Goal: Task Accomplishment & Management: Complete application form

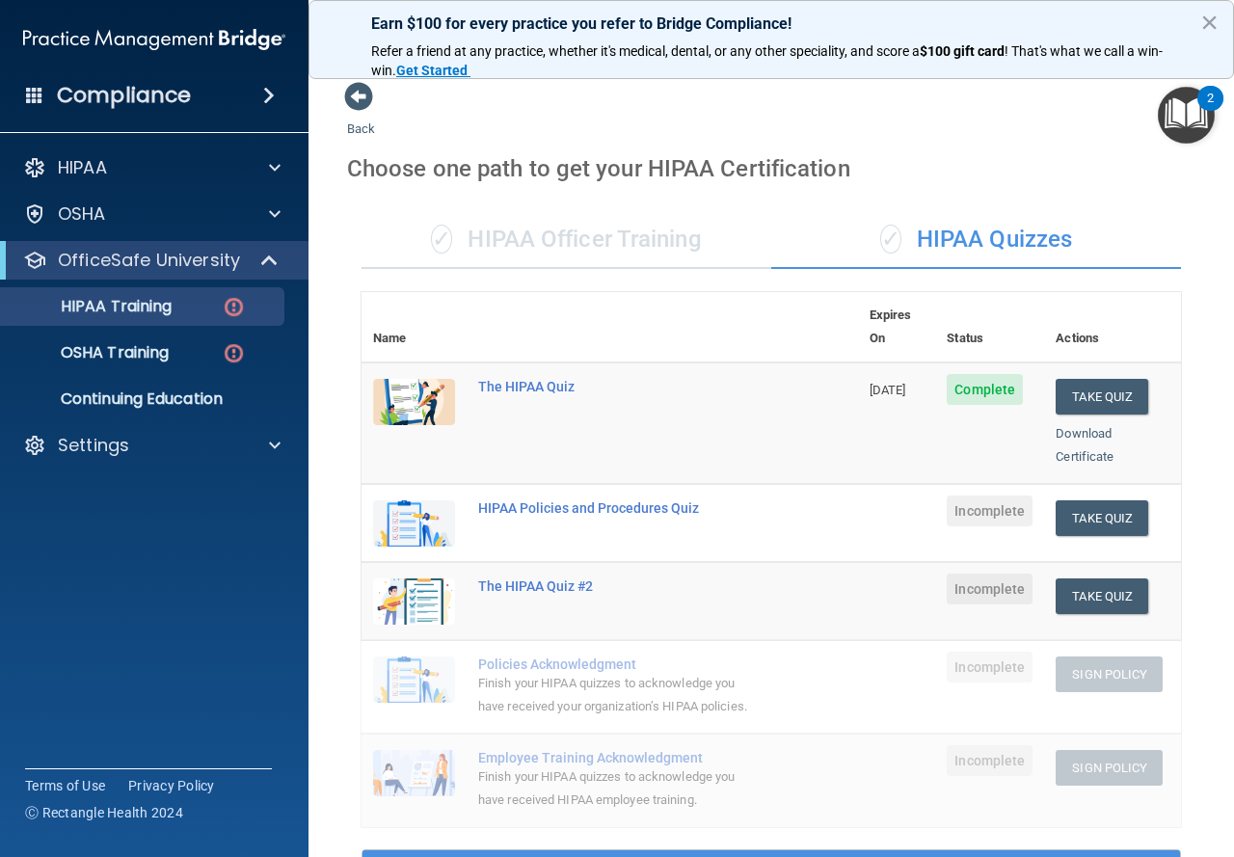
scroll to position [593, 0]
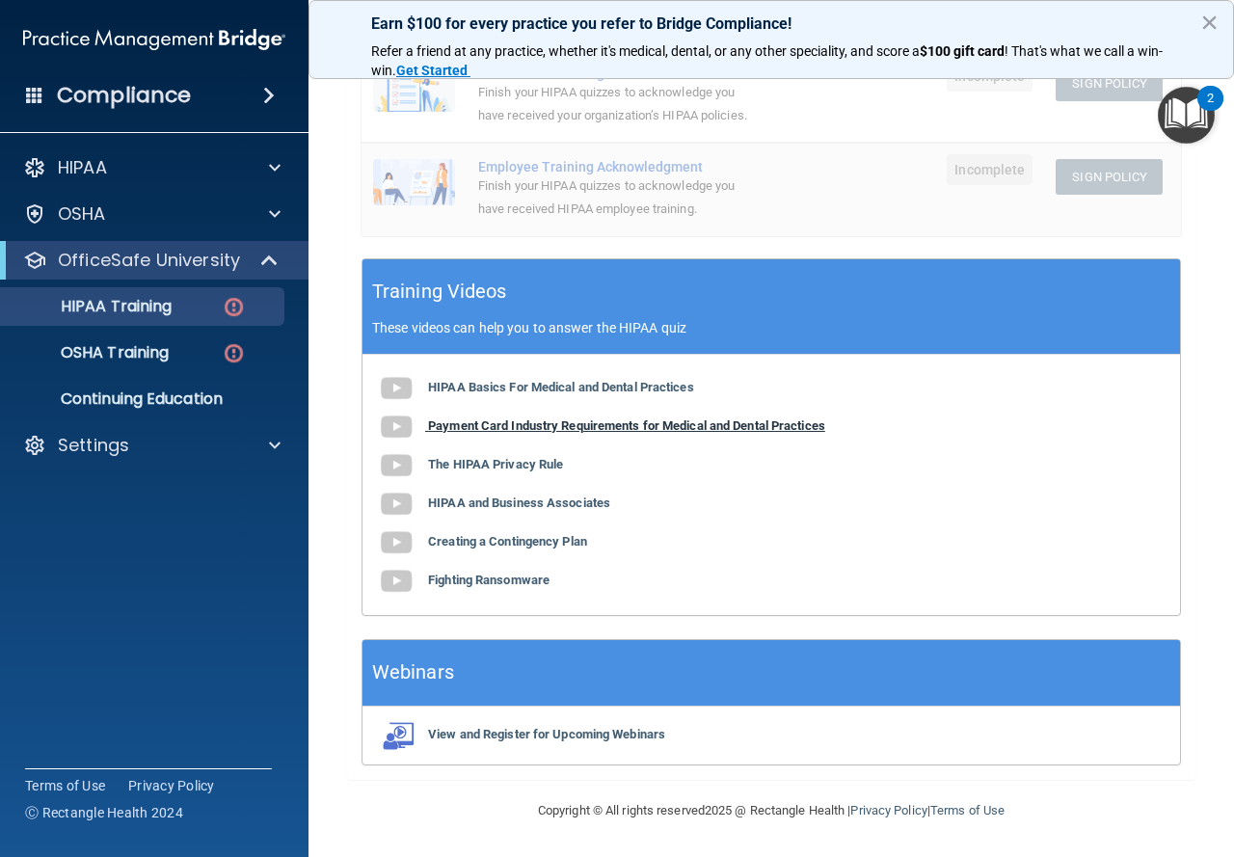
click at [573, 426] on b "Payment Card Industry Requirements for Medical and Dental Practices" at bounding box center [626, 426] width 397 height 14
click at [532, 457] on b "The HIPAA Privacy Rule" at bounding box center [495, 464] width 135 height 14
click at [539, 538] on b "Creating a Contingency Plan" at bounding box center [507, 541] width 159 height 14
click at [526, 574] on b "Fighting Ransomware" at bounding box center [489, 580] width 122 height 14
click at [231, 306] on img at bounding box center [234, 307] width 24 height 24
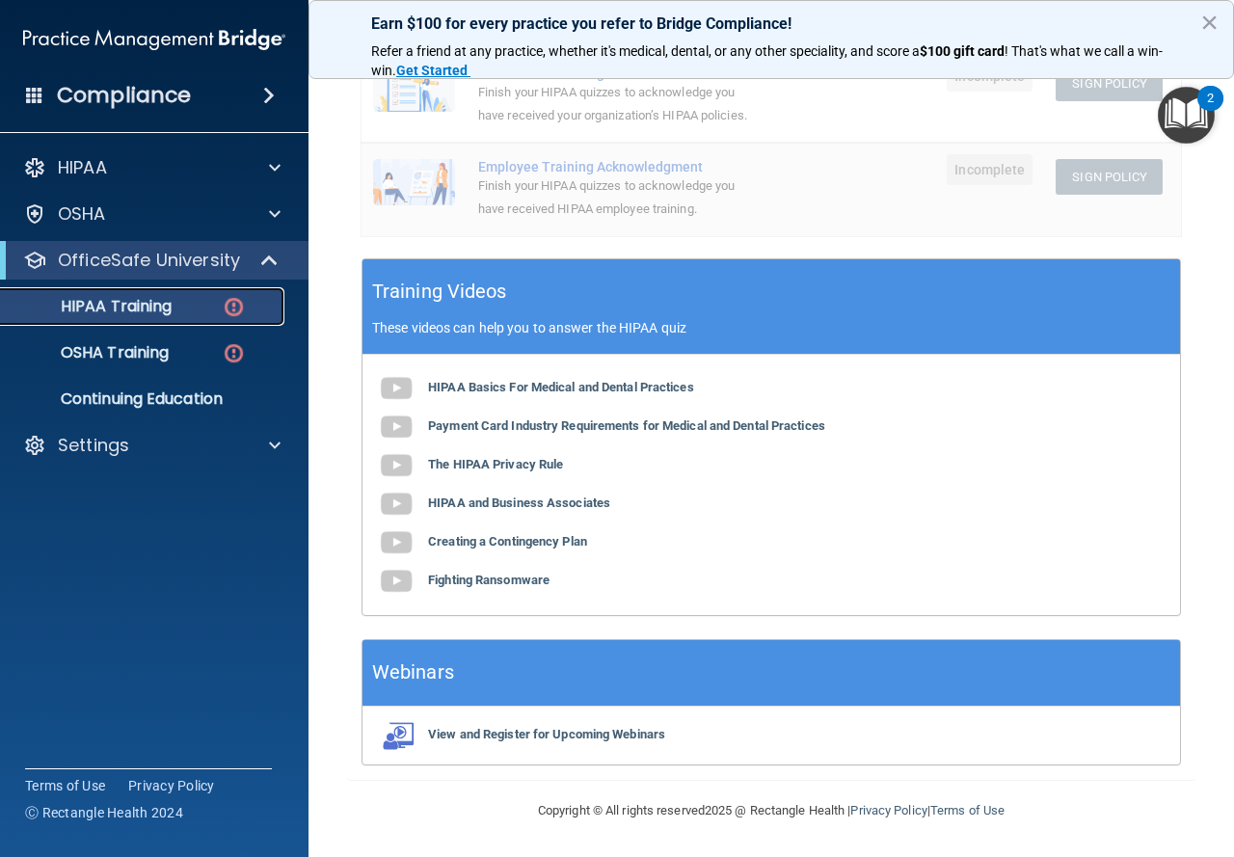
click at [91, 302] on p "HIPAA Training" at bounding box center [92, 306] width 159 height 19
click at [145, 400] on p "Continuing Education" at bounding box center [144, 399] width 263 height 19
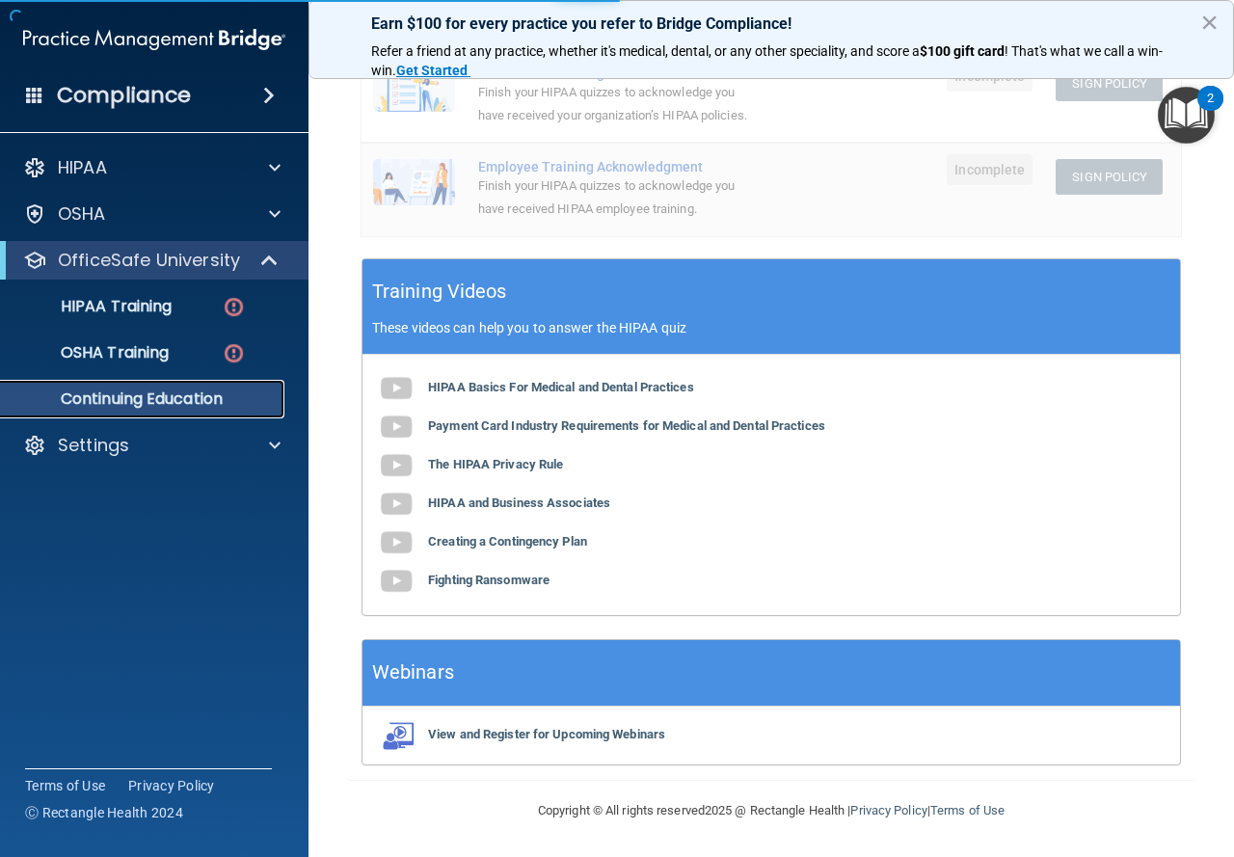
scroll to position [101, 0]
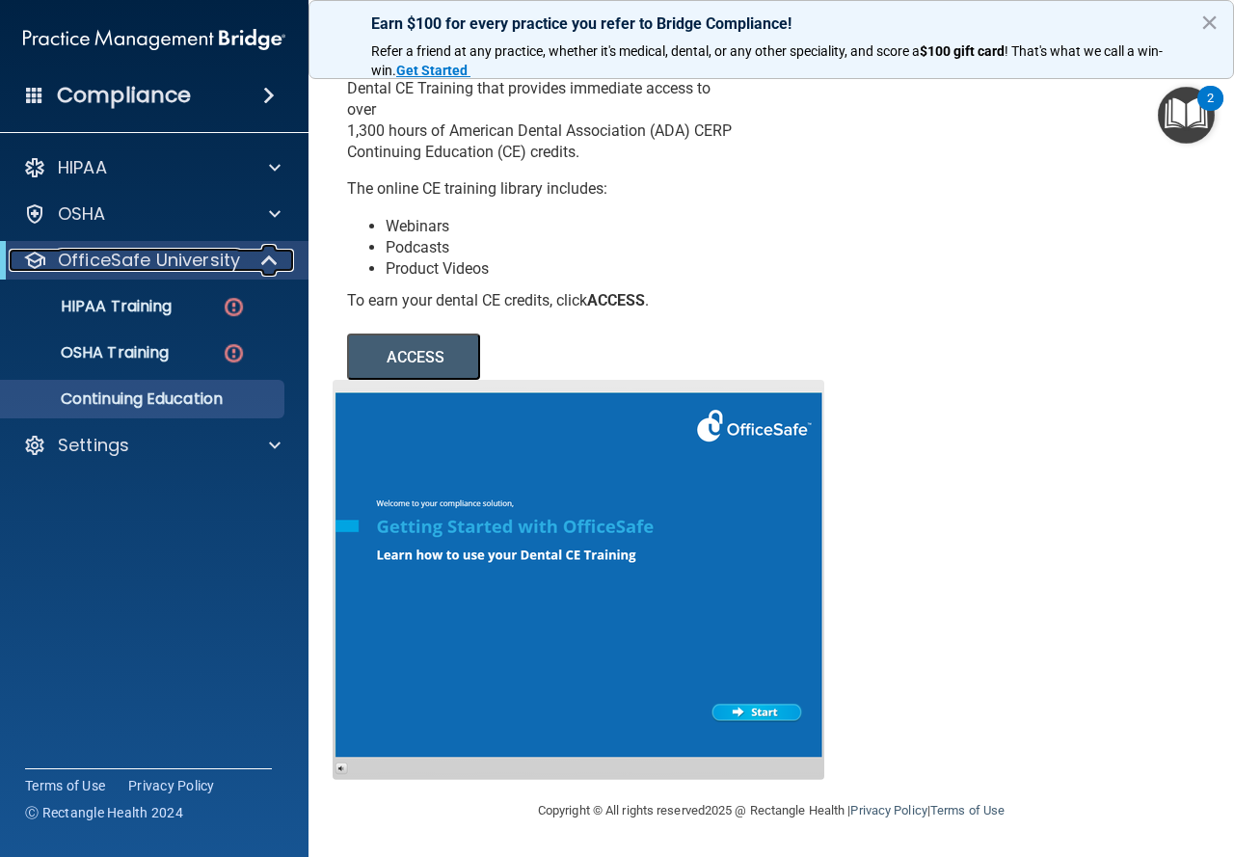
click at [250, 251] on div at bounding box center [270, 260] width 47 height 23
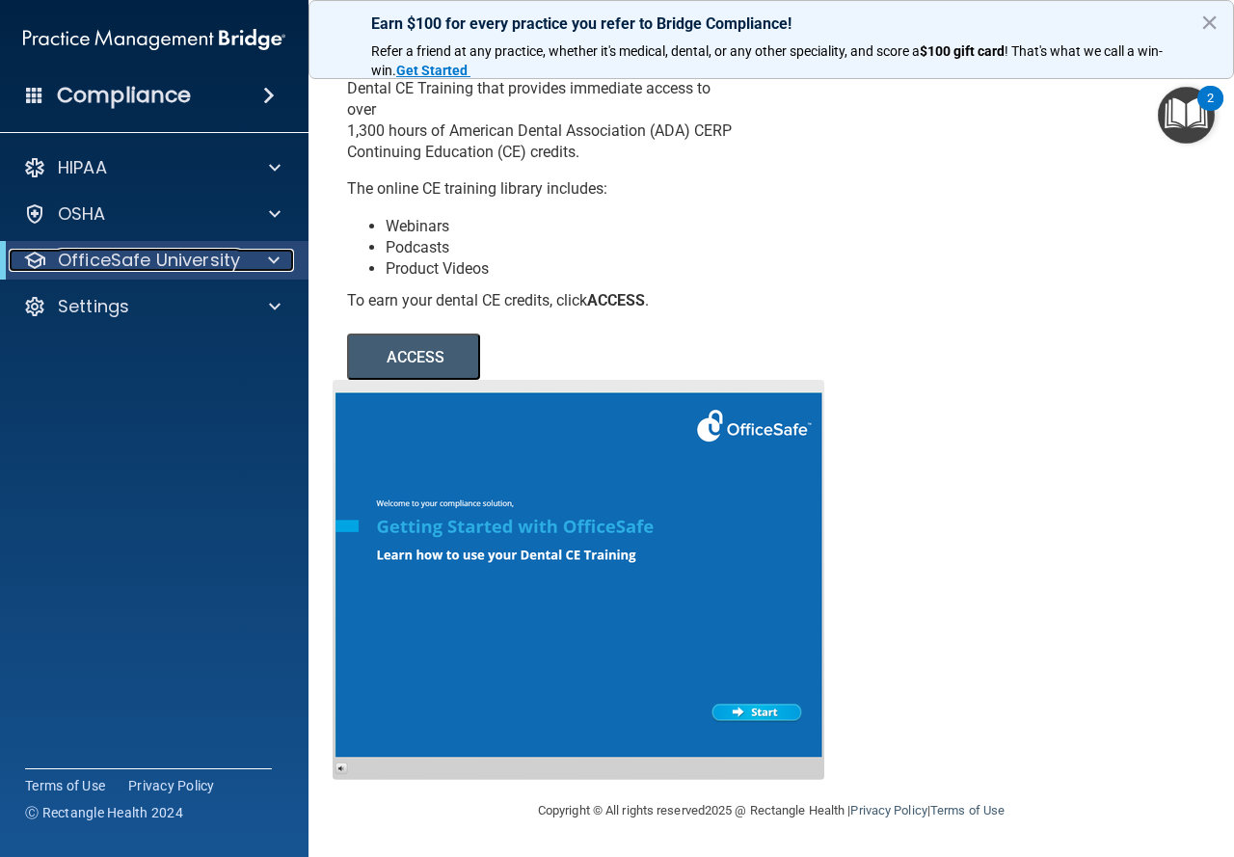
click at [252, 258] on div at bounding box center [270, 260] width 47 height 23
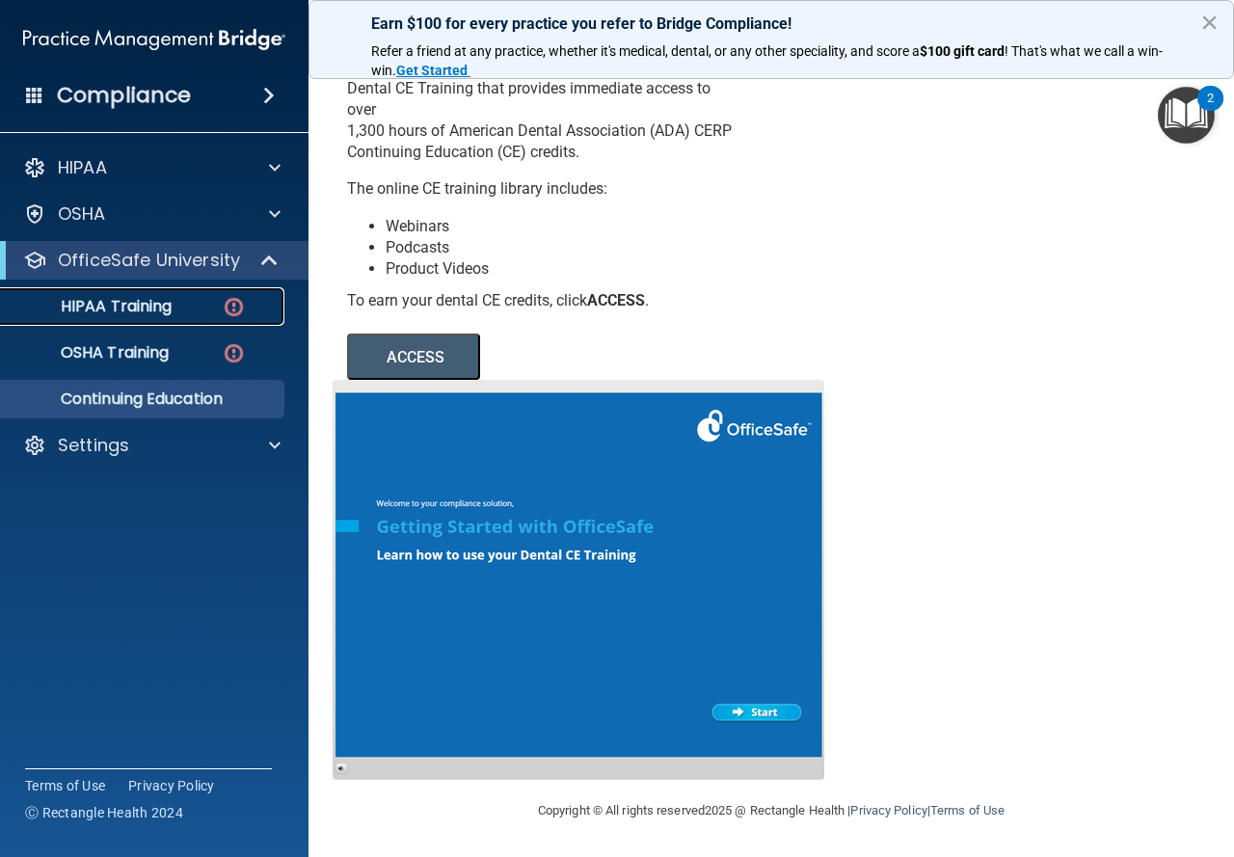
click at [182, 314] on div "HIPAA Training" at bounding box center [144, 306] width 263 height 19
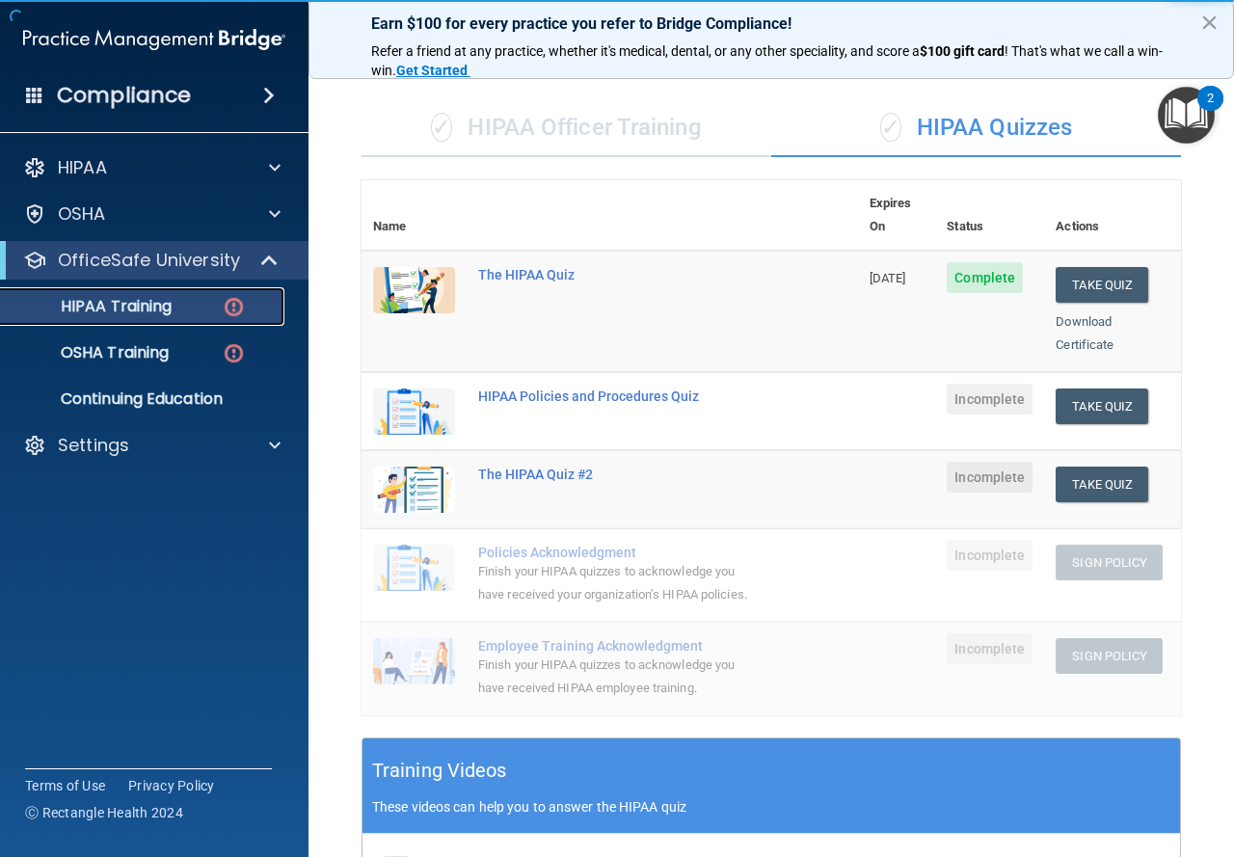
scroll to position [111, 0]
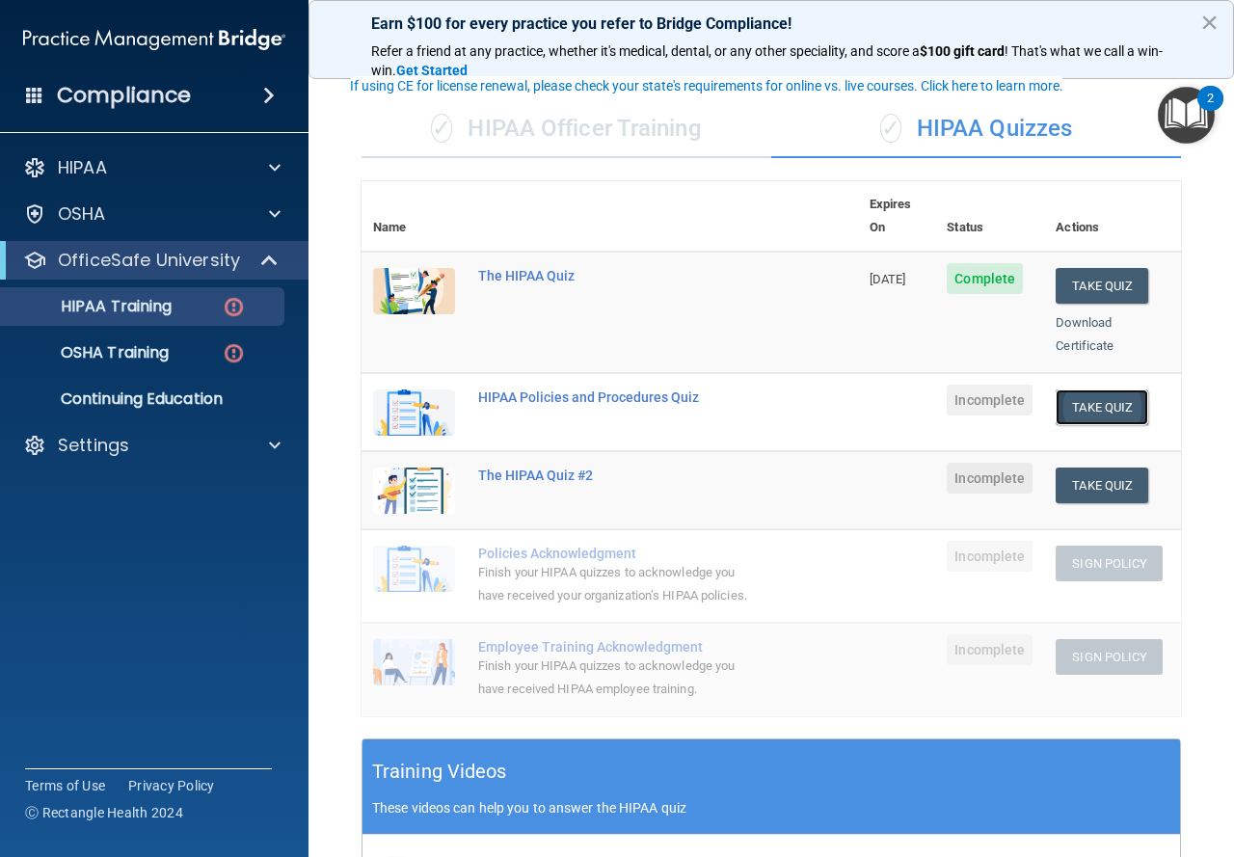
click at [1086, 390] on button "Take Quiz" at bounding box center [1102, 408] width 93 height 36
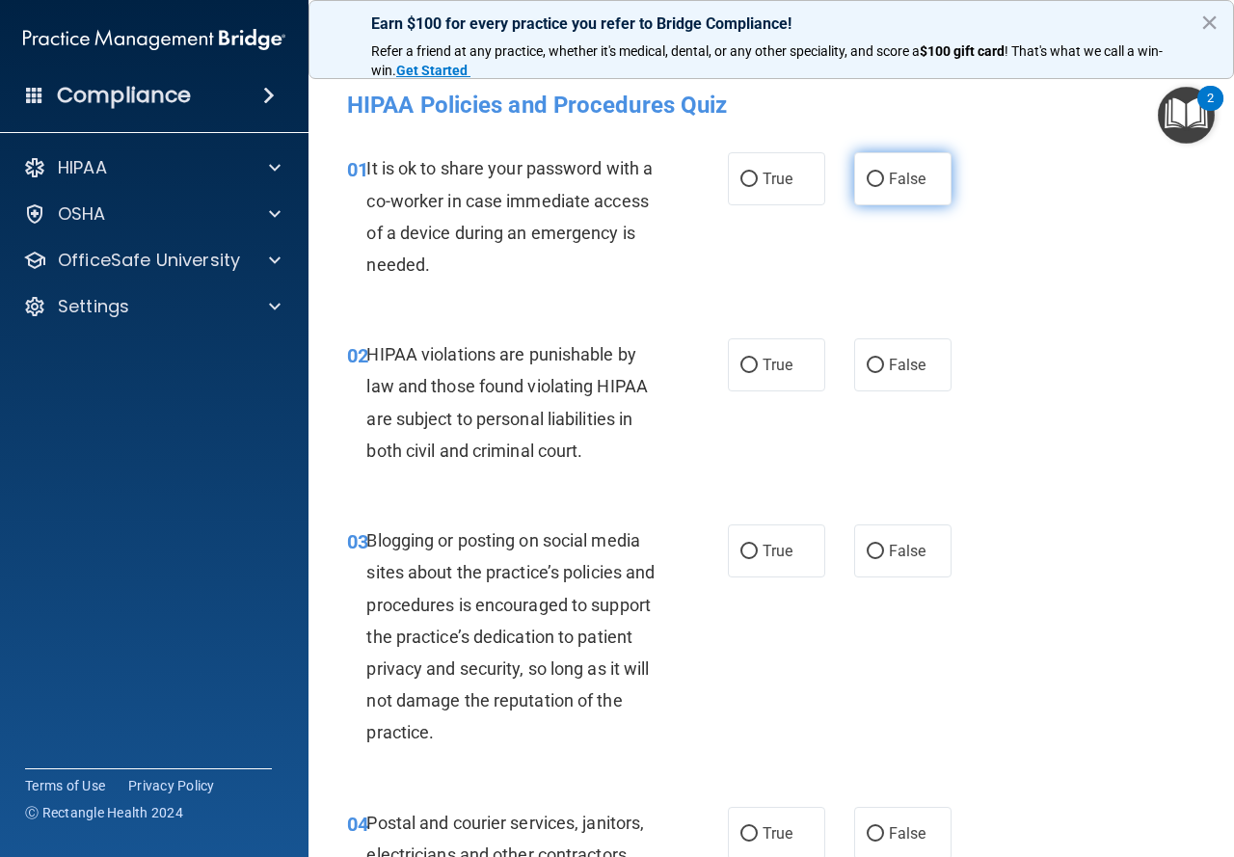
click at [895, 177] on span "False" at bounding box center [908, 179] width 38 height 18
click at [884, 177] on input "False" at bounding box center [875, 180] width 17 height 14
radio input "true"
click at [719, 352] on div "02 HIPAA violations are punishable by law and those found violating HIPAA are s…" at bounding box center [537, 408] width 439 height 138
click at [746, 379] on label "True" at bounding box center [776, 365] width 97 height 53
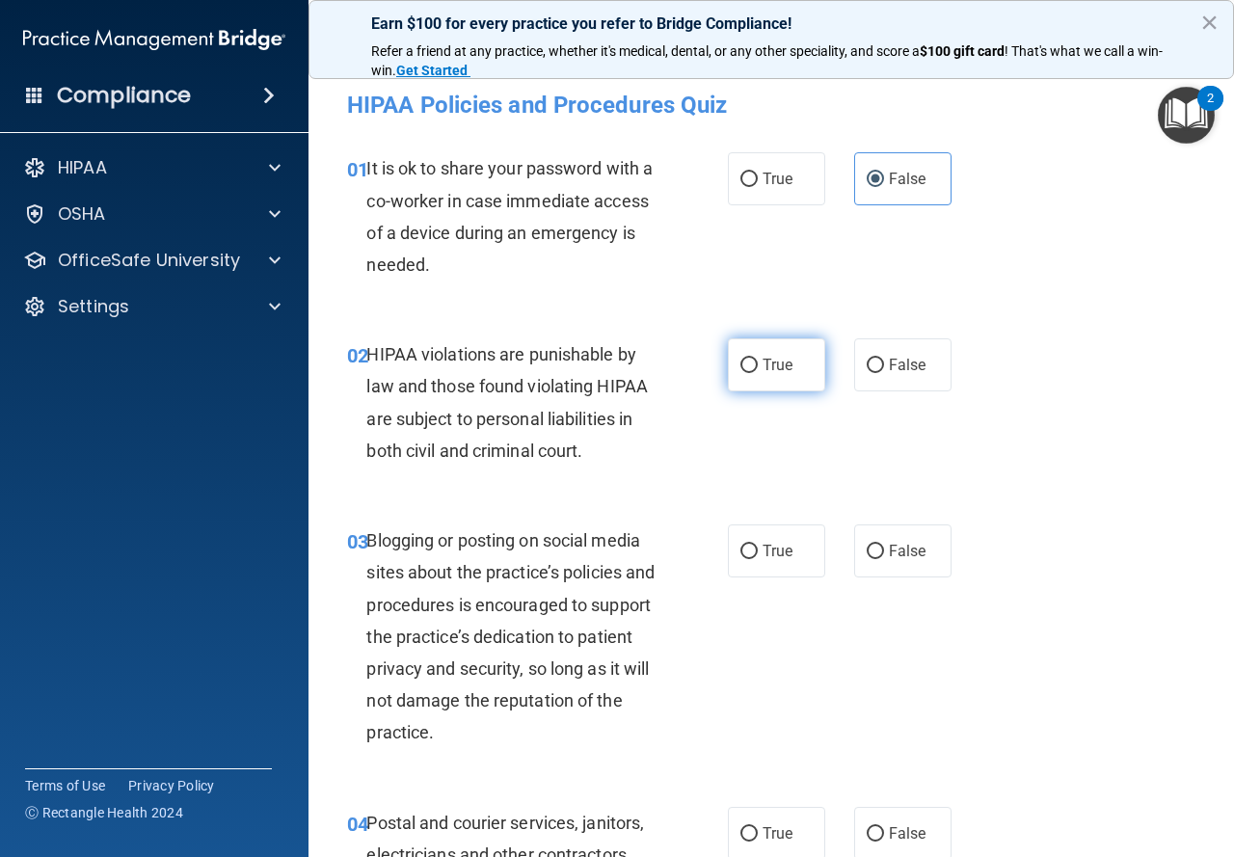
click at [746, 373] on input "True" at bounding box center [749, 366] width 17 height 14
radio input "true"
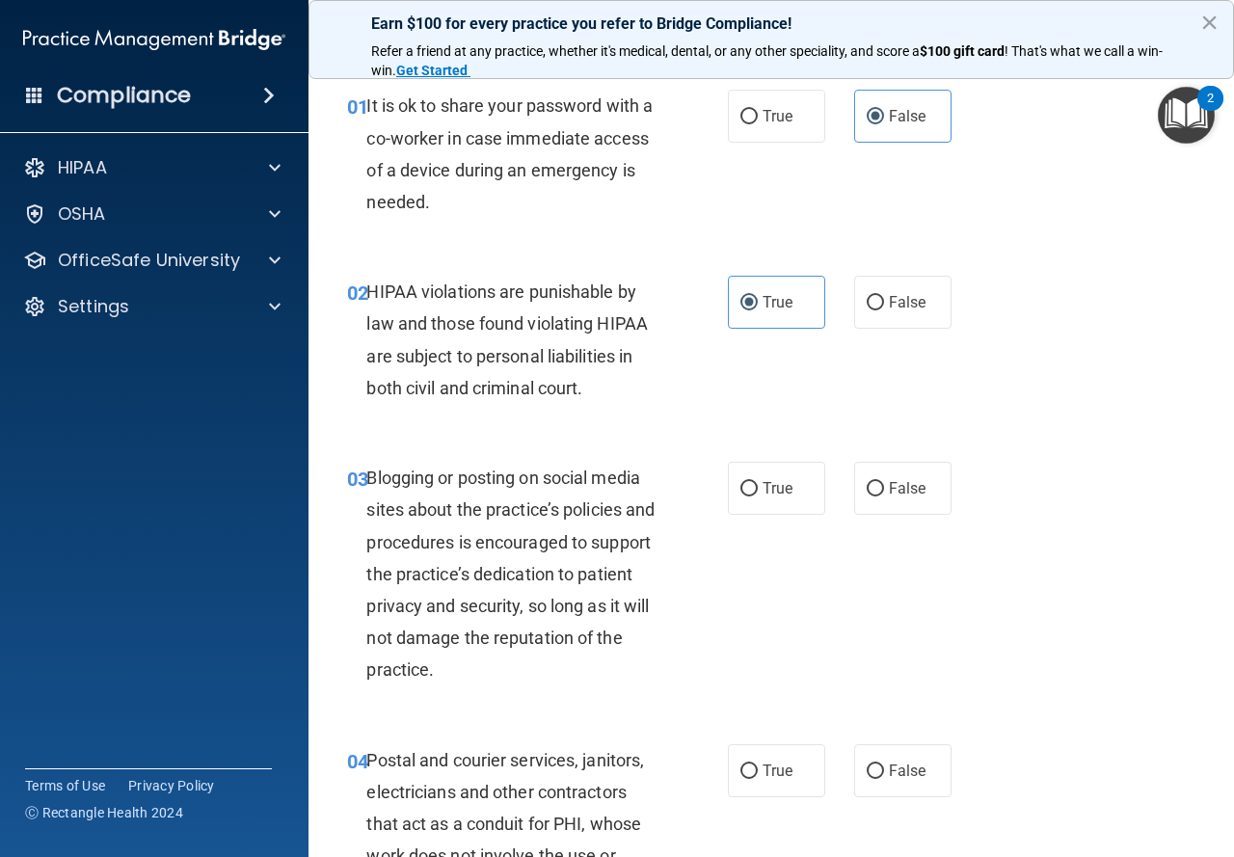
scroll to position [96, 0]
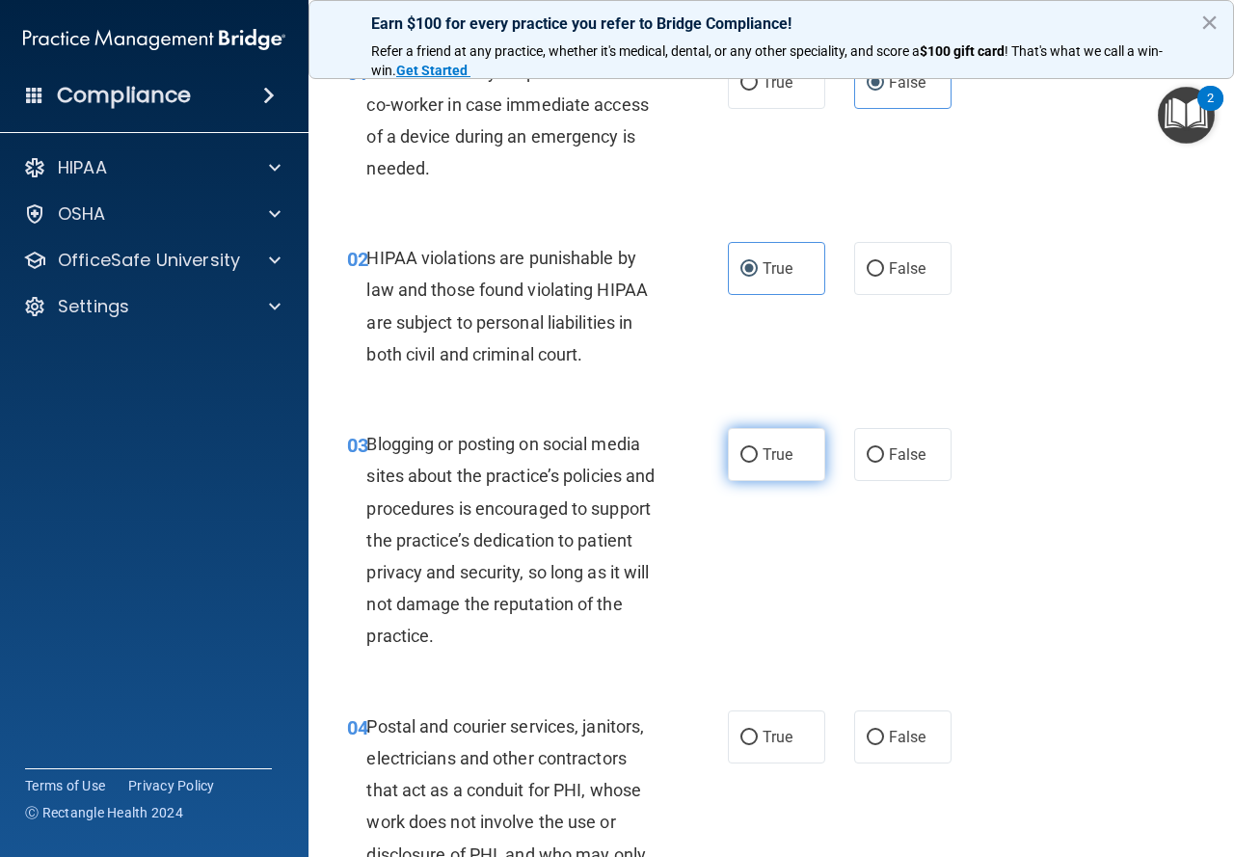
click at [741, 448] on input "True" at bounding box center [749, 455] width 17 height 14
radio input "true"
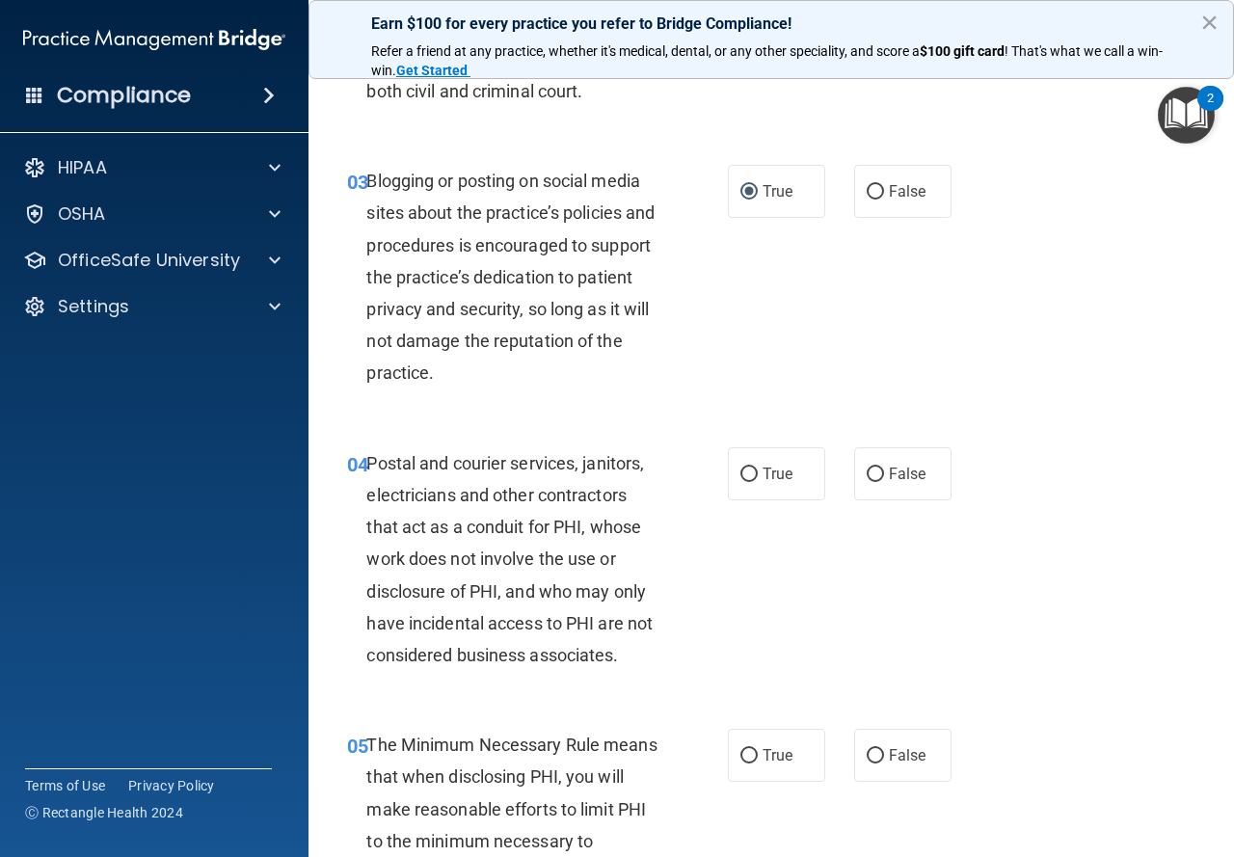
scroll to position [482, 0]
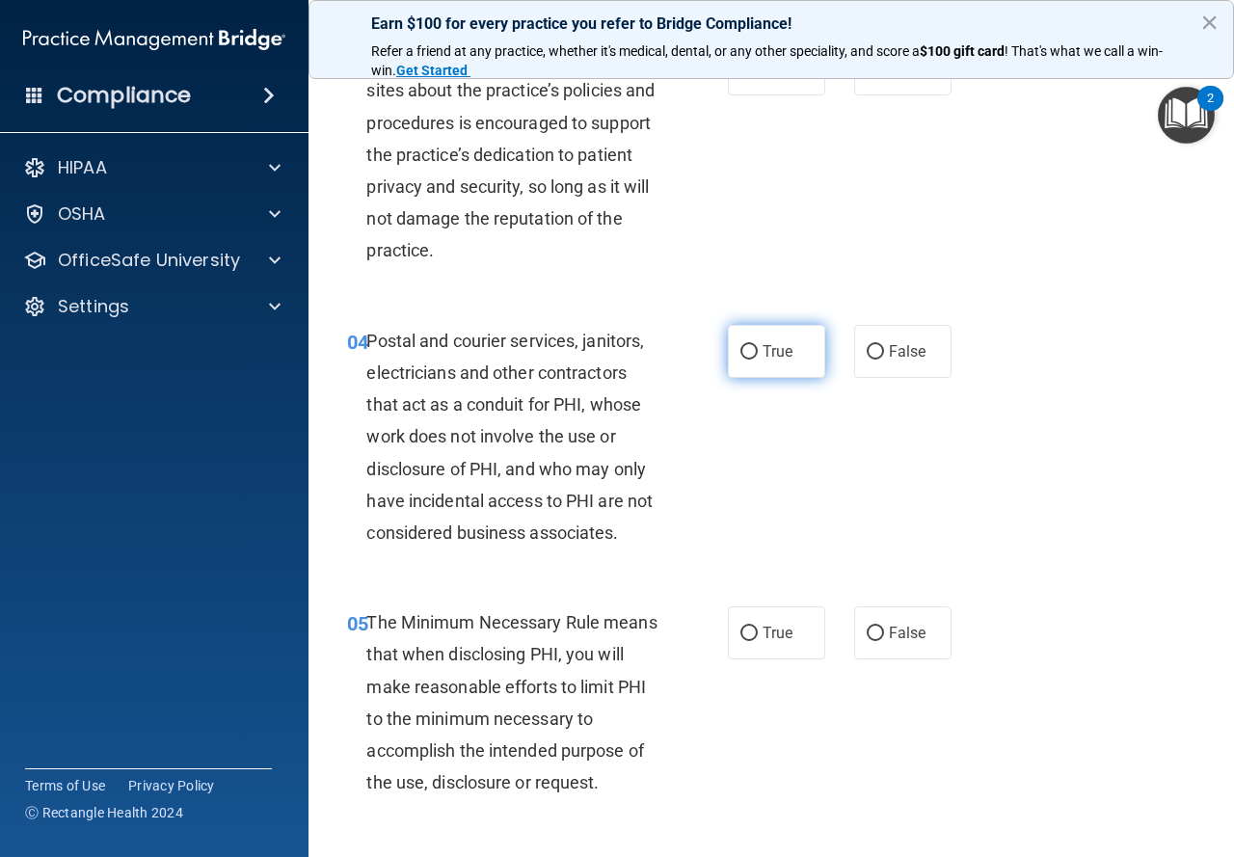
click at [761, 366] on label "True" at bounding box center [776, 351] width 97 height 53
click at [758, 360] on input "True" at bounding box center [749, 352] width 17 height 14
radio input "true"
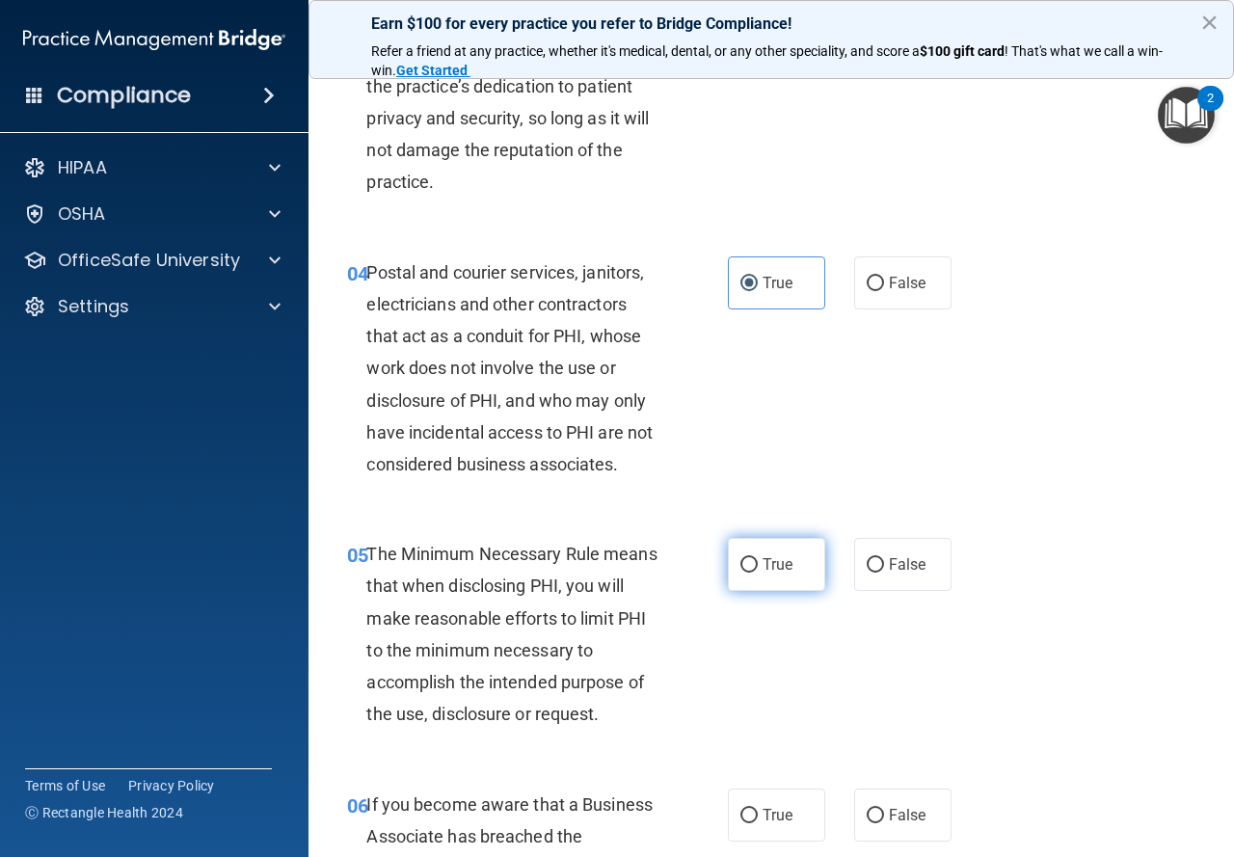
scroll to position [675, 0]
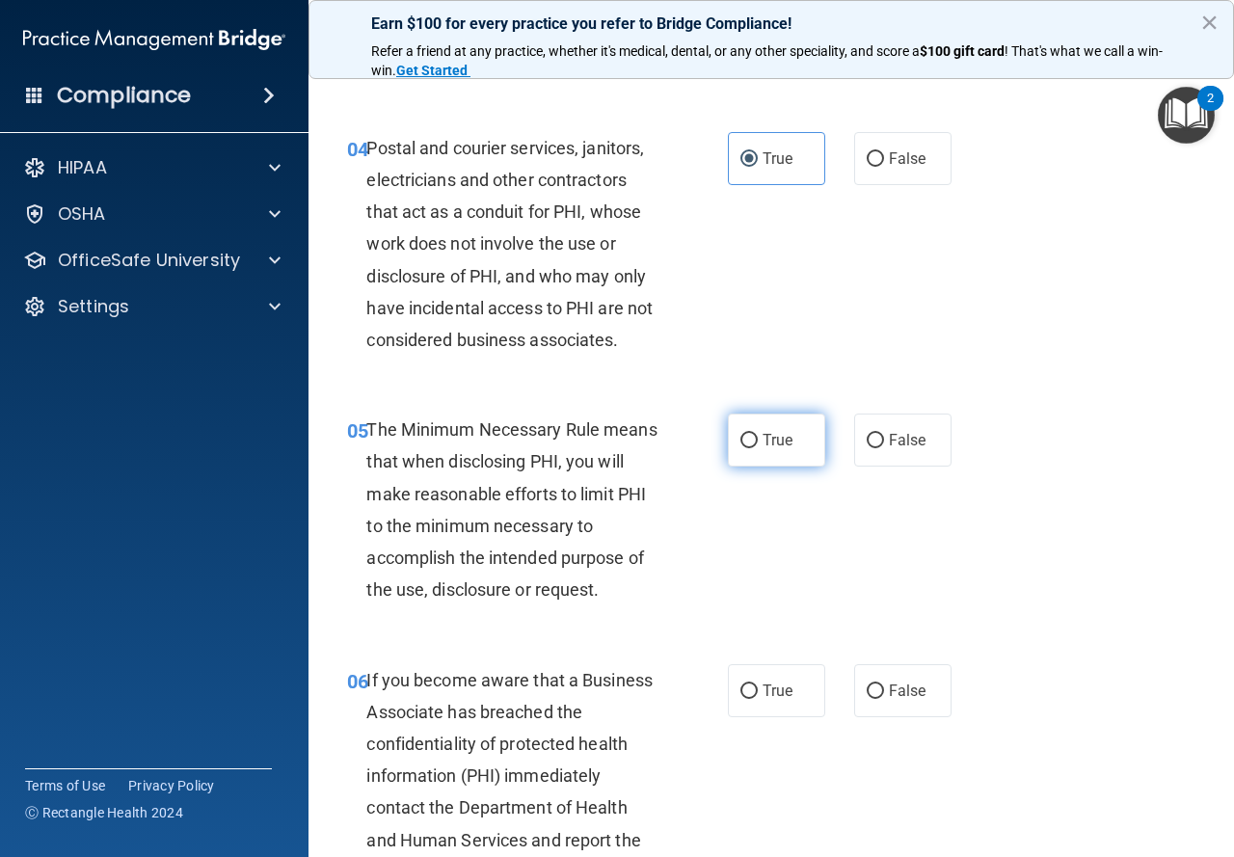
click at [739, 450] on label "True" at bounding box center [776, 440] width 97 height 53
click at [741, 448] on input "True" at bounding box center [749, 441] width 17 height 14
radio input "true"
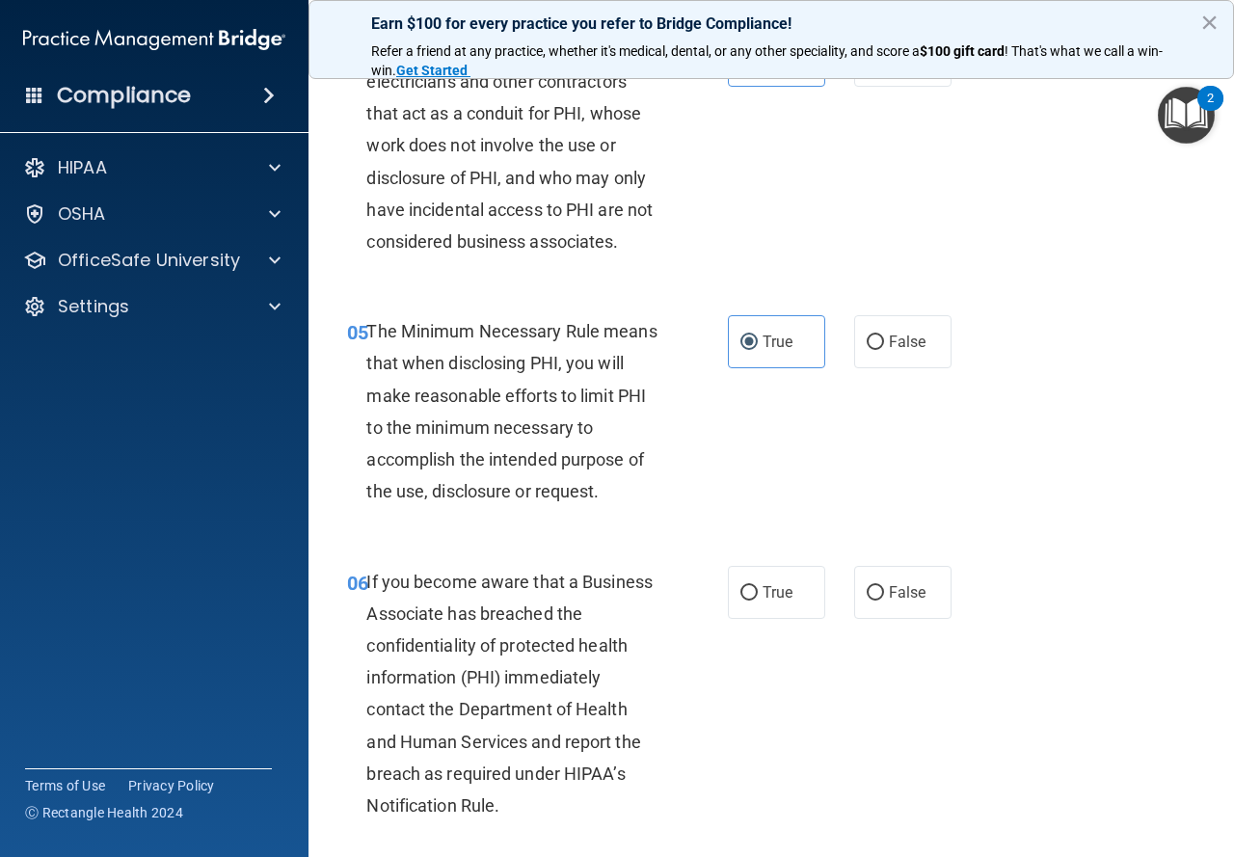
scroll to position [868, 0]
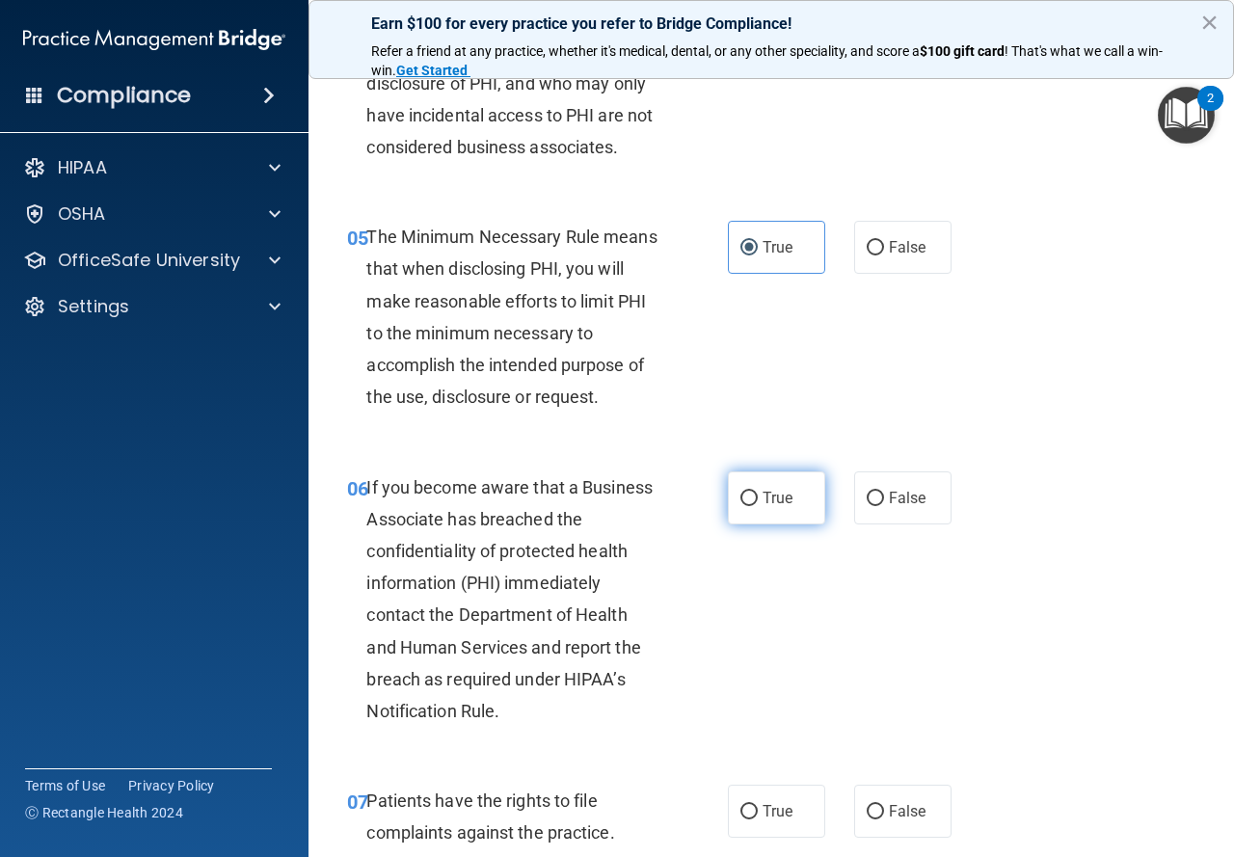
click at [750, 502] on input "True" at bounding box center [749, 499] width 17 height 14
radio input "true"
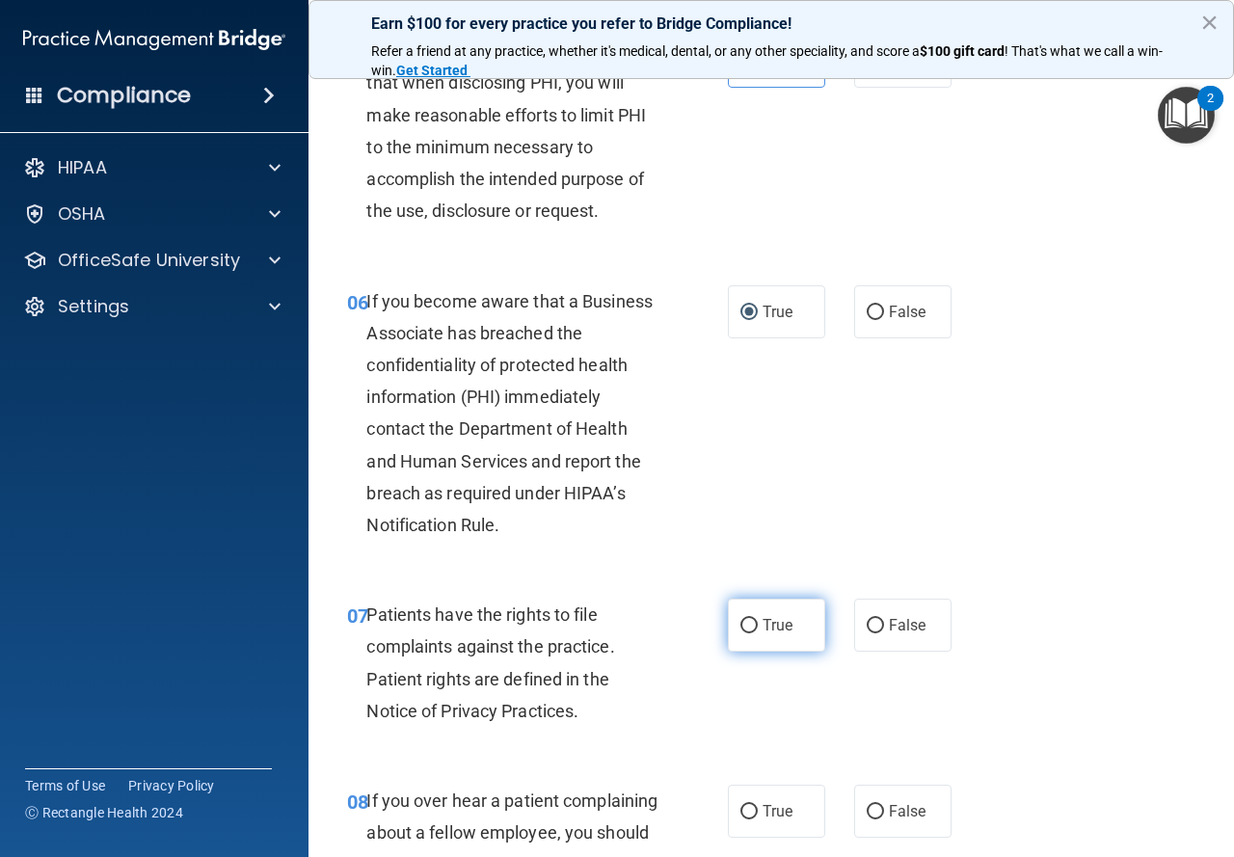
scroll to position [1061, 0]
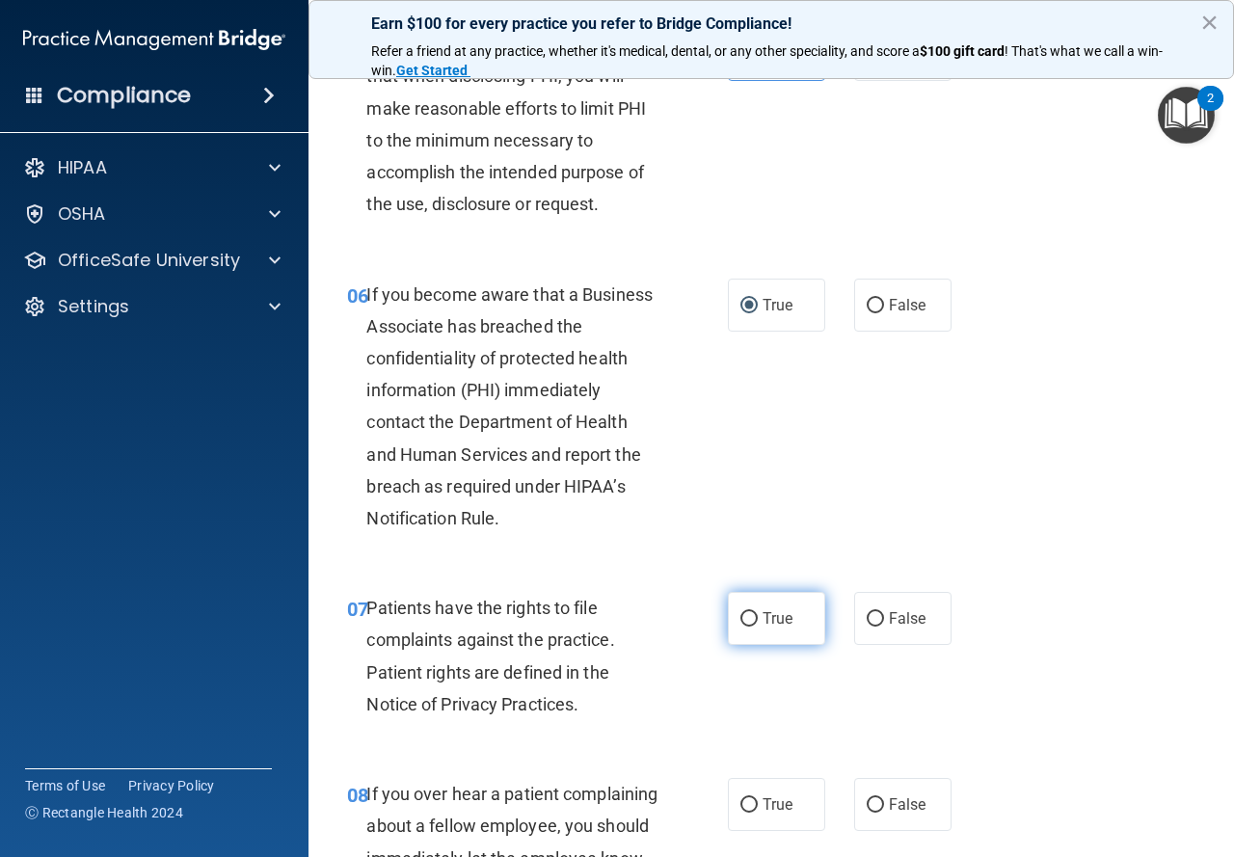
click at [752, 628] on label "True" at bounding box center [776, 618] width 97 height 53
click at [752, 627] on input "True" at bounding box center [749, 619] width 17 height 14
radio input "true"
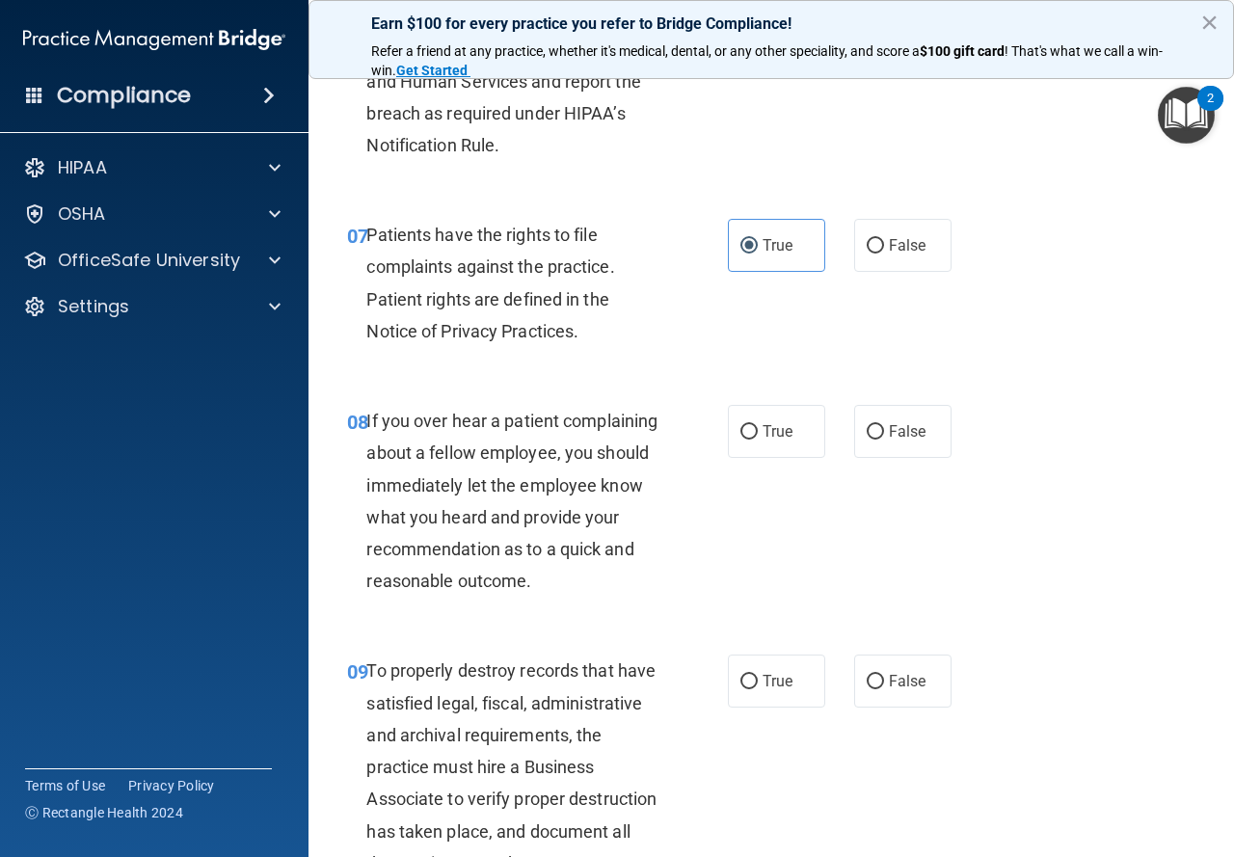
scroll to position [1447, 0]
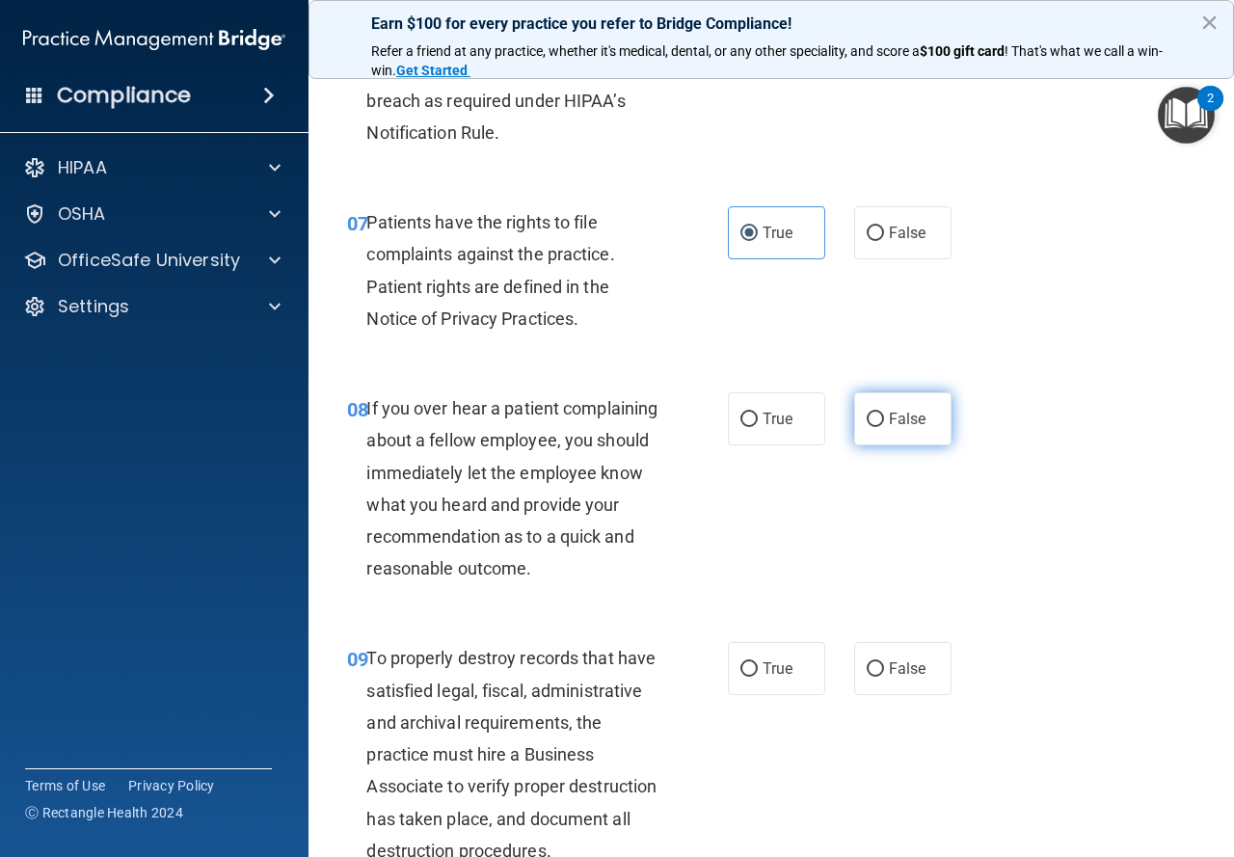
click at [919, 420] on label "False" at bounding box center [902, 419] width 97 height 53
click at [884, 420] on input "False" at bounding box center [875, 420] width 17 height 14
radio input "true"
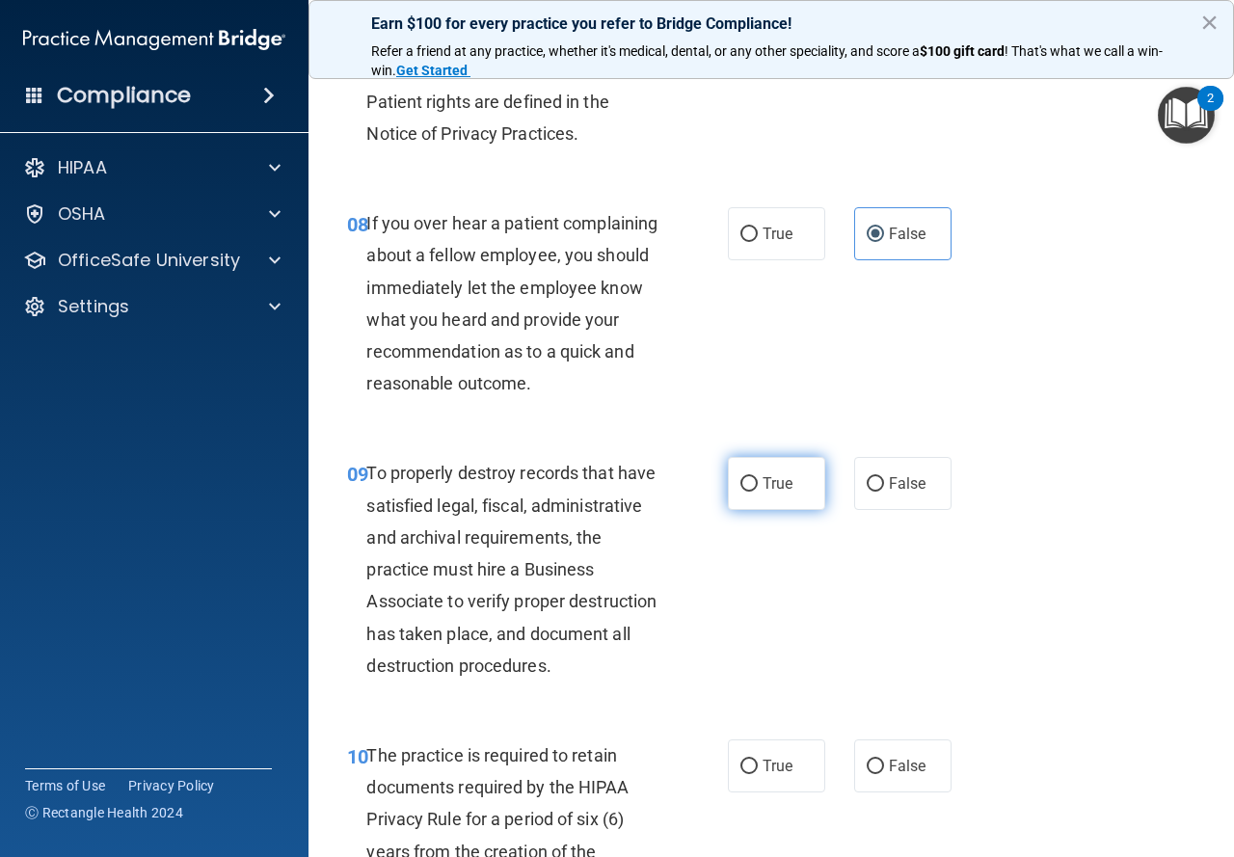
scroll to position [1640, 0]
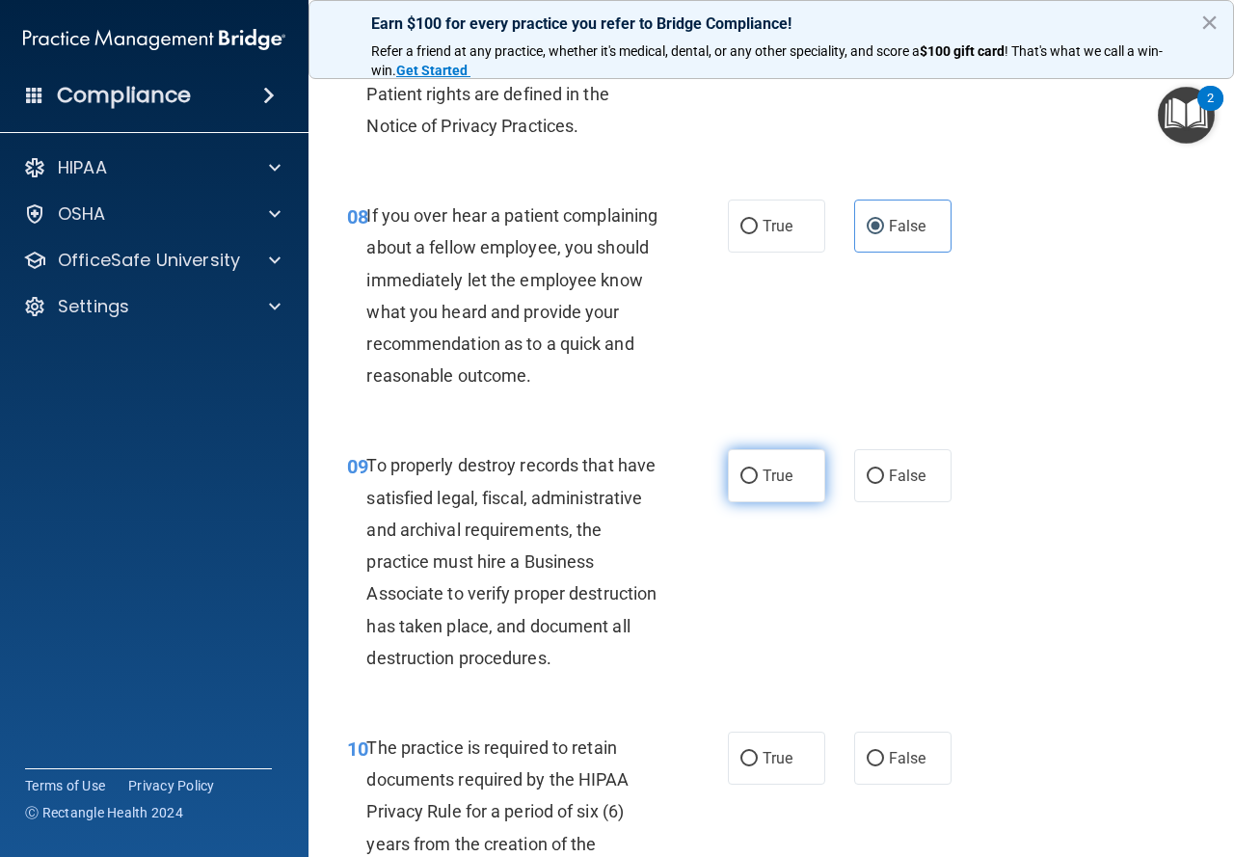
click at [758, 488] on label "True" at bounding box center [776, 475] width 97 height 53
click at [758, 484] on input "True" at bounding box center [749, 477] width 17 height 14
radio input "true"
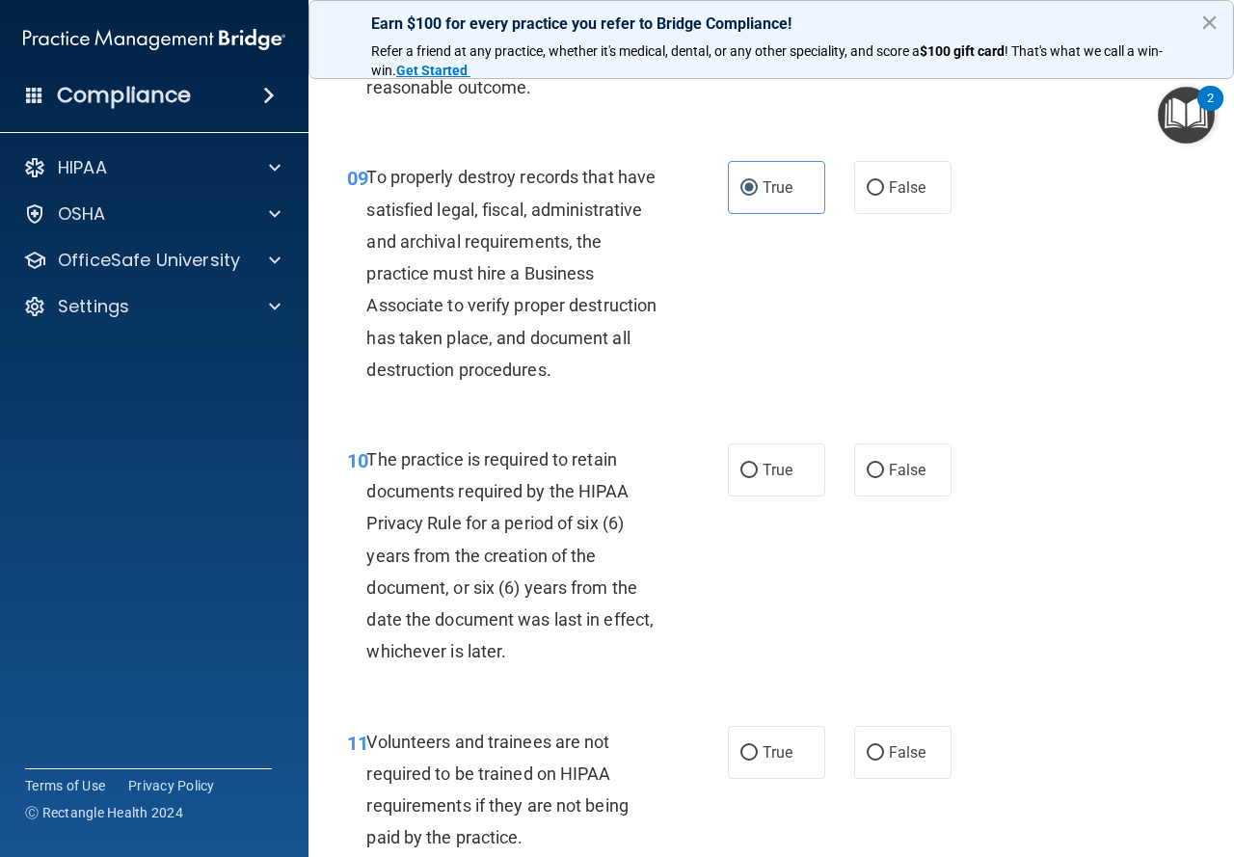
scroll to position [1929, 0]
click at [763, 478] on span "True" at bounding box center [778, 469] width 30 height 18
click at [758, 477] on input "True" at bounding box center [749, 470] width 17 height 14
radio input "true"
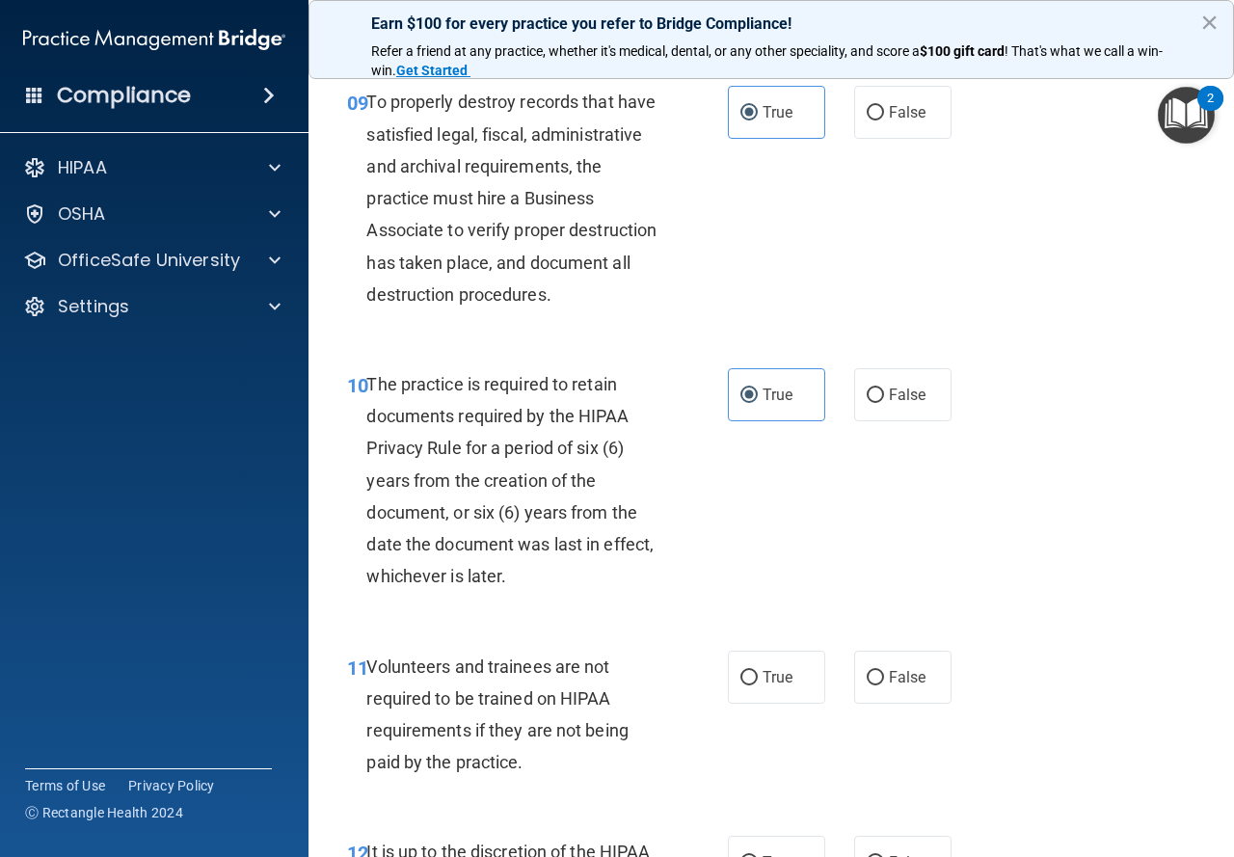
scroll to position [2025, 0]
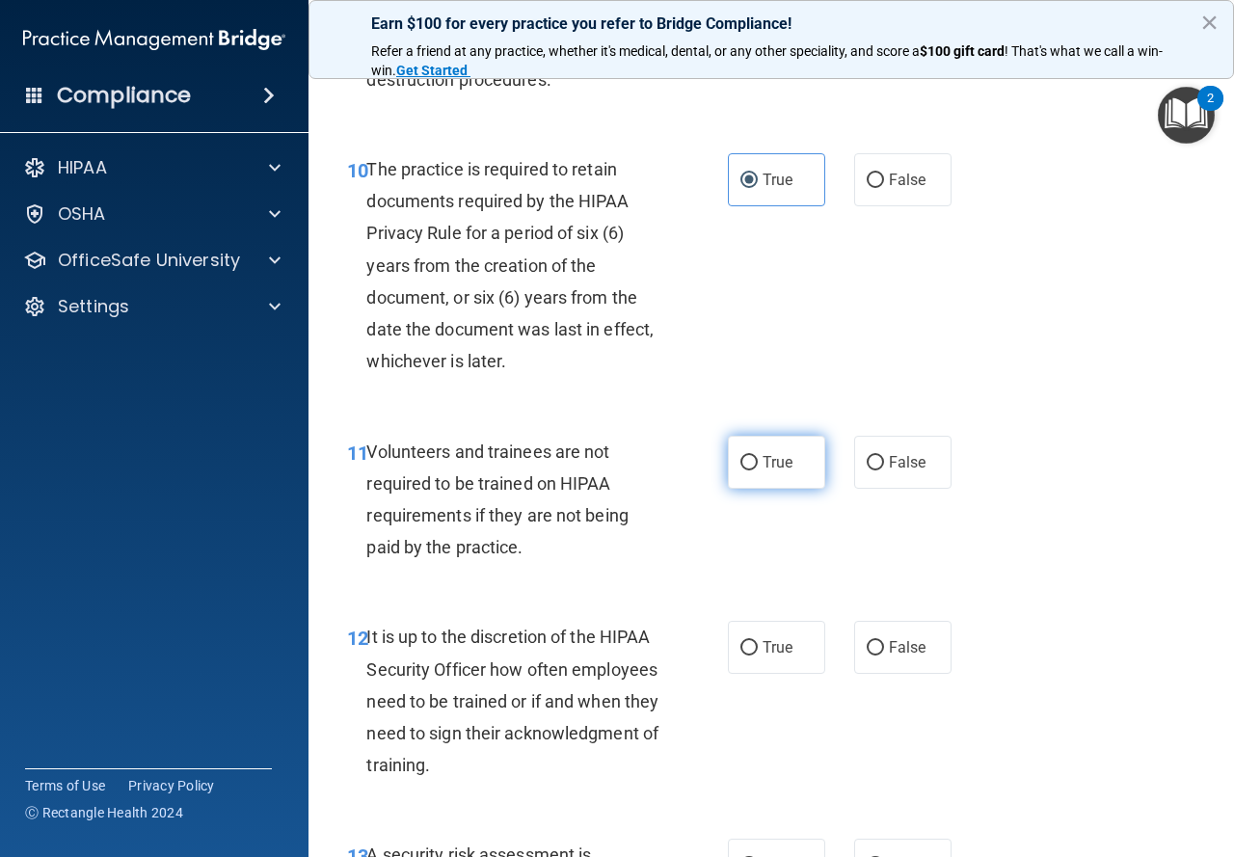
click at [772, 489] on label "True" at bounding box center [776, 462] width 97 height 53
click at [758, 471] on input "True" at bounding box center [749, 463] width 17 height 14
radio input "true"
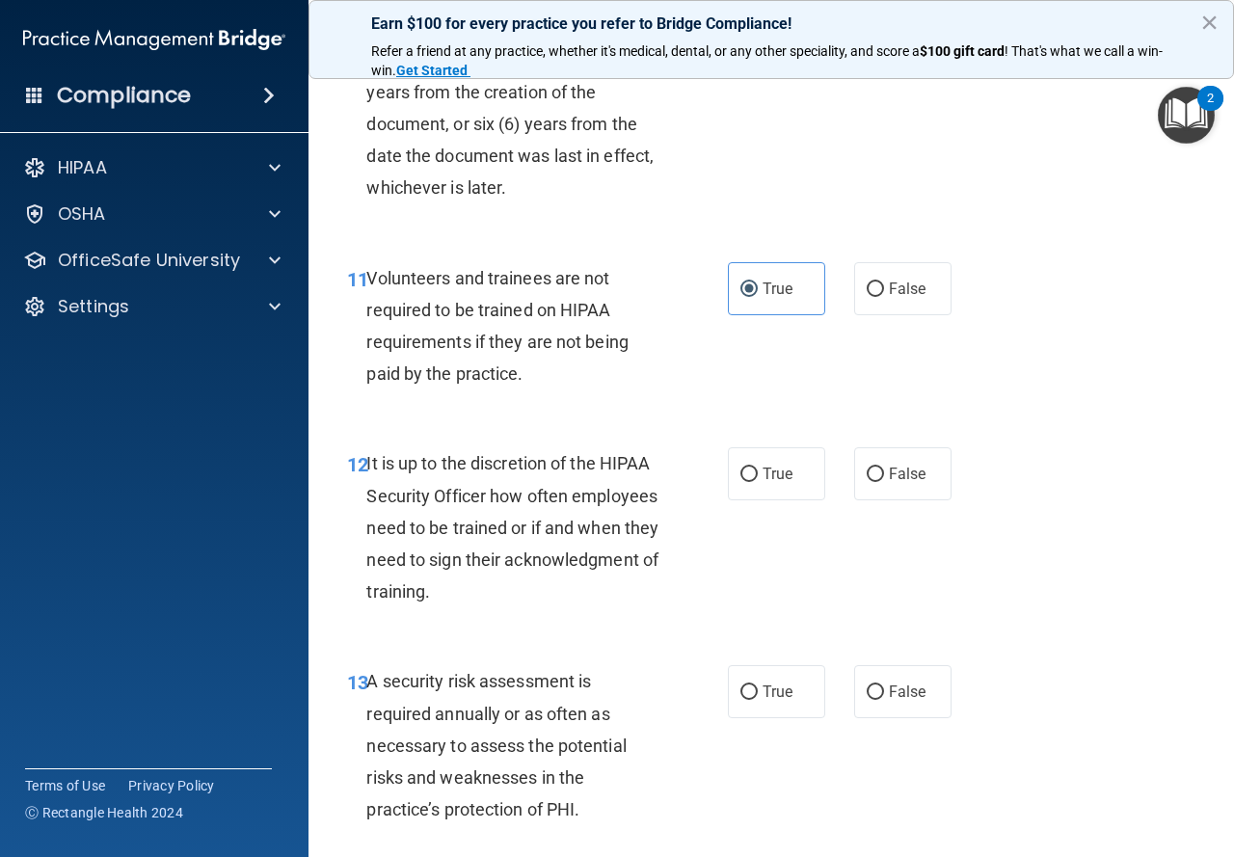
scroll to position [2411, 0]
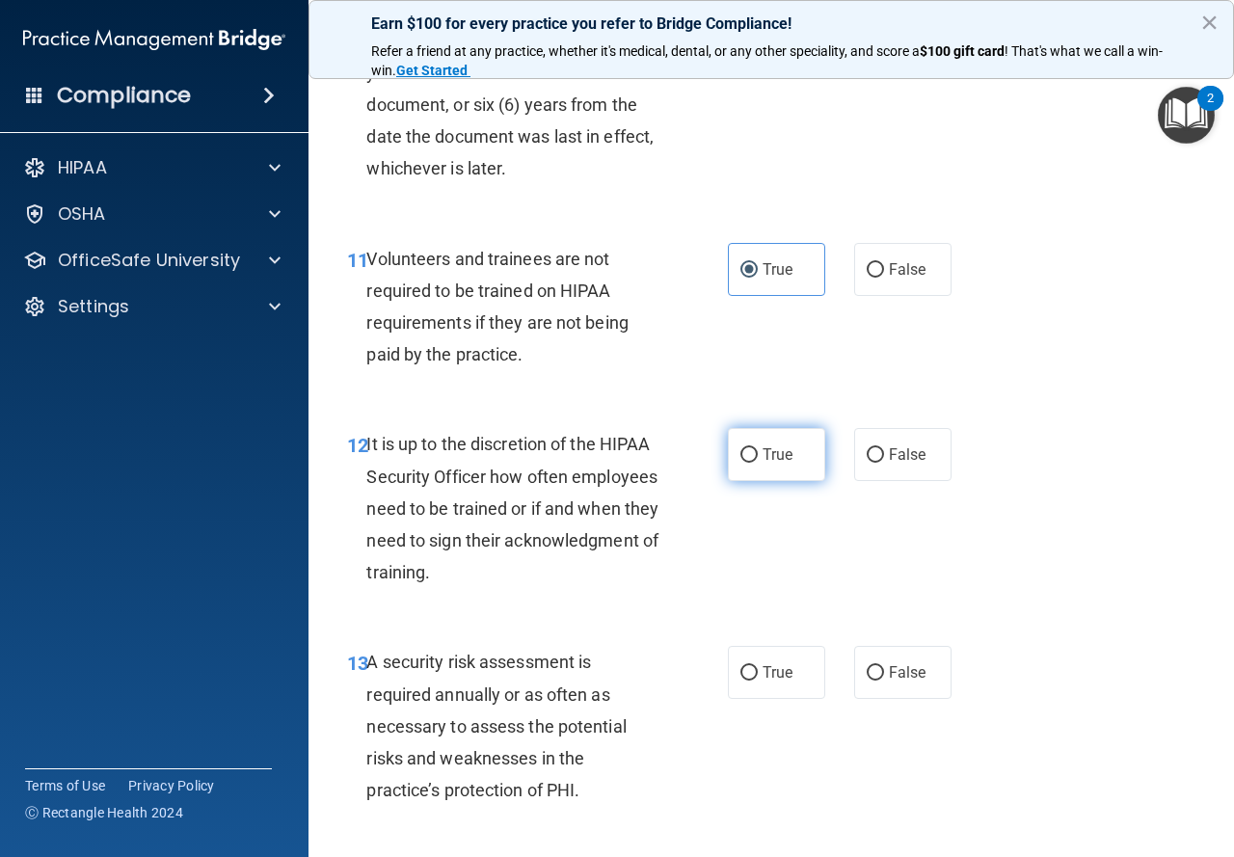
click at [741, 463] on input "True" at bounding box center [749, 455] width 17 height 14
radio input "true"
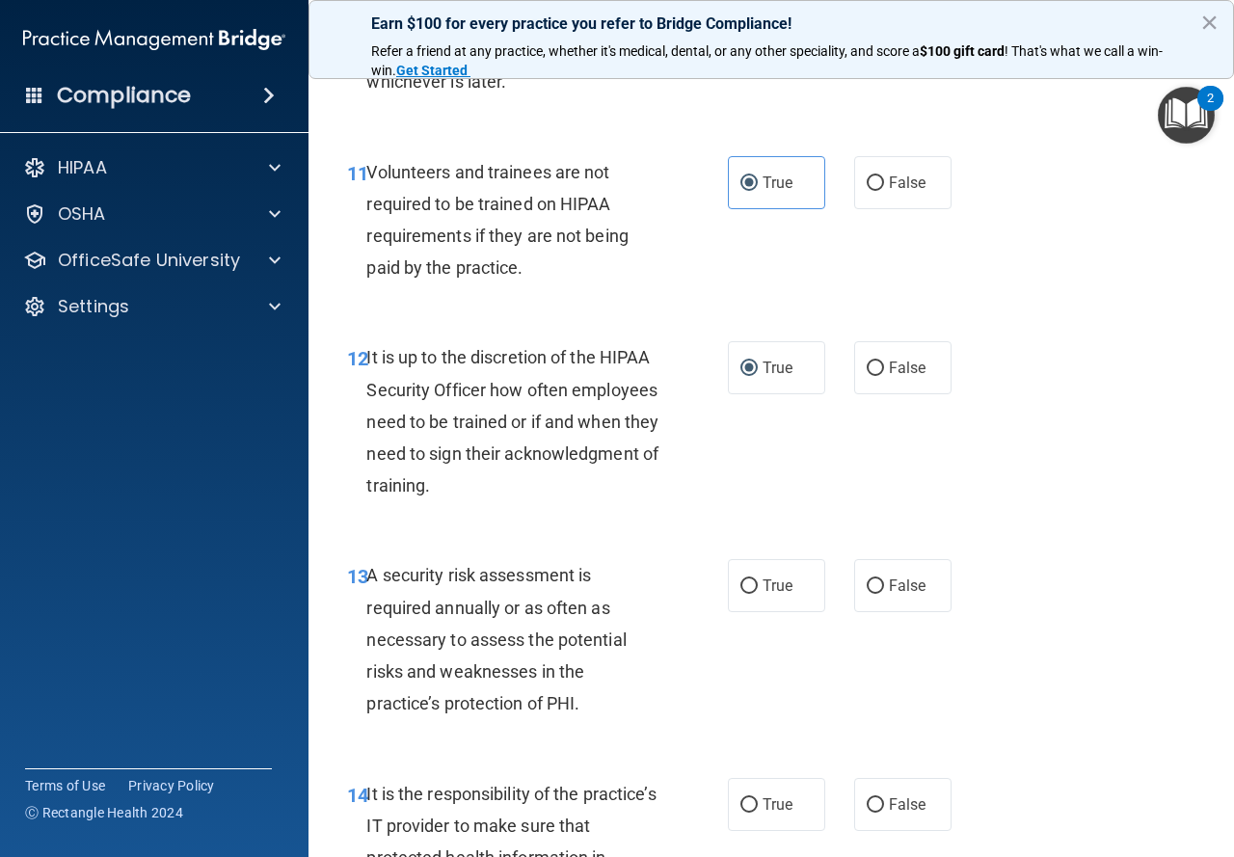
scroll to position [2604, 0]
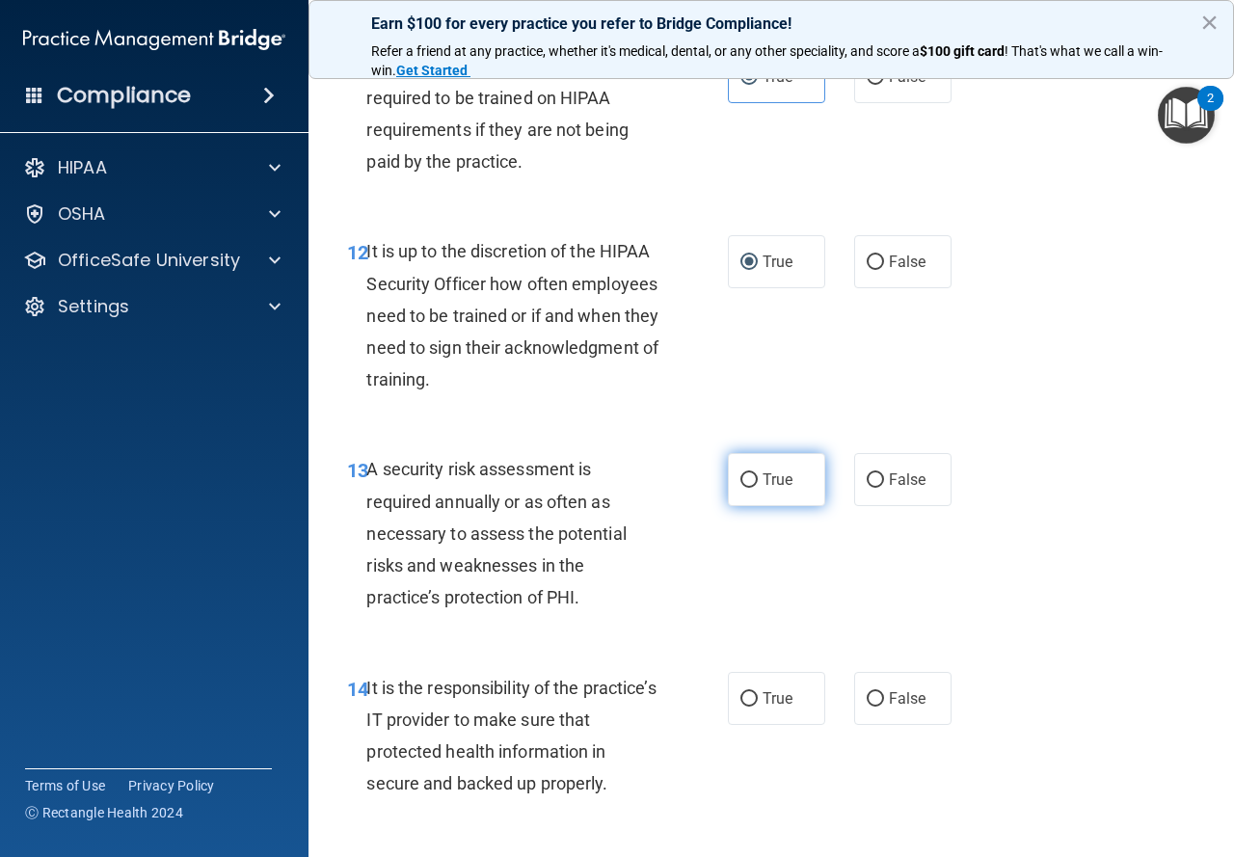
click at [770, 489] on span "True" at bounding box center [778, 480] width 30 height 18
click at [758, 488] on input "True" at bounding box center [749, 481] width 17 height 14
radio input "true"
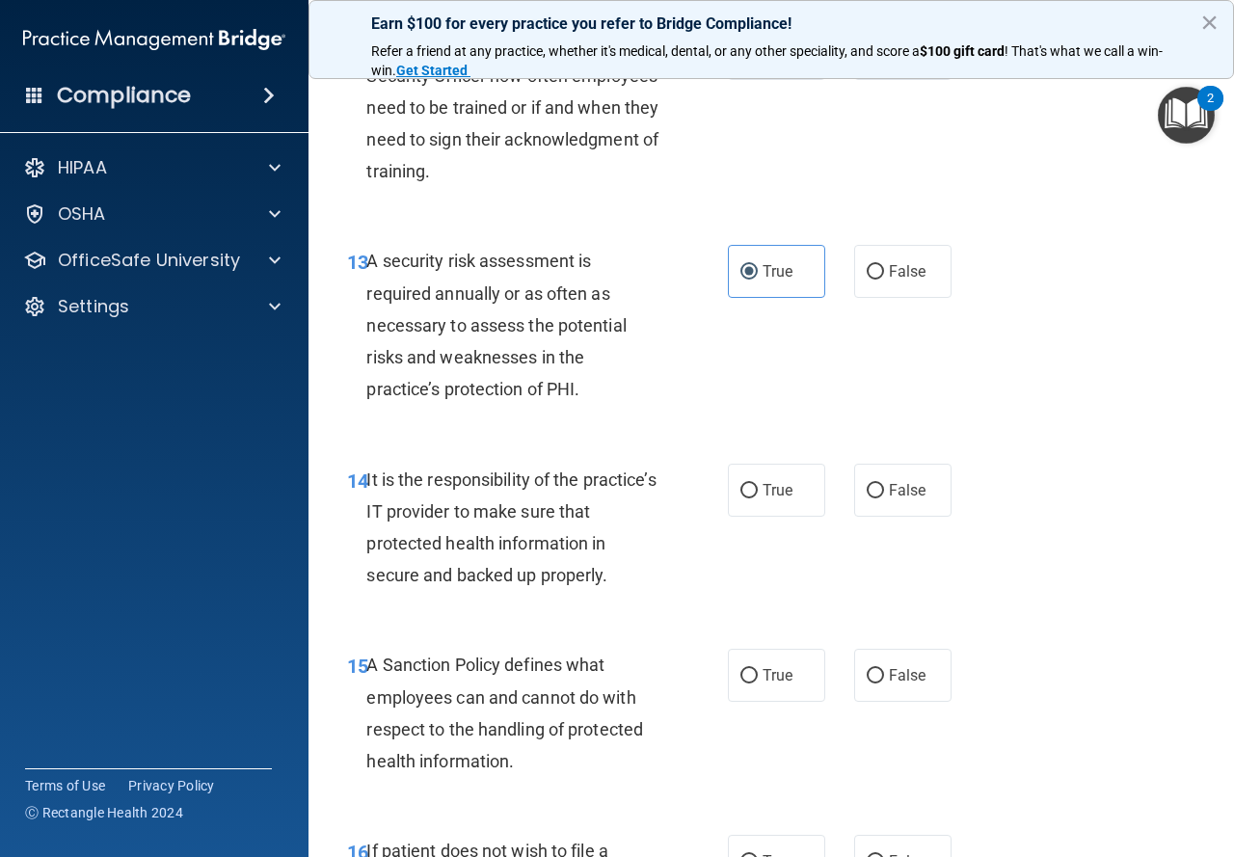
scroll to position [2893, 0]
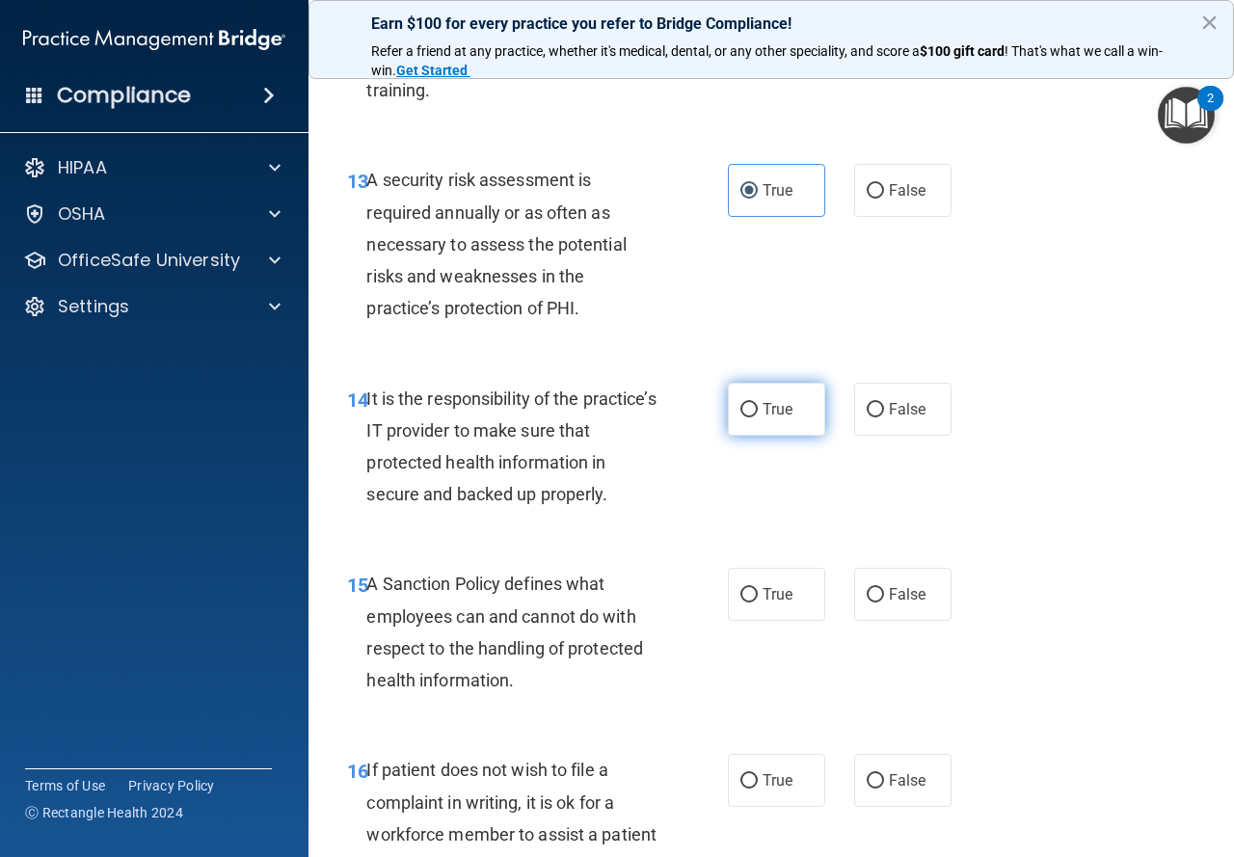
click at [728, 436] on label "True" at bounding box center [776, 409] width 97 height 53
click at [741, 418] on input "True" at bounding box center [749, 410] width 17 height 14
radio input "true"
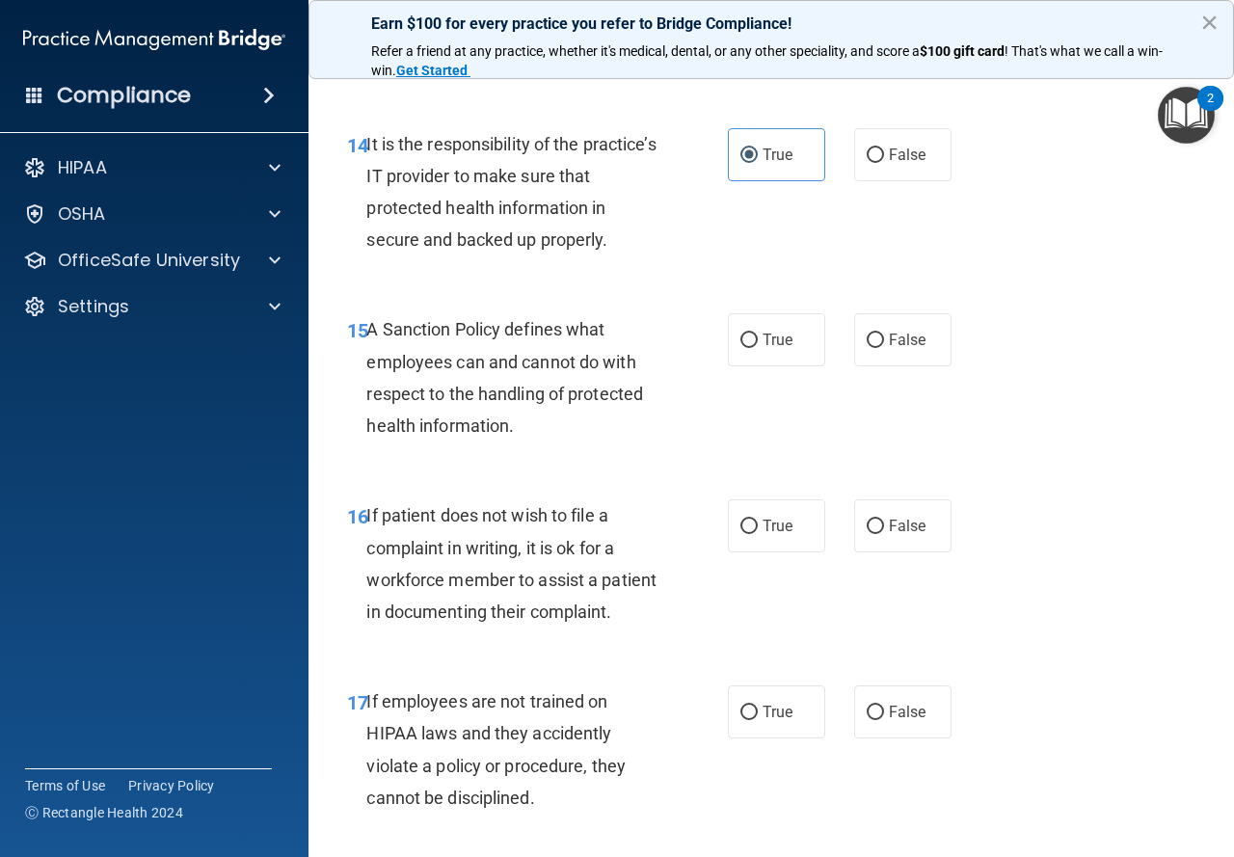
scroll to position [3183, 0]
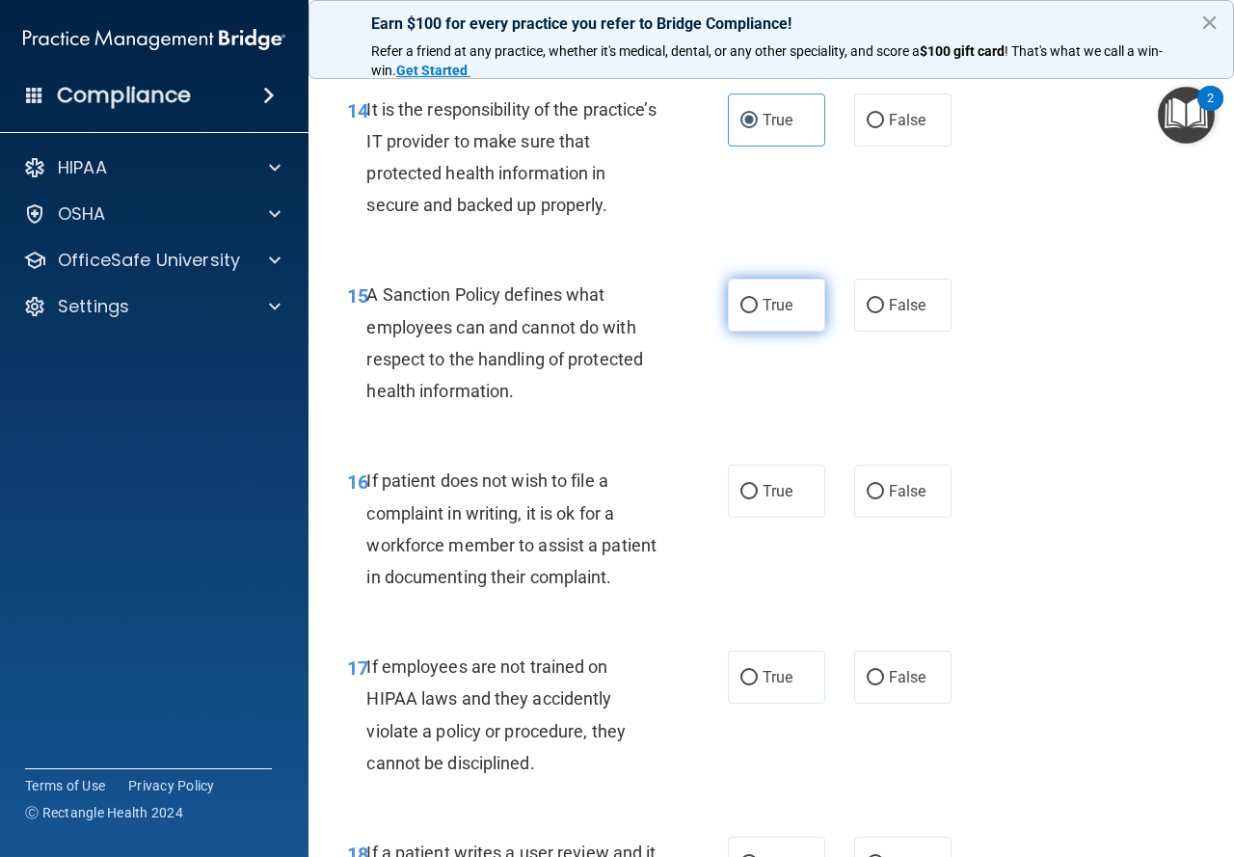
click at [728, 332] on label "True" at bounding box center [776, 305] width 97 height 53
click at [741, 313] on input "True" at bounding box center [749, 306] width 17 height 14
radio input "true"
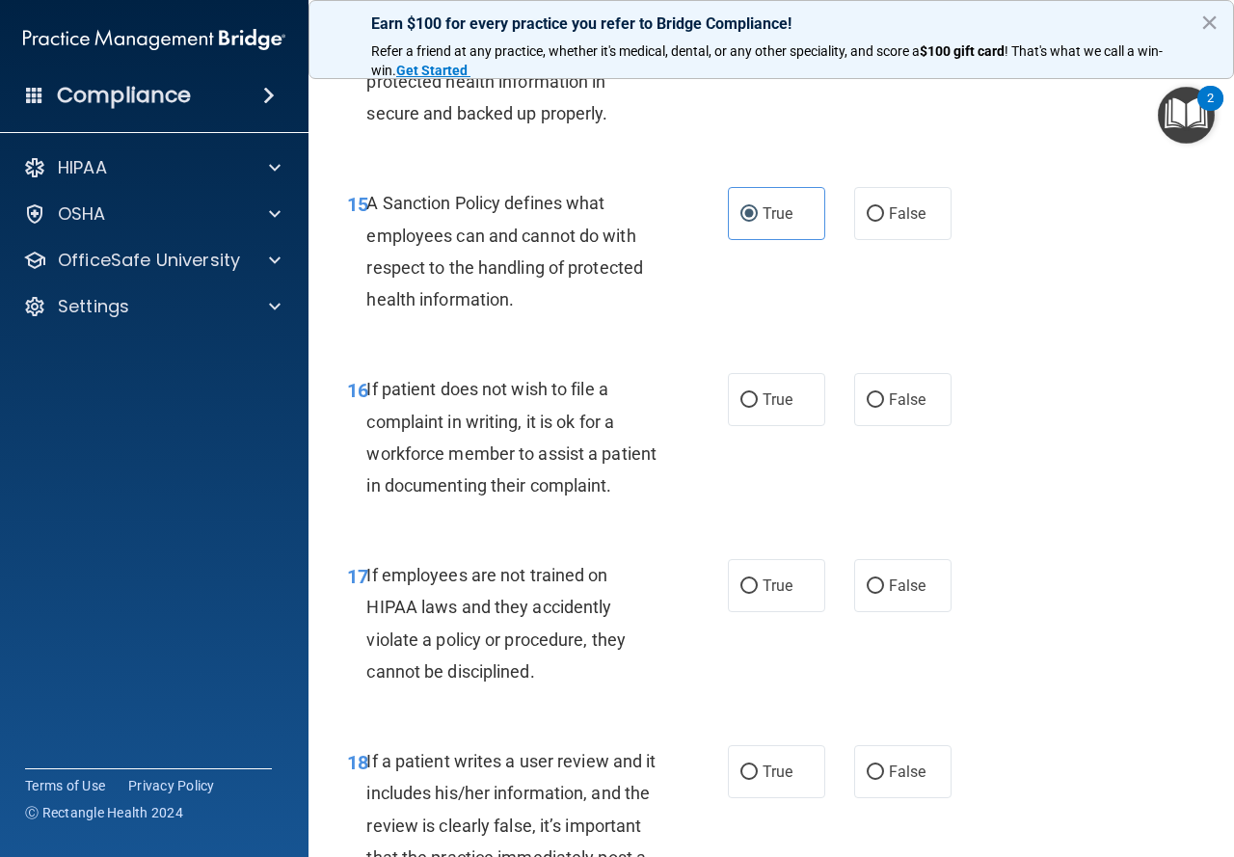
scroll to position [3375, 0]
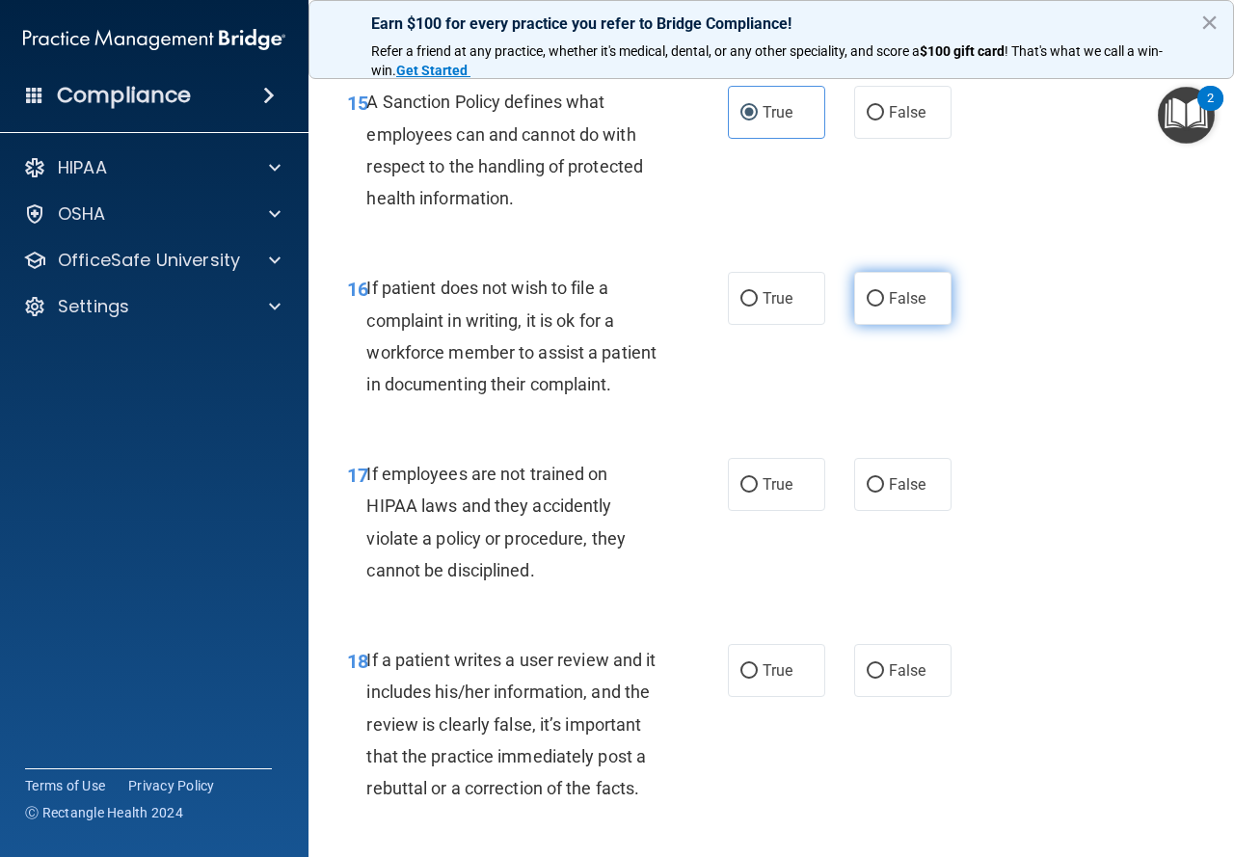
click at [908, 308] on span "False" at bounding box center [908, 298] width 38 height 18
click at [884, 307] on input "False" at bounding box center [875, 299] width 17 height 14
radio input "true"
click at [736, 325] on label "True" at bounding box center [776, 298] width 97 height 53
click at [741, 307] on input "True" at bounding box center [749, 299] width 17 height 14
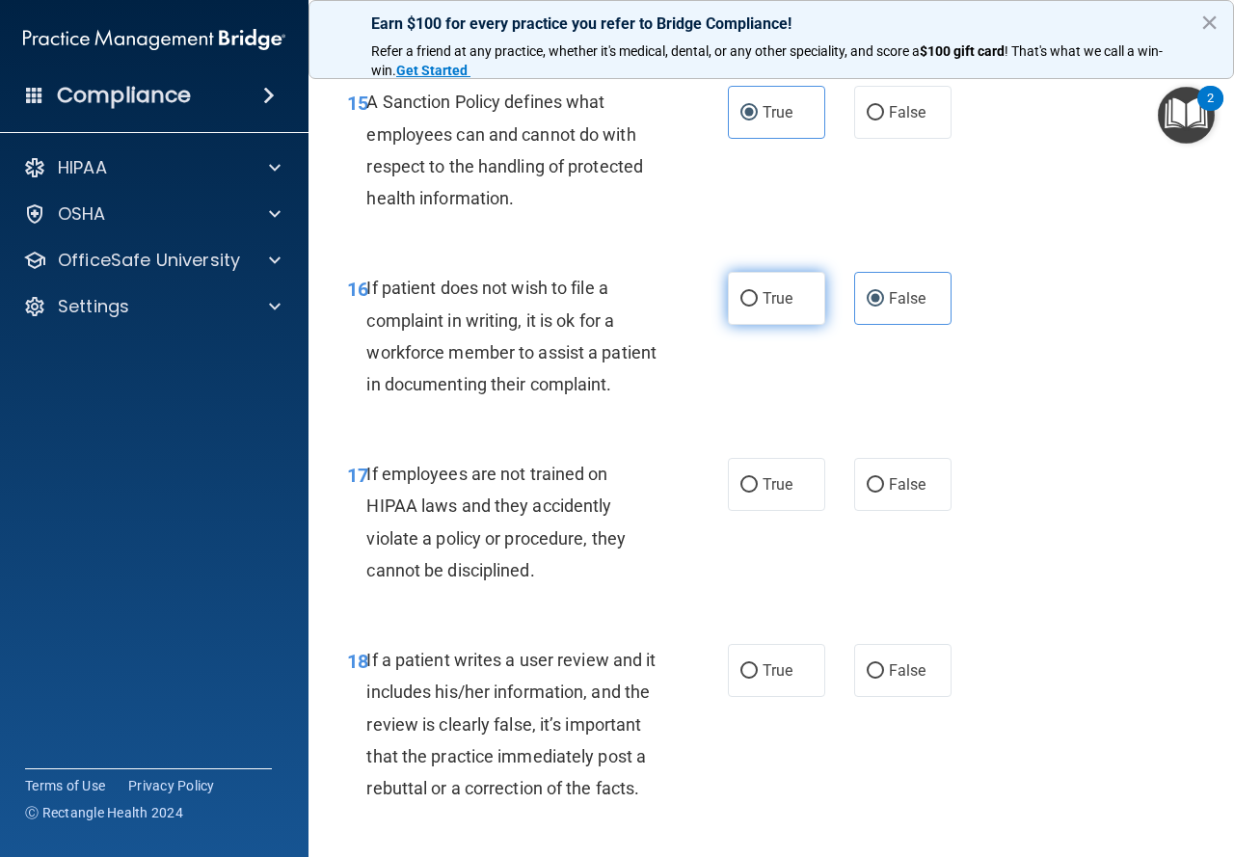
radio input "true"
radio input "false"
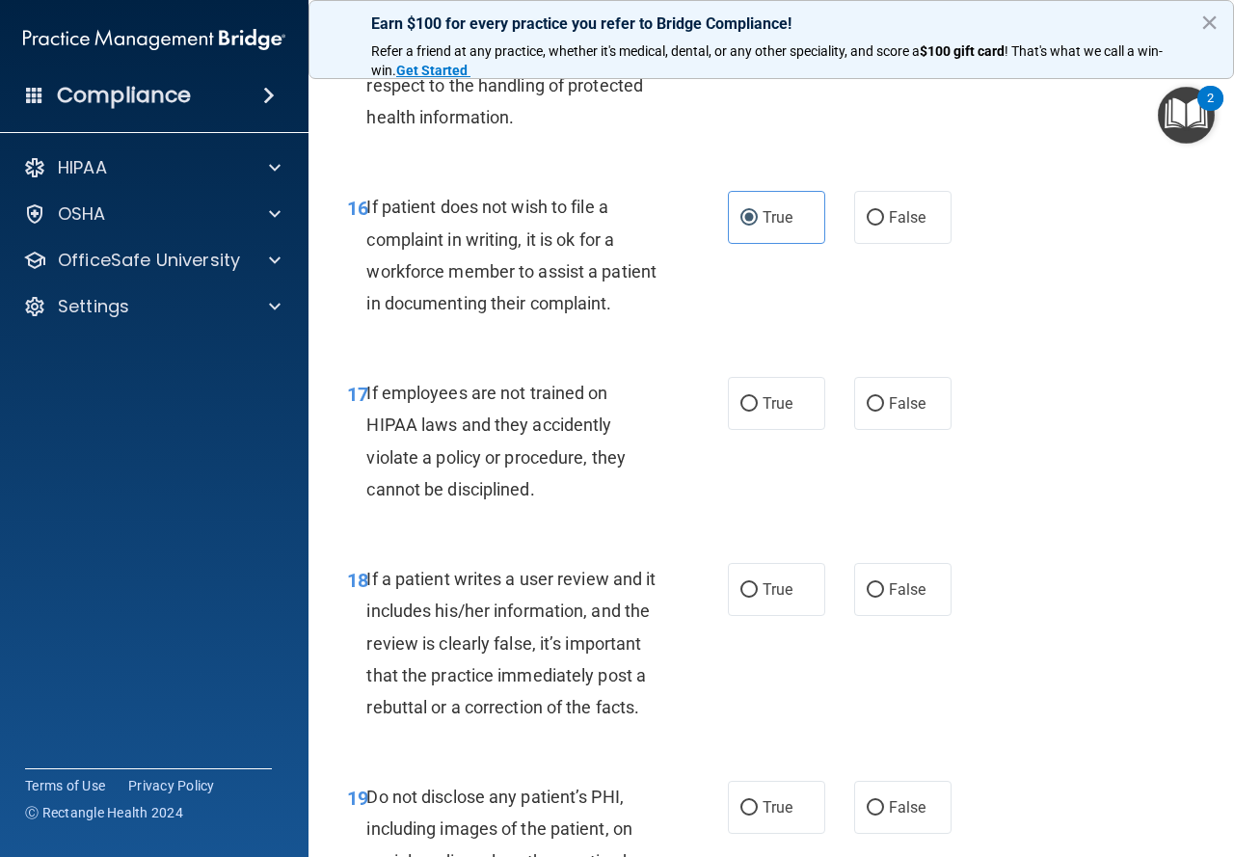
scroll to position [3568, 0]
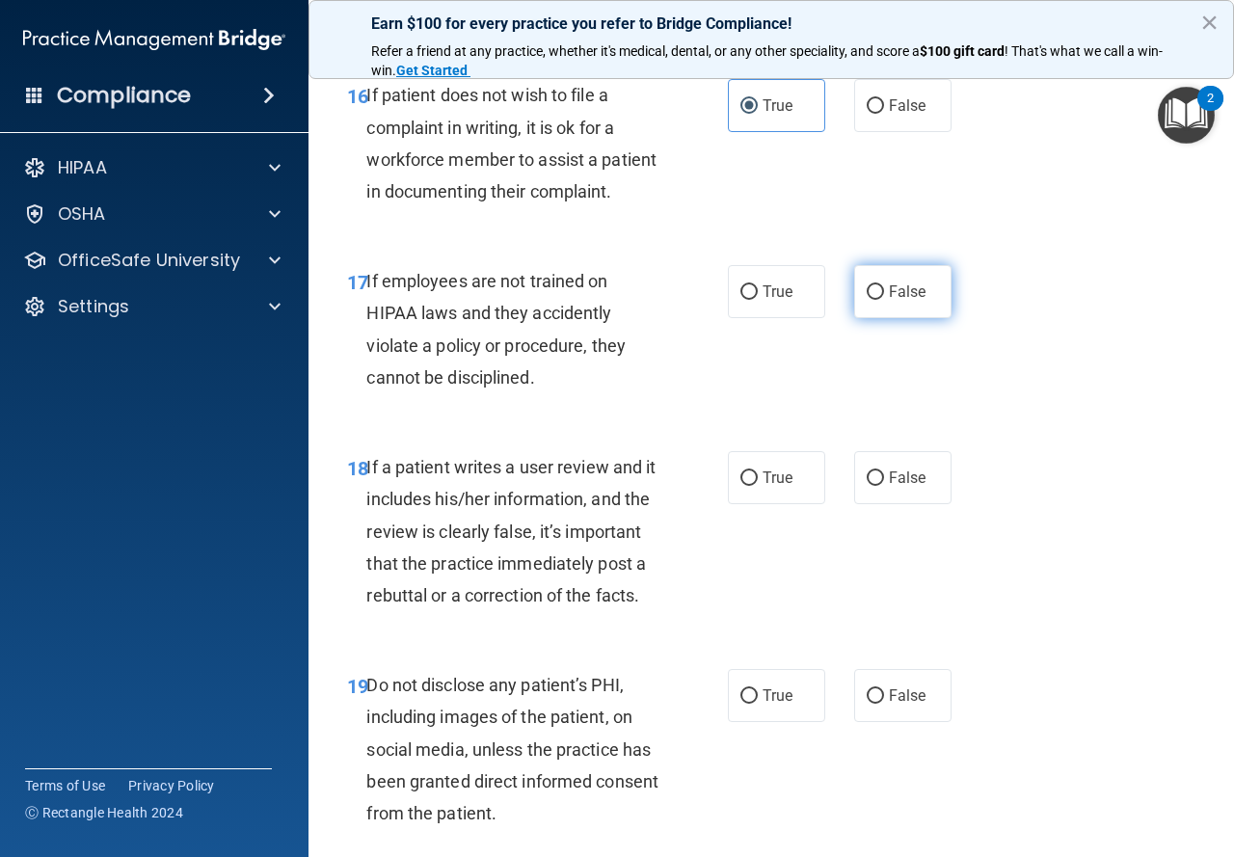
click at [901, 301] on span "False" at bounding box center [908, 292] width 38 height 18
click at [884, 300] on input "False" at bounding box center [875, 292] width 17 height 14
radio input "true"
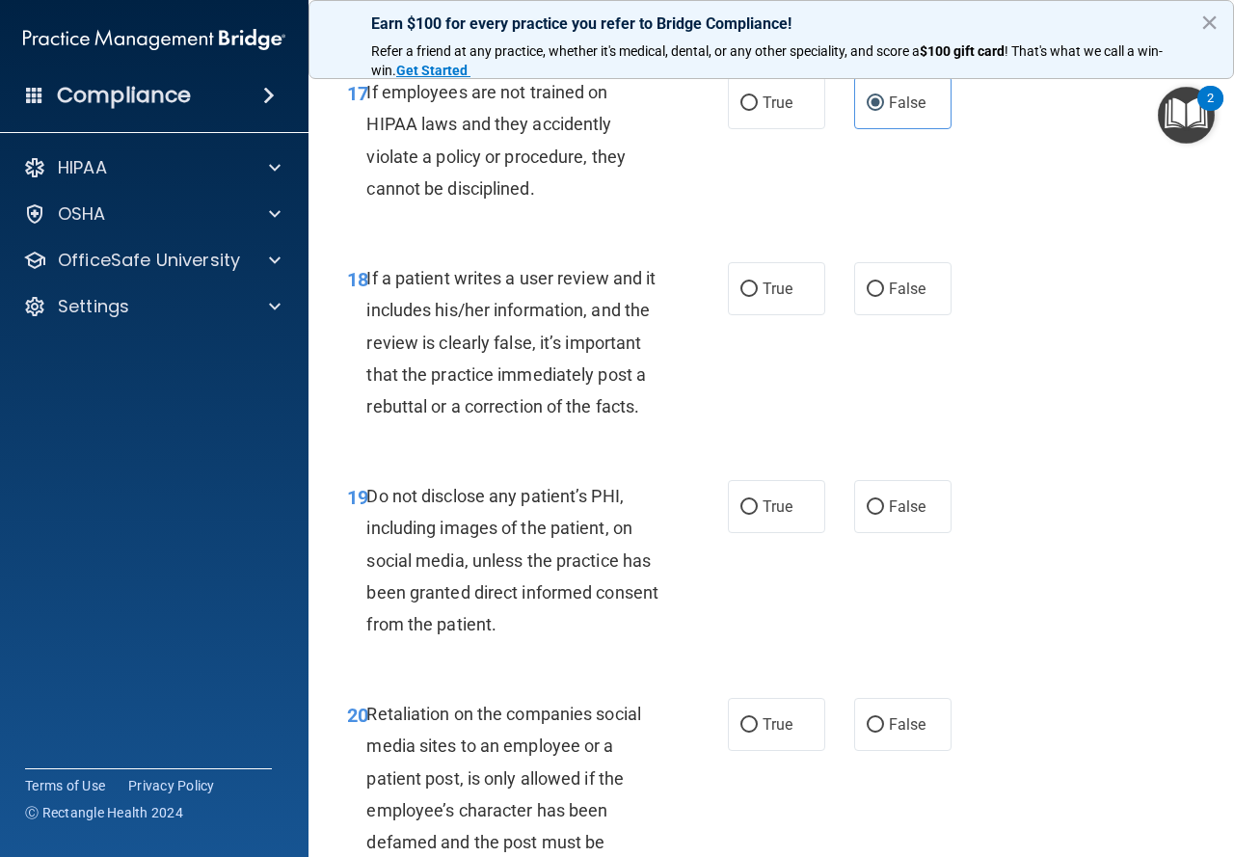
scroll to position [3761, 0]
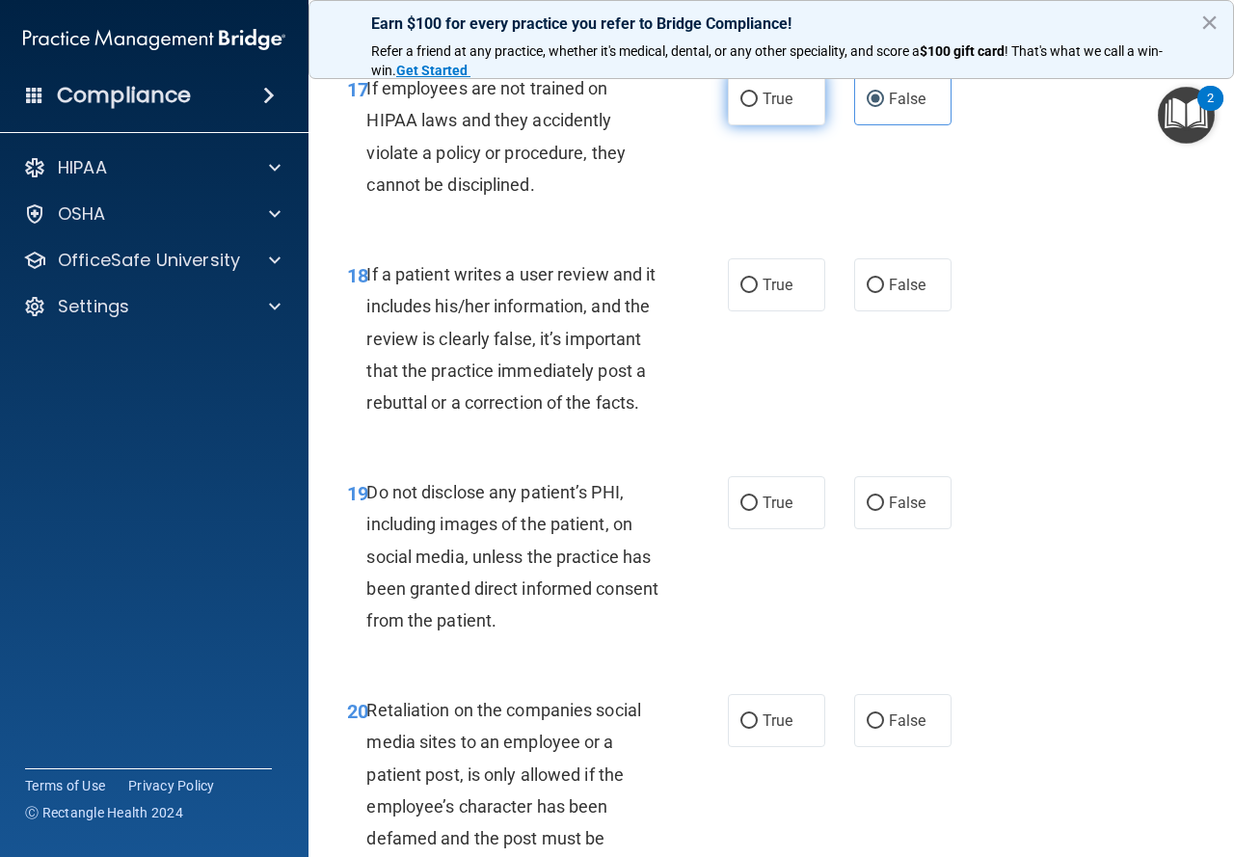
click at [730, 125] on label "True" at bounding box center [776, 98] width 97 height 53
click at [741, 107] on input "True" at bounding box center [749, 100] width 17 height 14
radio input "true"
radio input "false"
click at [889, 294] on span "False" at bounding box center [908, 285] width 38 height 18
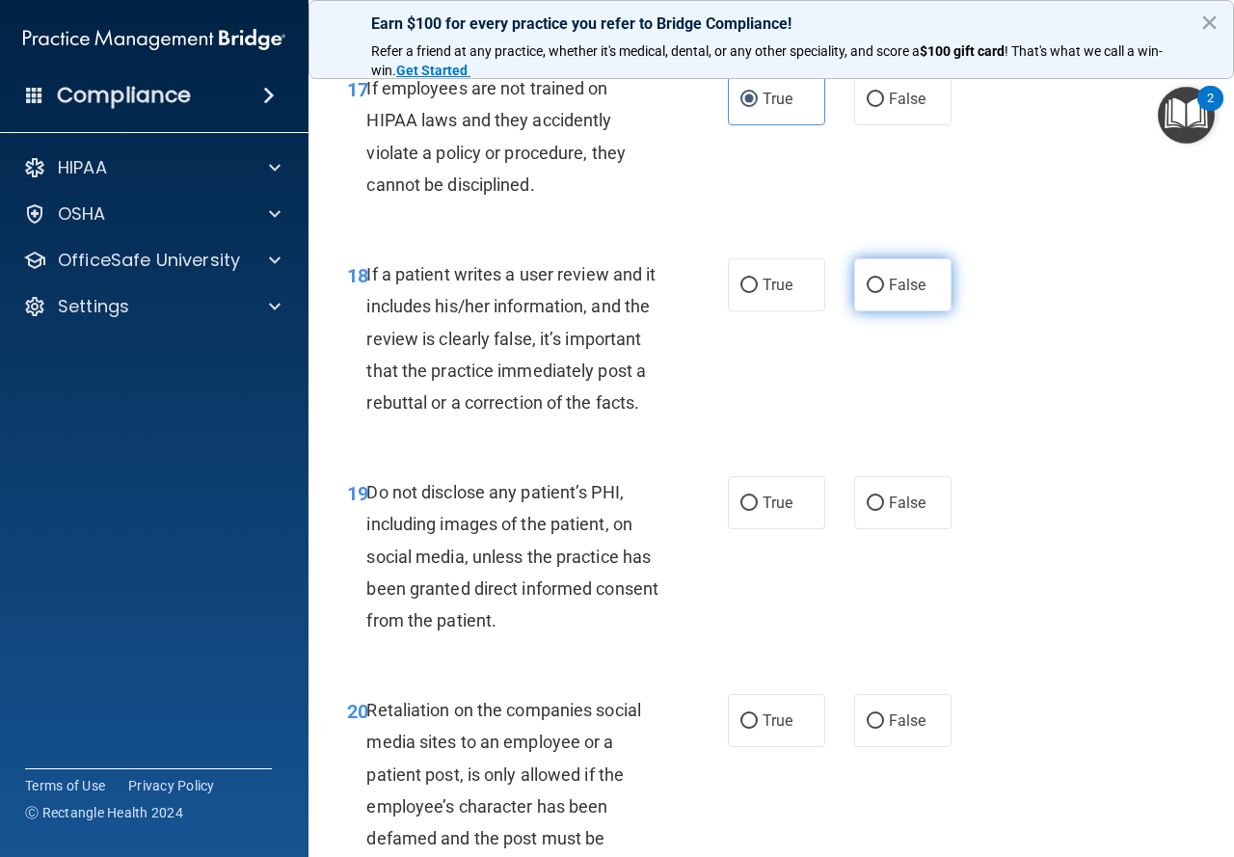
click at [882, 293] on input "False" at bounding box center [875, 286] width 17 height 14
radio input "true"
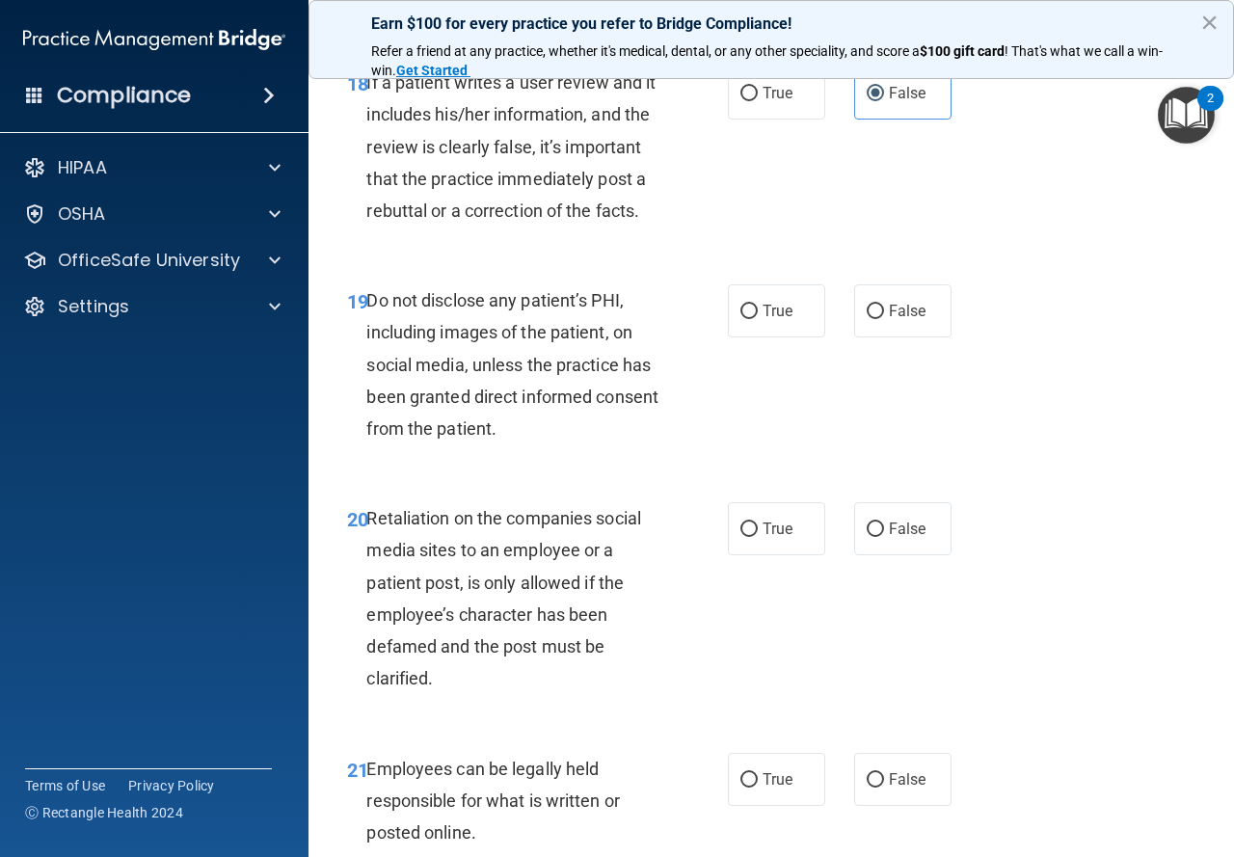
scroll to position [3954, 0]
click at [788, 337] on label "True" at bounding box center [776, 310] width 97 height 53
click at [758, 318] on input "True" at bounding box center [749, 311] width 17 height 14
radio input "true"
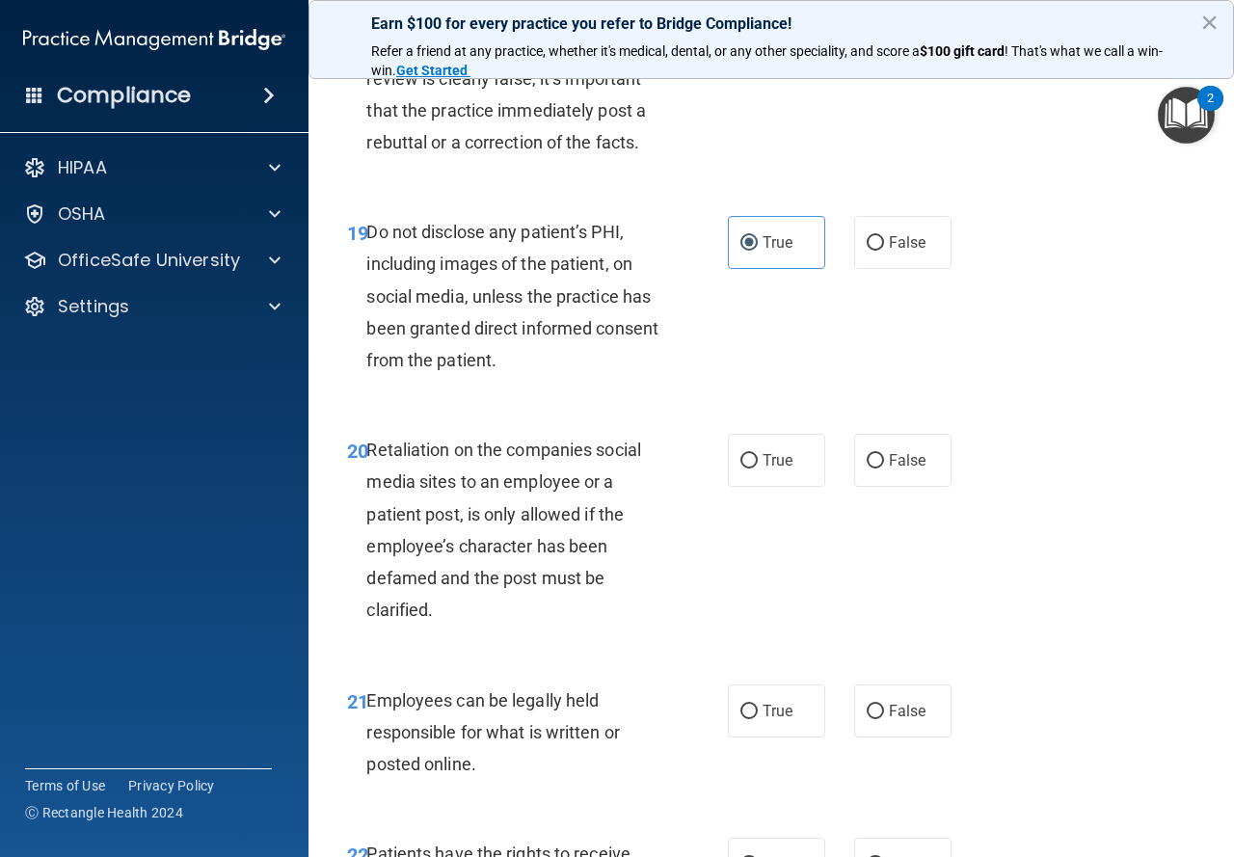
scroll to position [4147, 0]
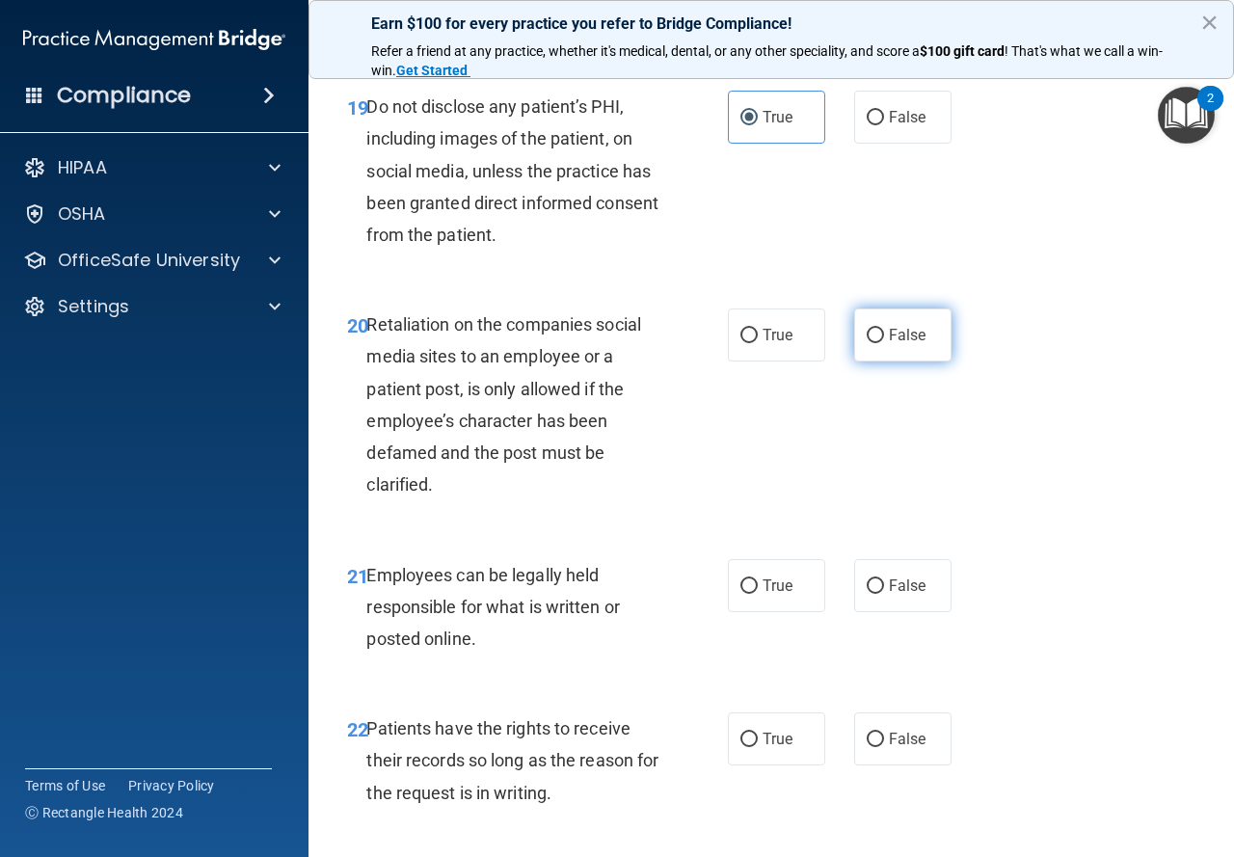
click at [912, 362] on label "False" at bounding box center [902, 335] width 97 height 53
click at [884, 343] on input "False" at bounding box center [875, 336] width 17 height 14
radio input "true"
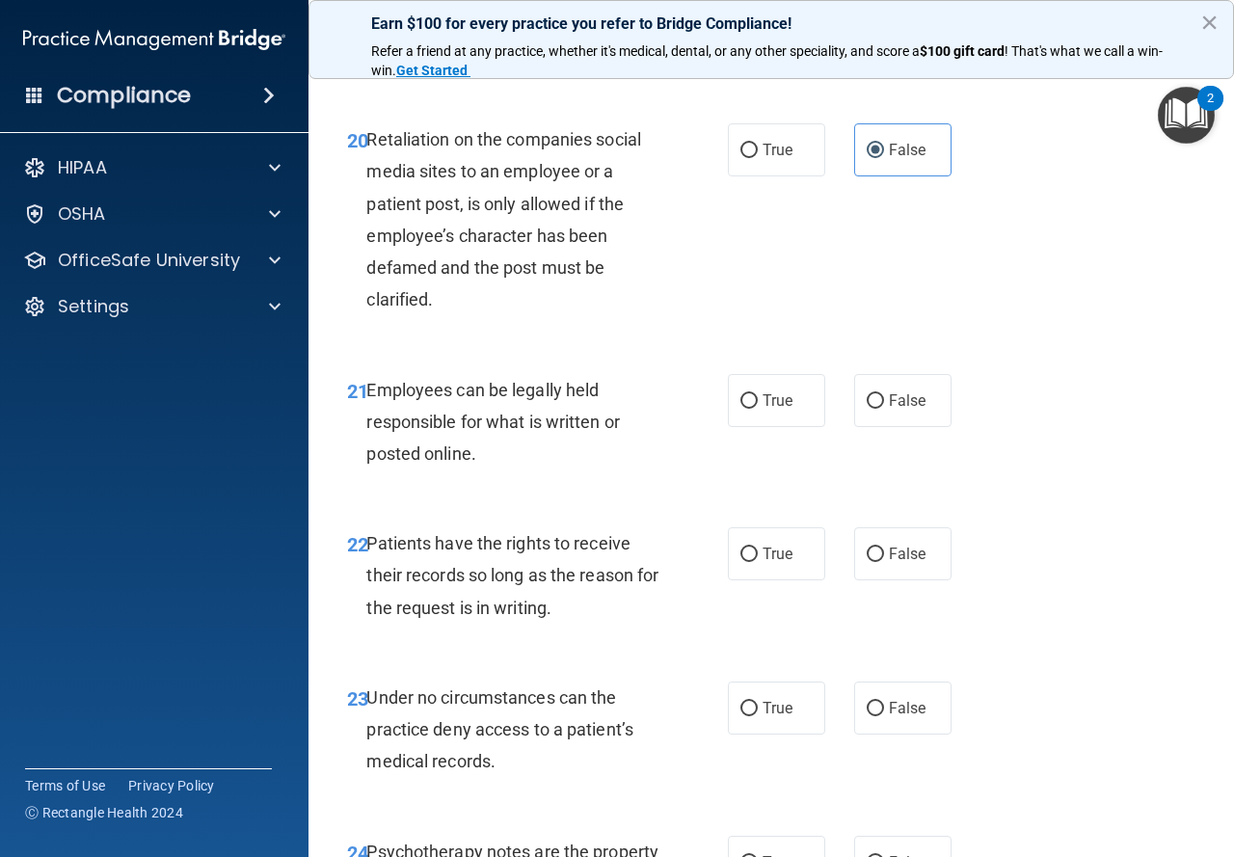
scroll to position [4340, 0]
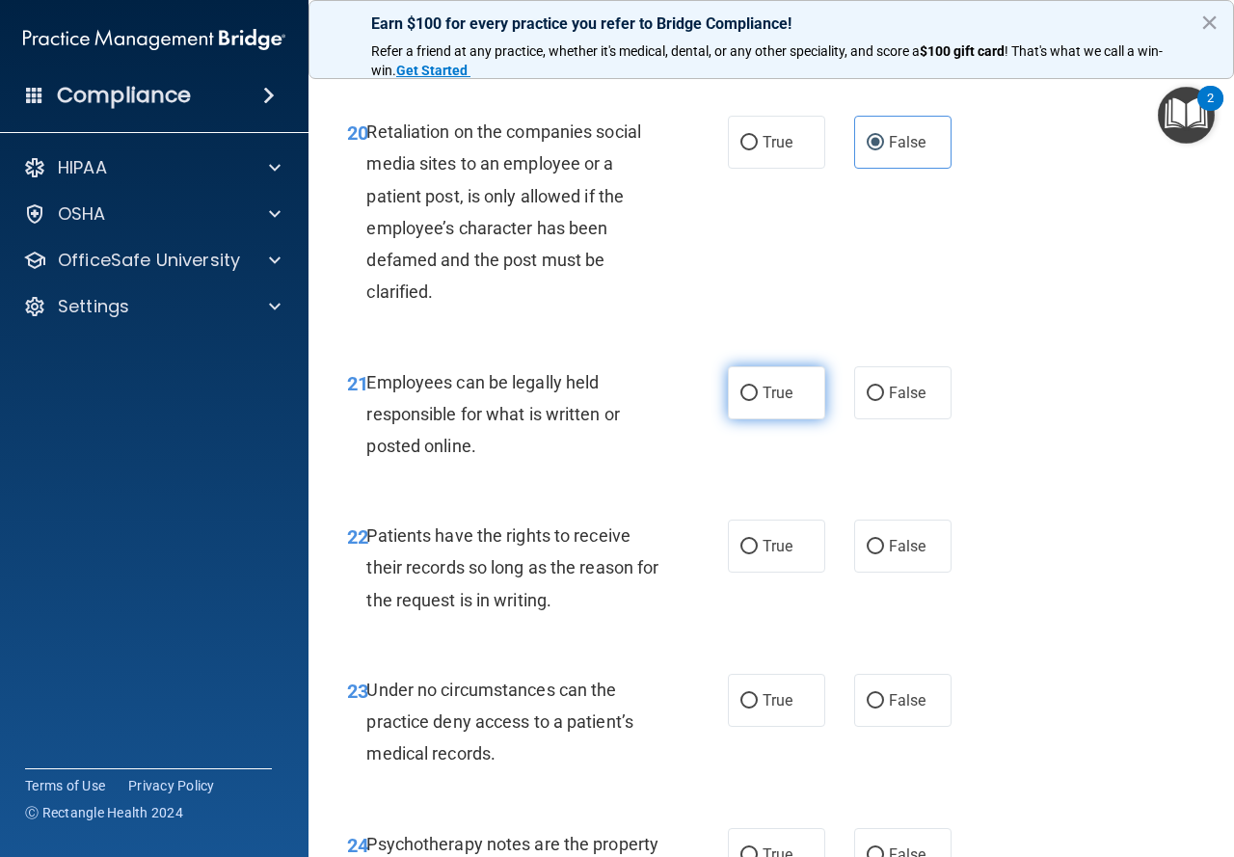
click at [778, 420] on label "True" at bounding box center [776, 392] width 97 height 53
click at [758, 401] on input "True" at bounding box center [749, 394] width 17 height 14
radio input "true"
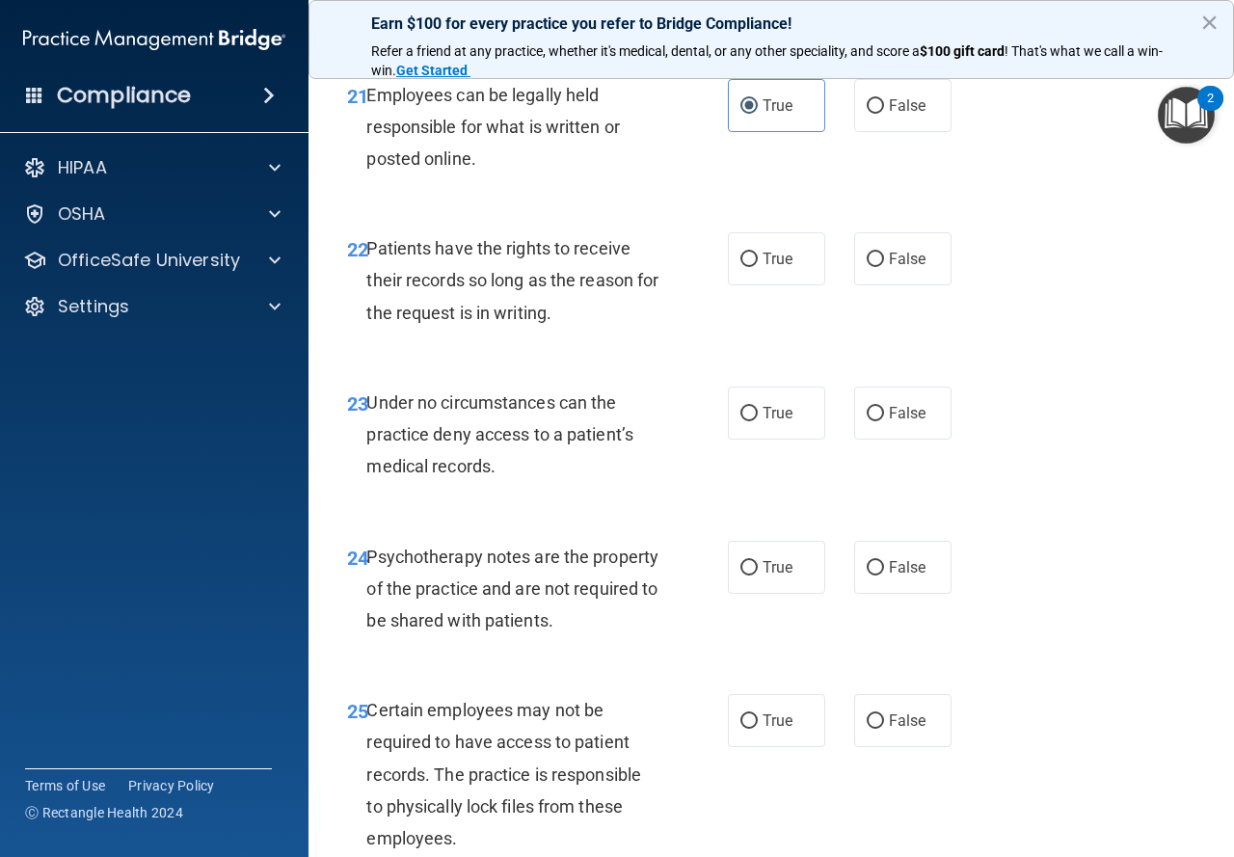
scroll to position [4629, 0]
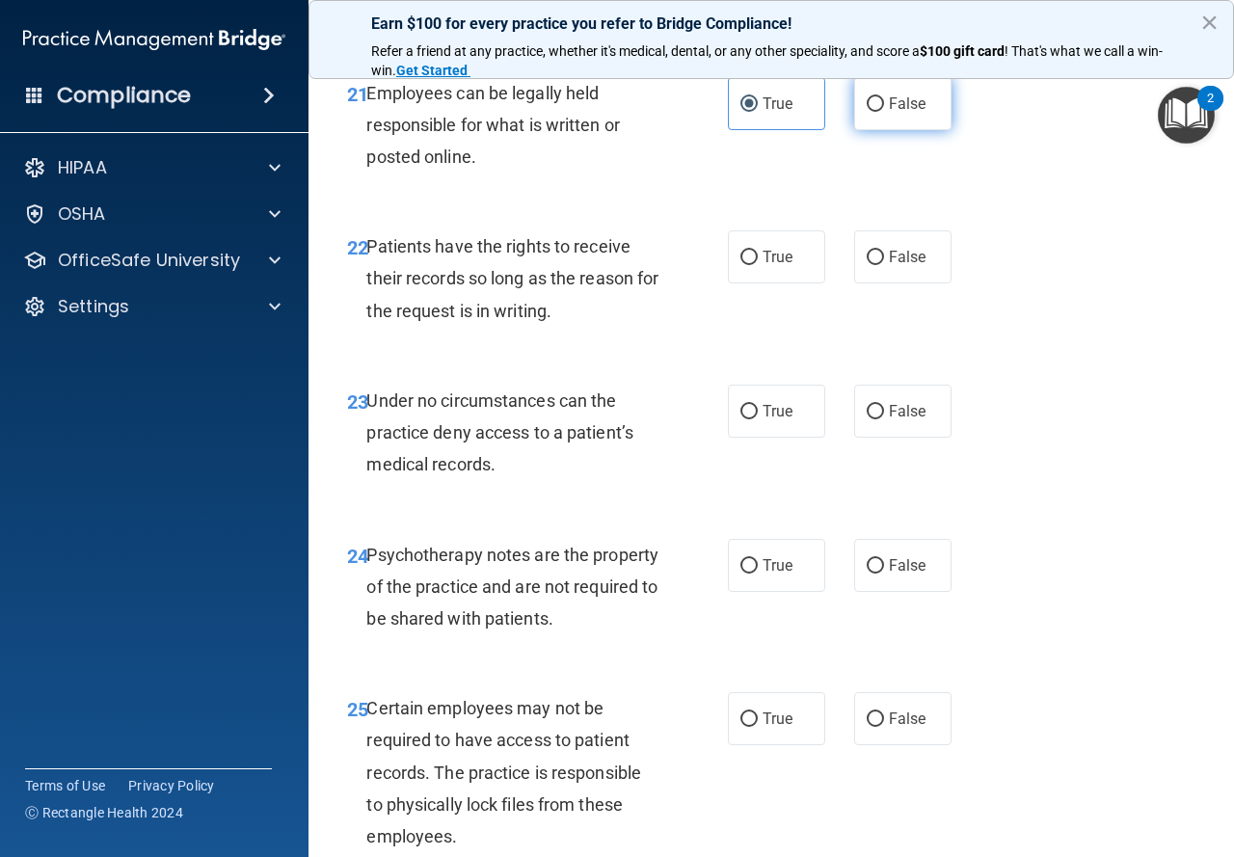
click at [854, 130] on label "False" at bounding box center [902, 103] width 97 height 53
click at [867, 112] on input "False" at bounding box center [875, 104] width 17 height 14
radio input "true"
click at [729, 130] on label "True" at bounding box center [776, 103] width 97 height 53
click at [741, 112] on input "True" at bounding box center [749, 104] width 17 height 14
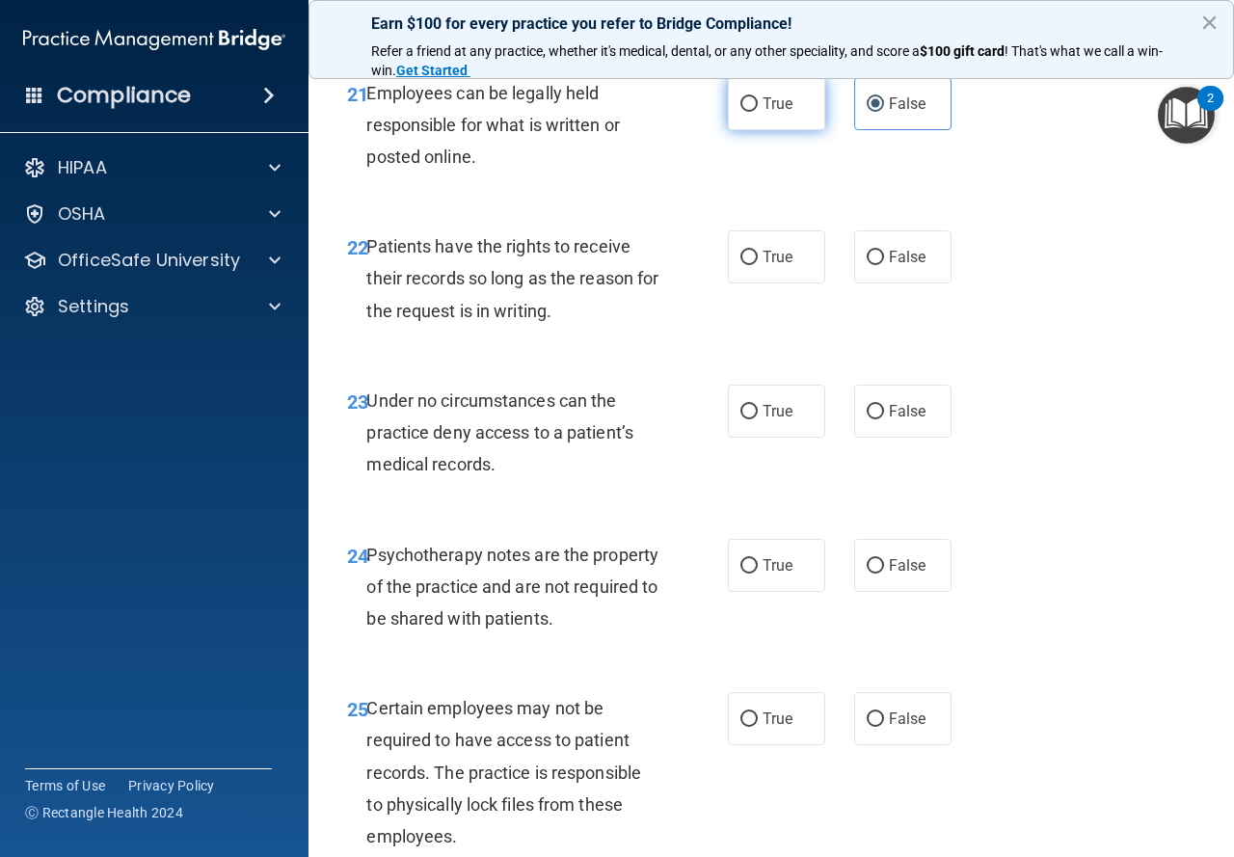
radio input "true"
radio input "false"
click at [746, 265] on input "True" at bounding box center [749, 258] width 17 height 14
radio input "true"
click at [764, 438] on label "True" at bounding box center [776, 411] width 97 height 53
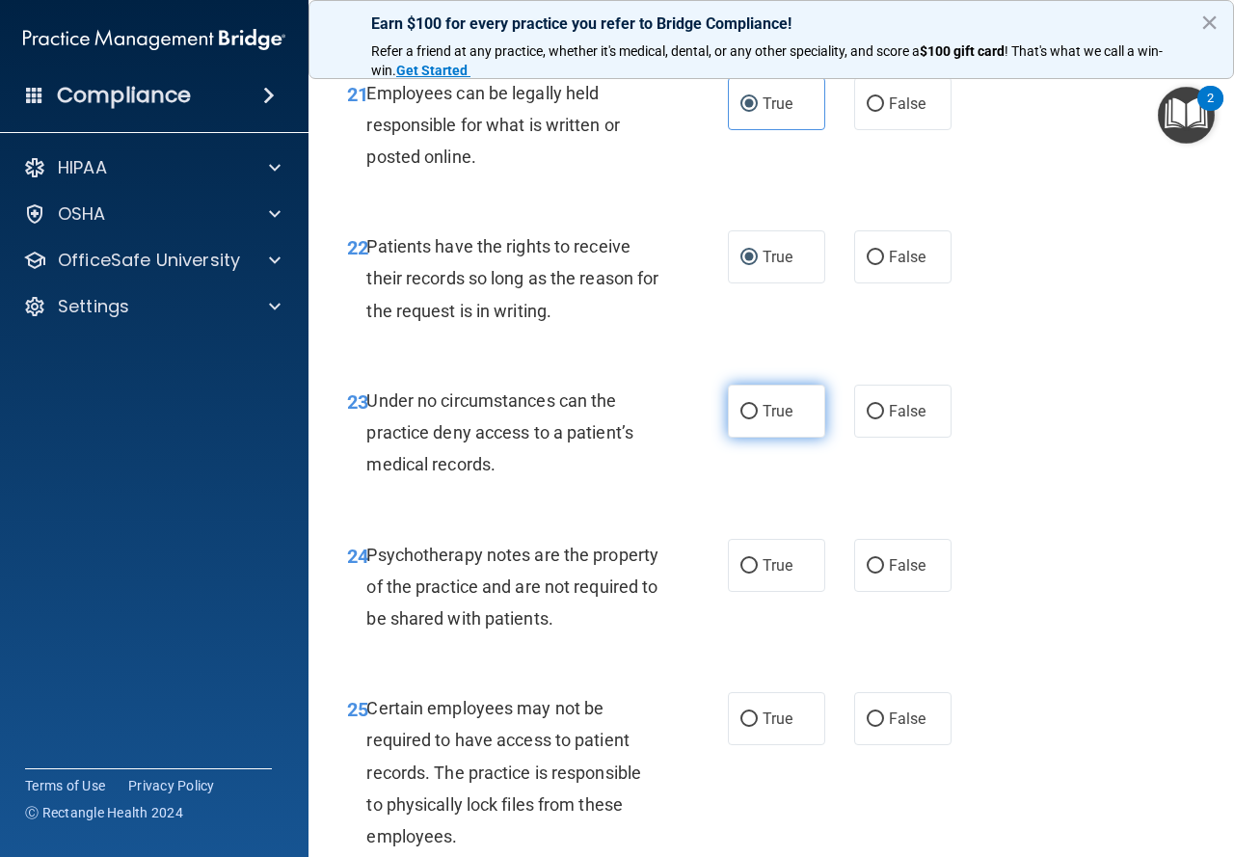
click at [758, 420] on input "True" at bounding box center [749, 412] width 17 height 14
radio input "true"
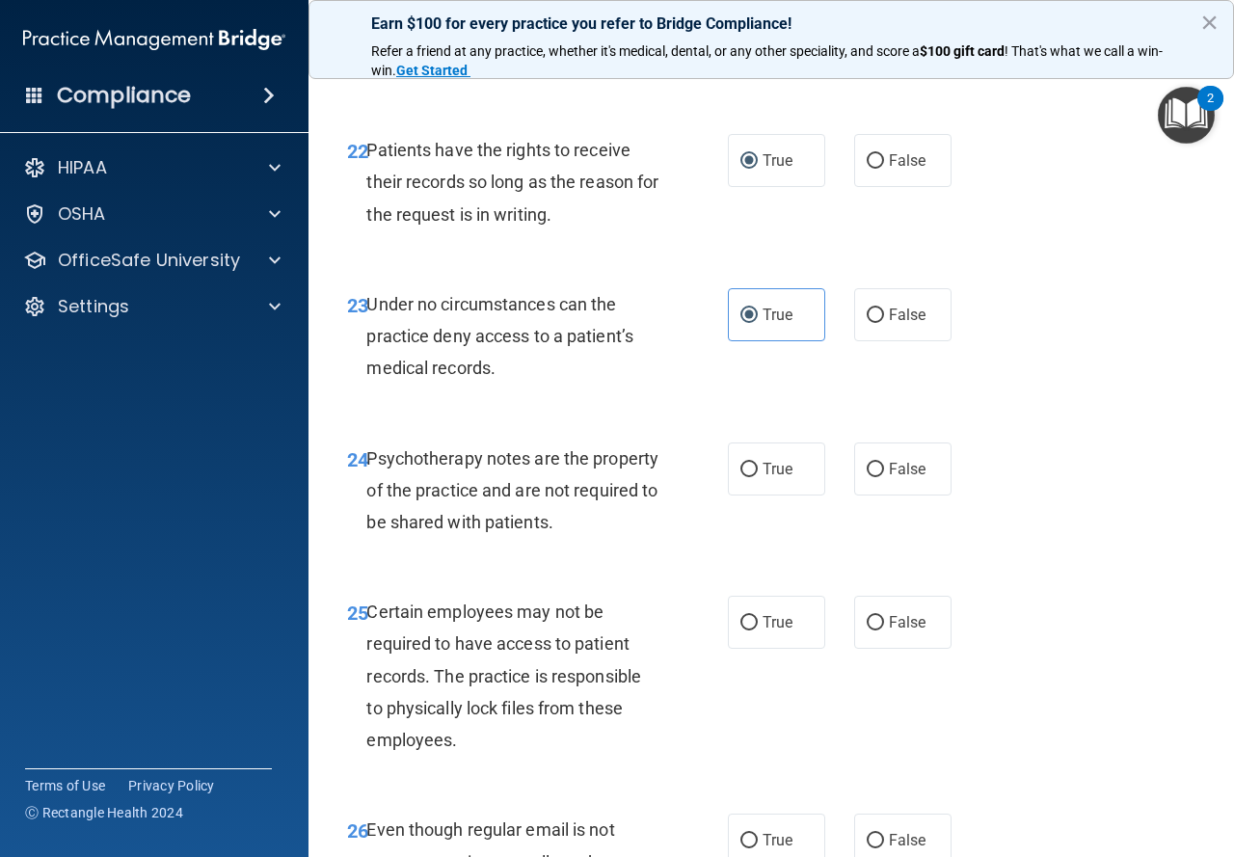
scroll to position [4822, 0]
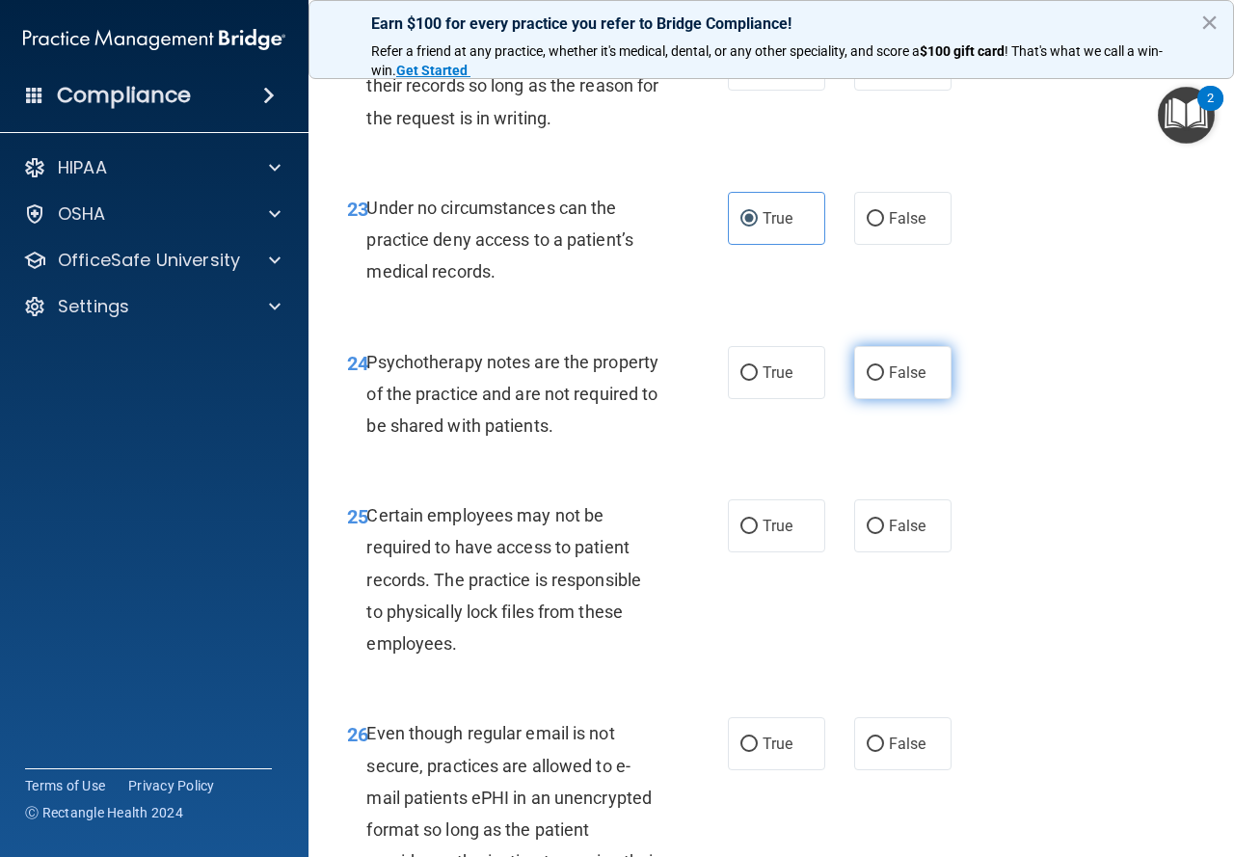
click at [889, 382] on span "False" at bounding box center [908, 373] width 38 height 18
click at [884, 381] on input "False" at bounding box center [875, 373] width 17 height 14
radio input "true"
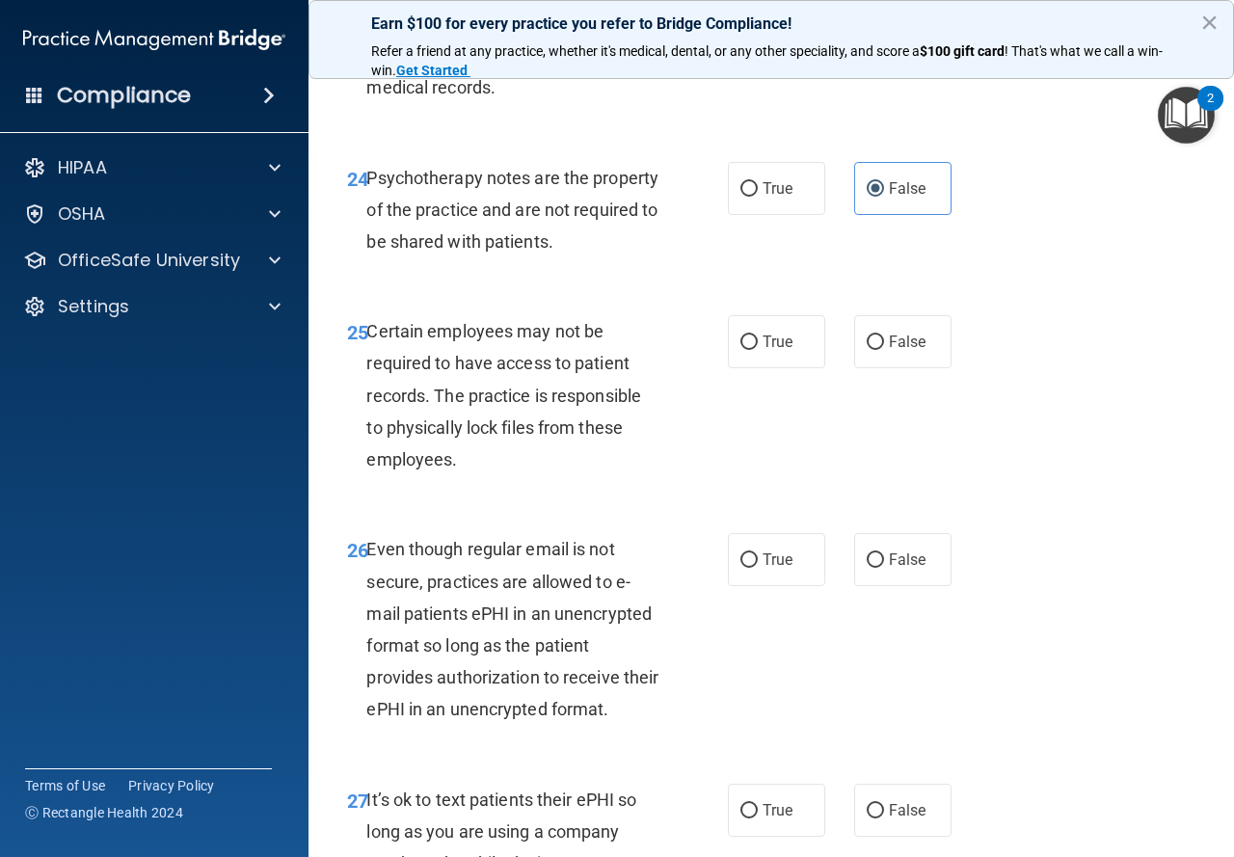
scroll to position [5015, 0]
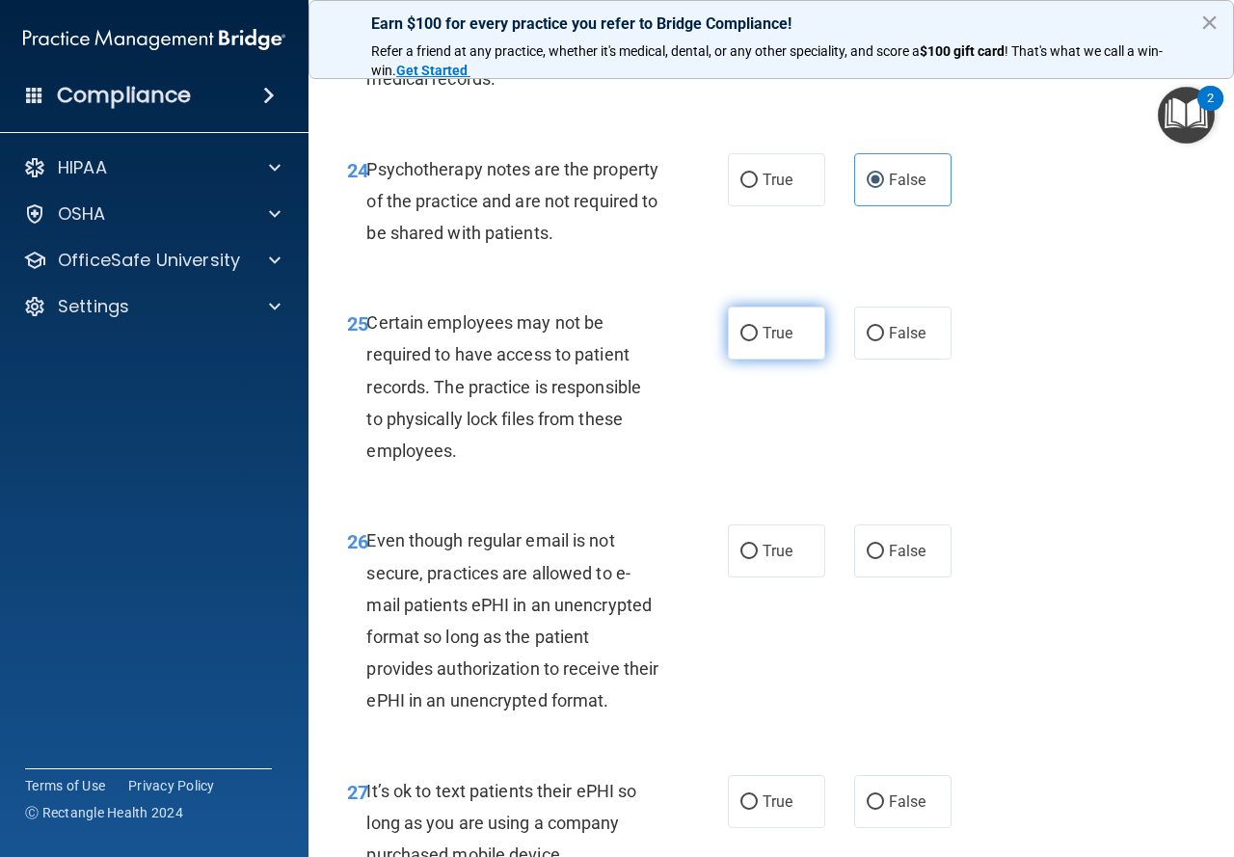
click at [743, 360] on label "True" at bounding box center [776, 333] width 97 height 53
click at [743, 341] on input "True" at bounding box center [749, 334] width 17 height 14
radio input "true"
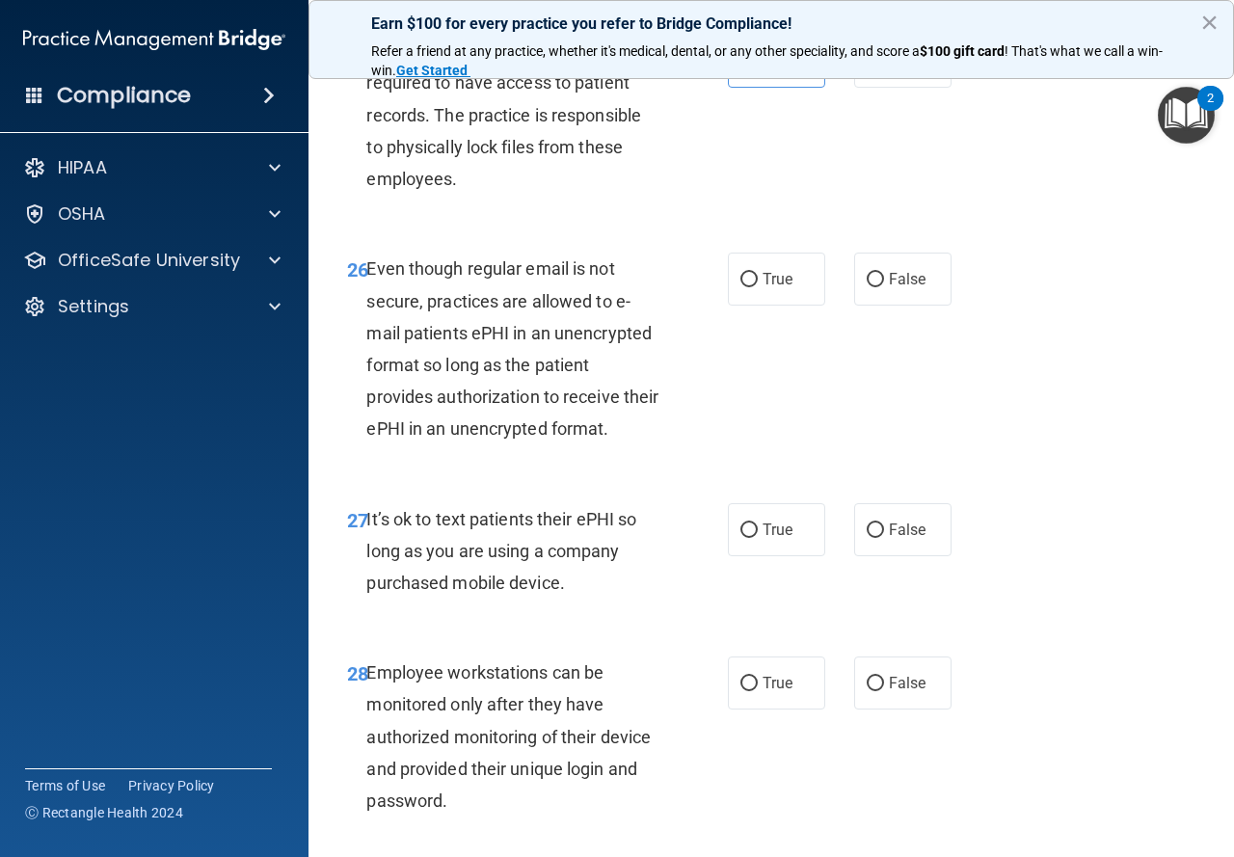
scroll to position [5304, 0]
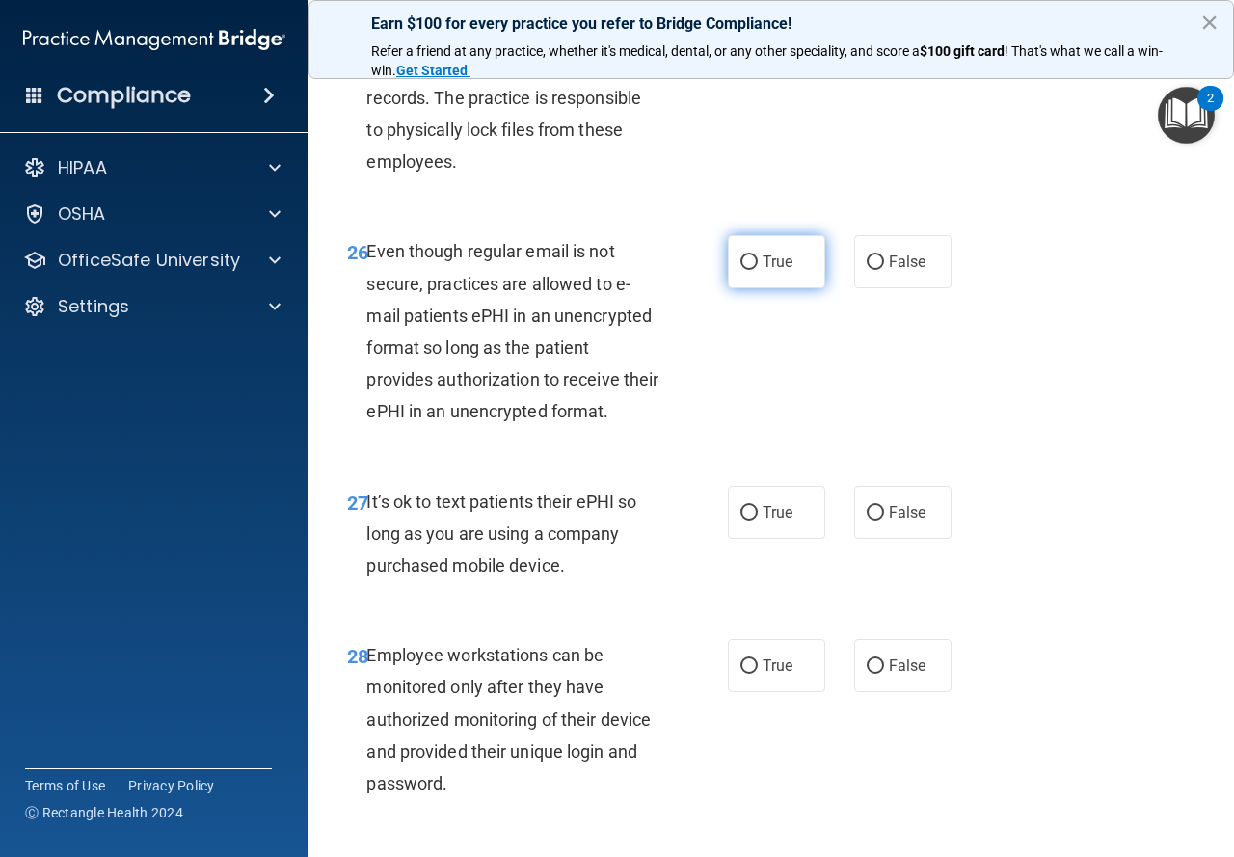
click at [733, 288] on label "True" at bounding box center [776, 261] width 97 height 53
click at [741, 270] on input "True" at bounding box center [749, 263] width 17 height 14
radio input "true"
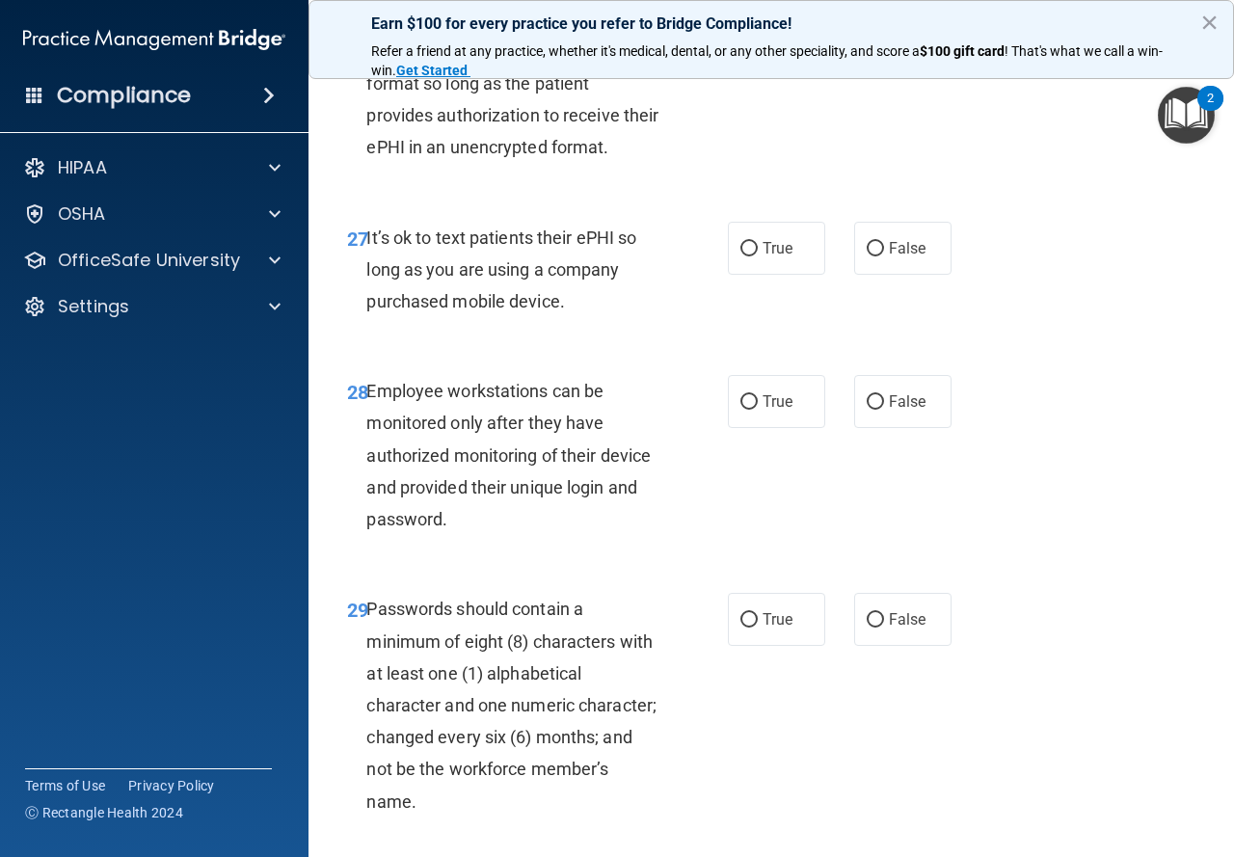
scroll to position [5745, 0]
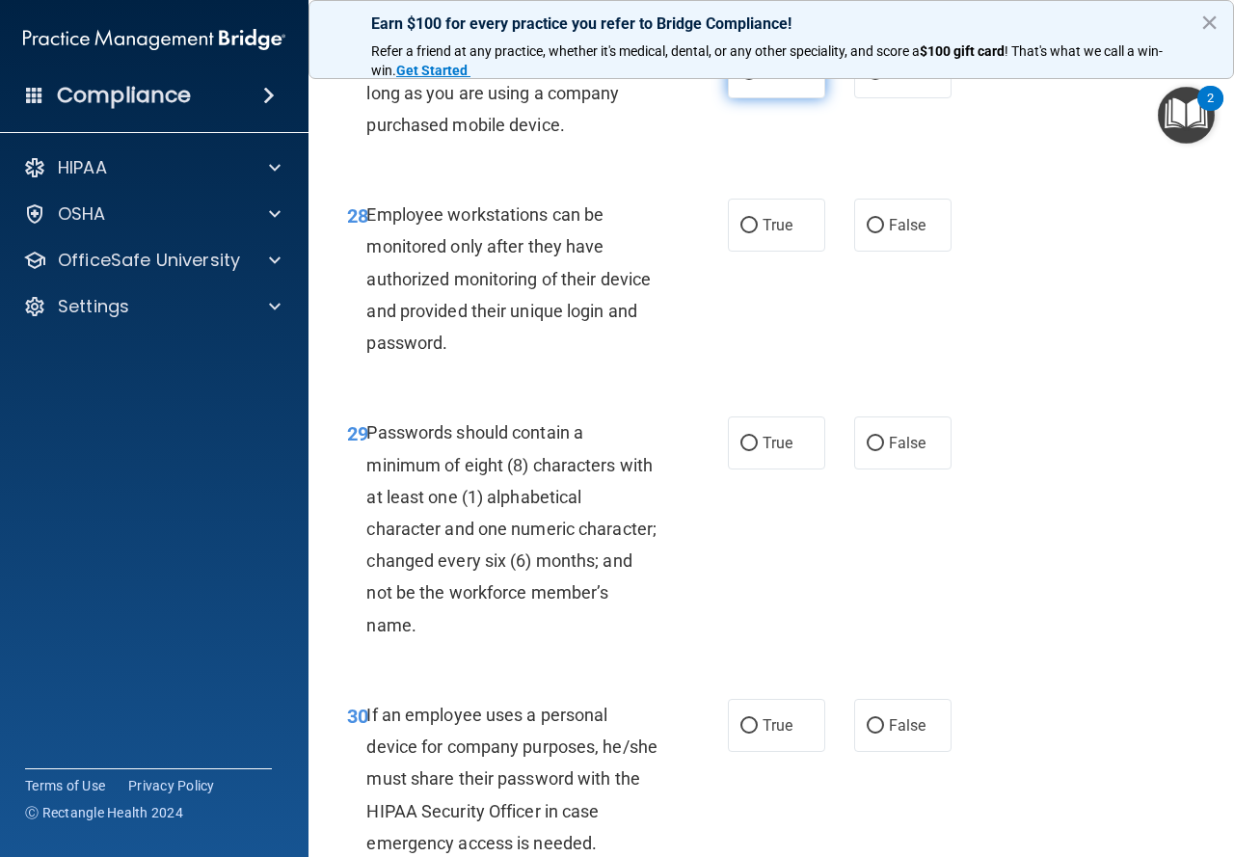
click at [790, 98] on label "True" at bounding box center [776, 71] width 97 height 53
click at [758, 80] on input "True" at bounding box center [749, 73] width 17 height 14
radio input "true"
click at [734, 252] on label "True" at bounding box center [776, 225] width 97 height 53
click at [741, 233] on input "True" at bounding box center [749, 226] width 17 height 14
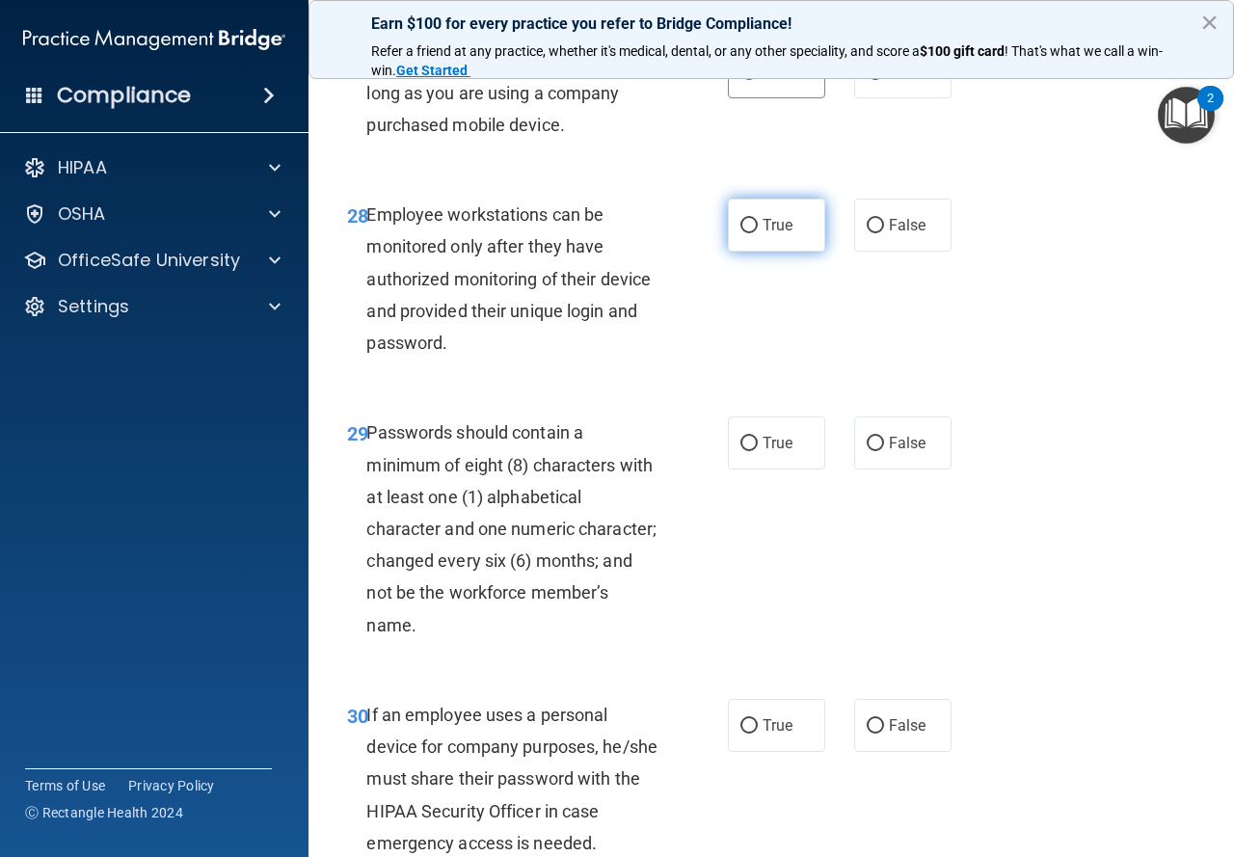
radio input "true"
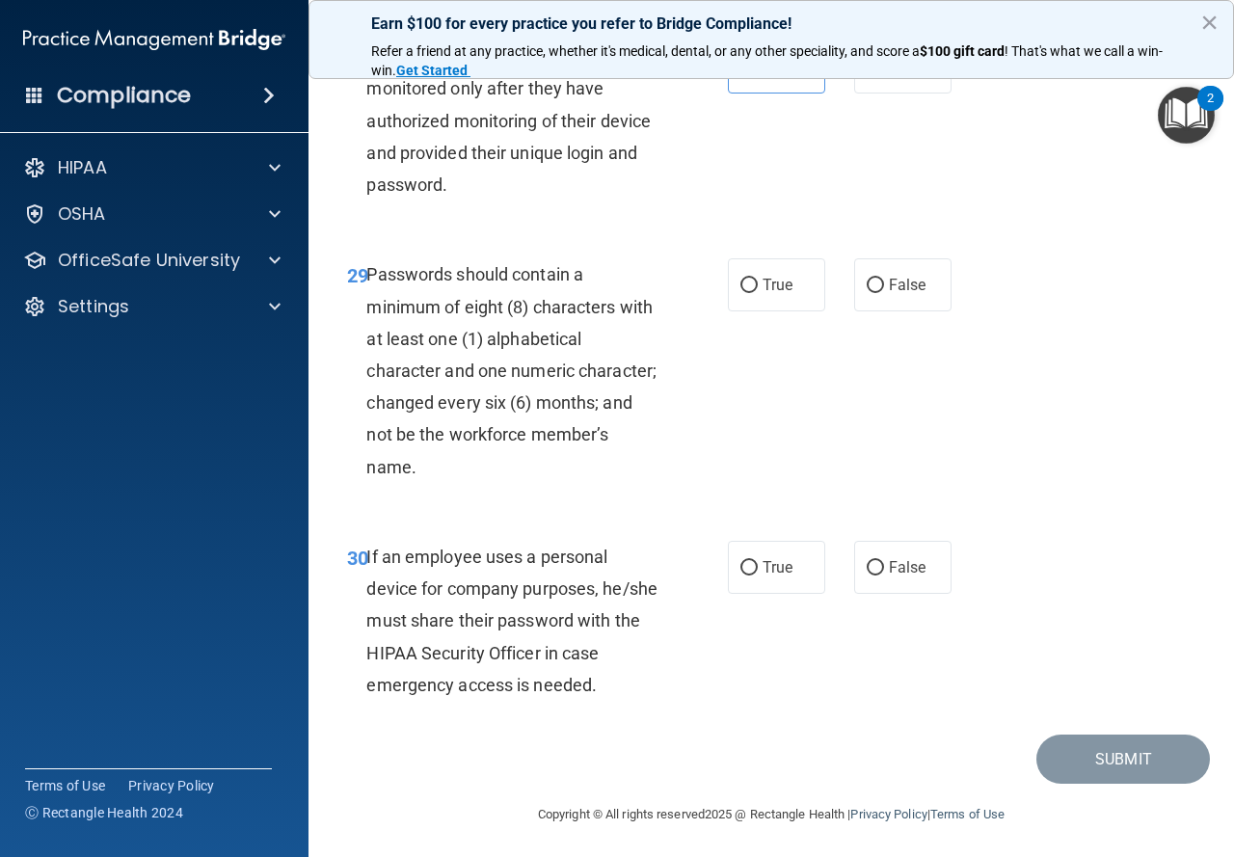
scroll to position [5938, 0]
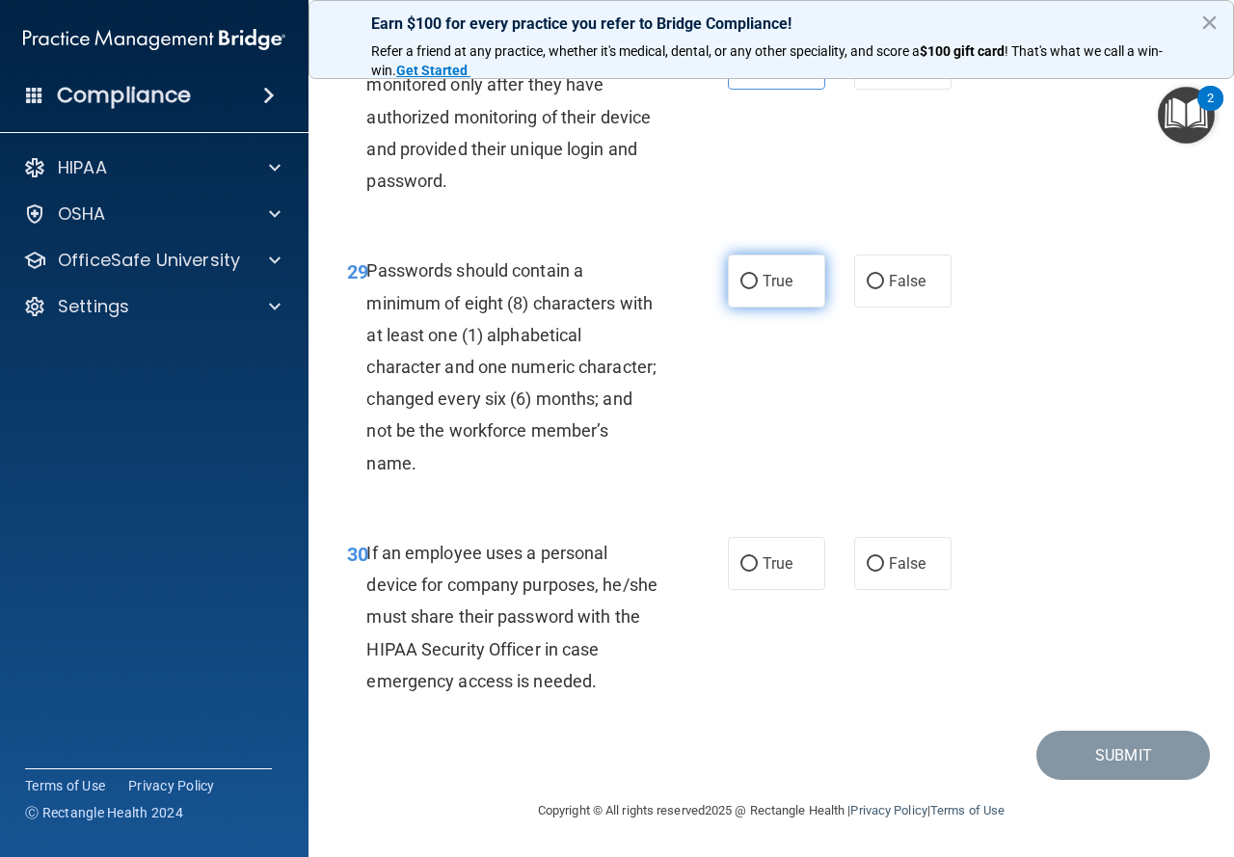
click at [782, 308] on label "True" at bounding box center [776, 281] width 97 height 53
click at [758, 289] on input "True" at bounding box center [749, 282] width 17 height 14
radio input "true"
click at [771, 578] on label "True" at bounding box center [776, 563] width 97 height 53
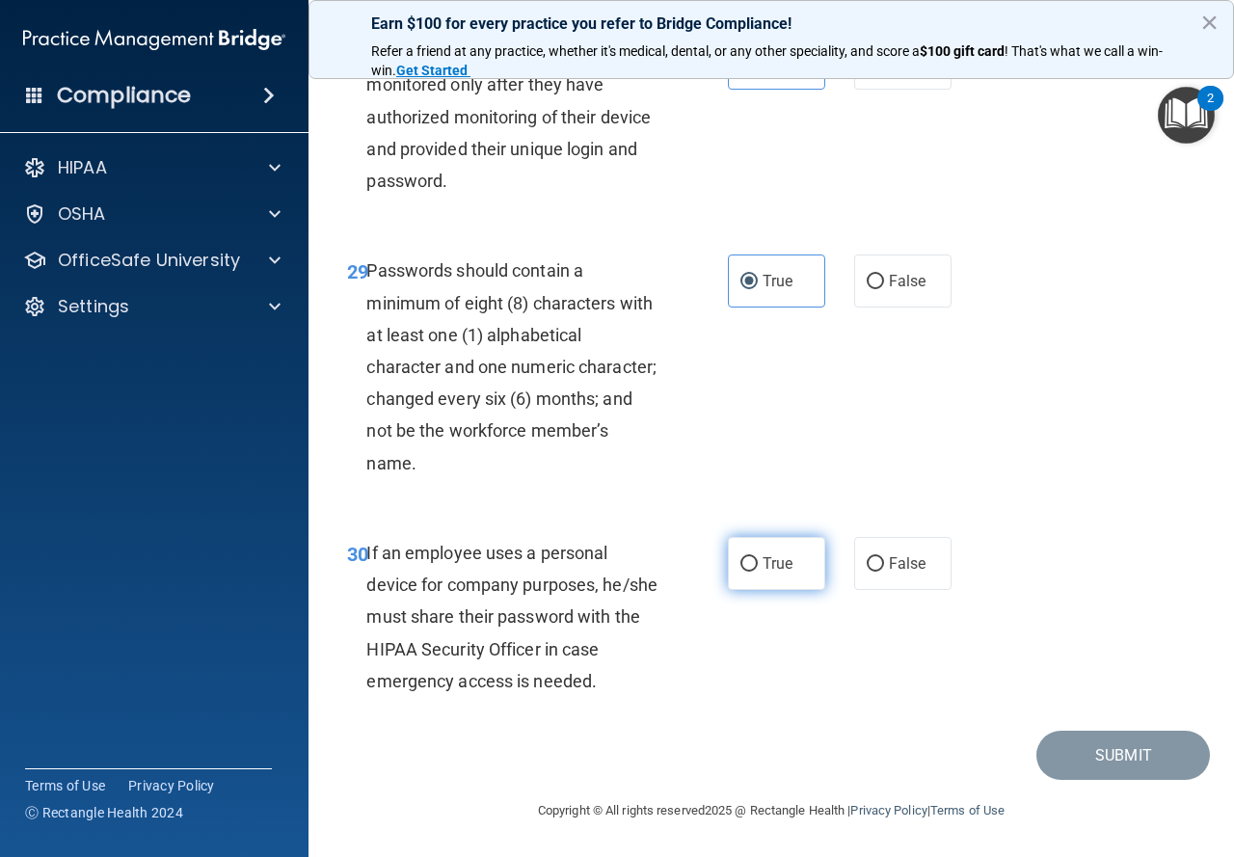
click at [758, 572] on input "True" at bounding box center [749, 564] width 17 height 14
radio input "true"
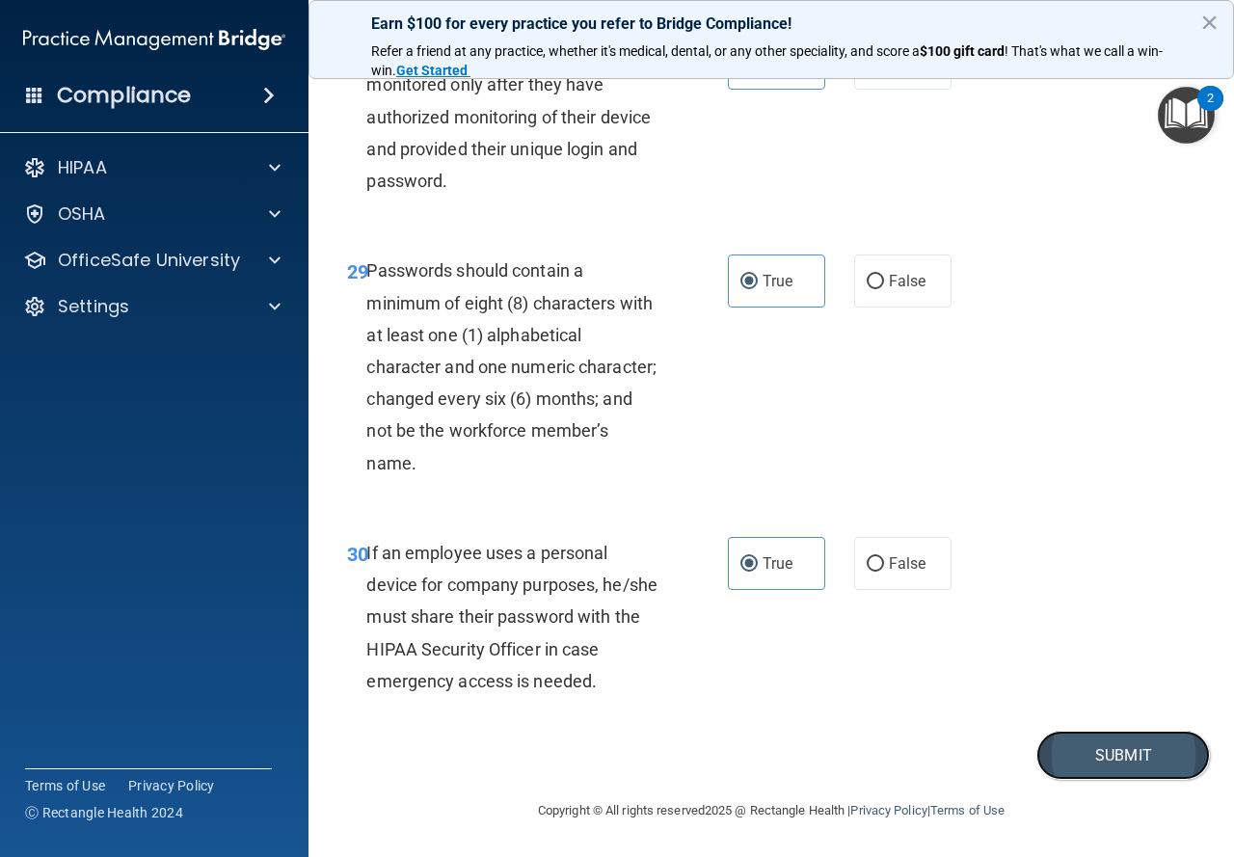
click at [1052, 752] on button "Submit" at bounding box center [1124, 755] width 174 height 49
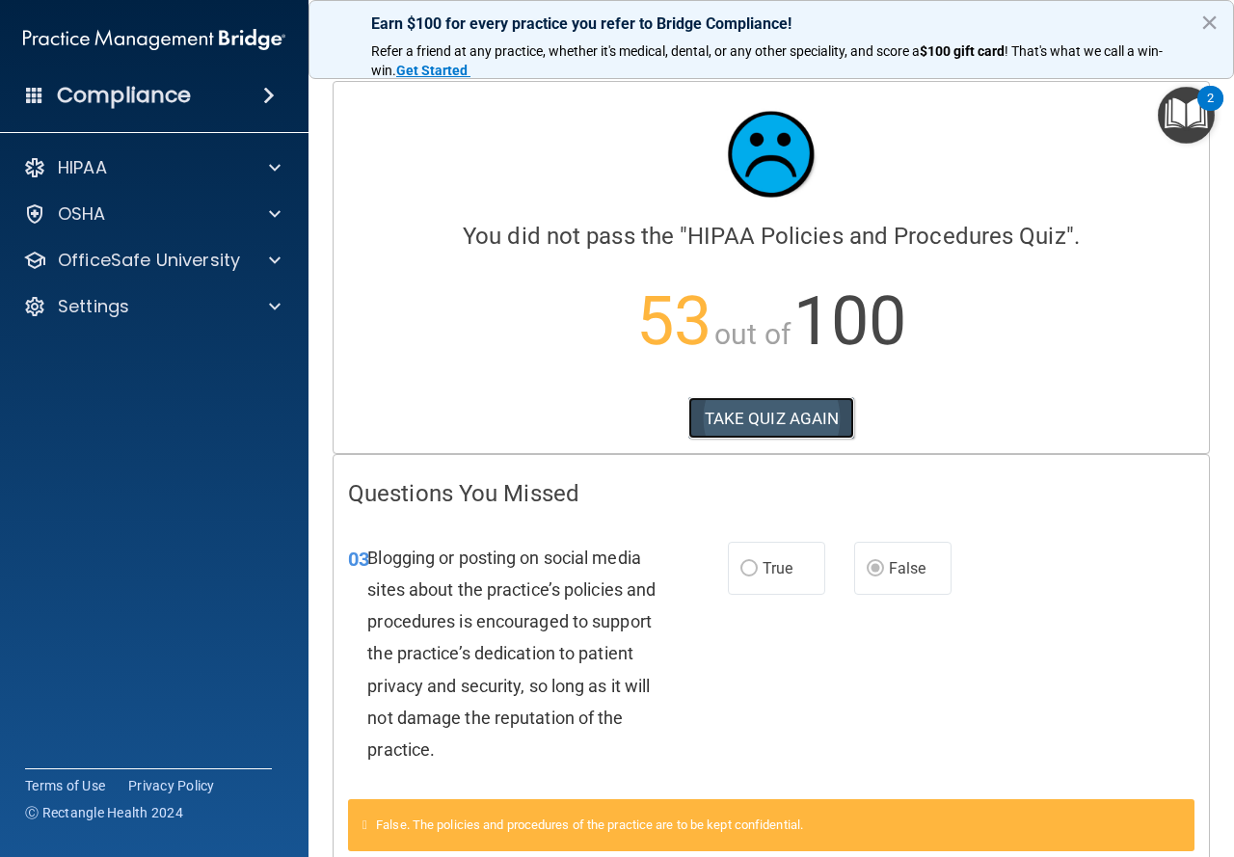
click at [806, 420] on button "TAKE QUIZ AGAIN" at bounding box center [772, 418] width 167 height 42
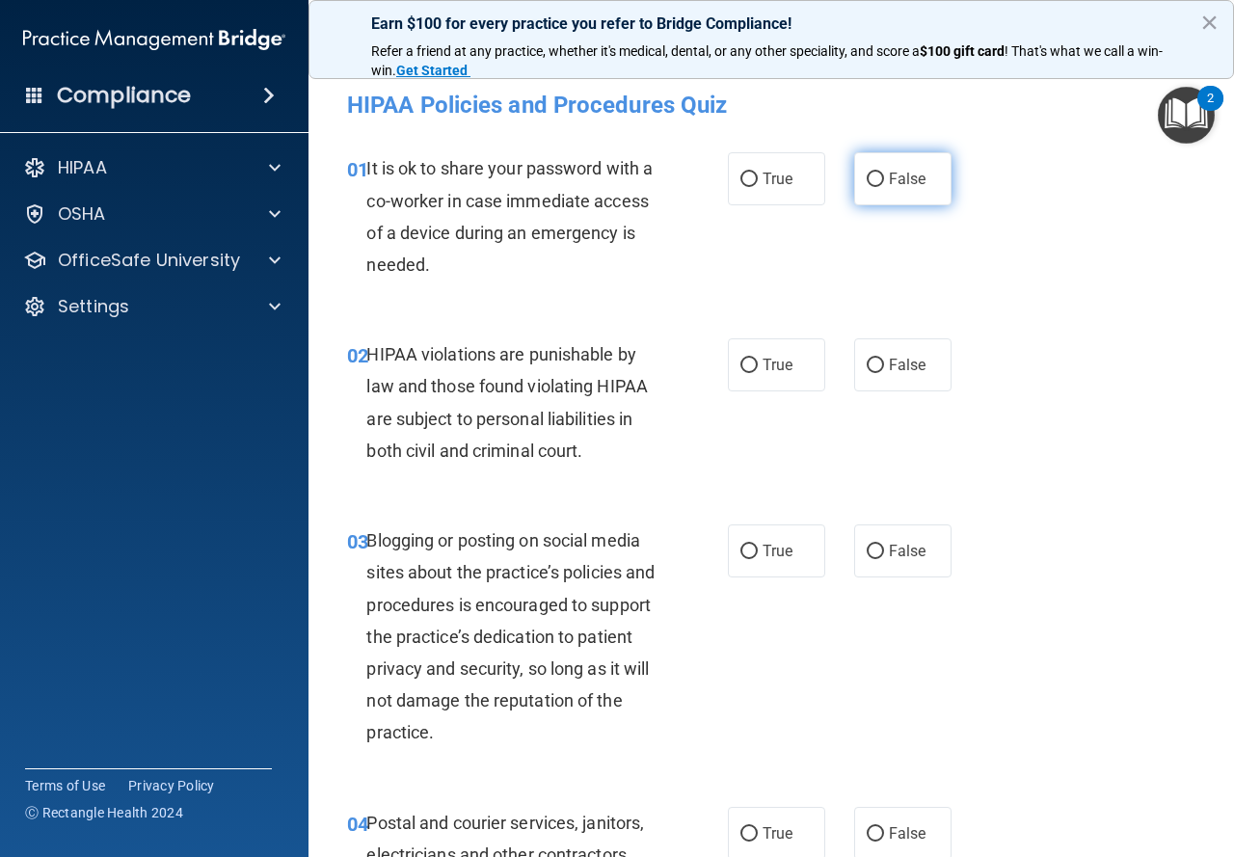
click at [899, 180] on span "False" at bounding box center [908, 179] width 38 height 18
click at [884, 180] on input "False" at bounding box center [875, 180] width 17 height 14
radio input "true"
click at [728, 363] on label "True" at bounding box center [776, 365] width 97 height 53
click at [741, 363] on input "True" at bounding box center [749, 366] width 17 height 14
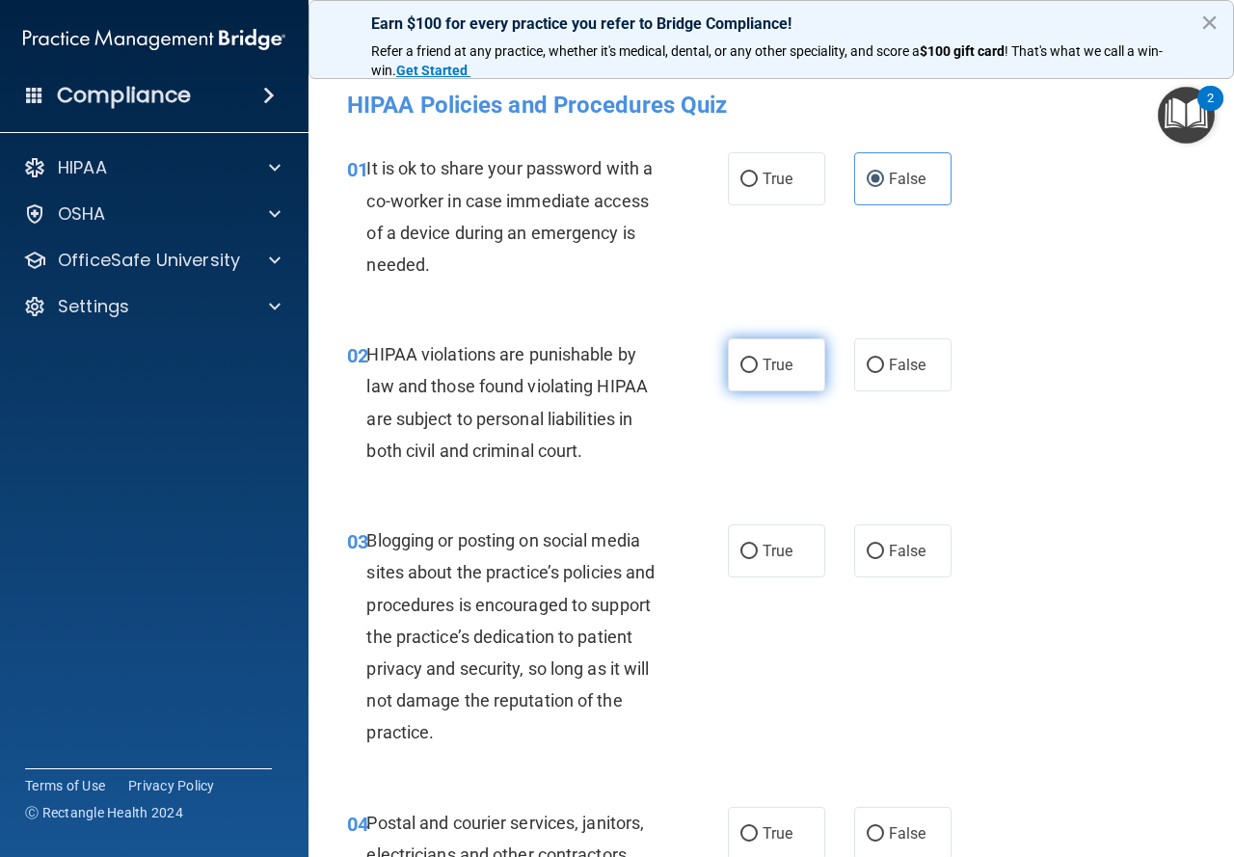
radio input "true"
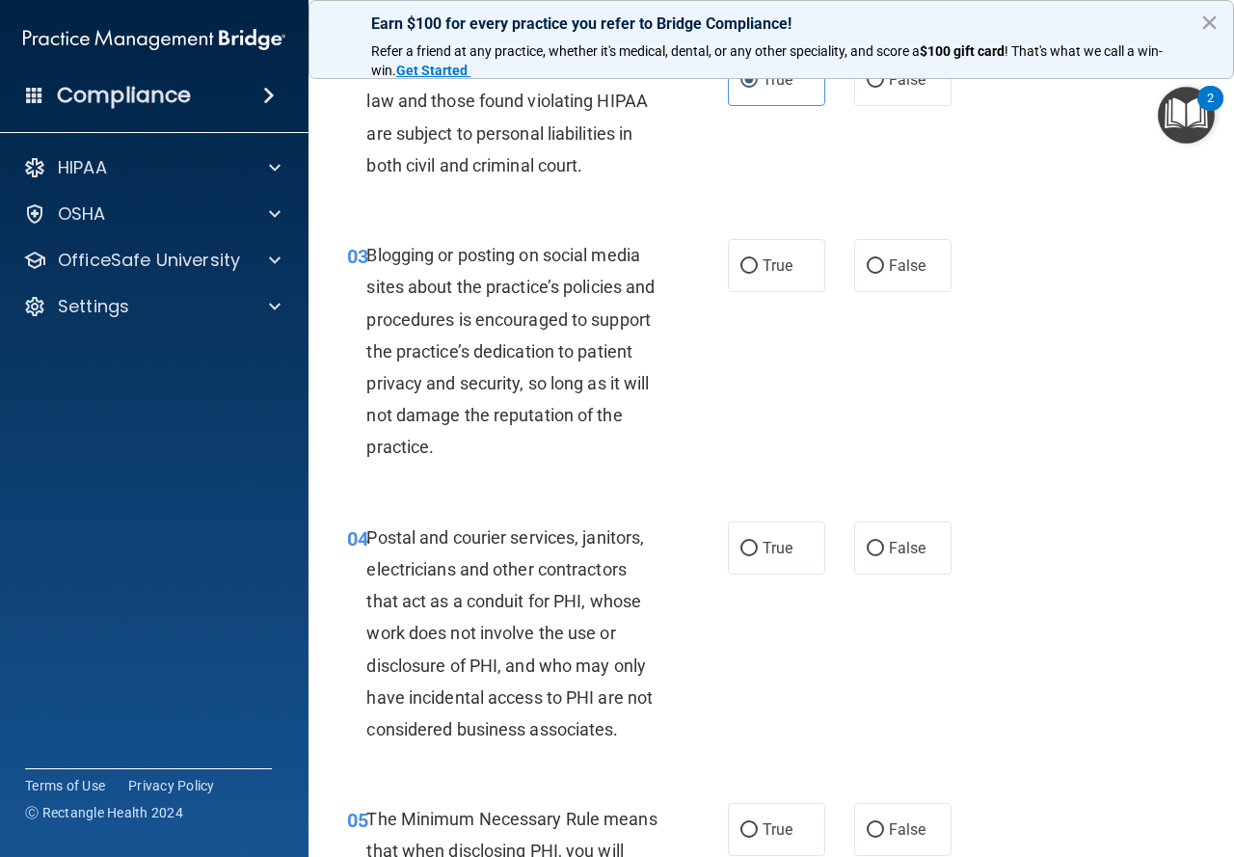
scroll to position [289, 0]
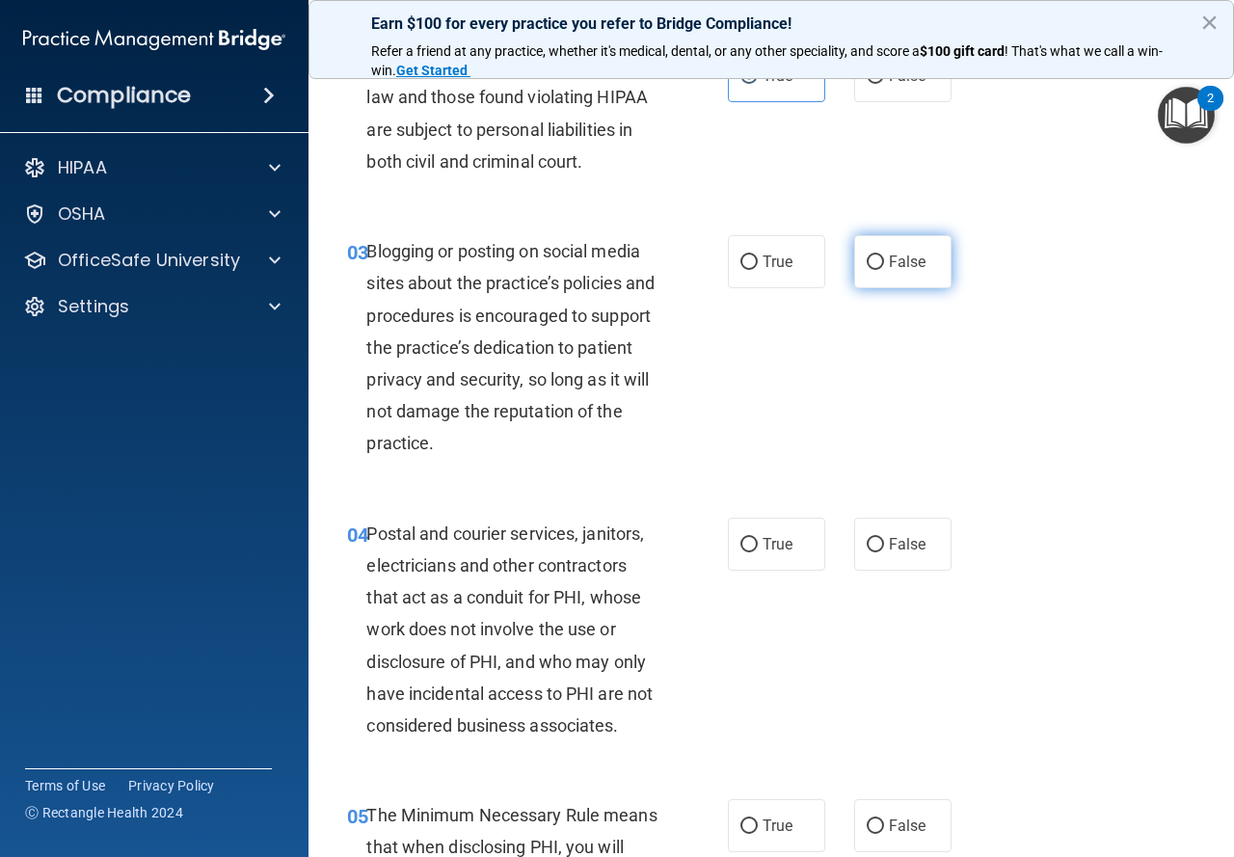
click at [867, 270] on input "False" at bounding box center [875, 263] width 17 height 14
radio input "true"
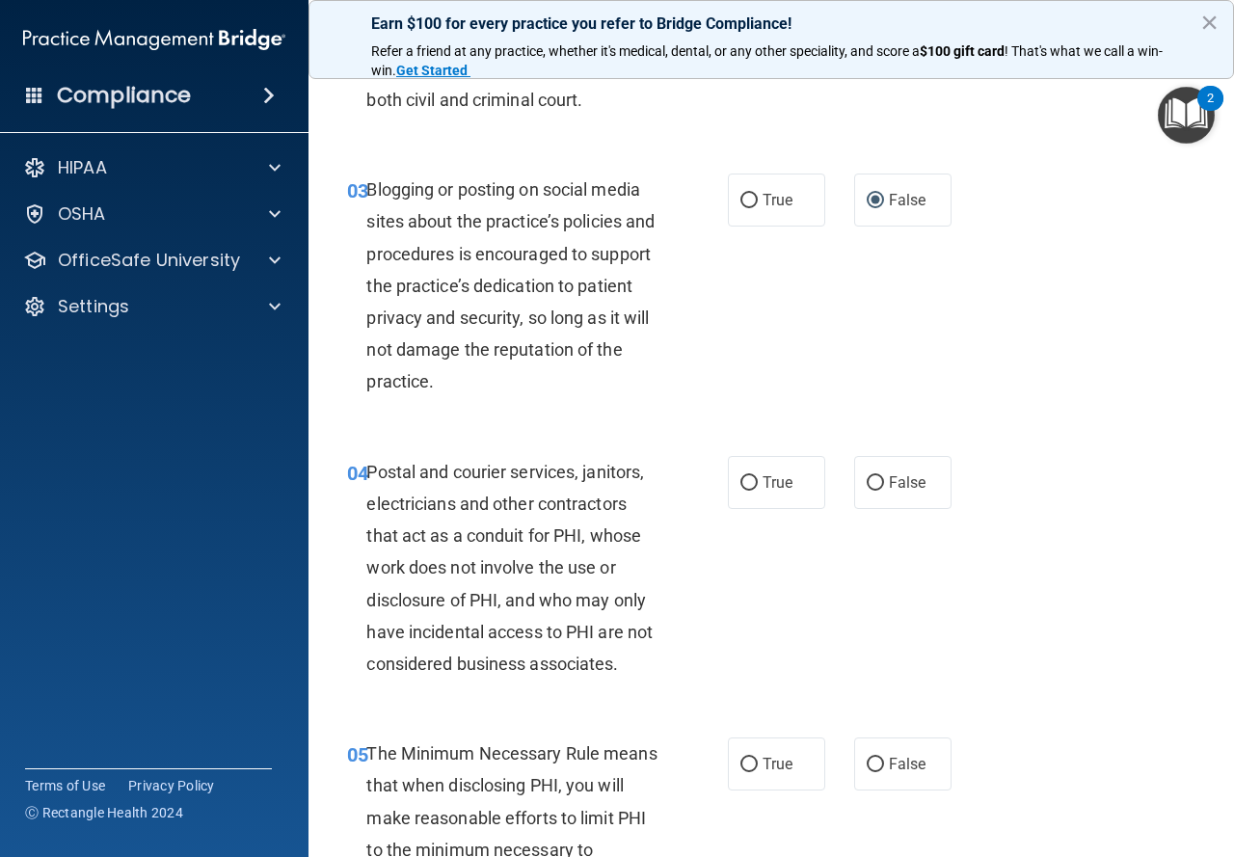
scroll to position [386, 0]
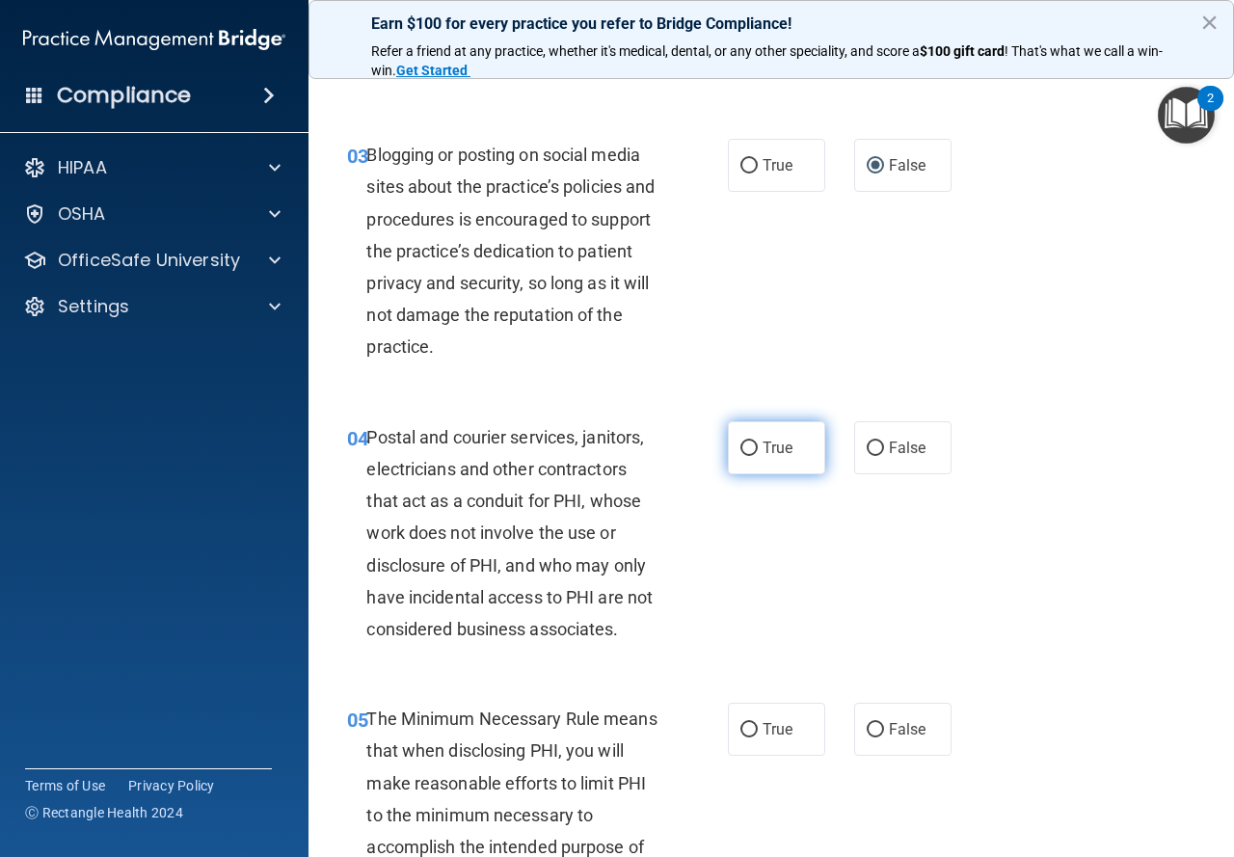
click at [770, 443] on span "True" at bounding box center [778, 448] width 30 height 18
click at [758, 443] on input "True" at bounding box center [749, 449] width 17 height 14
radio input "true"
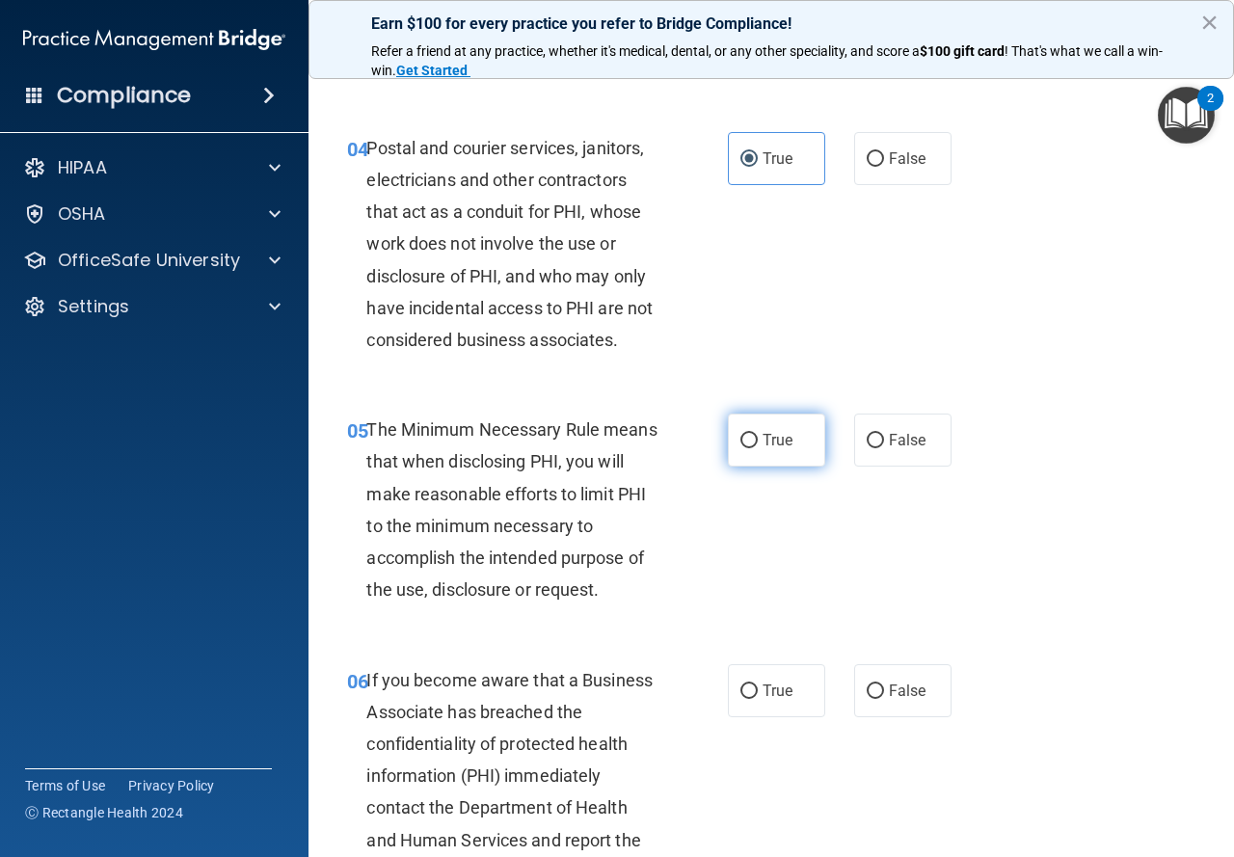
click at [730, 433] on label "True" at bounding box center [776, 440] width 97 height 53
click at [741, 434] on input "True" at bounding box center [749, 441] width 17 height 14
radio input "true"
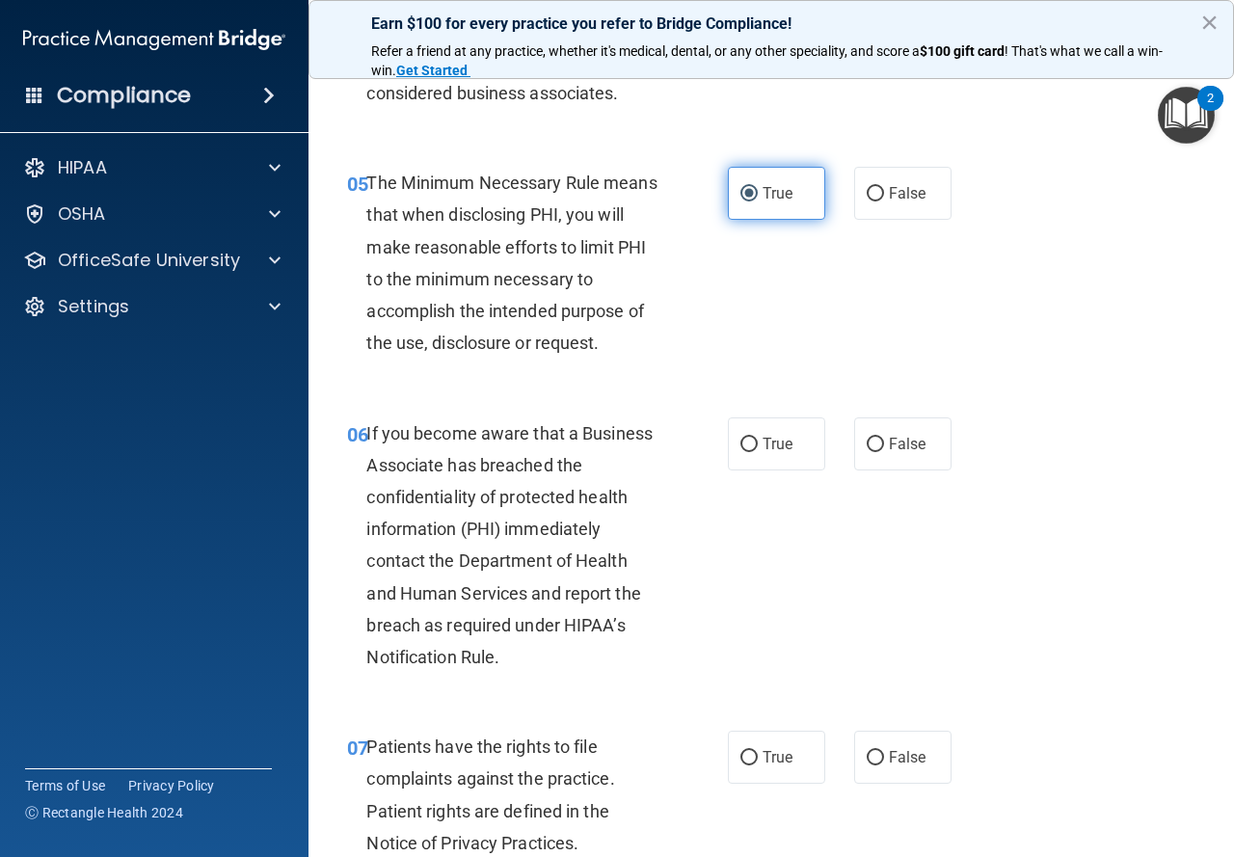
scroll to position [964, 0]
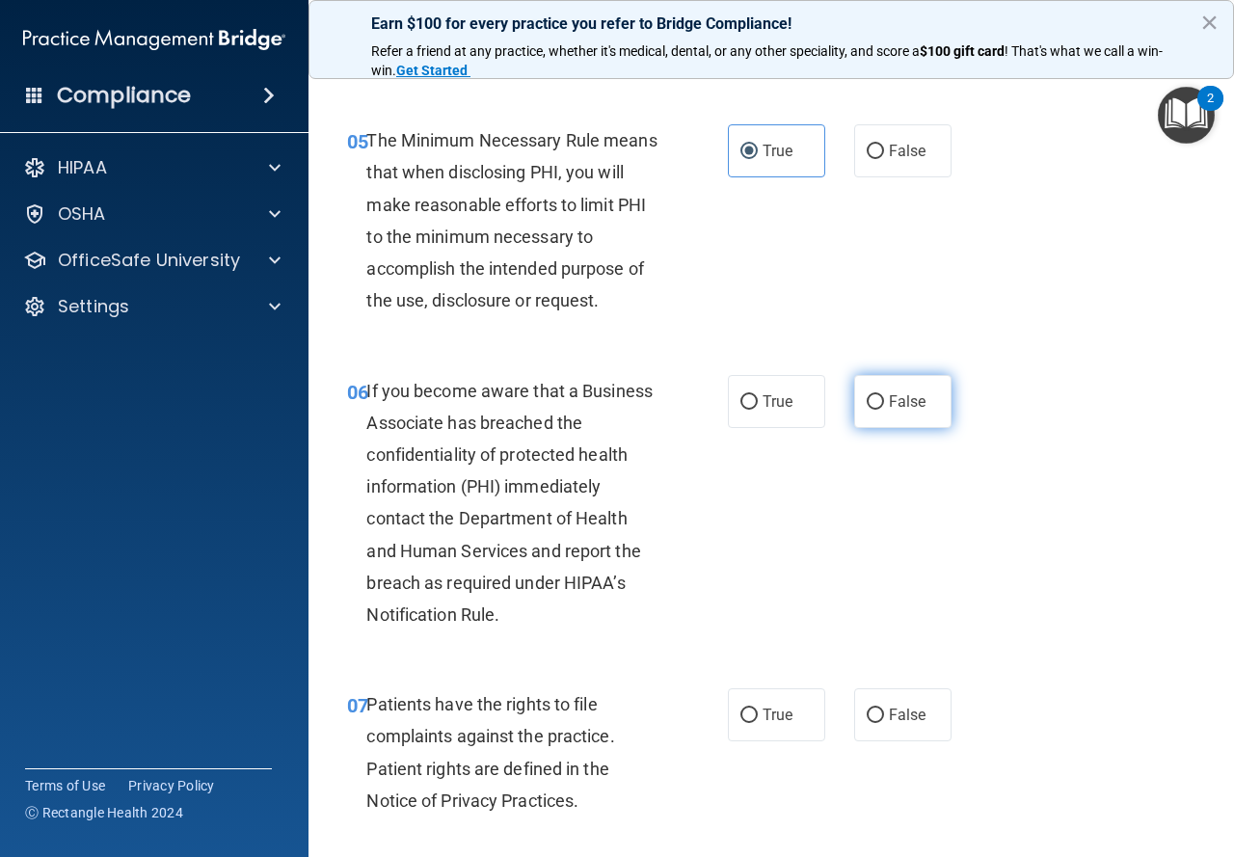
click at [936, 407] on label "False" at bounding box center [902, 401] width 97 height 53
click at [884, 407] on input "False" at bounding box center [875, 402] width 17 height 14
radio input "true"
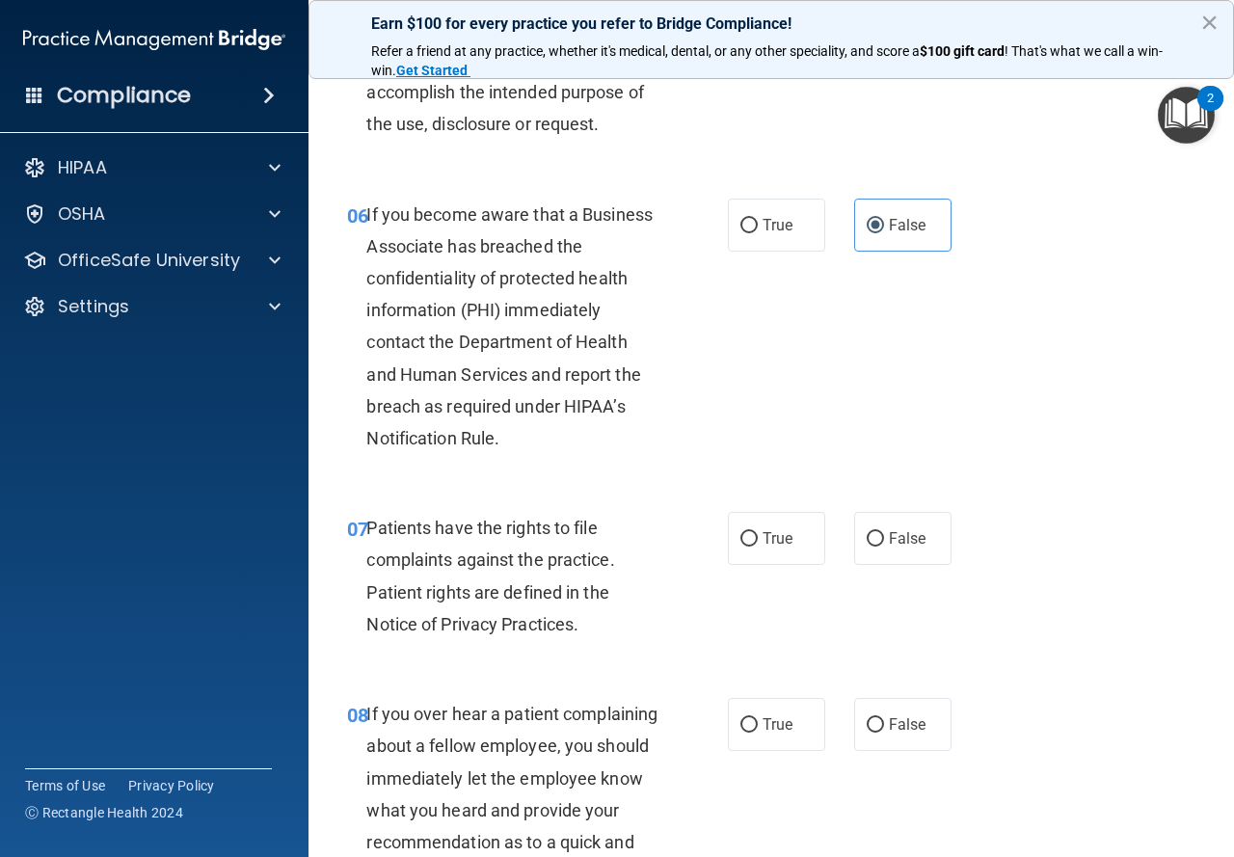
scroll to position [1157, 0]
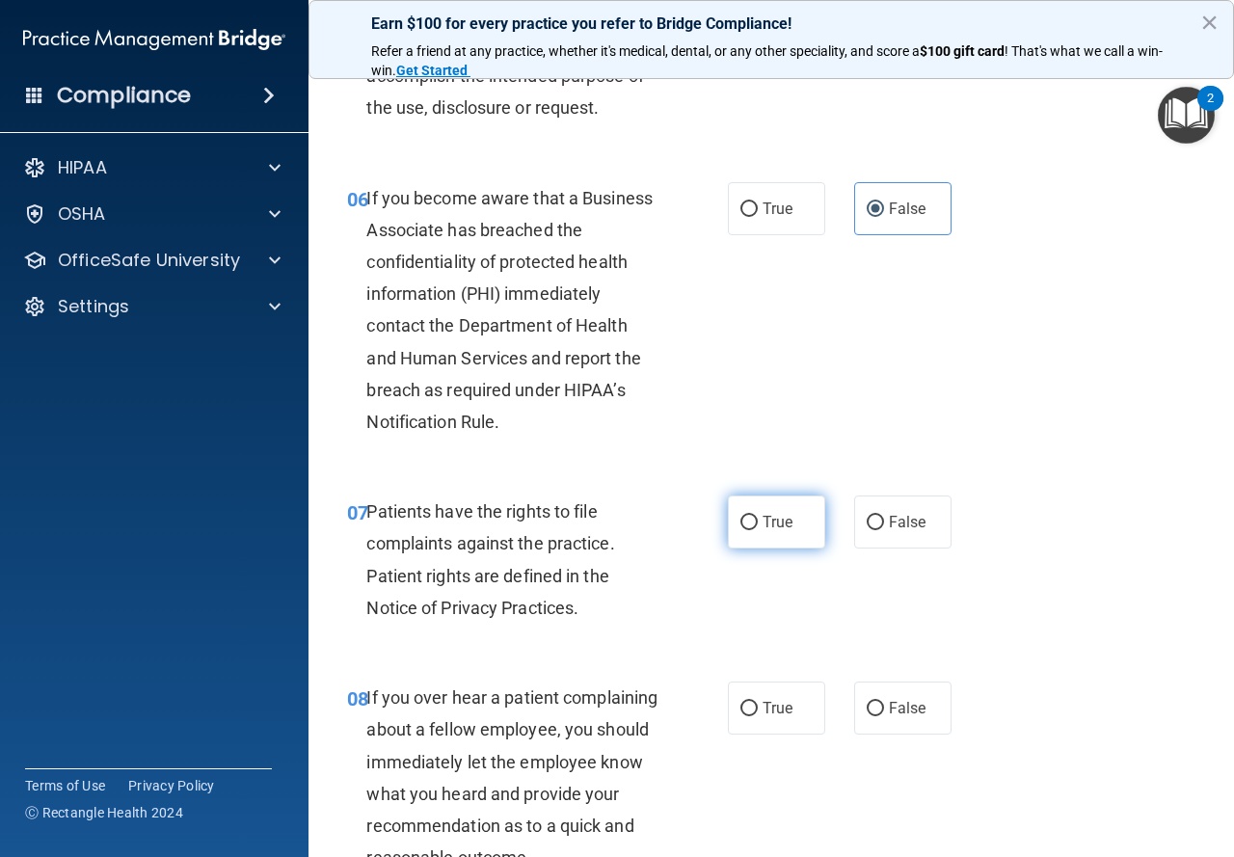
click at [763, 527] on span "True" at bounding box center [778, 522] width 30 height 18
click at [758, 527] on input "True" at bounding box center [749, 523] width 17 height 14
radio input "true"
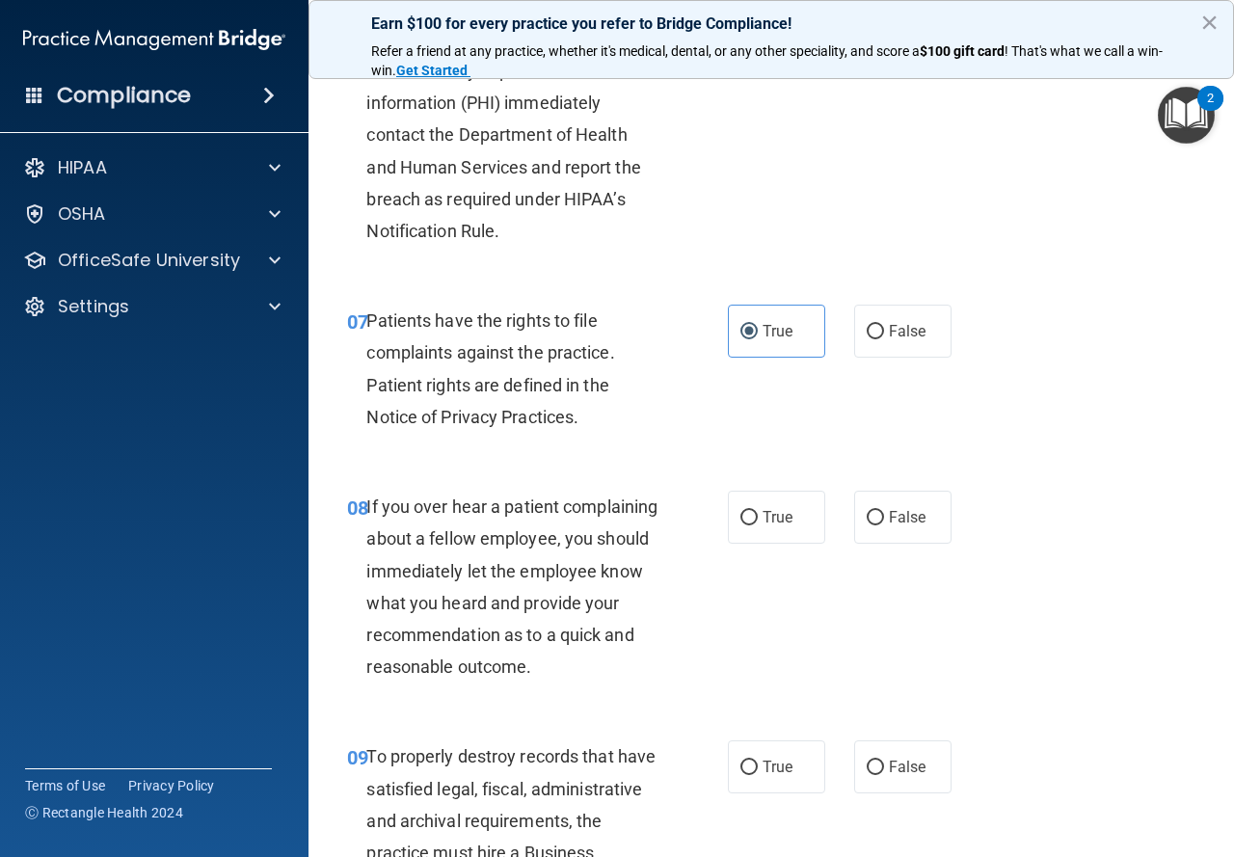
scroll to position [1350, 0]
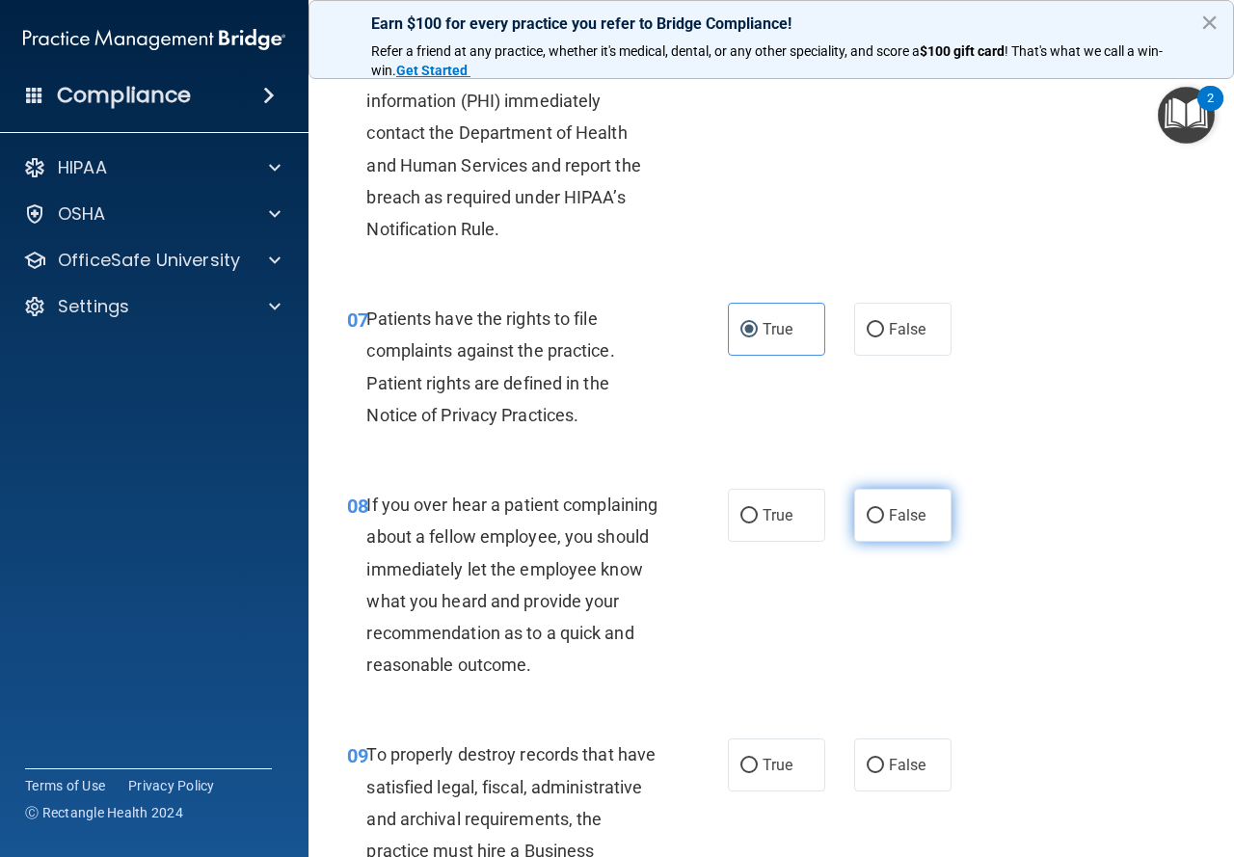
click at [909, 524] on span "False" at bounding box center [908, 515] width 38 height 18
click at [884, 524] on input "False" at bounding box center [875, 516] width 17 height 14
radio input "true"
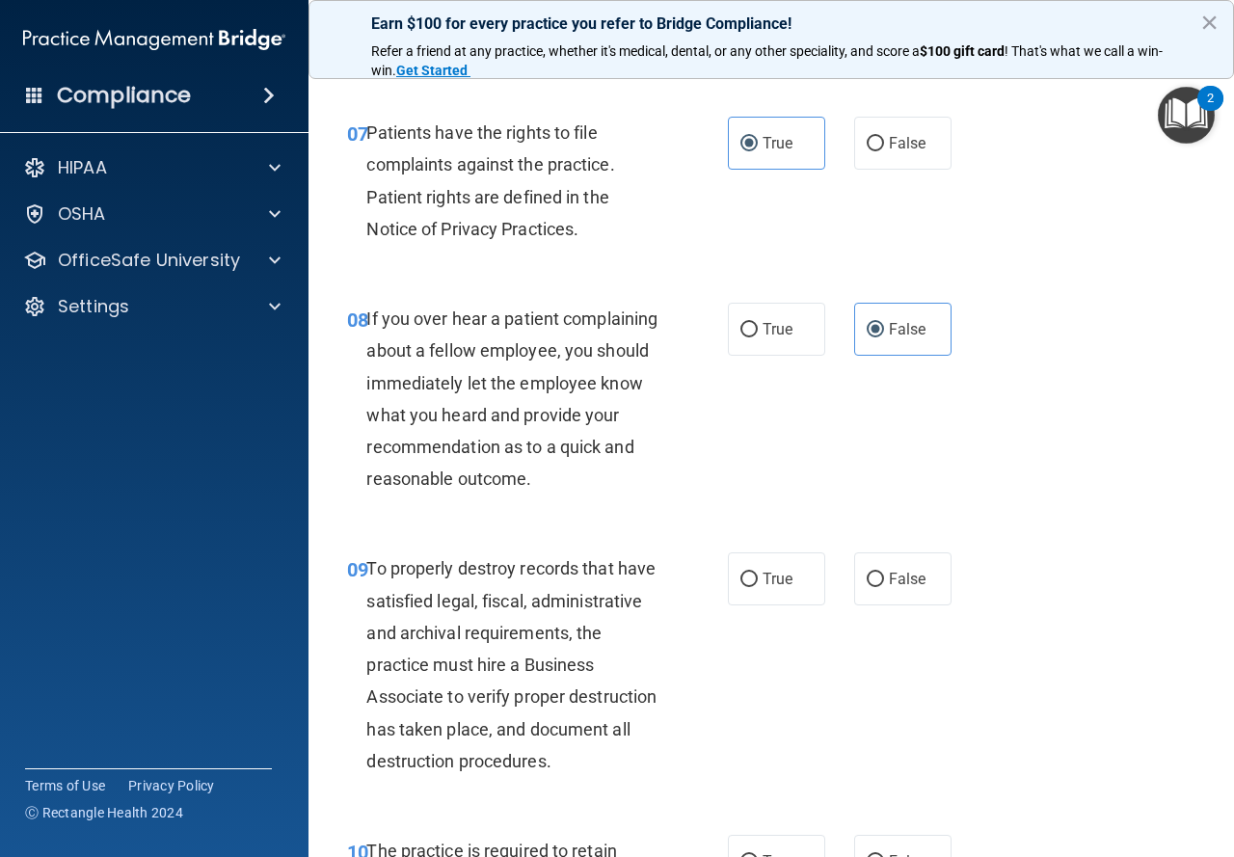
scroll to position [1543, 0]
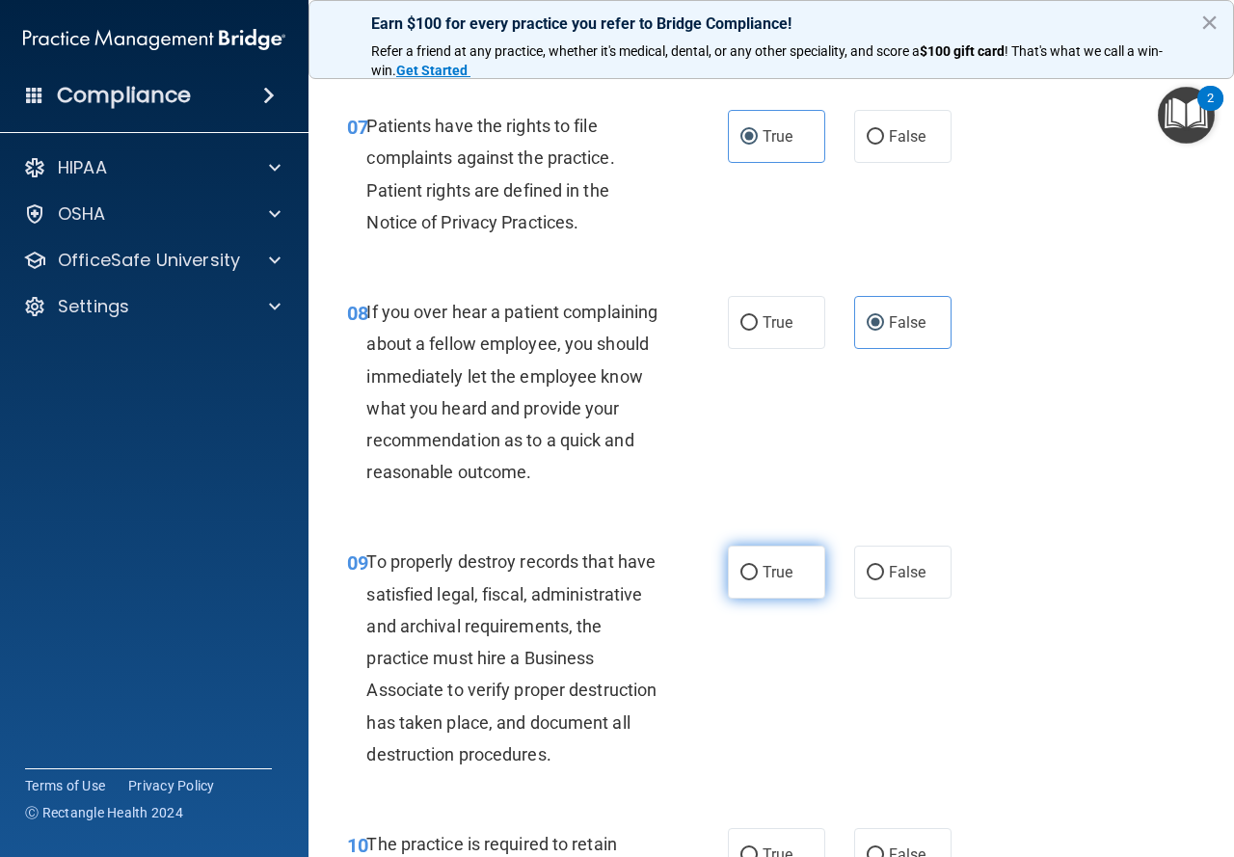
click at [760, 591] on label "True" at bounding box center [776, 572] width 97 height 53
click at [758, 581] on input "True" at bounding box center [749, 573] width 17 height 14
radio input "true"
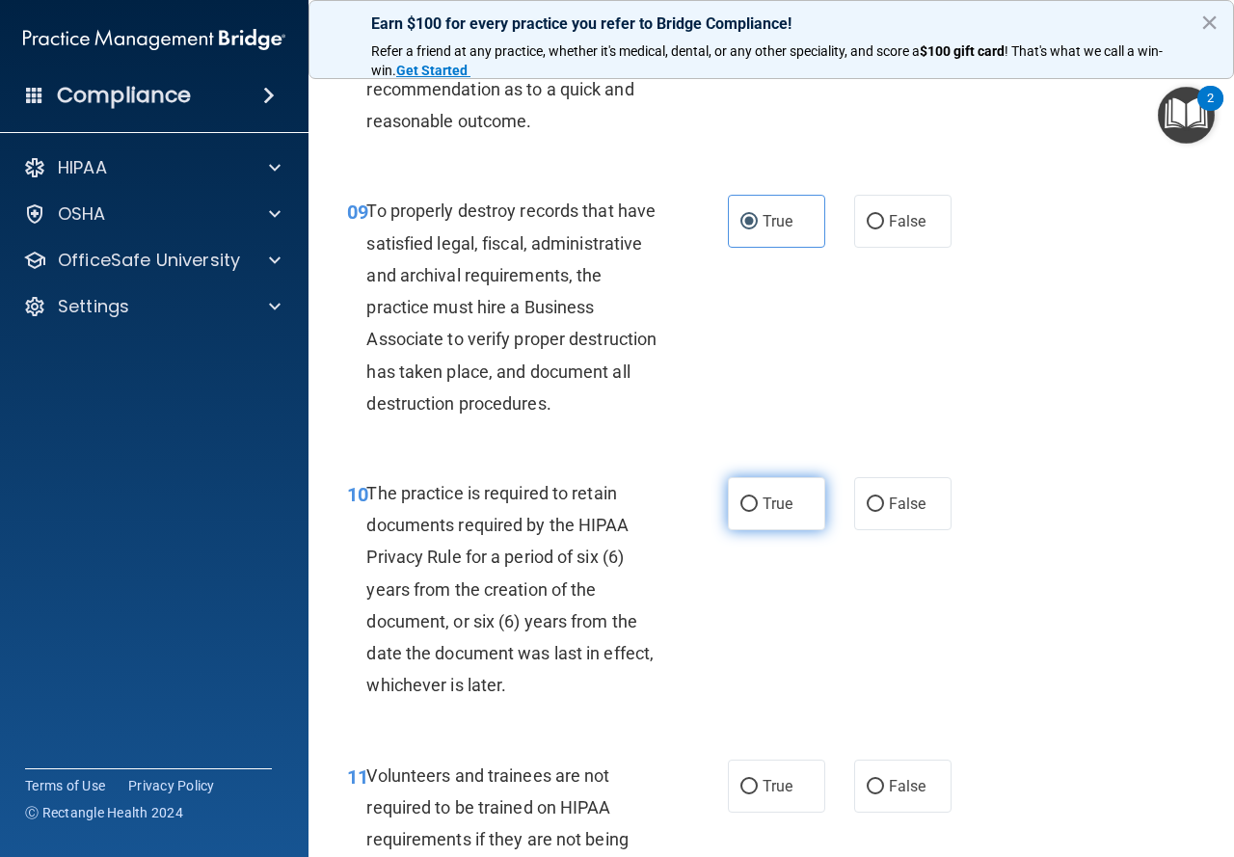
scroll to position [1929, 0]
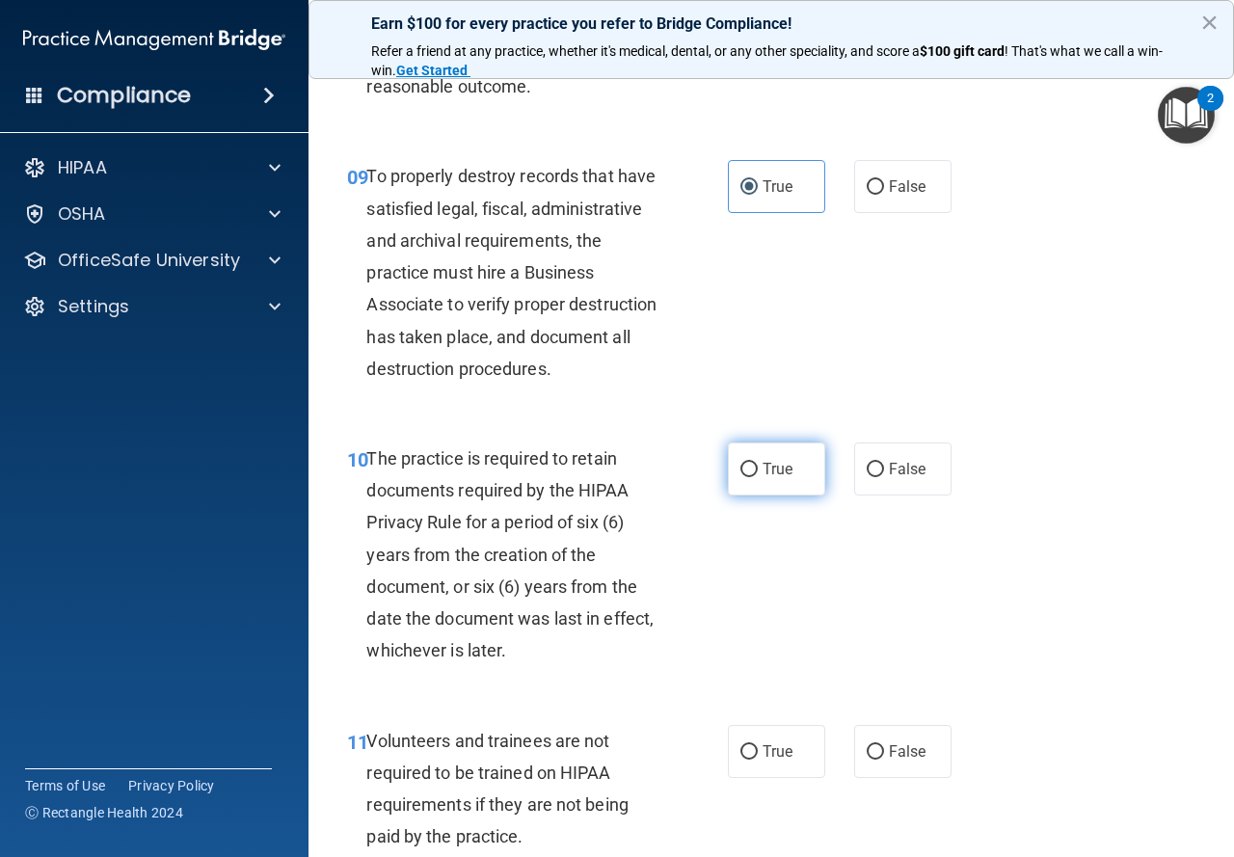
click at [750, 496] on label "True" at bounding box center [776, 469] width 97 height 53
click at [750, 477] on input "True" at bounding box center [749, 470] width 17 height 14
radio input "true"
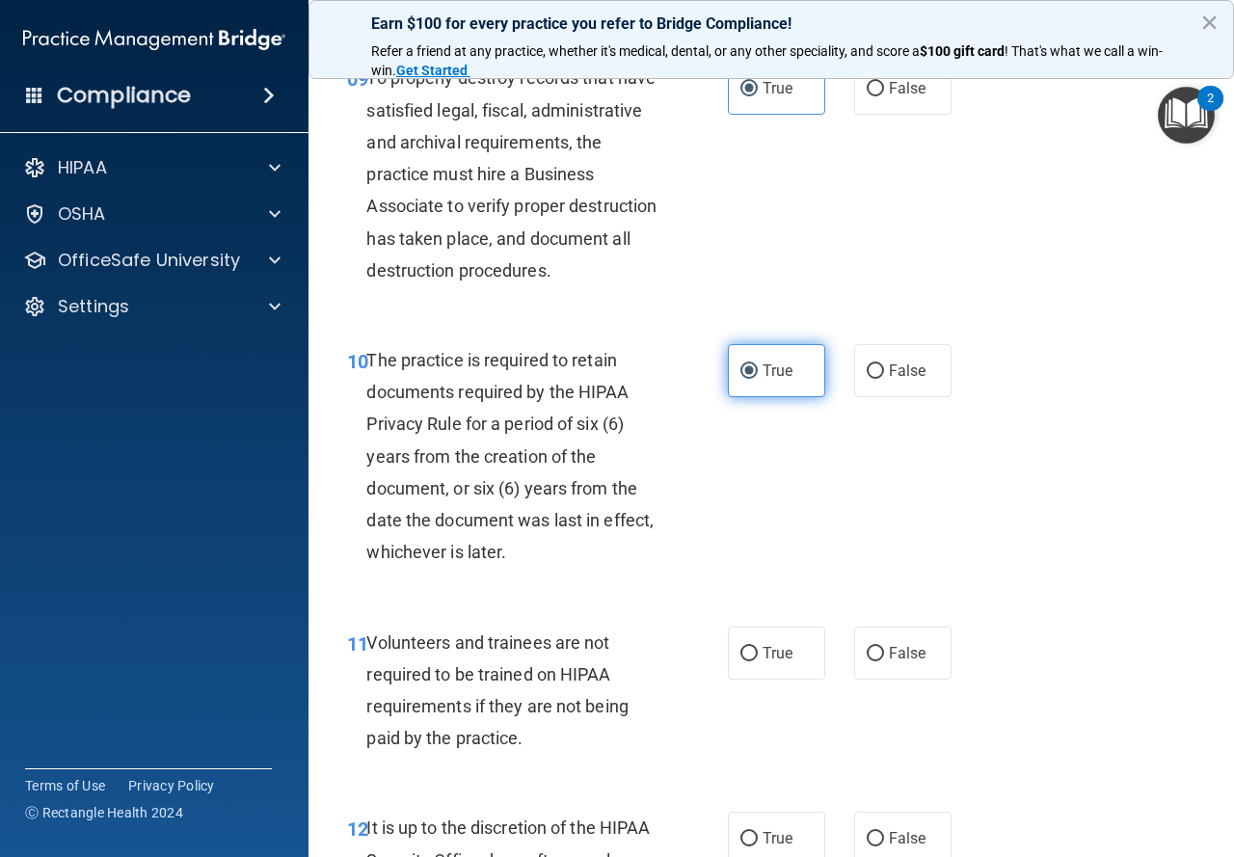
scroll to position [2218, 0]
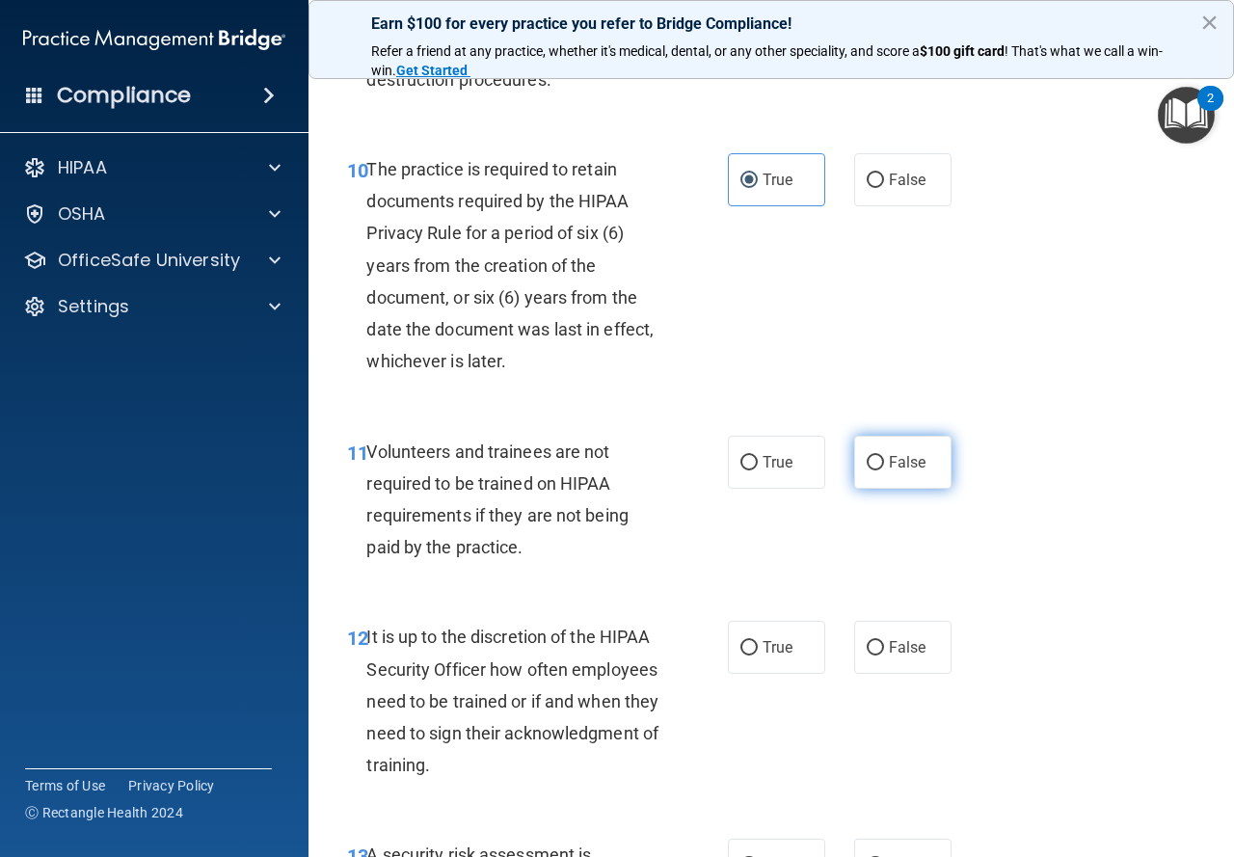
click at [868, 471] on input "False" at bounding box center [875, 463] width 17 height 14
radio input "true"
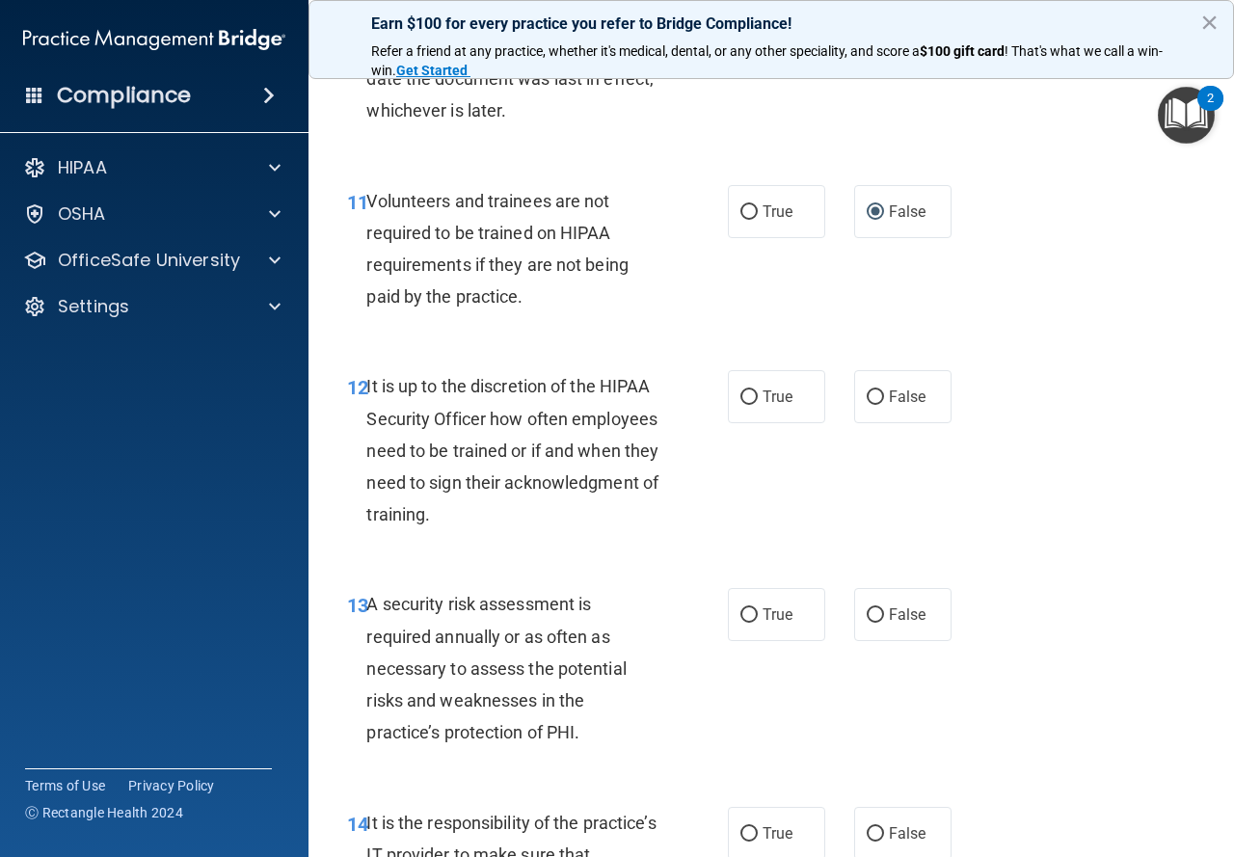
scroll to position [2508, 0]
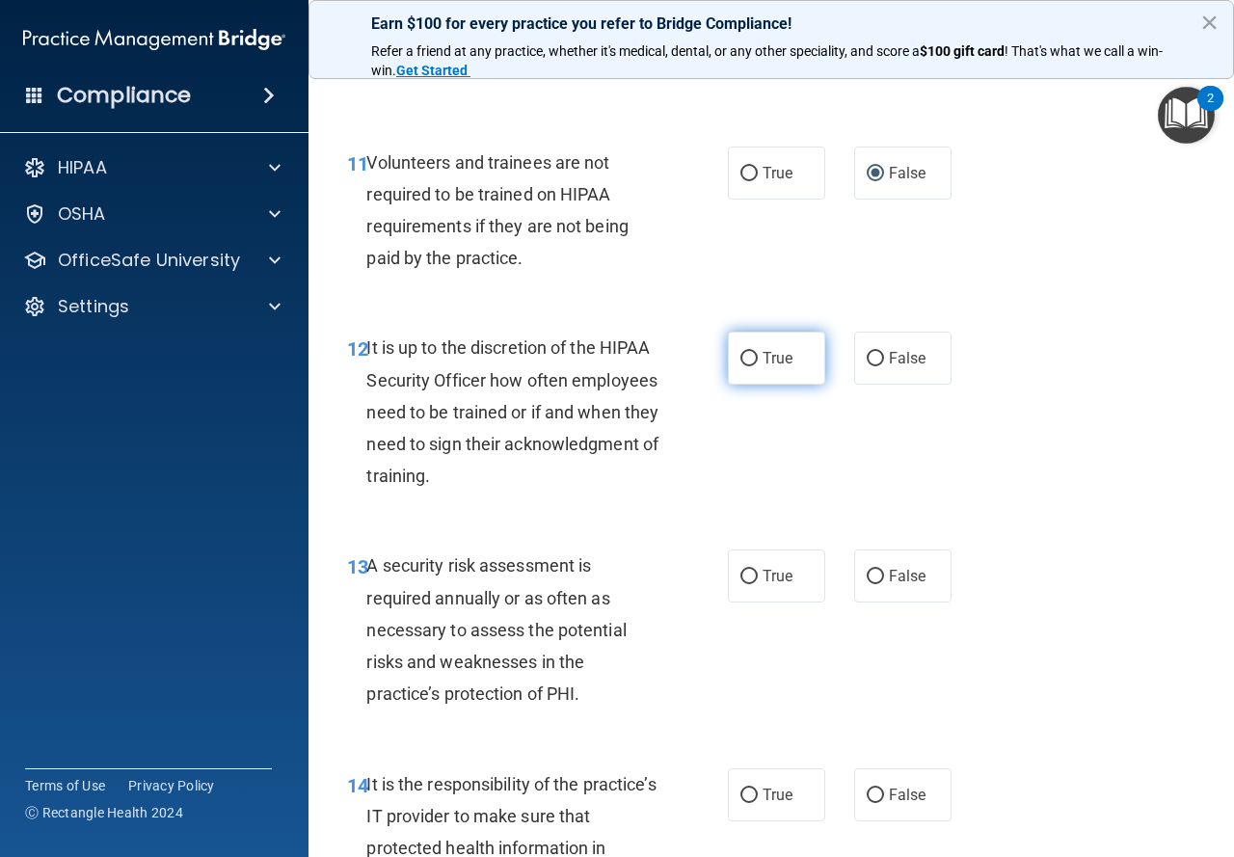
click at [746, 385] on label "True" at bounding box center [776, 358] width 97 height 53
click at [746, 366] on input "True" at bounding box center [749, 359] width 17 height 14
radio input "true"
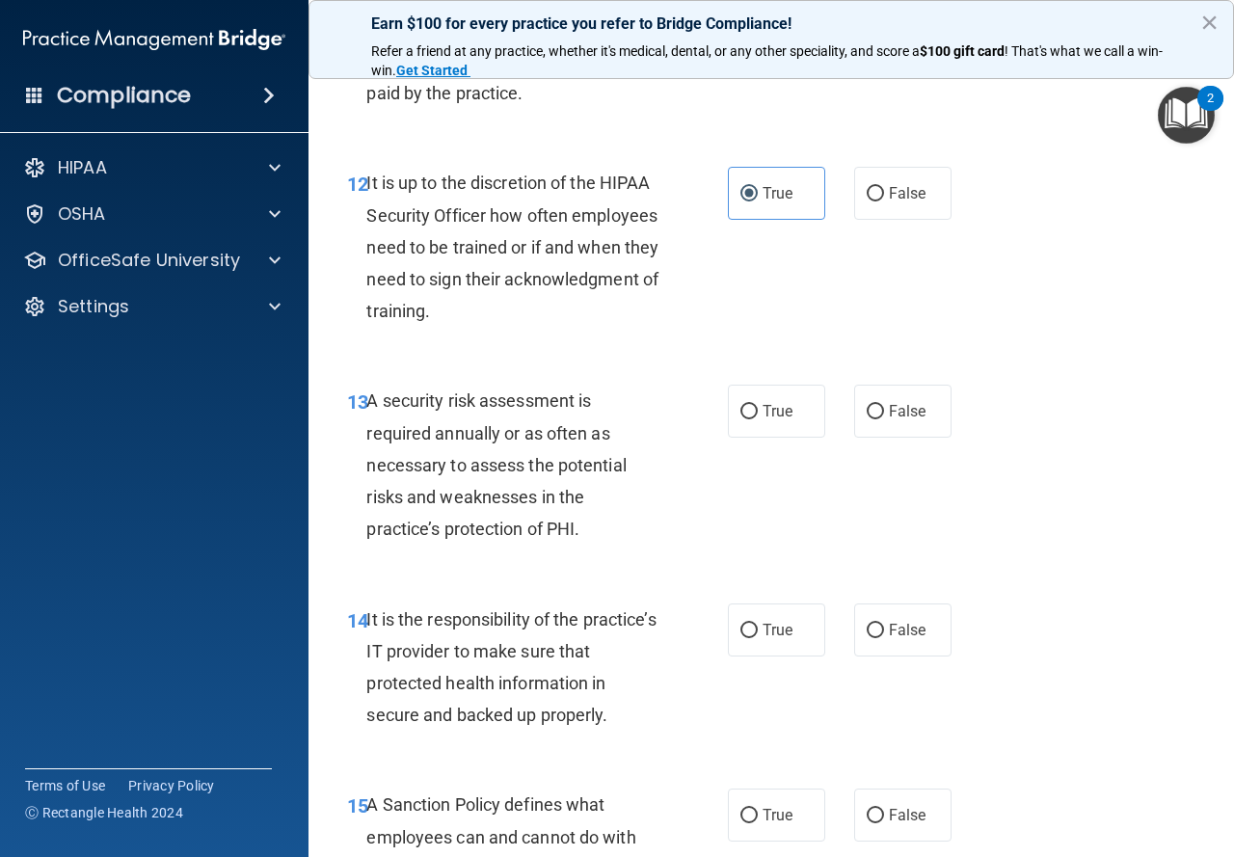
scroll to position [2700, 0]
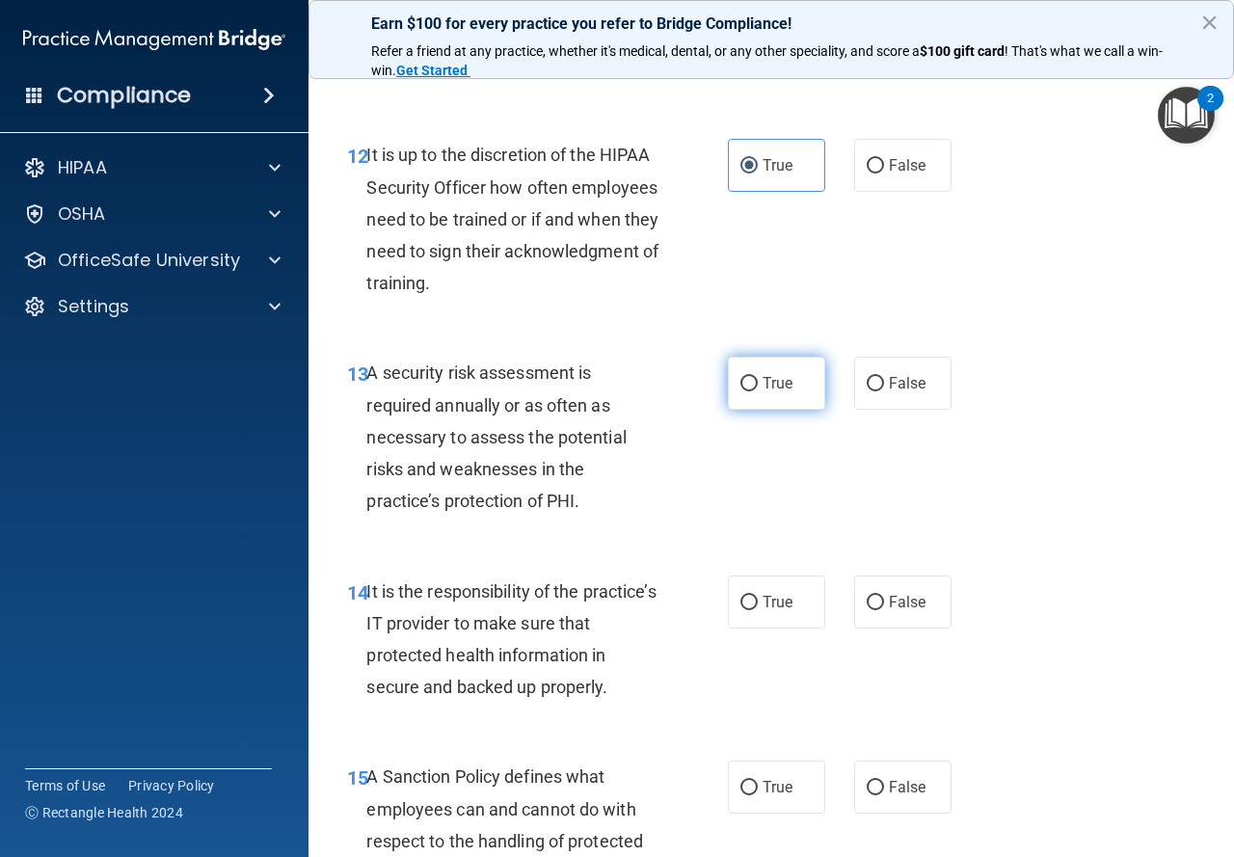
click at [792, 410] on label "True" at bounding box center [776, 383] width 97 height 53
click at [758, 392] on input "True" at bounding box center [749, 384] width 17 height 14
radio input "true"
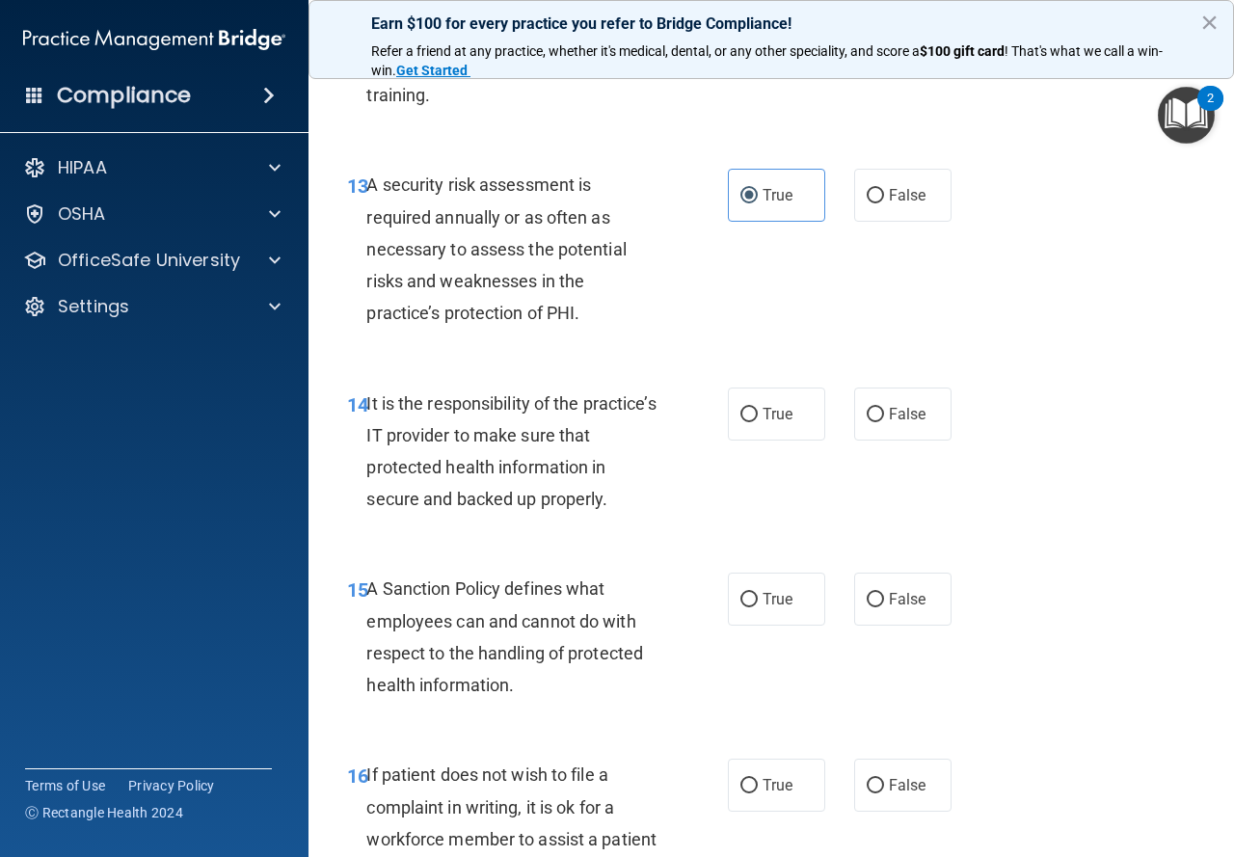
scroll to position [2893, 0]
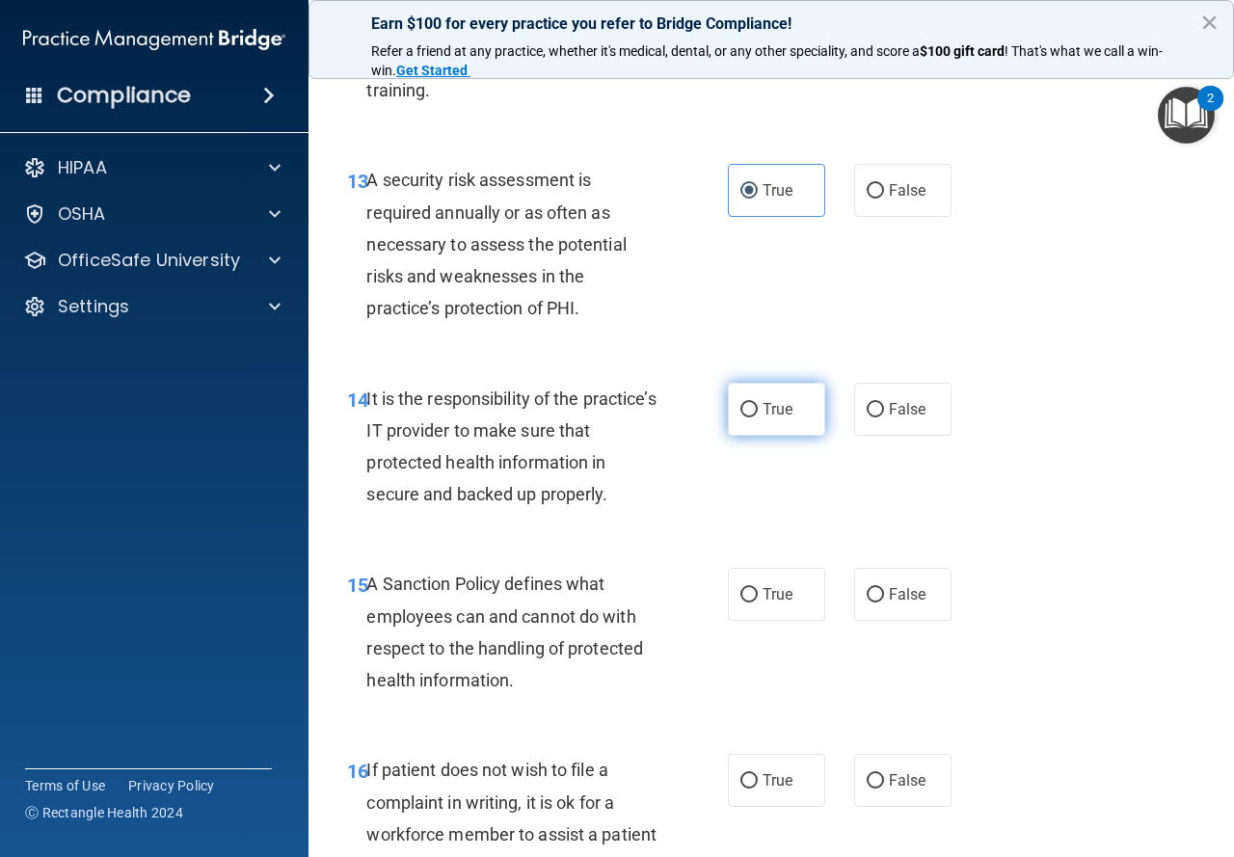
click at [750, 436] on label "True" at bounding box center [776, 409] width 97 height 53
click at [750, 418] on input "True" at bounding box center [749, 410] width 17 height 14
radio input "true"
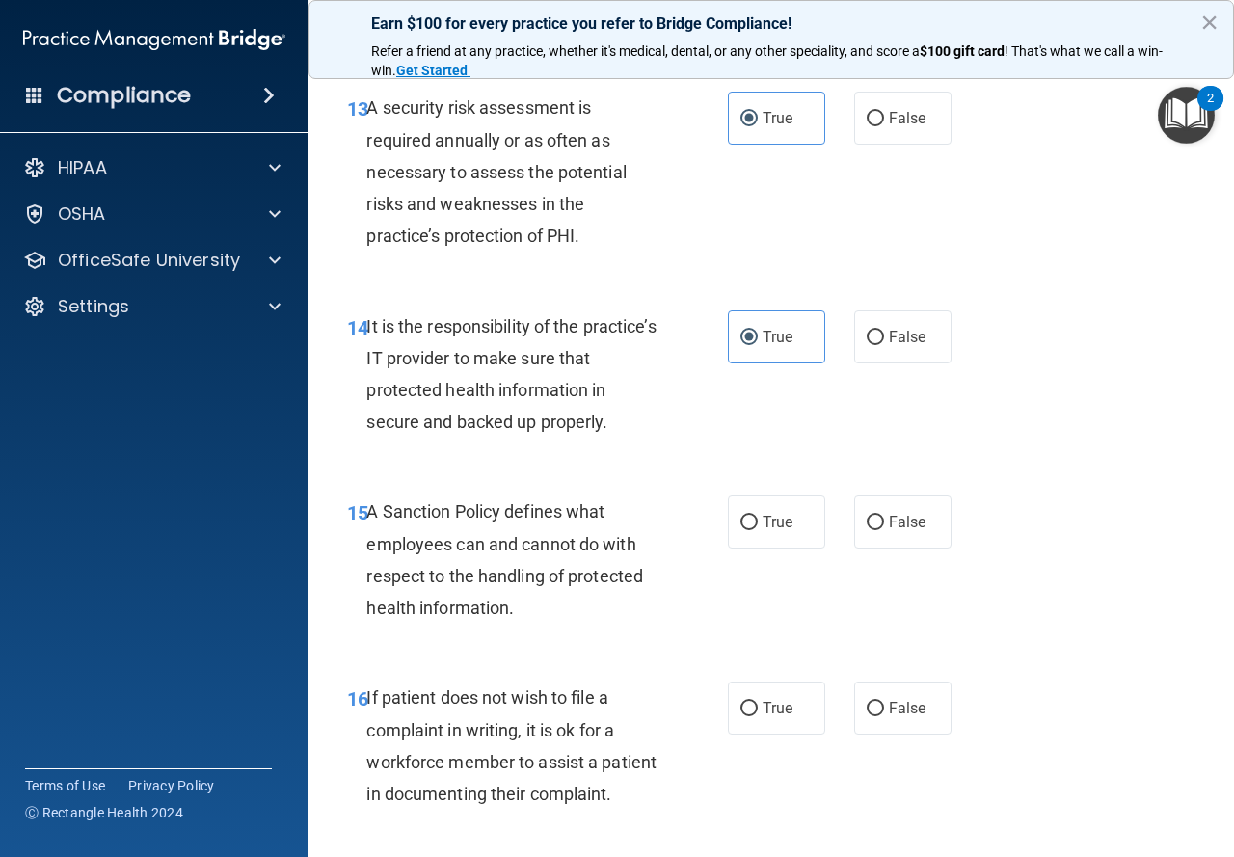
scroll to position [3086, 0]
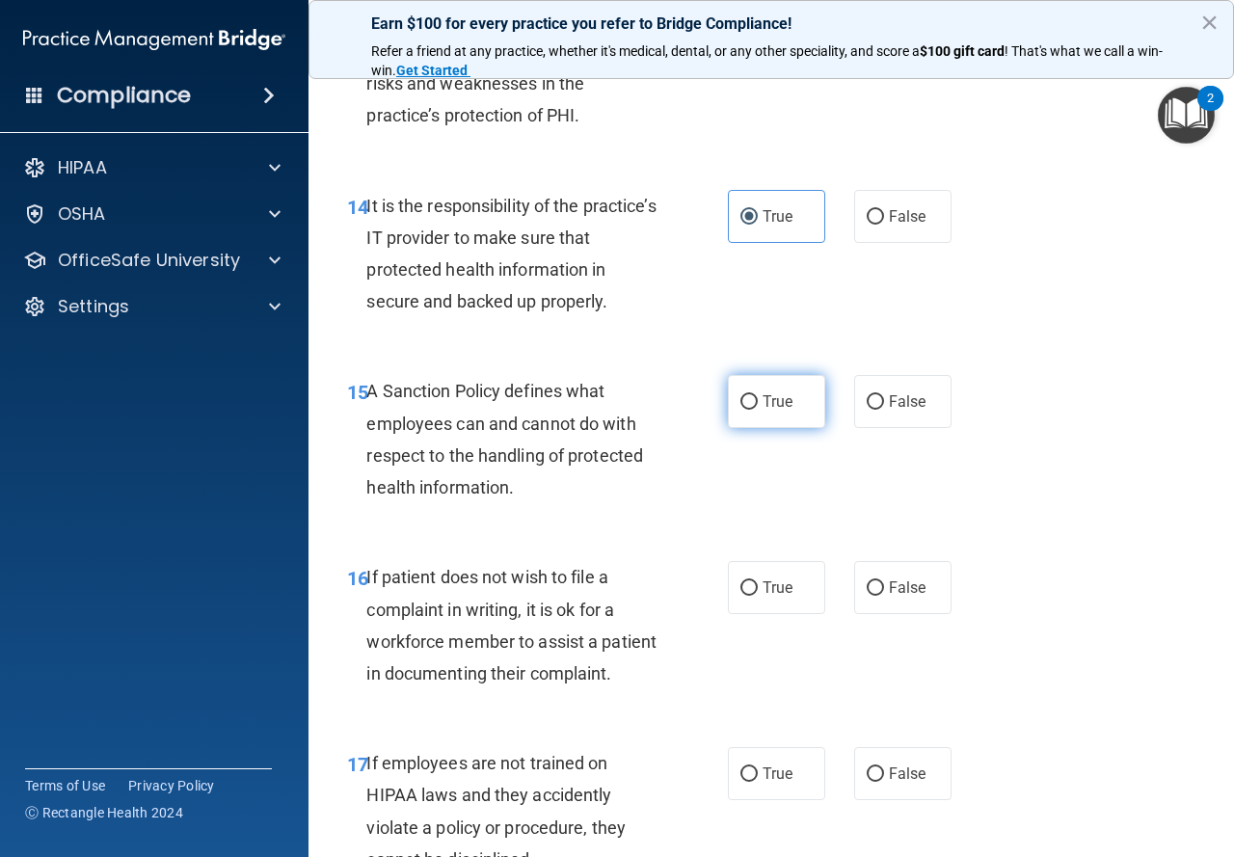
click at [775, 428] on label "True" at bounding box center [776, 401] width 97 height 53
click at [758, 410] on input "True" at bounding box center [749, 402] width 17 height 14
radio input "true"
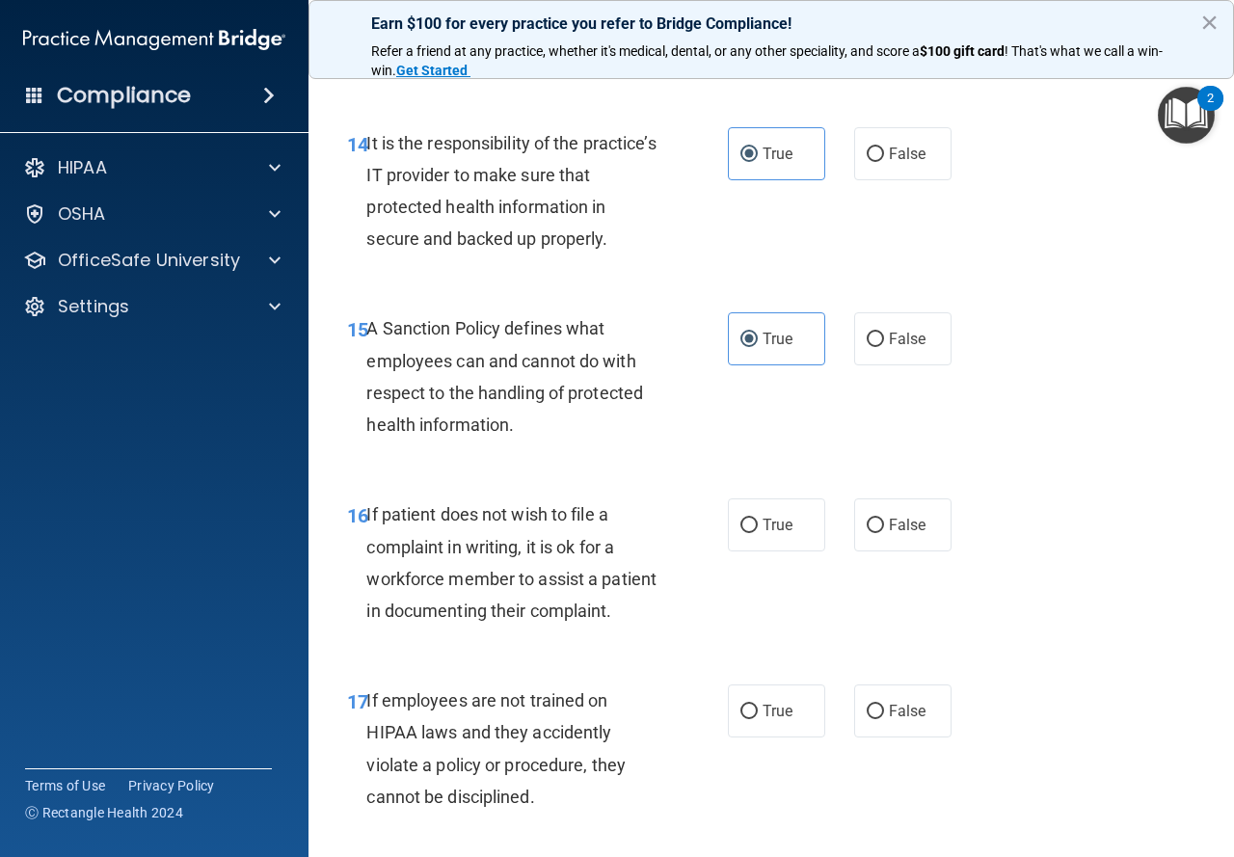
scroll to position [3183, 0]
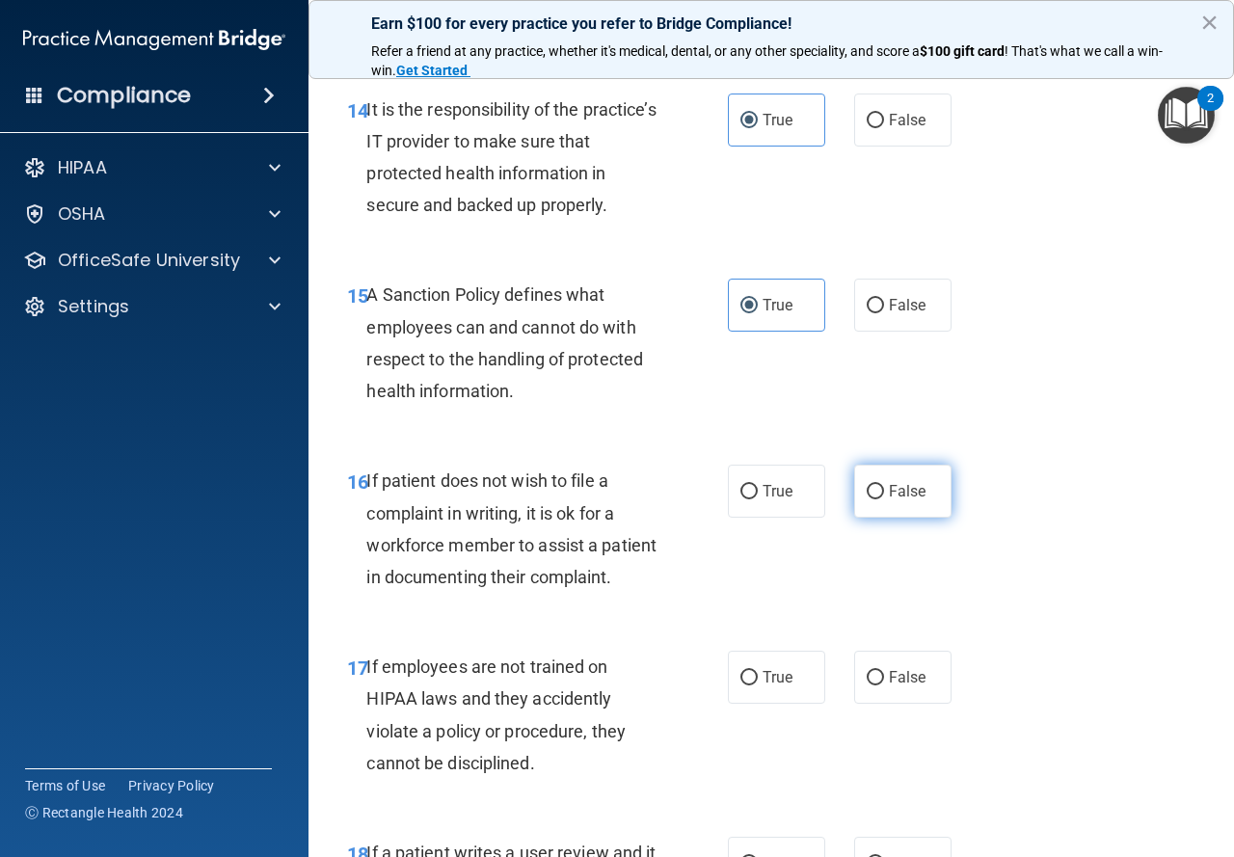
click at [881, 518] on label "False" at bounding box center [902, 491] width 97 height 53
click at [881, 500] on input "False" at bounding box center [875, 492] width 17 height 14
radio input "true"
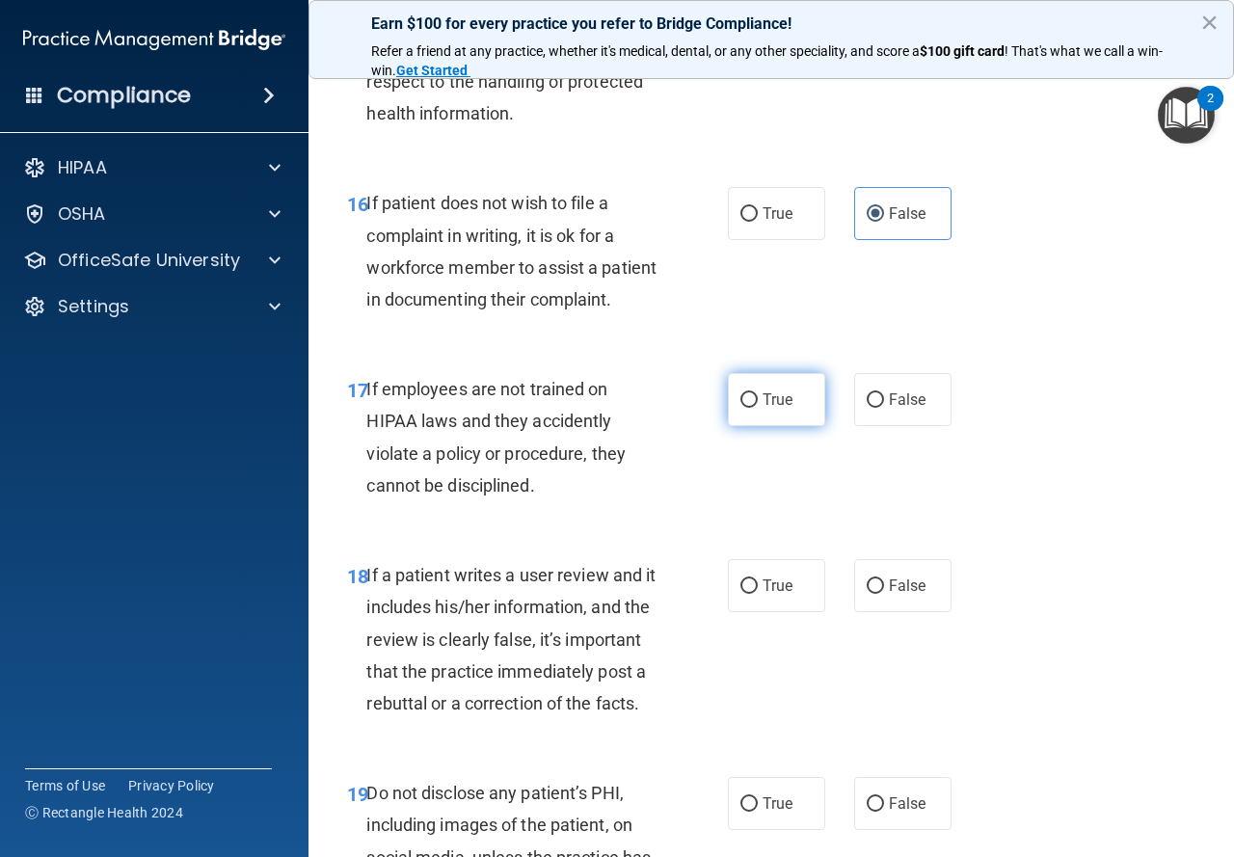
scroll to position [3472, 0]
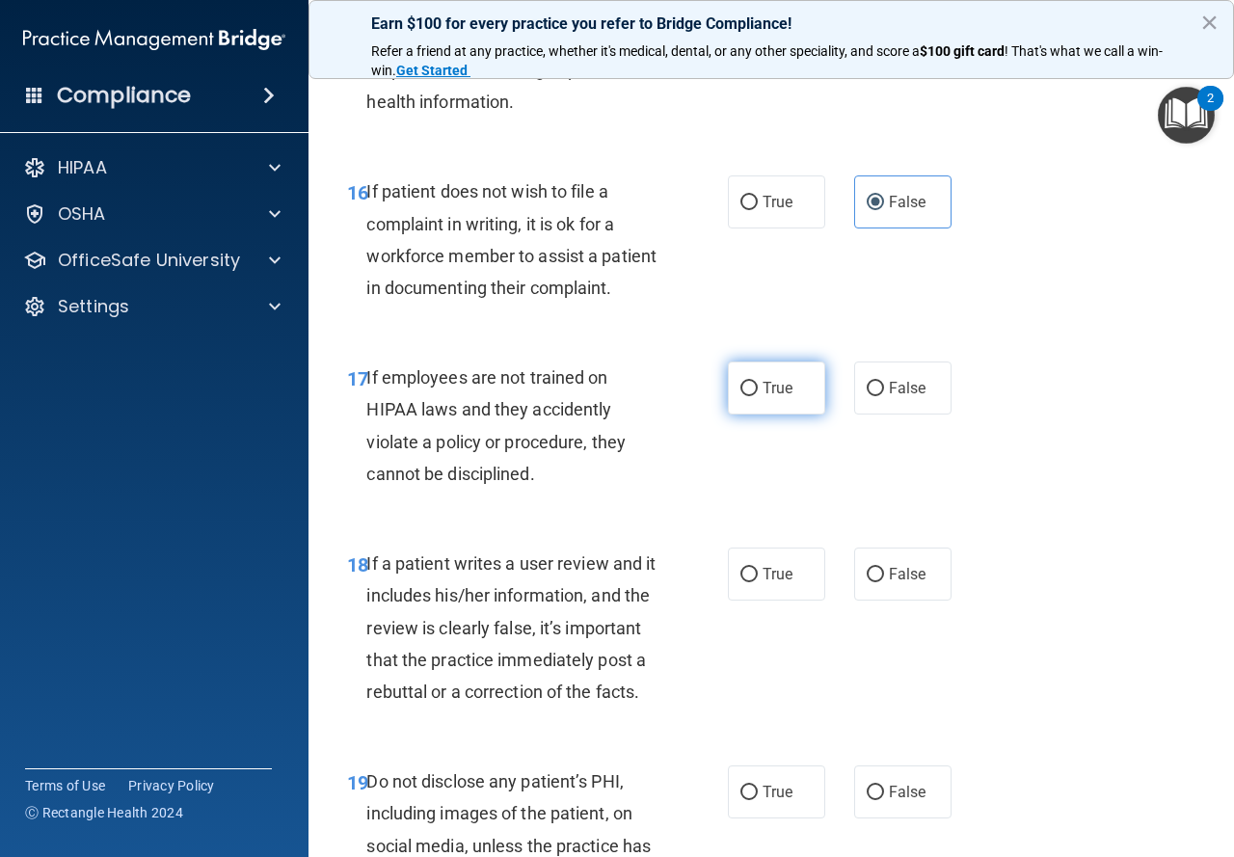
click at [783, 397] on span "True" at bounding box center [778, 388] width 30 height 18
click at [758, 396] on input "True" at bounding box center [749, 389] width 17 height 14
radio input "true"
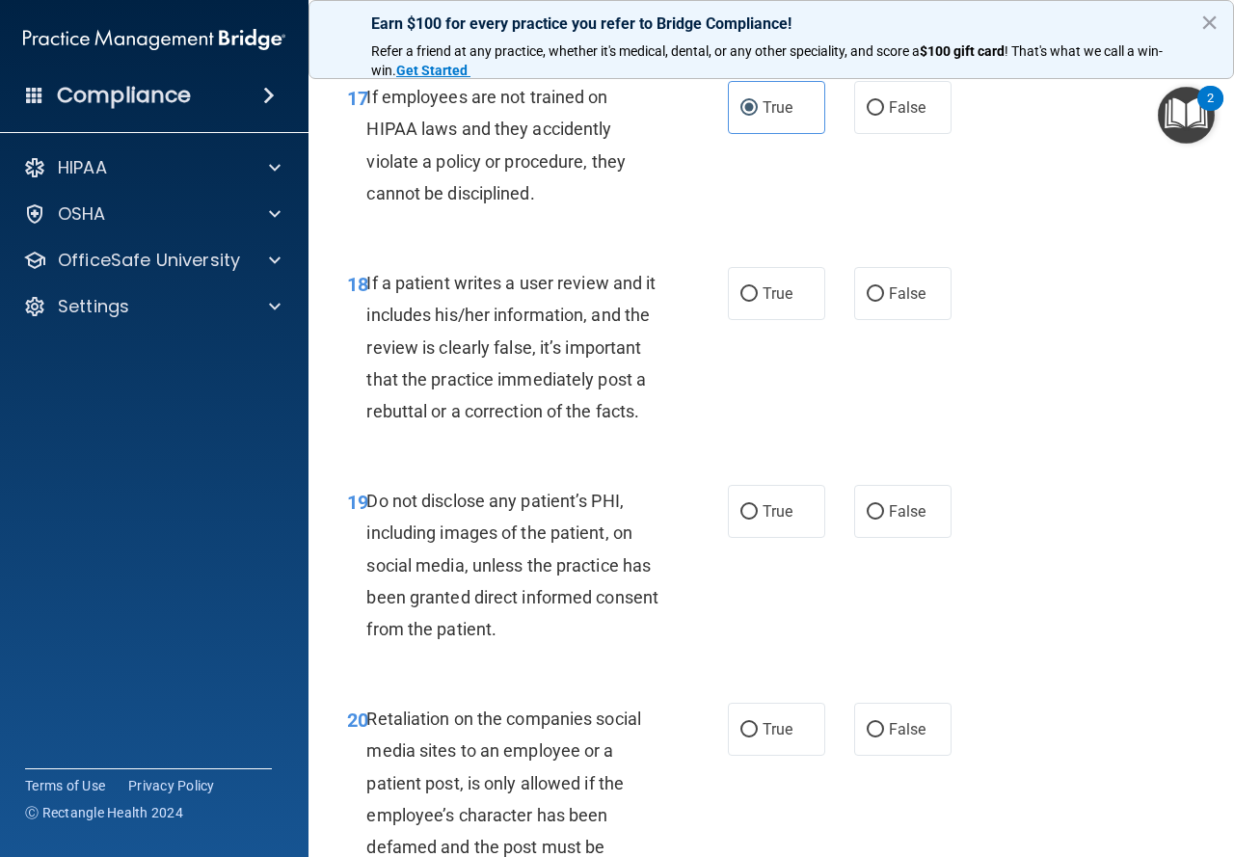
scroll to position [3761, 0]
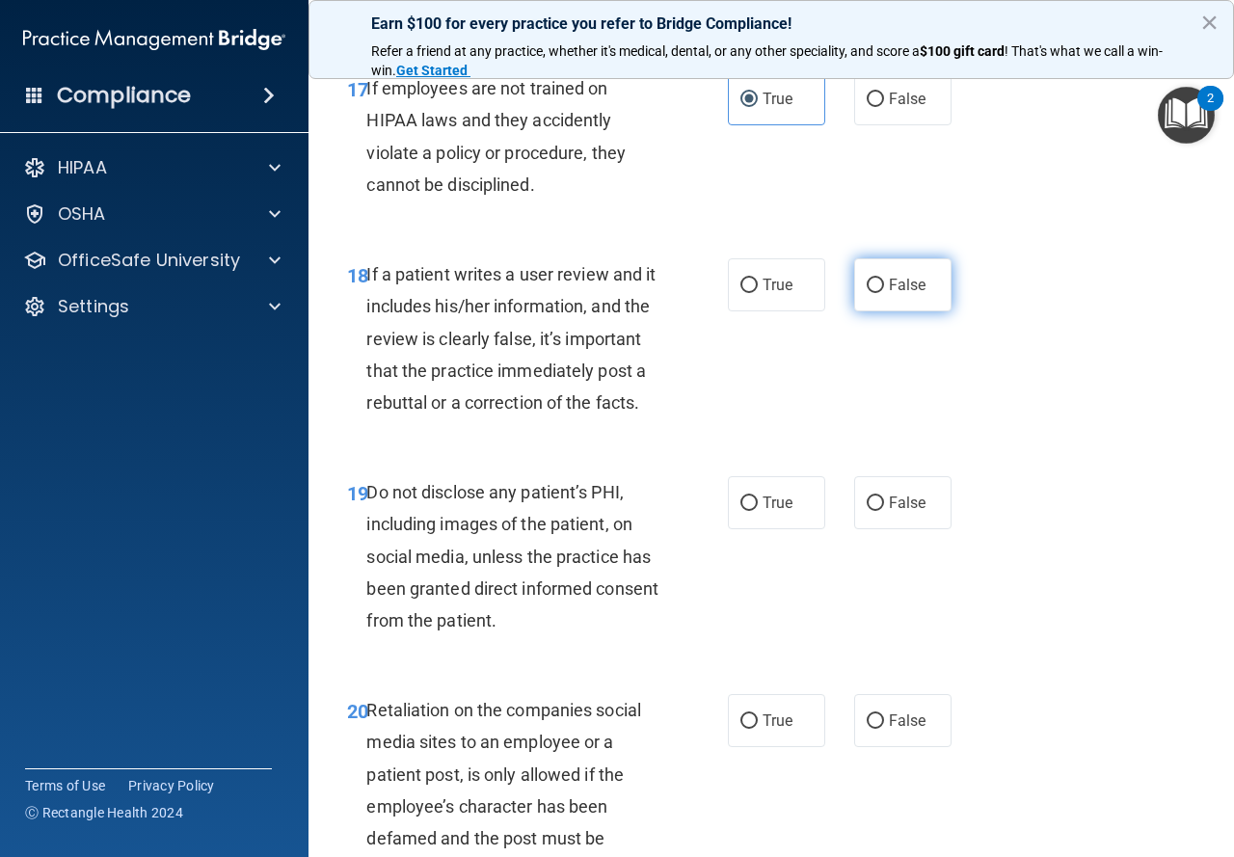
click at [910, 294] on span "False" at bounding box center [908, 285] width 38 height 18
click at [884, 293] on input "False" at bounding box center [875, 286] width 17 height 14
radio input "true"
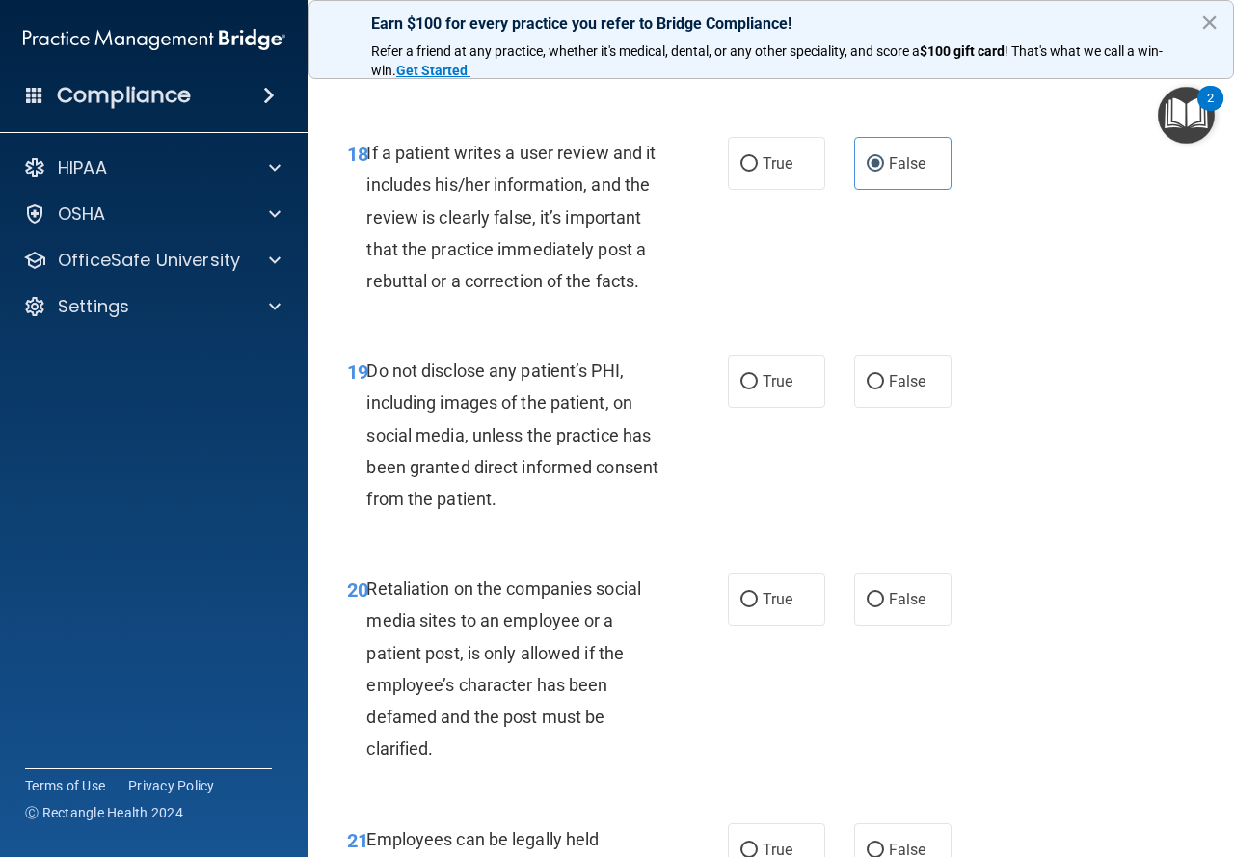
scroll to position [4051, 0]
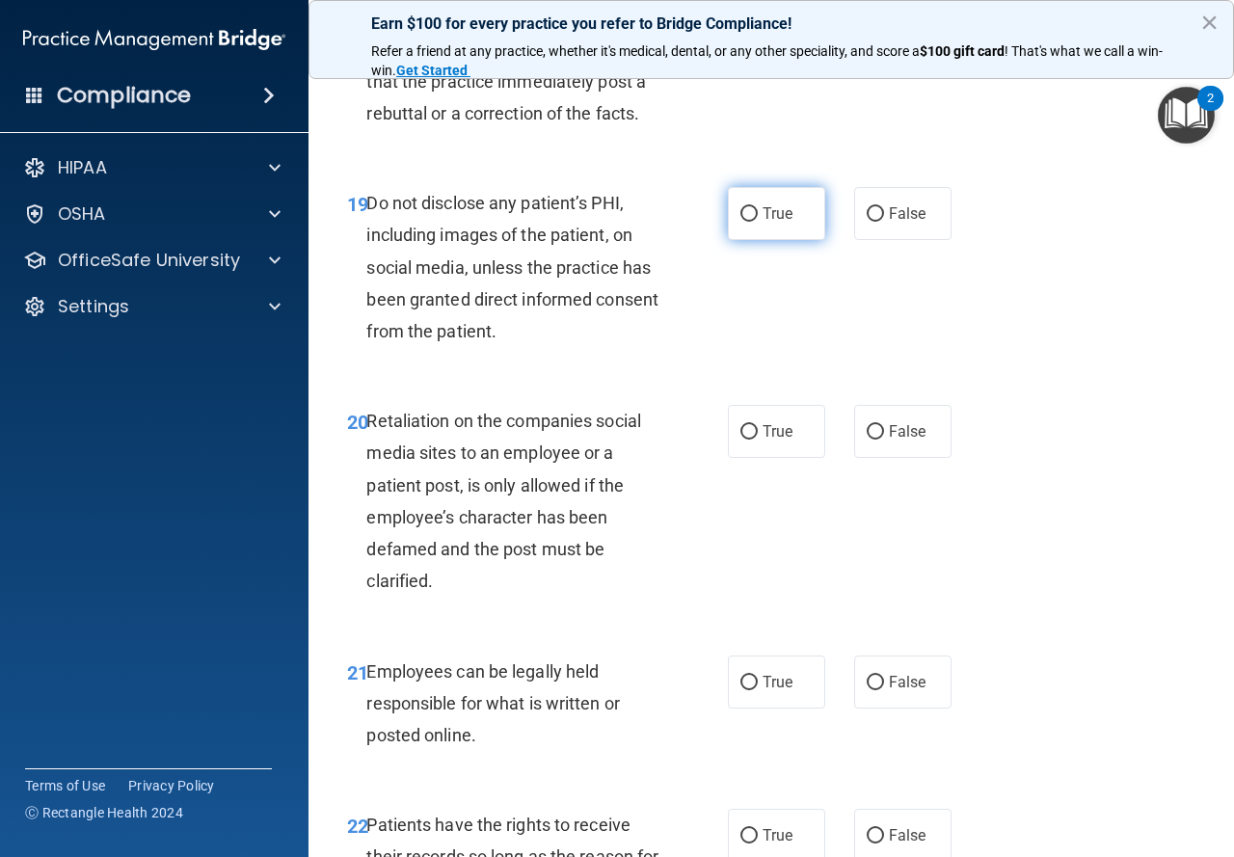
click at [738, 240] on label "True" at bounding box center [776, 213] width 97 height 53
click at [741, 222] on input "True" at bounding box center [749, 214] width 17 height 14
radio input "true"
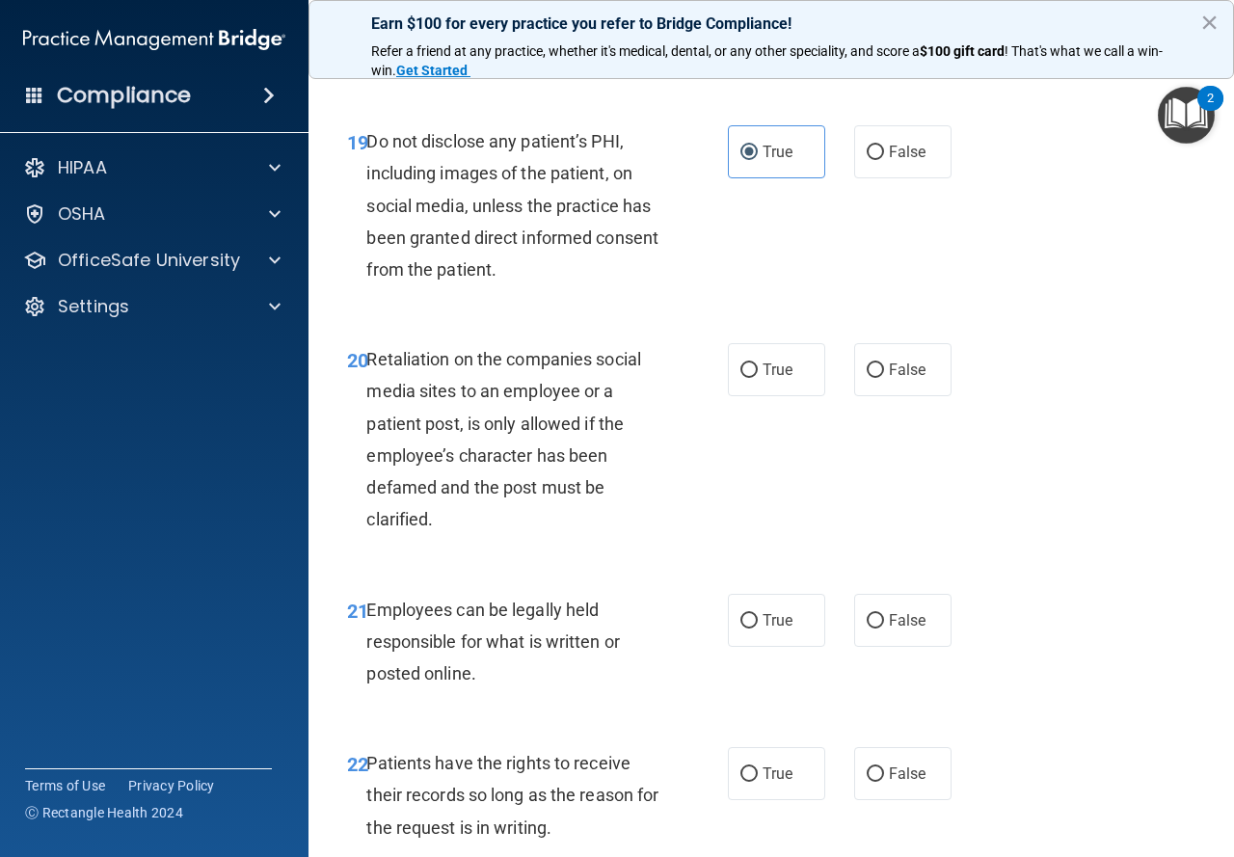
scroll to position [4147, 0]
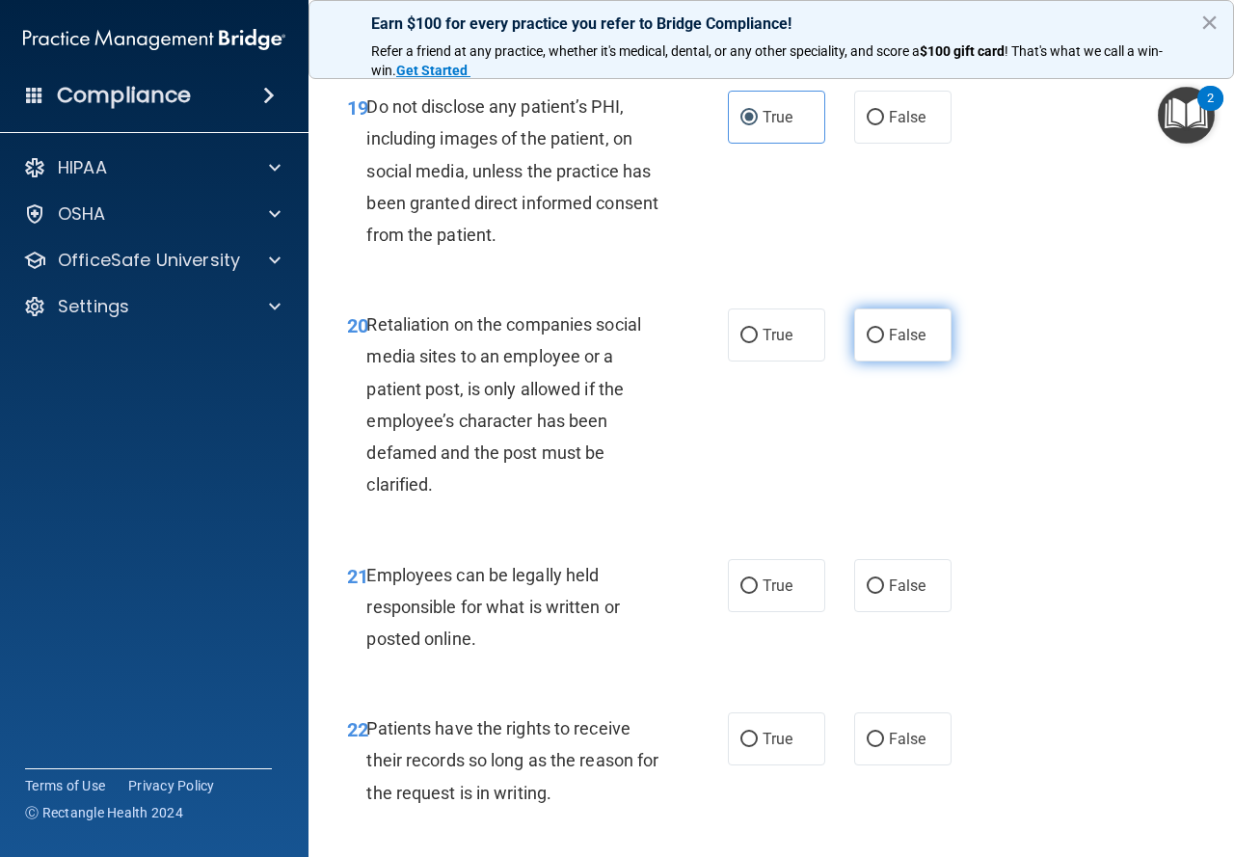
click at [887, 362] on label "False" at bounding box center [902, 335] width 97 height 53
click at [884, 343] on input "False" at bounding box center [875, 336] width 17 height 14
radio input "true"
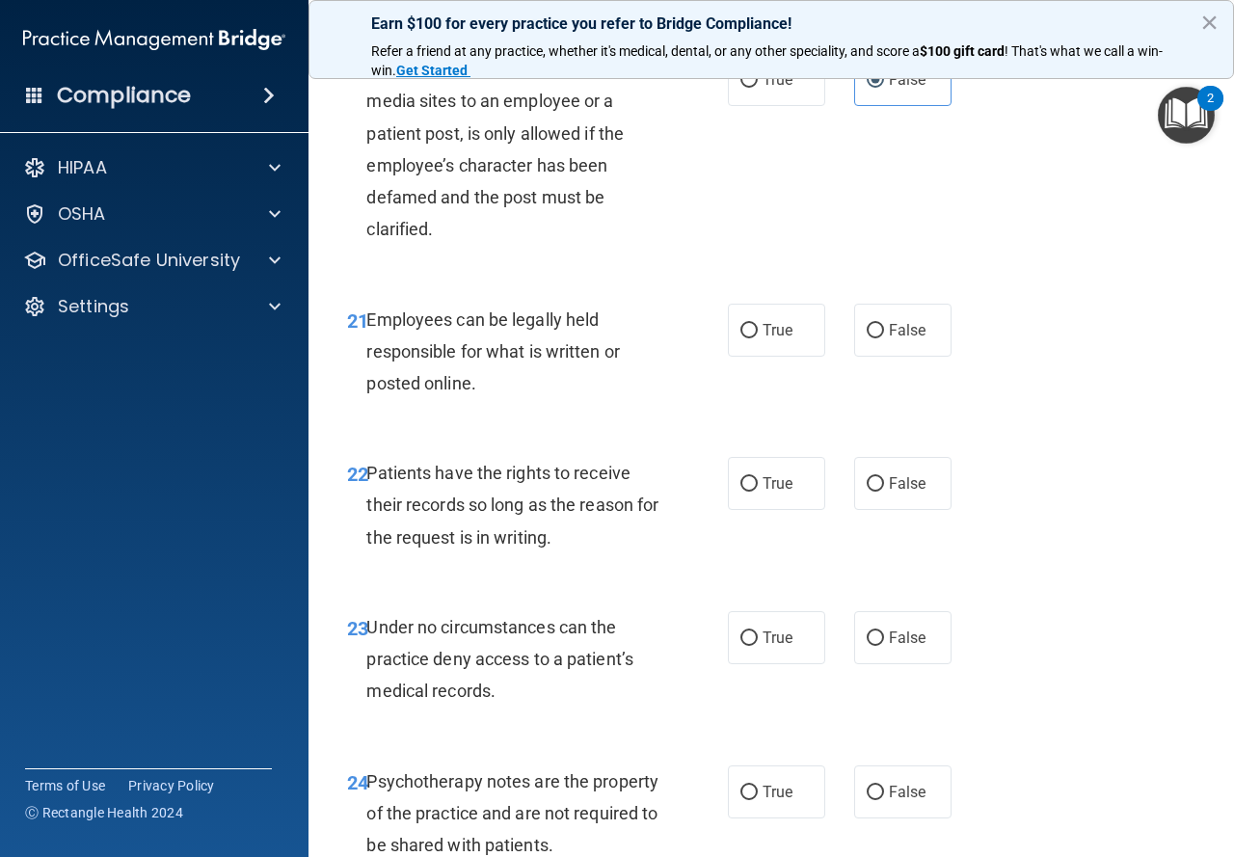
scroll to position [4436, 0]
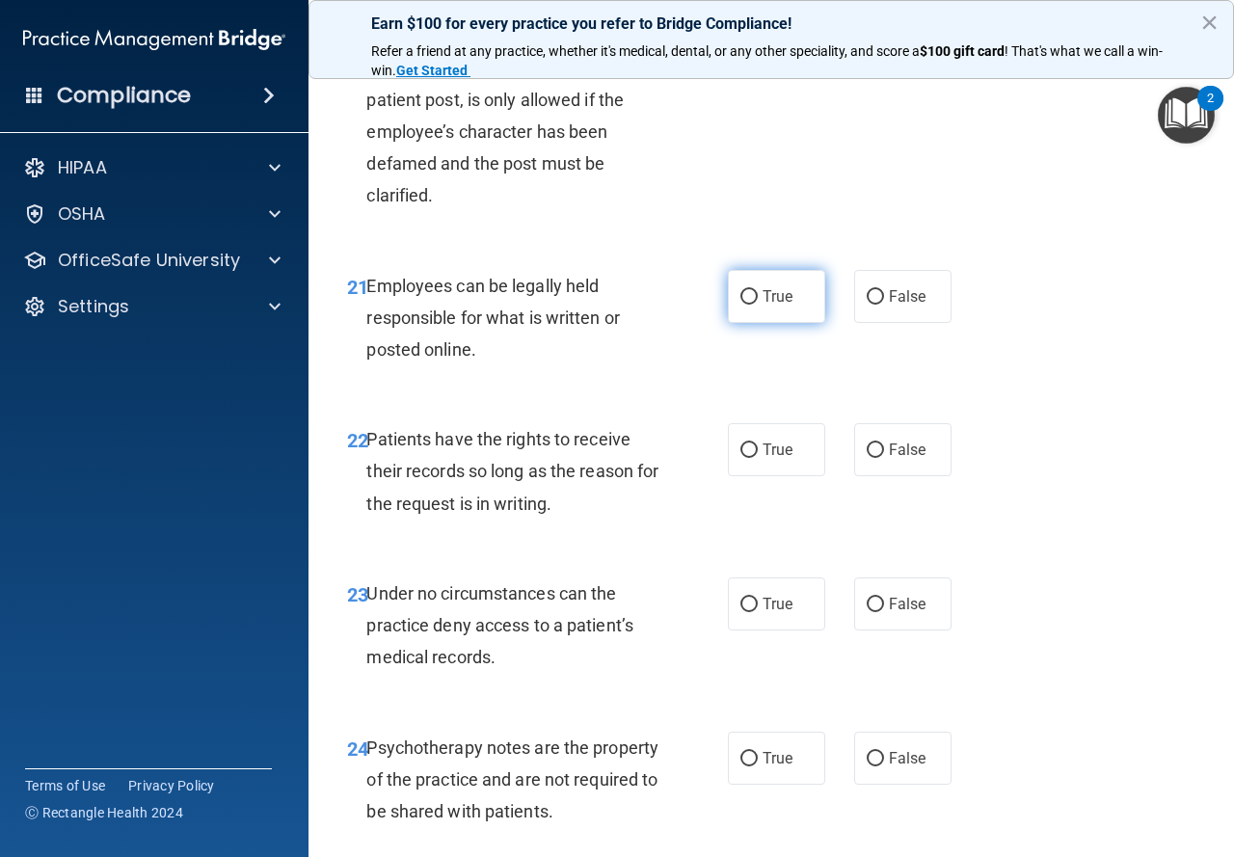
click at [736, 323] on label "True" at bounding box center [776, 296] width 97 height 53
click at [741, 305] on input "True" at bounding box center [749, 297] width 17 height 14
radio input "true"
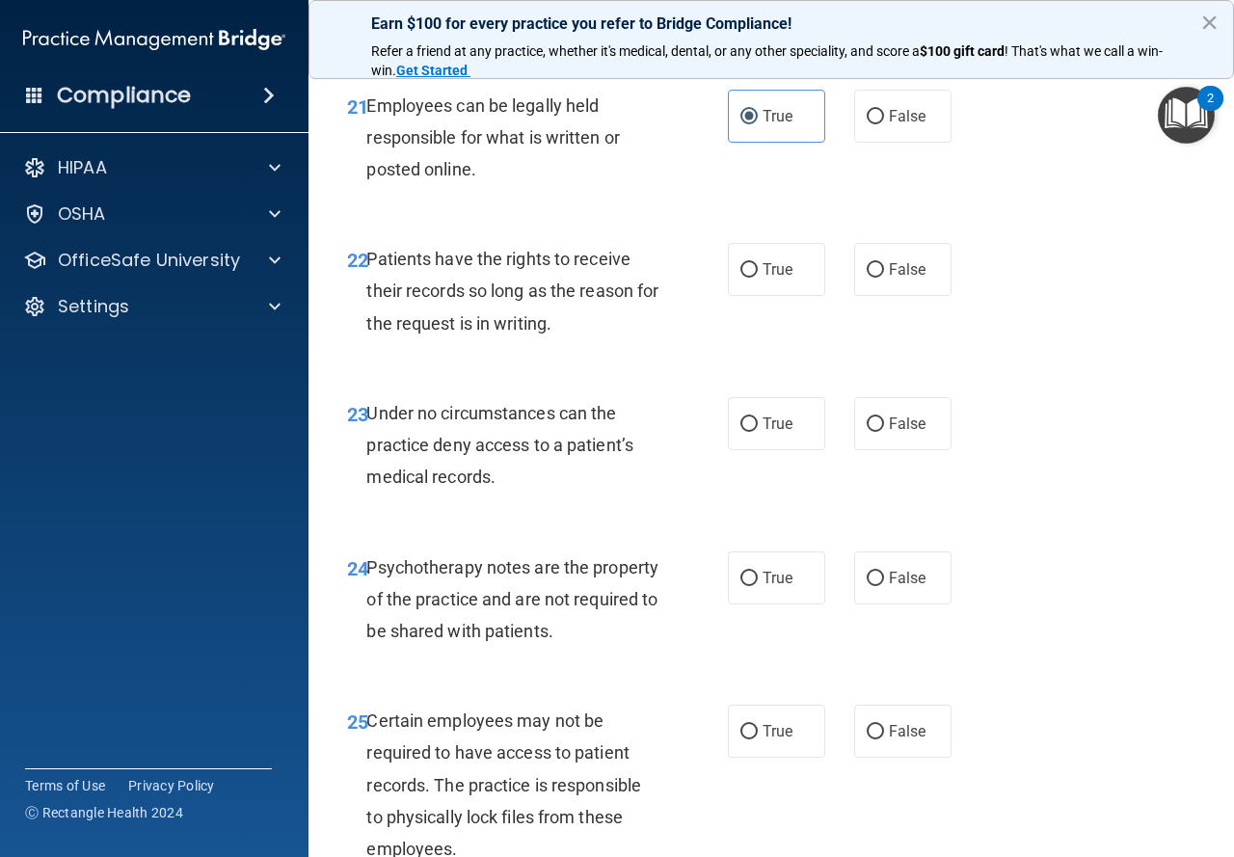
scroll to position [4629, 0]
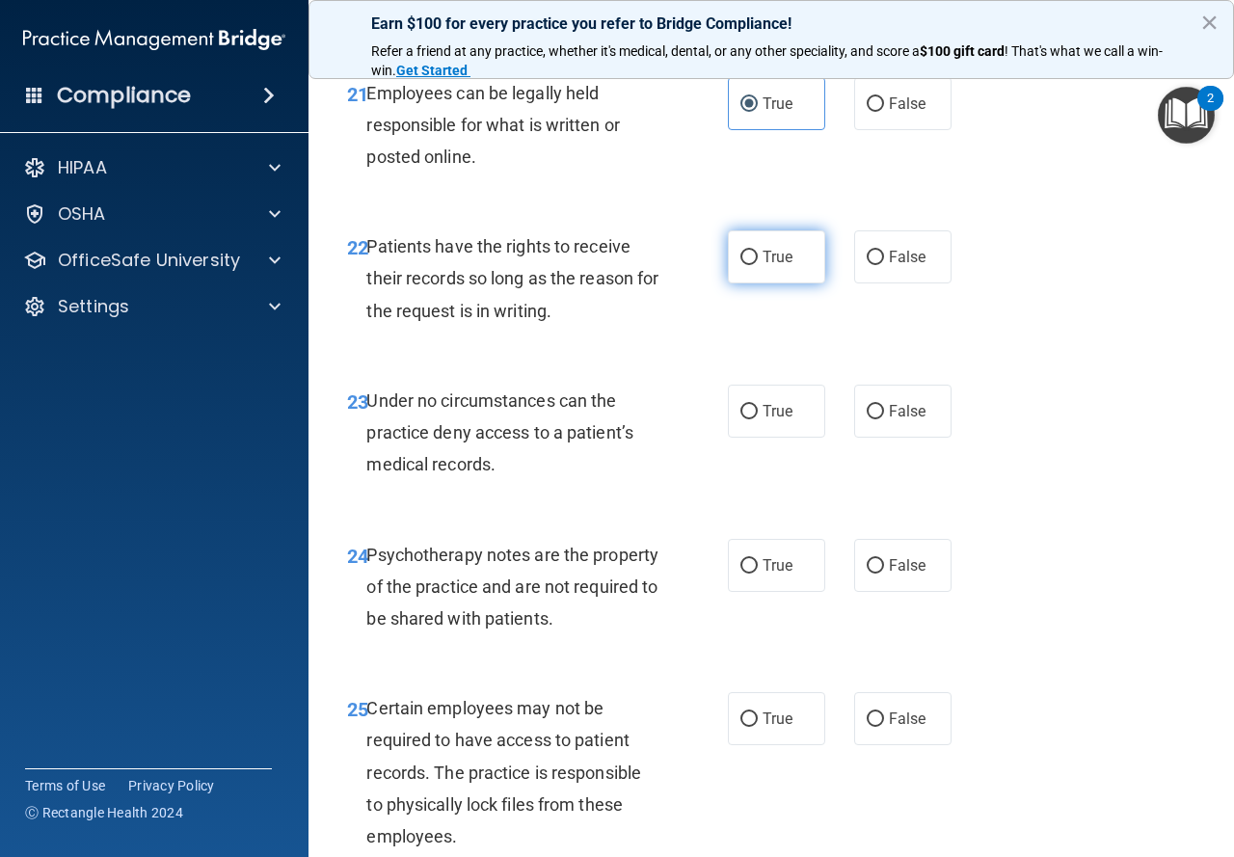
click at [728, 284] on label "True" at bounding box center [776, 256] width 97 height 53
click at [741, 265] on input "True" at bounding box center [749, 258] width 17 height 14
radio input "true"
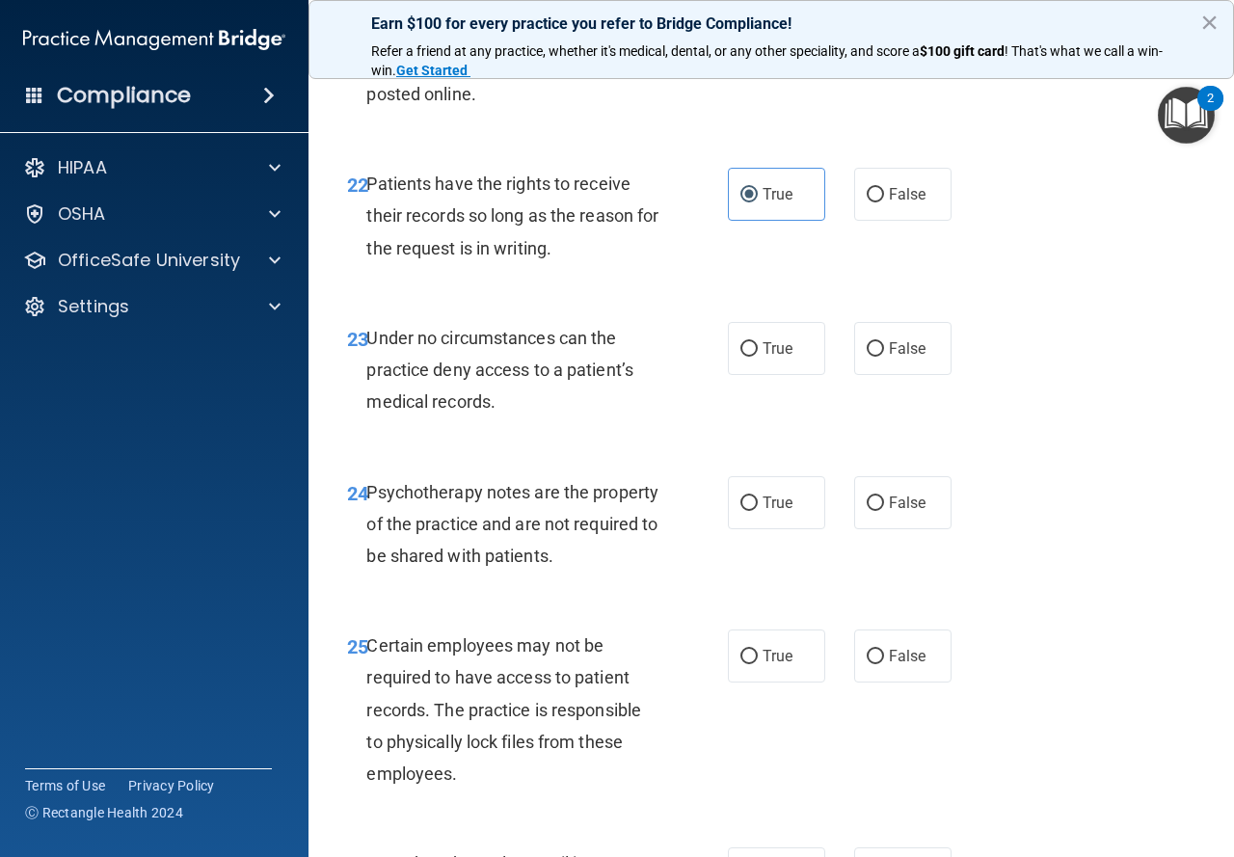
scroll to position [4726, 0]
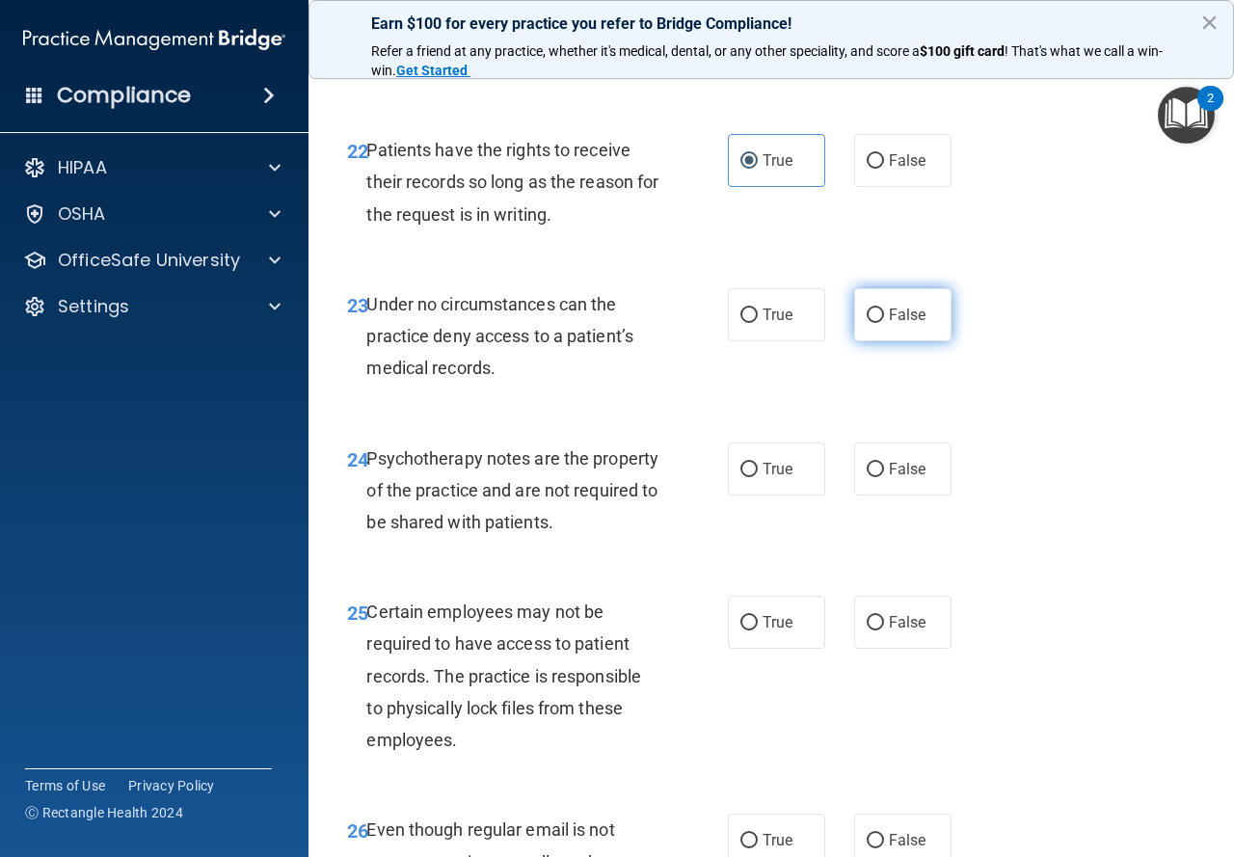
click at [874, 323] on input "False" at bounding box center [875, 316] width 17 height 14
radio input "true"
click at [755, 341] on label "True" at bounding box center [776, 314] width 97 height 53
click at [755, 323] on input "True" at bounding box center [749, 316] width 17 height 14
radio input "true"
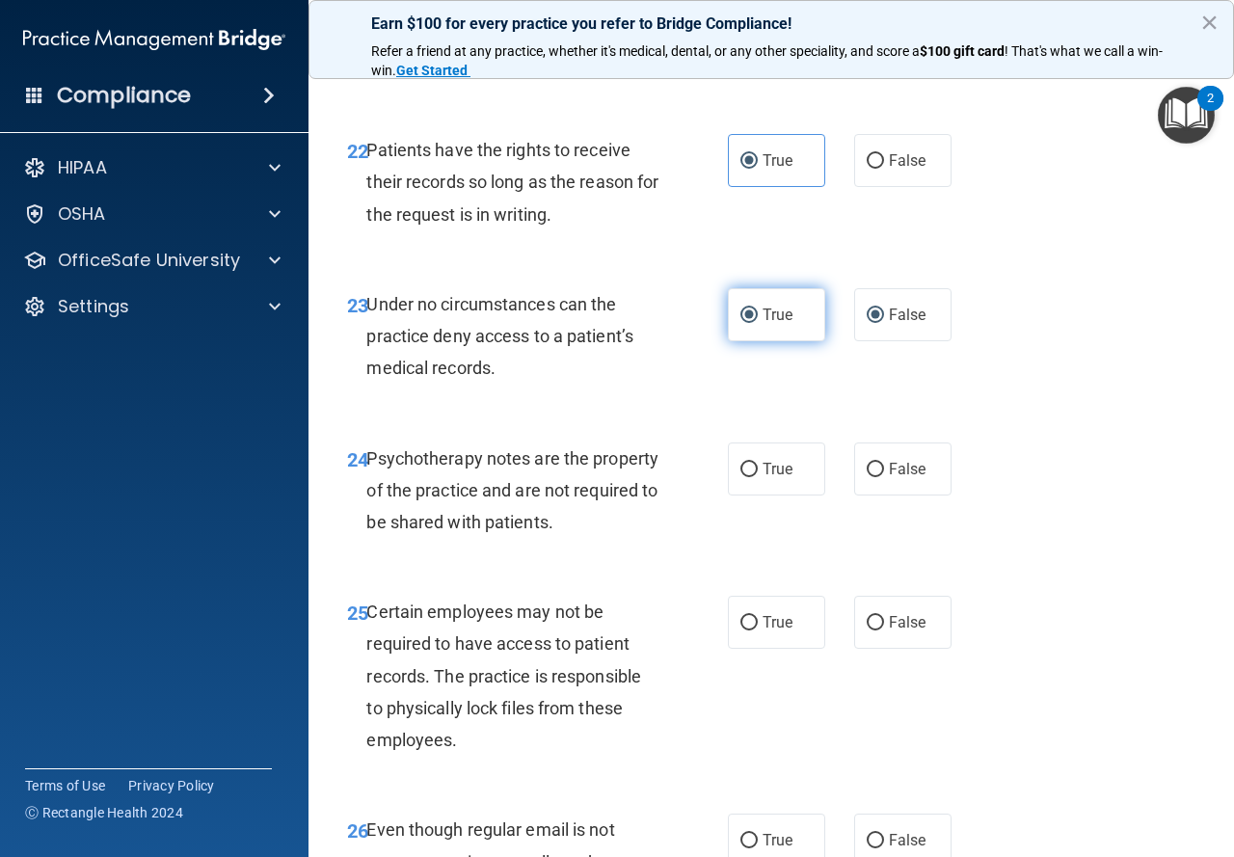
radio input "false"
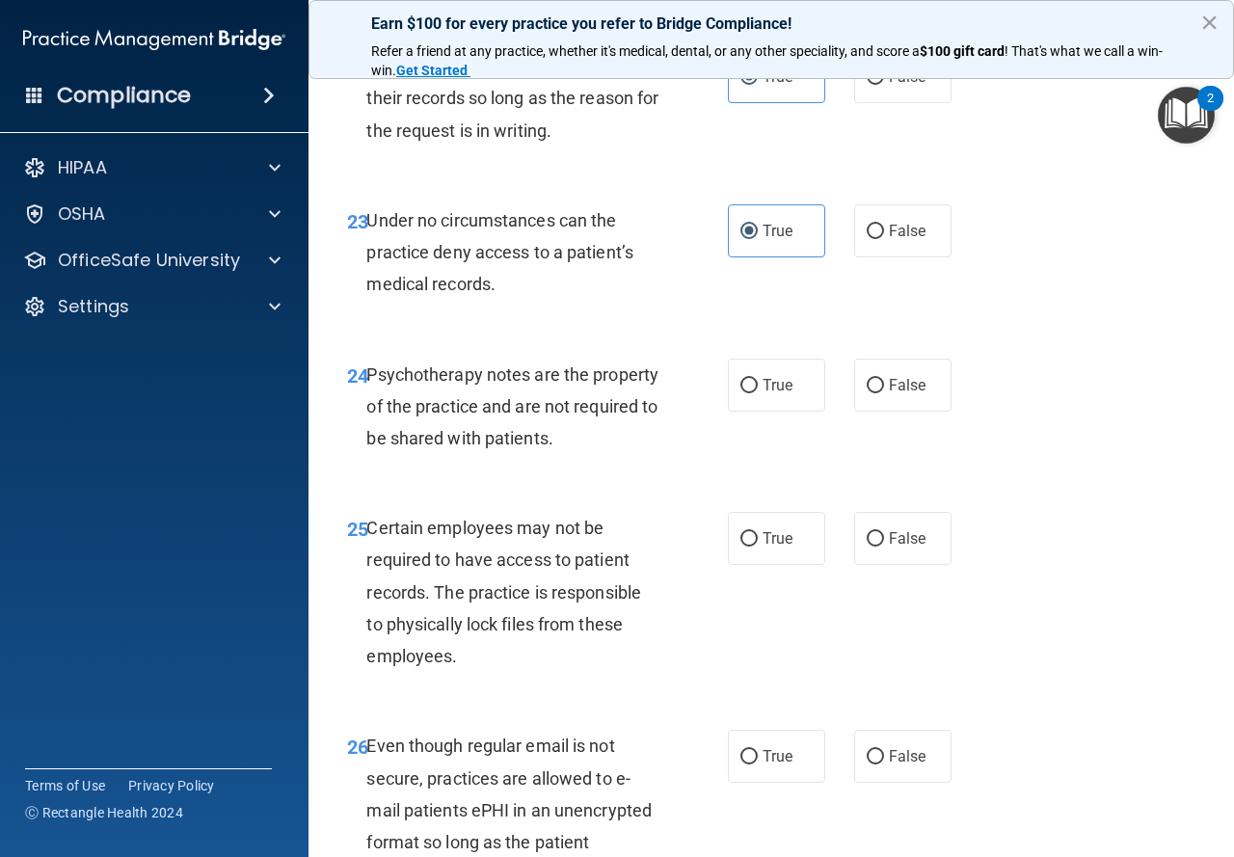
scroll to position [4919, 0]
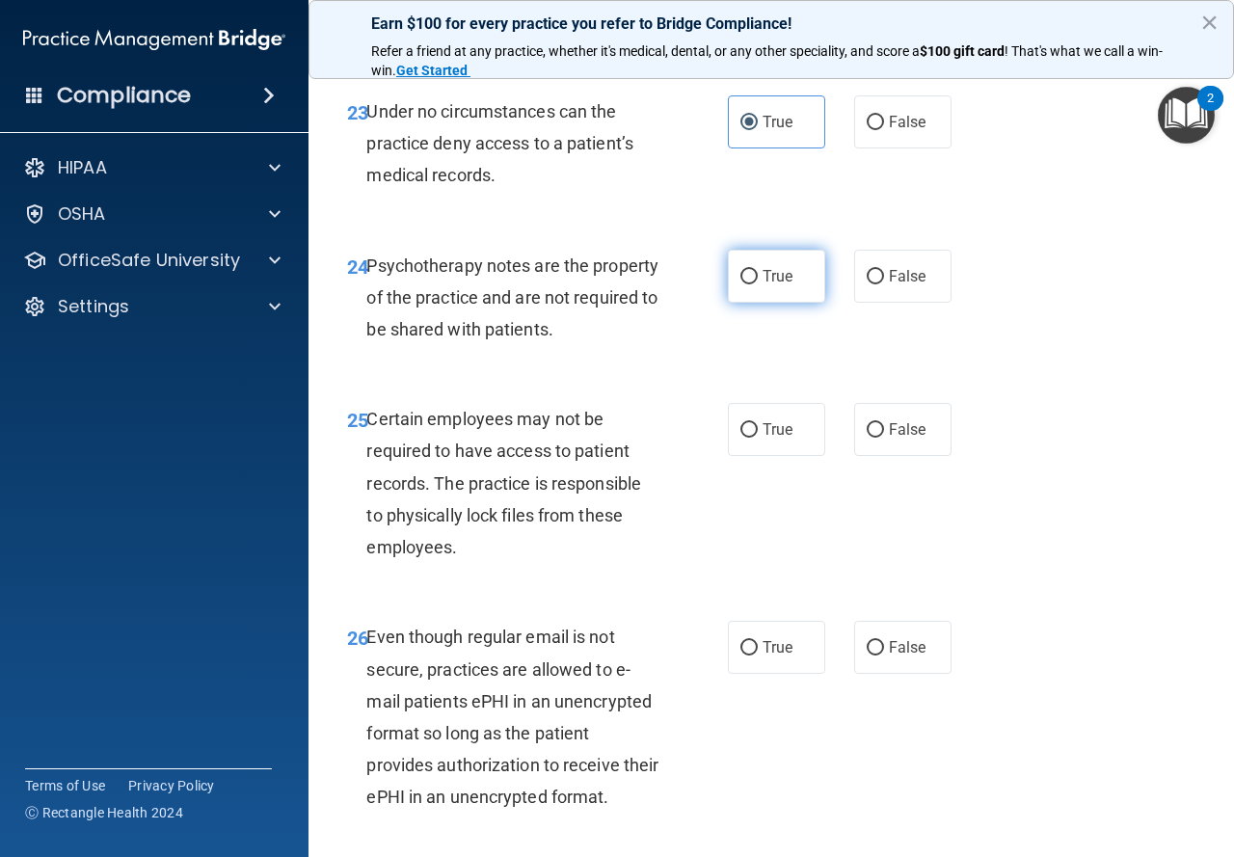
click at [783, 285] on span "True" at bounding box center [778, 276] width 30 height 18
click at [758, 285] on input "True" at bounding box center [749, 277] width 17 height 14
radio input "true"
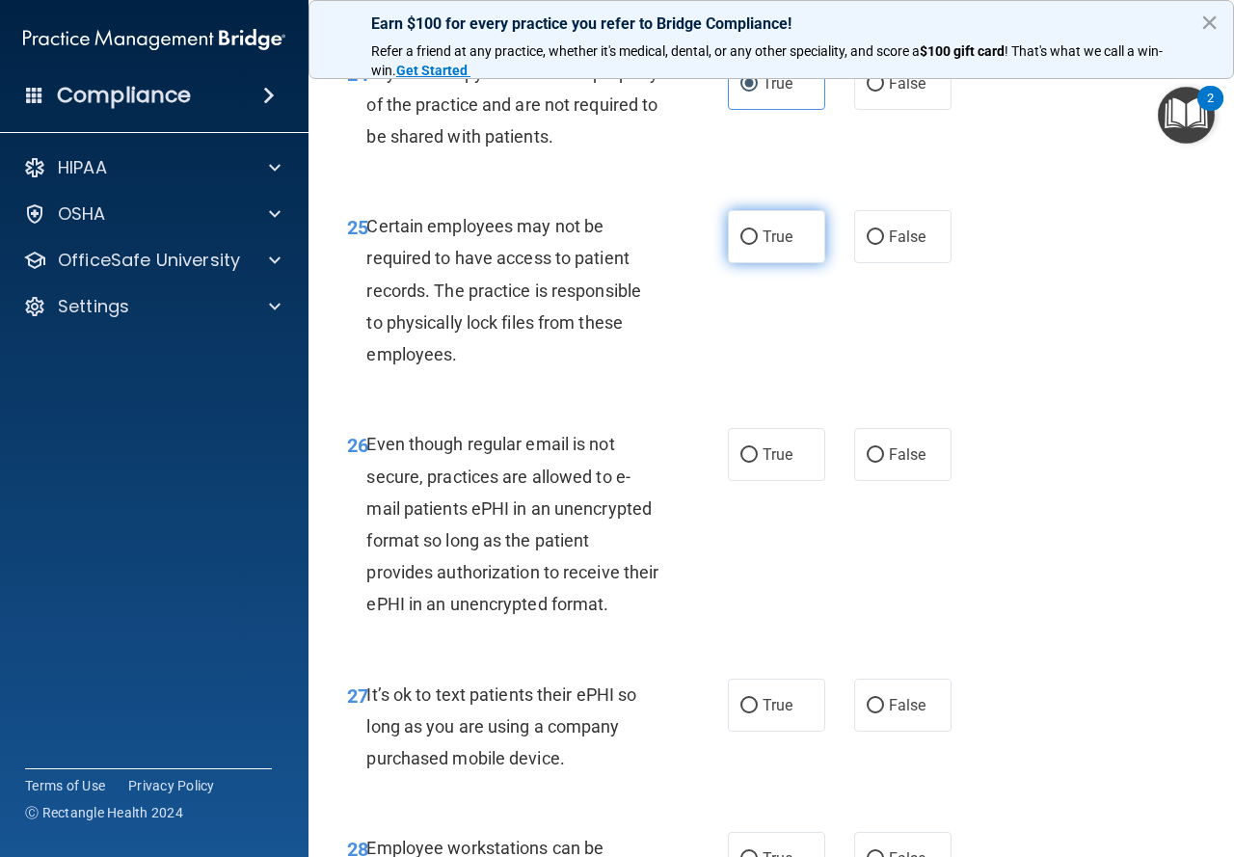
click at [762, 263] on label "True" at bounding box center [776, 236] width 97 height 53
click at [758, 245] on input "True" at bounding box center [749, 237] width 17 height 14
radio input "true"
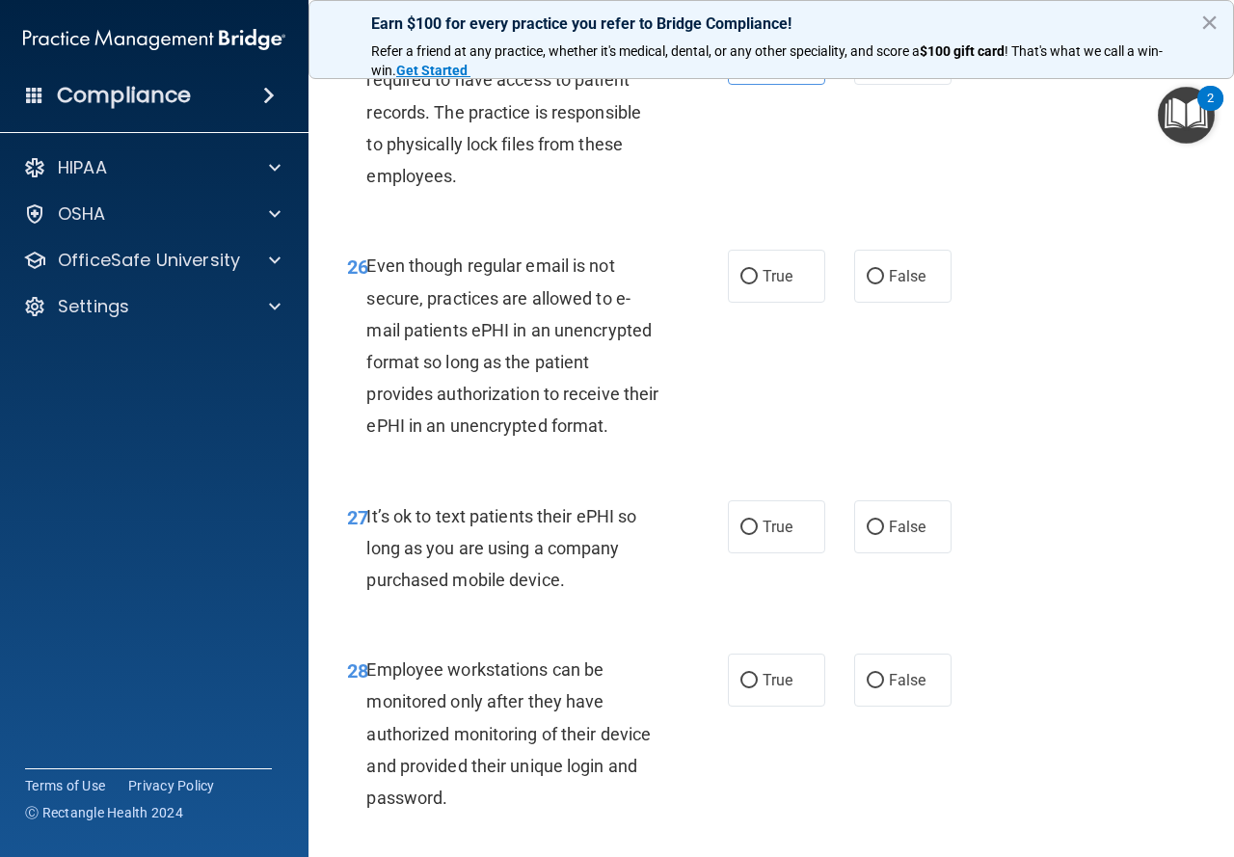
scroll to position [5304, 0]
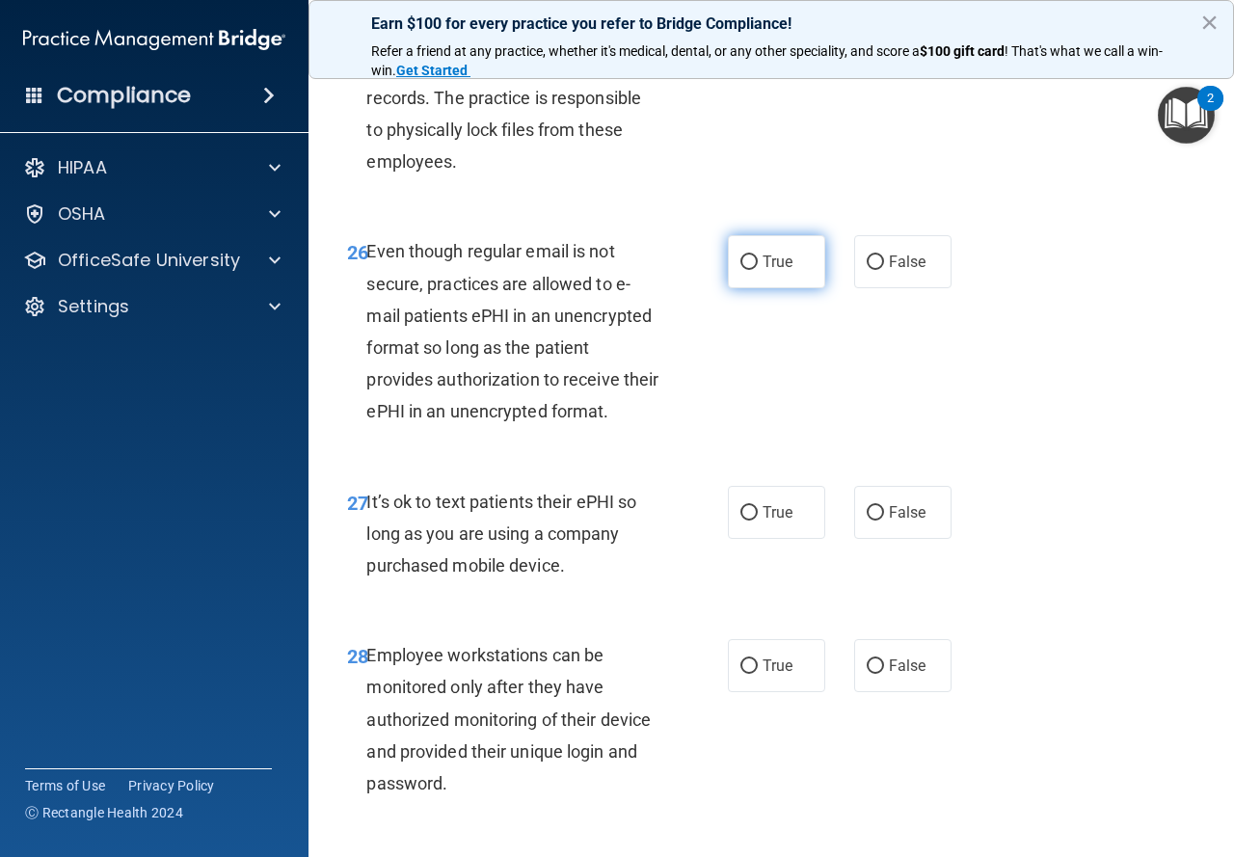
click at [745, 288] on label "True" at bounding box center [776, 261] width 97 height 53
click at [745, 270] on input "True" at bounding box center [749, 263] width 17 height 14
radio input "true"
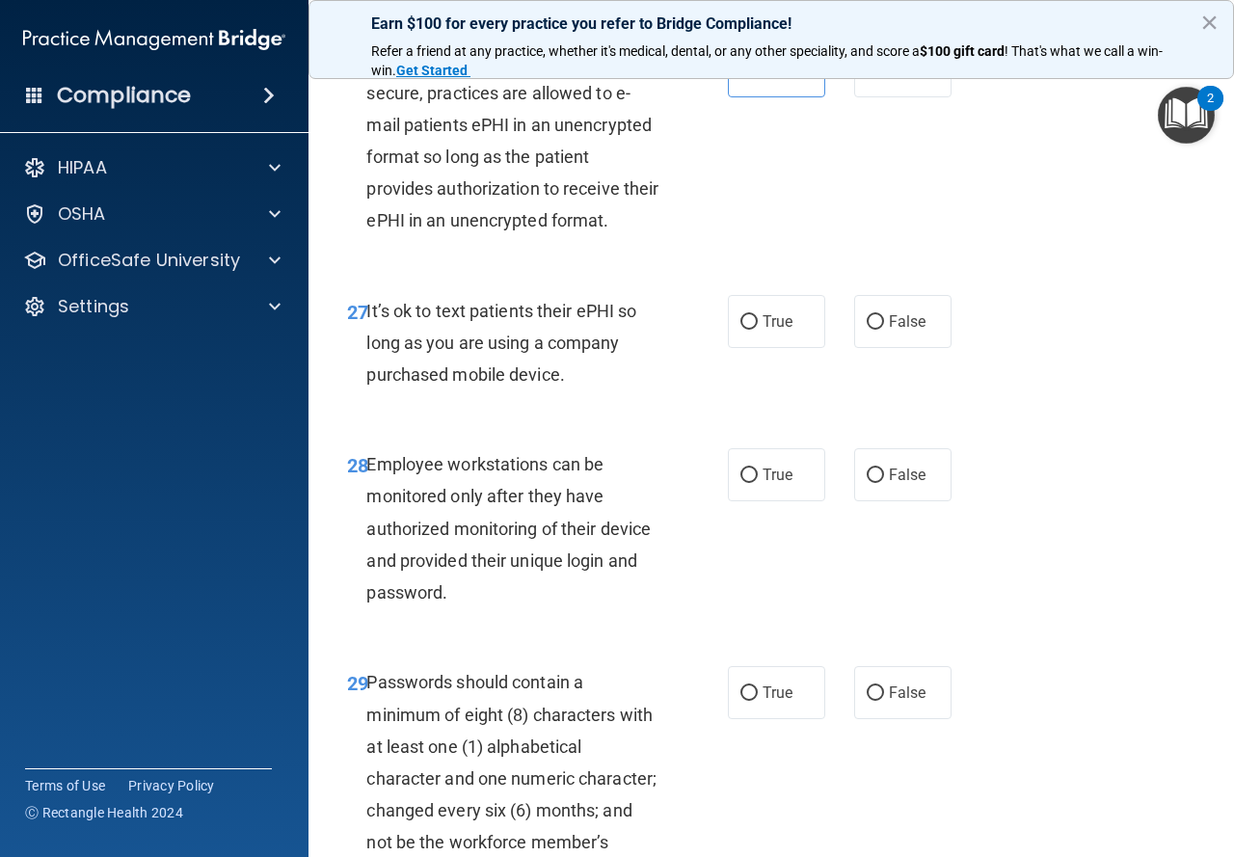
scroll to position [5497, 0]
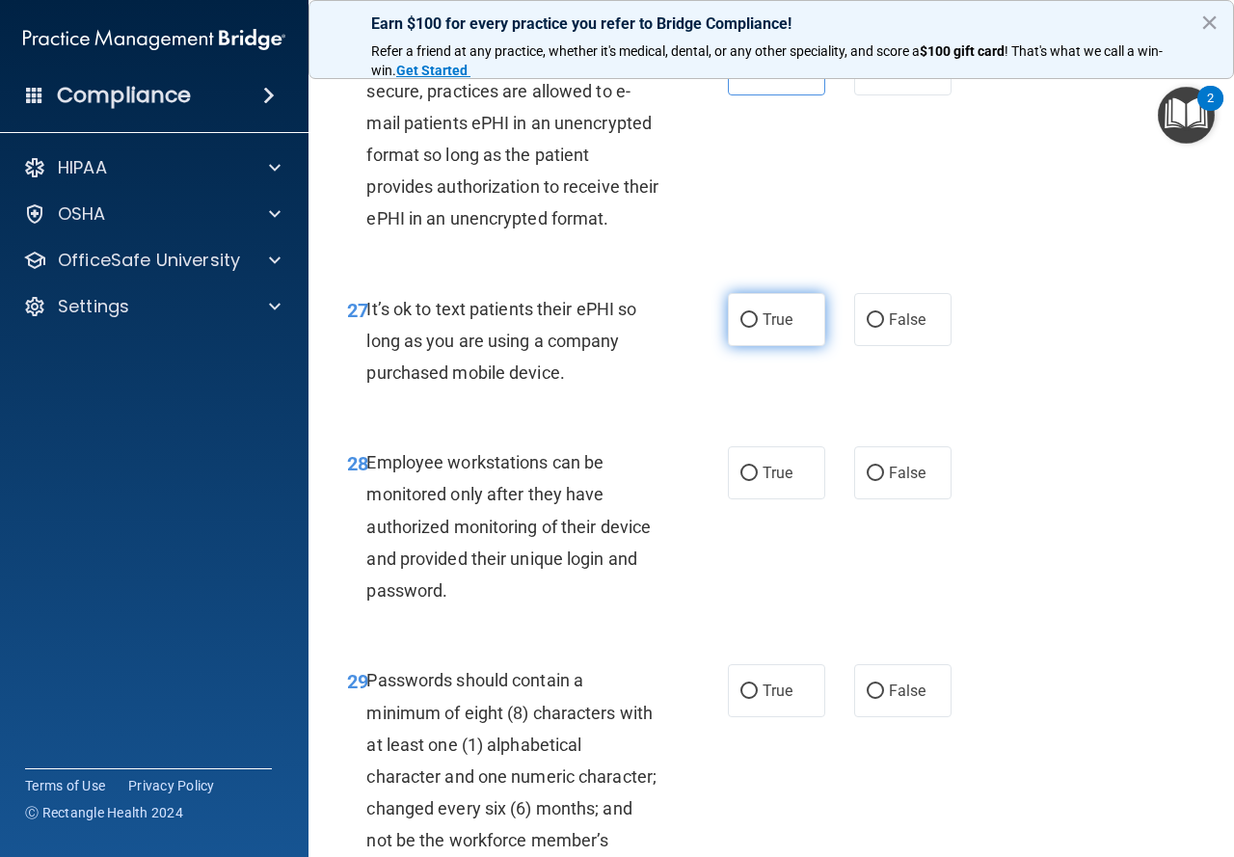
click at [728, 346] on label "True" at bounding box center [776, 319] width 97 height 53
click at [741, 328] on input "True" at bounding box center [749, 320] width 17 height 14
radio input "true"
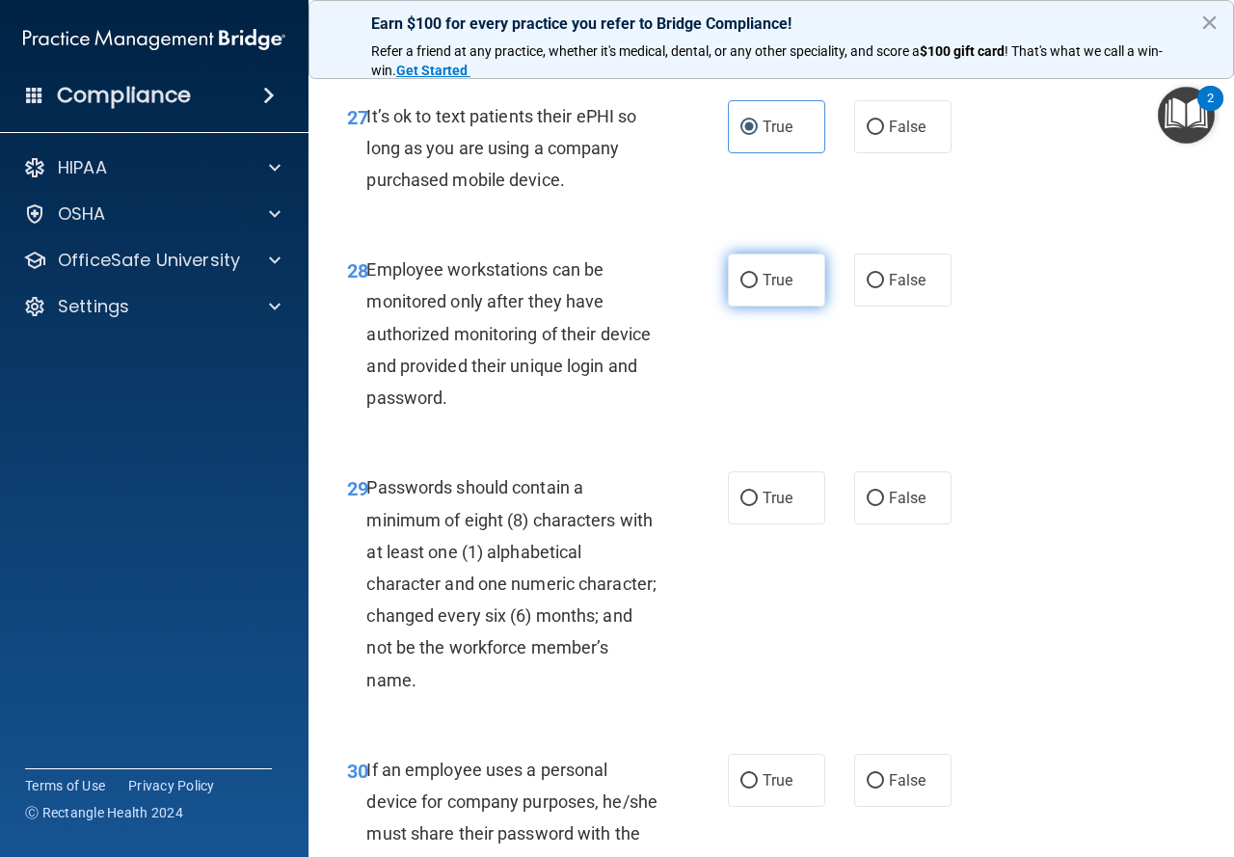
click at [746, 307] on label "True" at bounding box center [776, 280] width 97 height 53
click at [746, 288] on input "True" at bounding box center [749, 281] width 17 height 14
radio input "true"
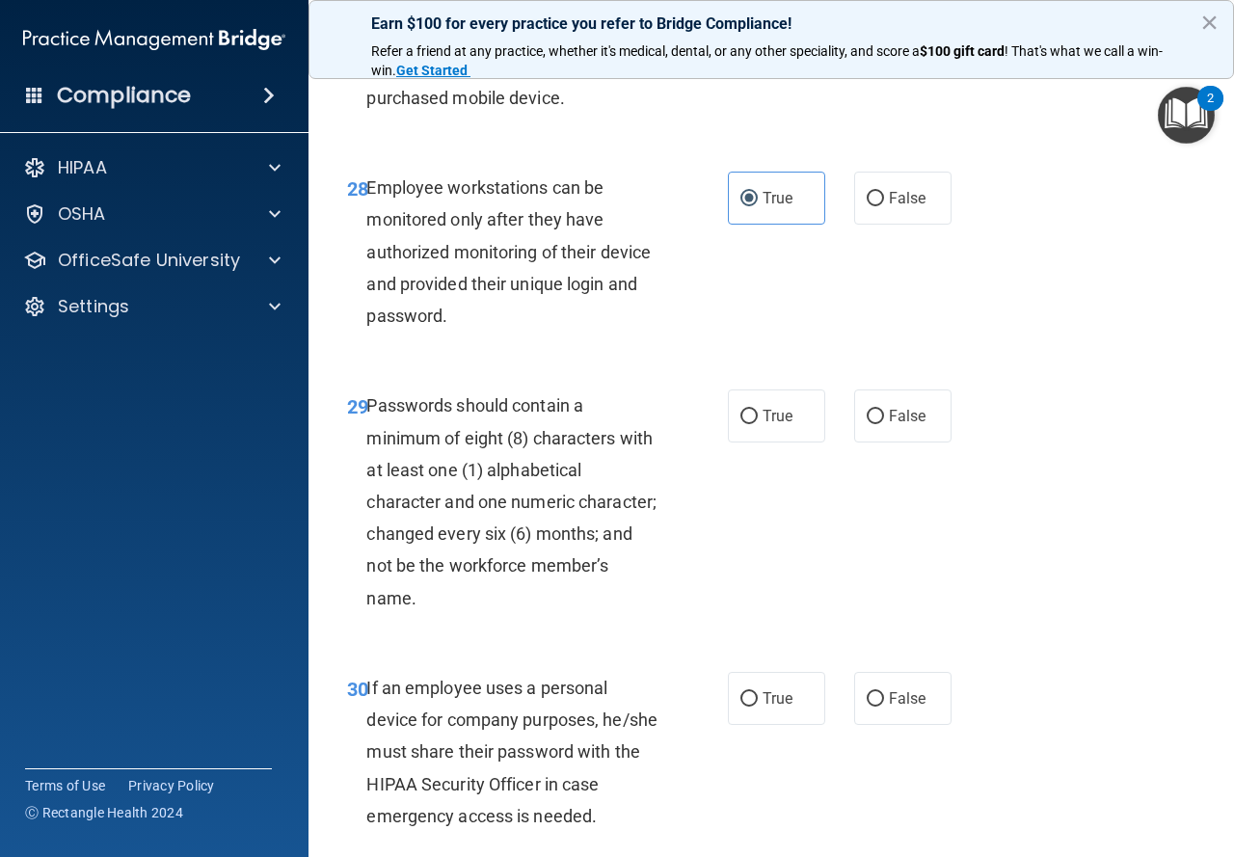
scroll to position [5883, 0]
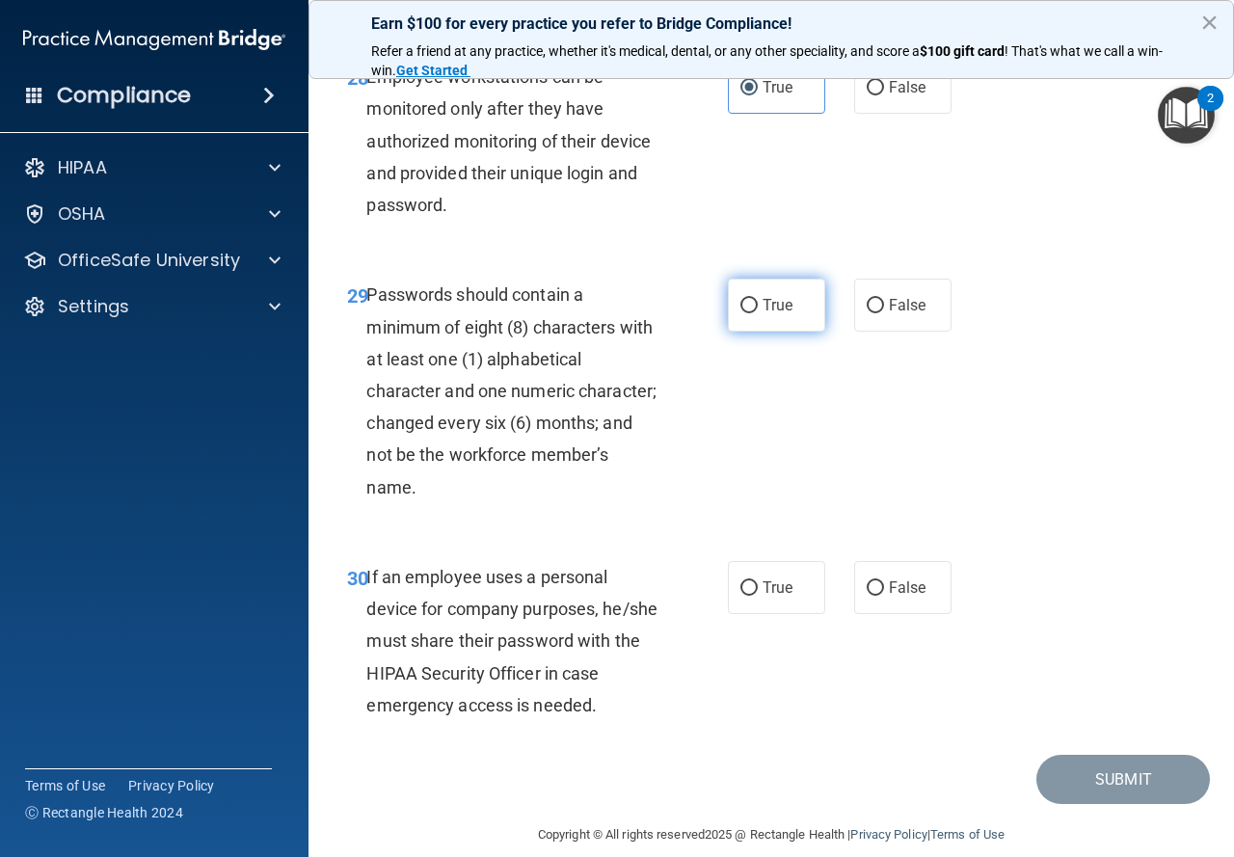
click at [768, 332] on label "True" at bounding box center [776, 305] width 97 height 53
click at [758, 313] on input "True" at bounding box center [749, 306] width 17 height 14
radio input "true"
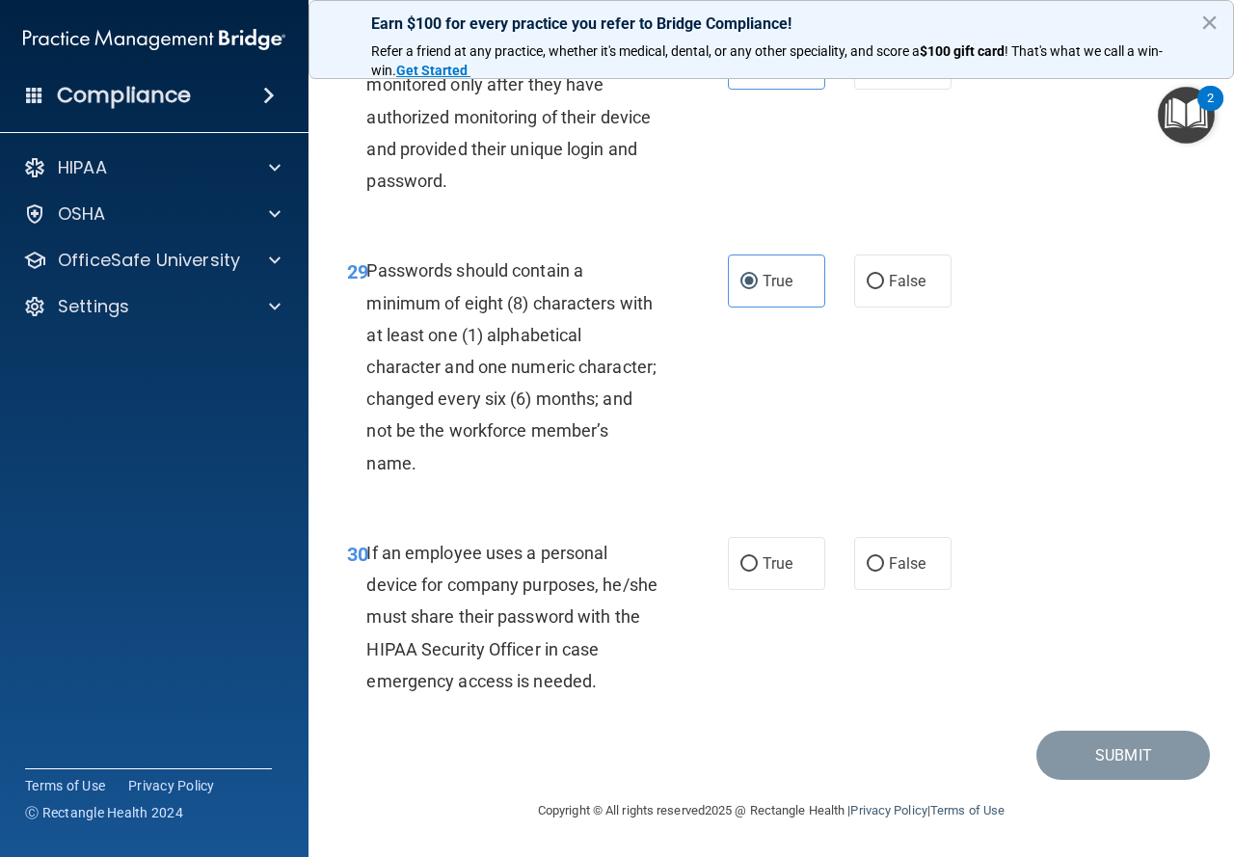
scroll to position [6034, 0]
click at [739, 575] on label "True" at bounding box center [776, 563] width 97 height 53
click at [741, 572] on input "True" at bounding box center [749, 564] width 17 height 14
radio input "true"
click at [1065, 749] on button "Submit" at bounding box center [1124, 755] width 174 height 49
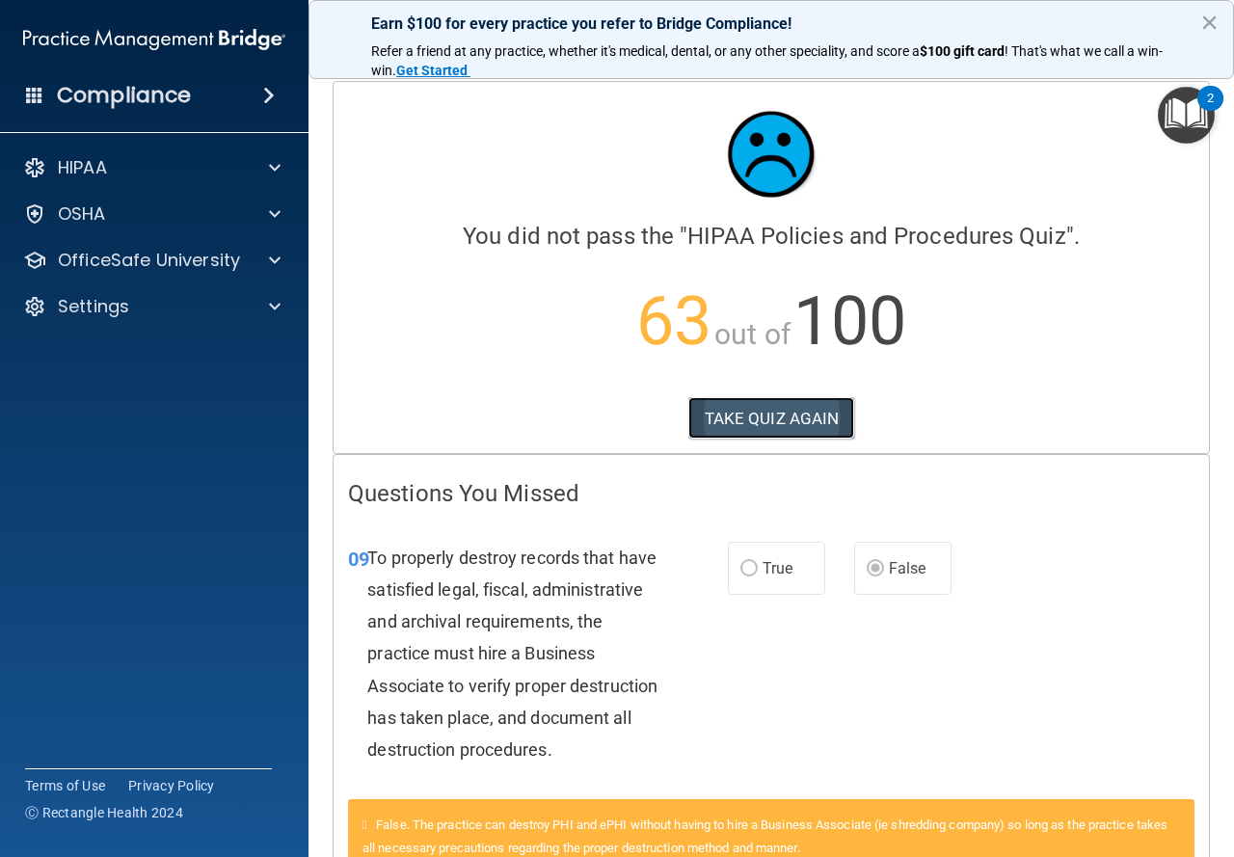
click at [715, 407] on button "TAKE QUIZ AGAIN" at bounding box center [772, 418] width 167 height 42
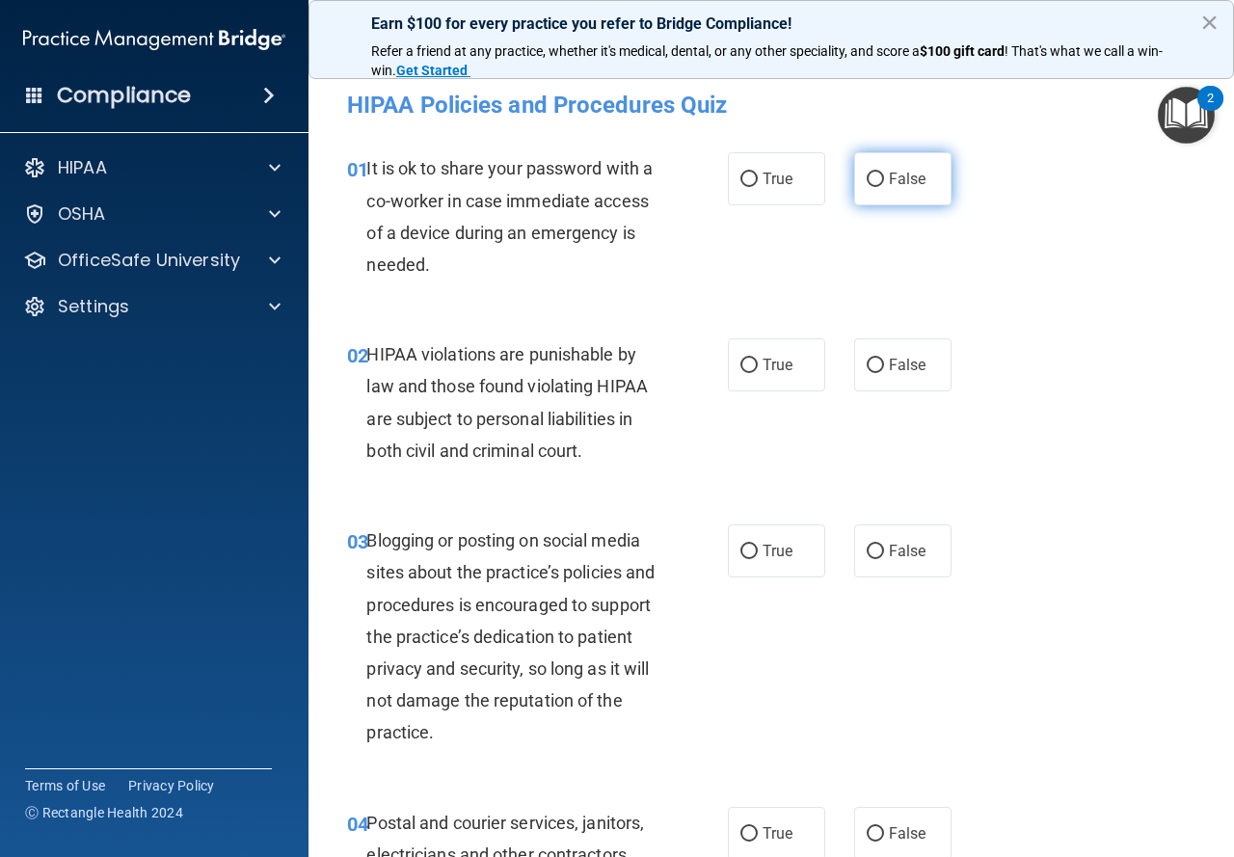
click at [878, 174] on label "False" at bounding box center [902, 178] width 97 height 53
click at [878, 174] on input "False" at bounding box center [875, 180] width 17 height 14
radio input "true"
click at [763, 372] on span "True" at bounding box center [778, 365] width 30 height 18
click at [758, 372] on input "True" at bounding box center [749, 366] width 17 height 14
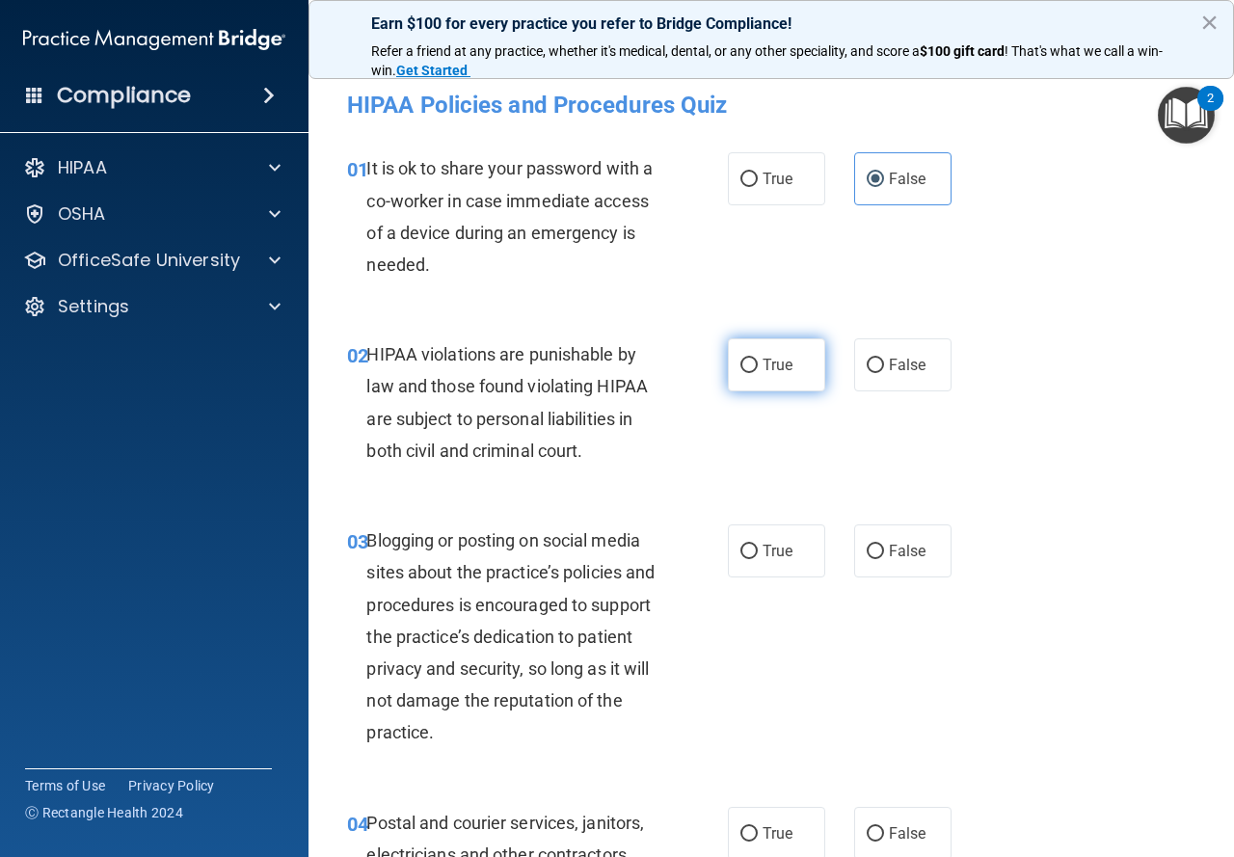
radio input "true"
click at [927, 546] on label "False" at bounding box center [902, 551] width 97 height 53
click at [884, 546] on input "False" at bounding box center [875, 552] width 17 height 14
radio input "true"
click at [741, 556] on input "True" at bounding box center [749, 552] width 17 height 14
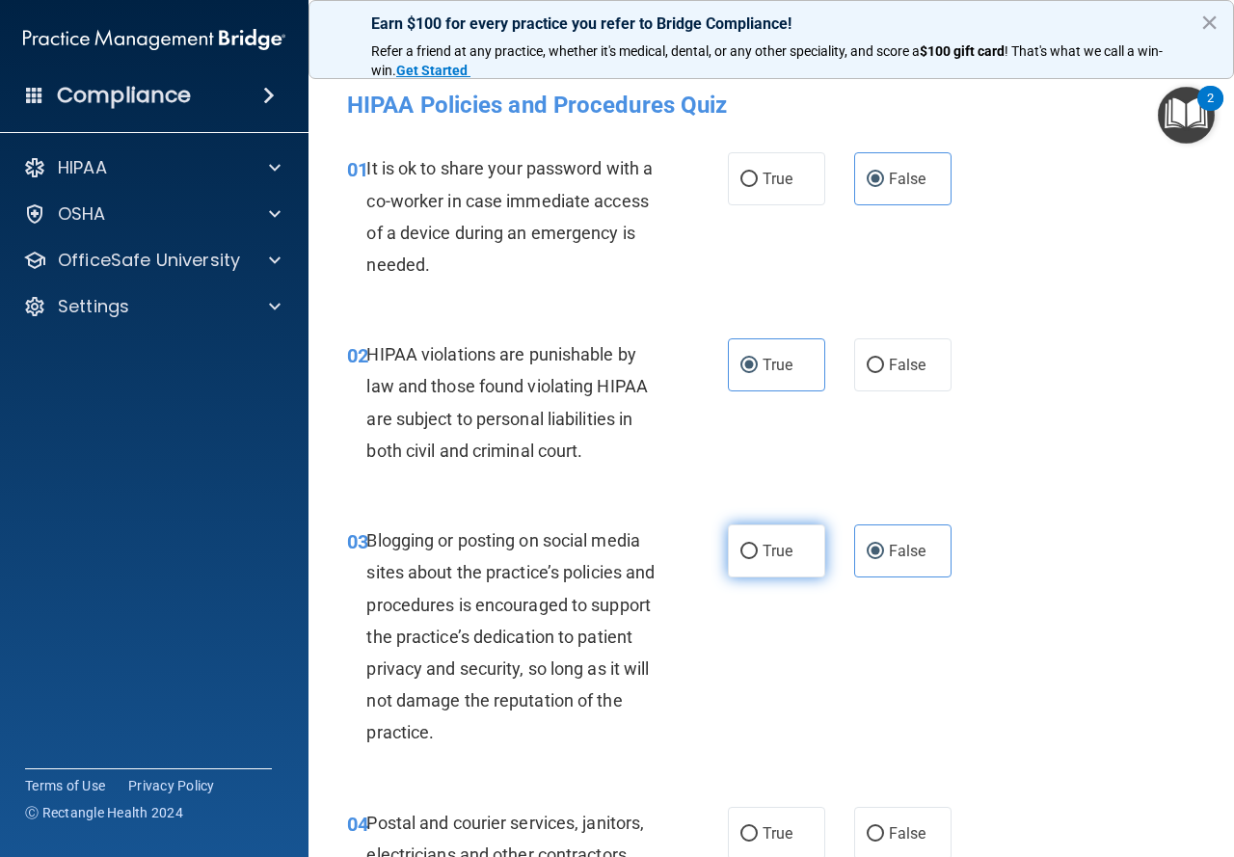
radio input "true"
click at [879, 545] on label "False" at bounding box center [902, 551] width 97 height 53
click at [879, 545] on input "False" at bounding box center [875, 552] width 17 height 14
radio input "true"
radio input "false"
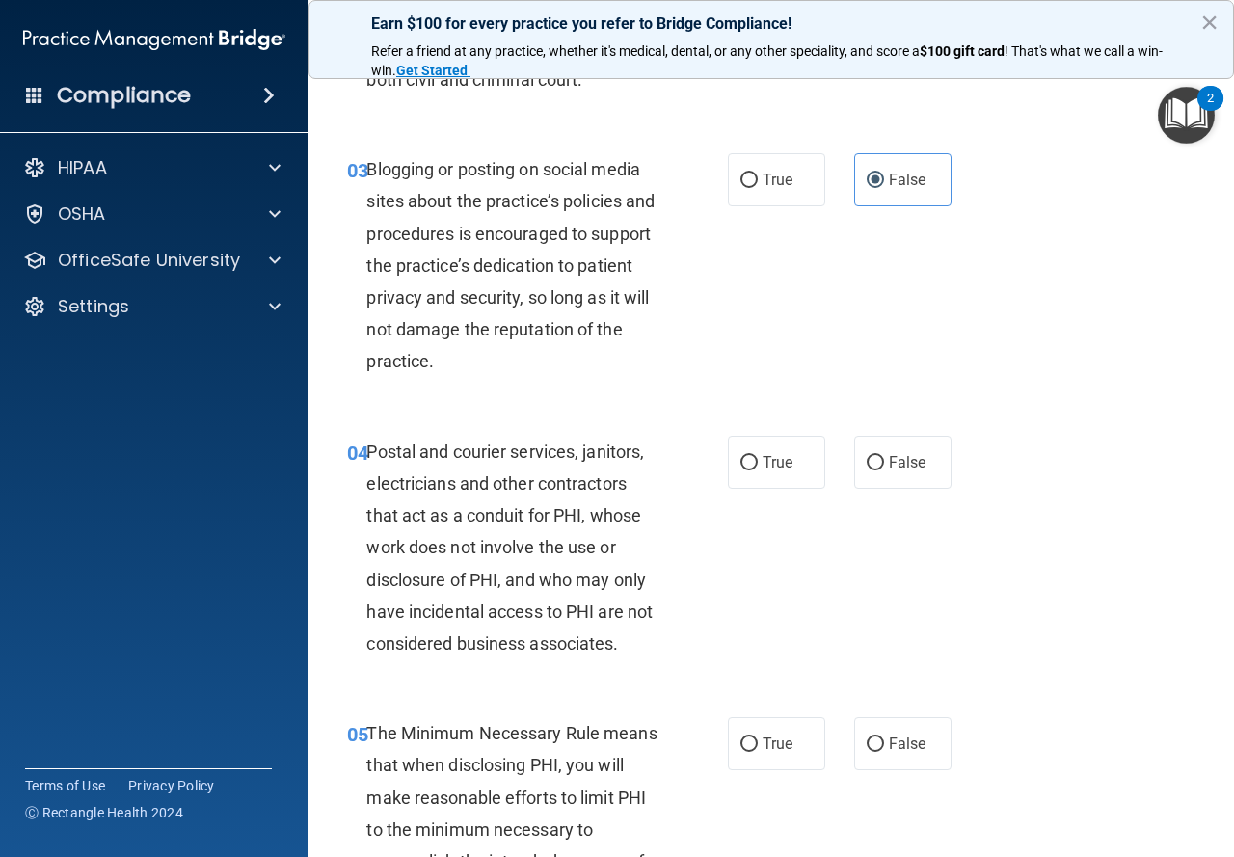
scroll to position [386, 0]
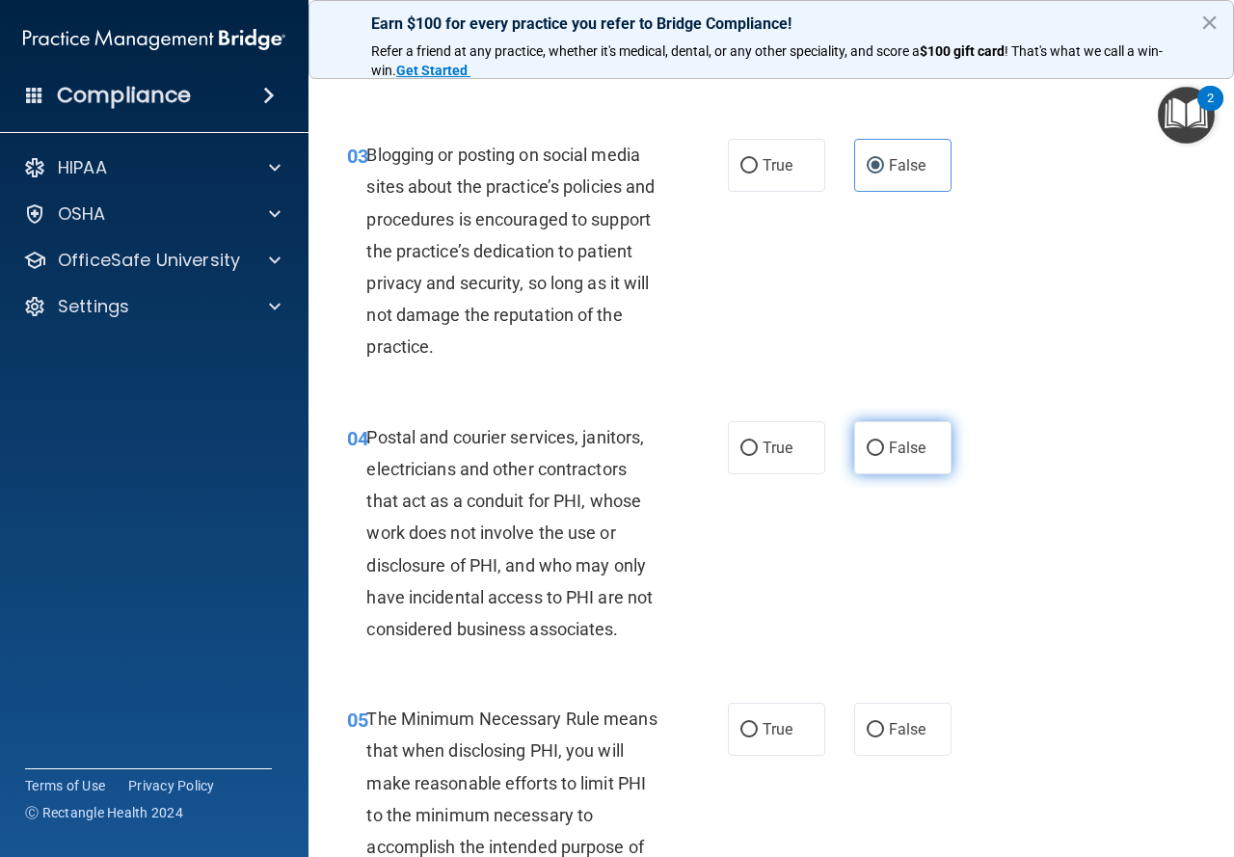
click at [854, 446] on label "False" at bounding box center [902, 447] width 97 height 53
click at [867, 446] on input "False" at bounding box center [875, 449] width 17 height 14
radio input "true"
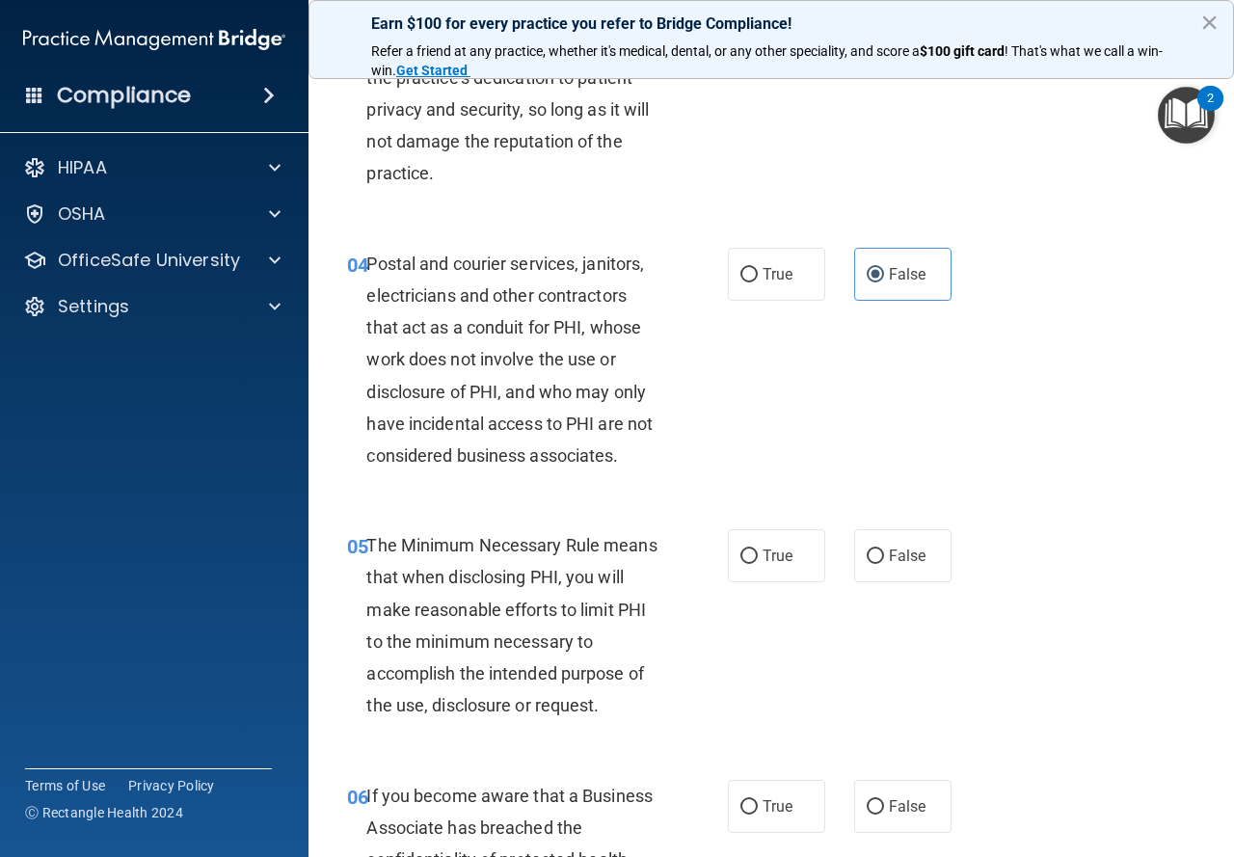
scroll to position [579, 0]
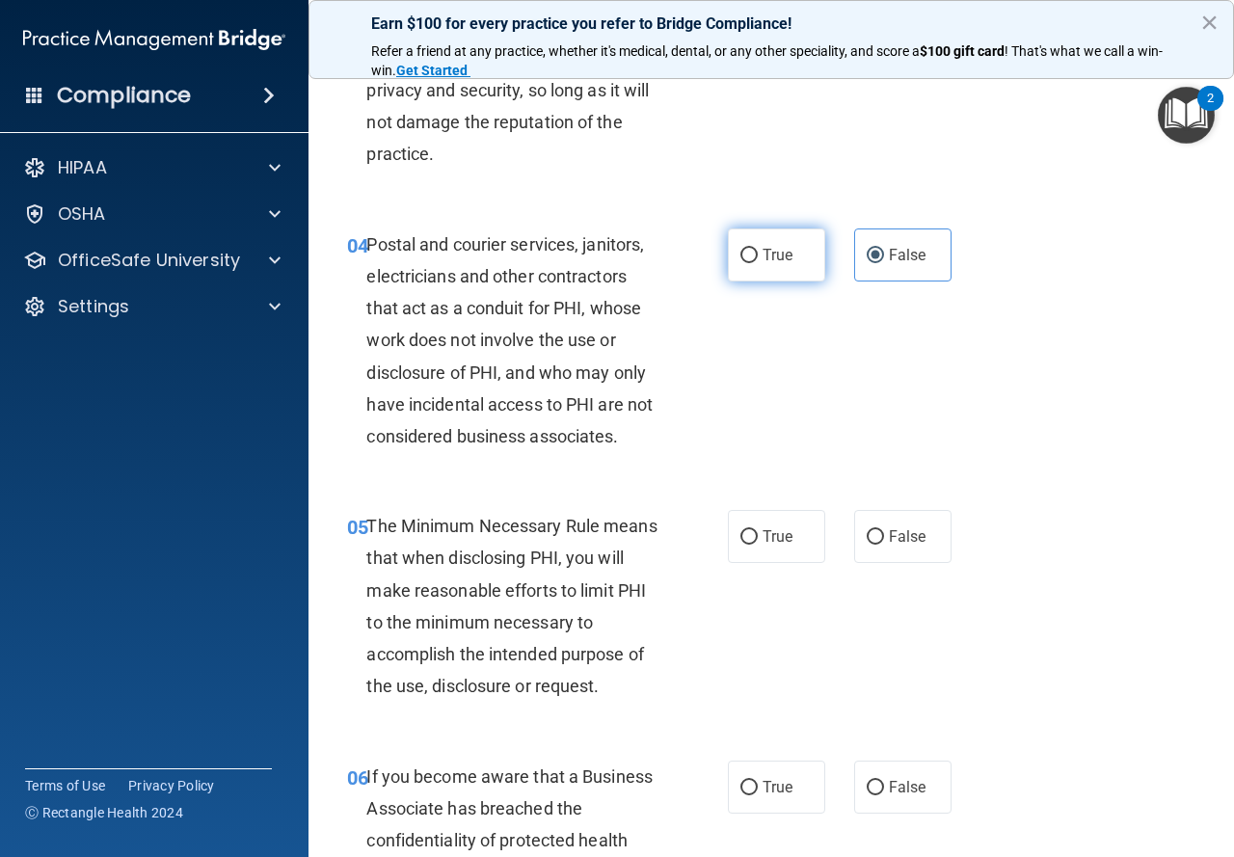
click at [747, 264] on label "True" at bounding box center [776, 255] width 97 height 53
click at [747, 263] on input "True" at bounding box center [749, 256] width 17 height 14
radio input "true"
radio input "false"
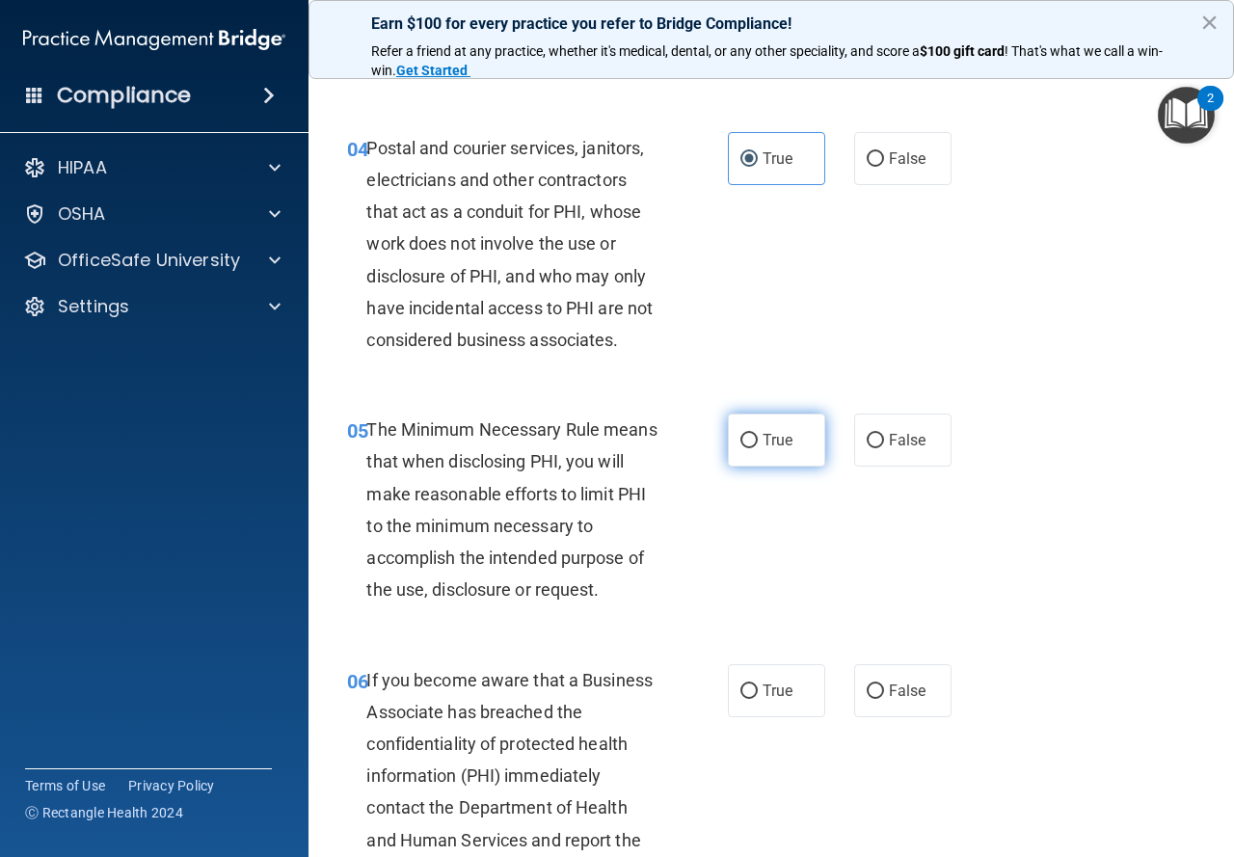
click at [755, 434] on label "True" at bounding box center [776, 440] width 97 height 53
click at [755, 434] on input "True" at bounding box center [749, 441] width 17 height 14
radio input "true"
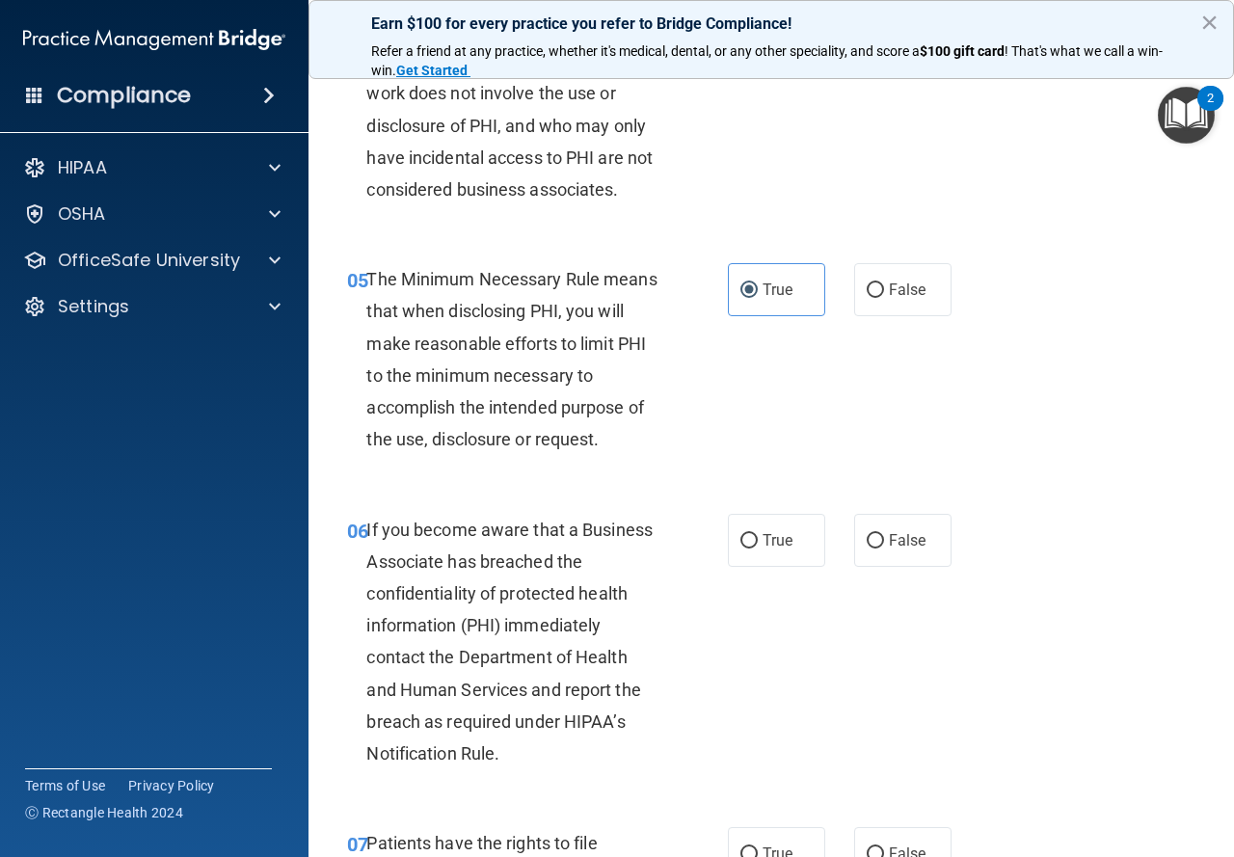
scroll to position [868, 0]
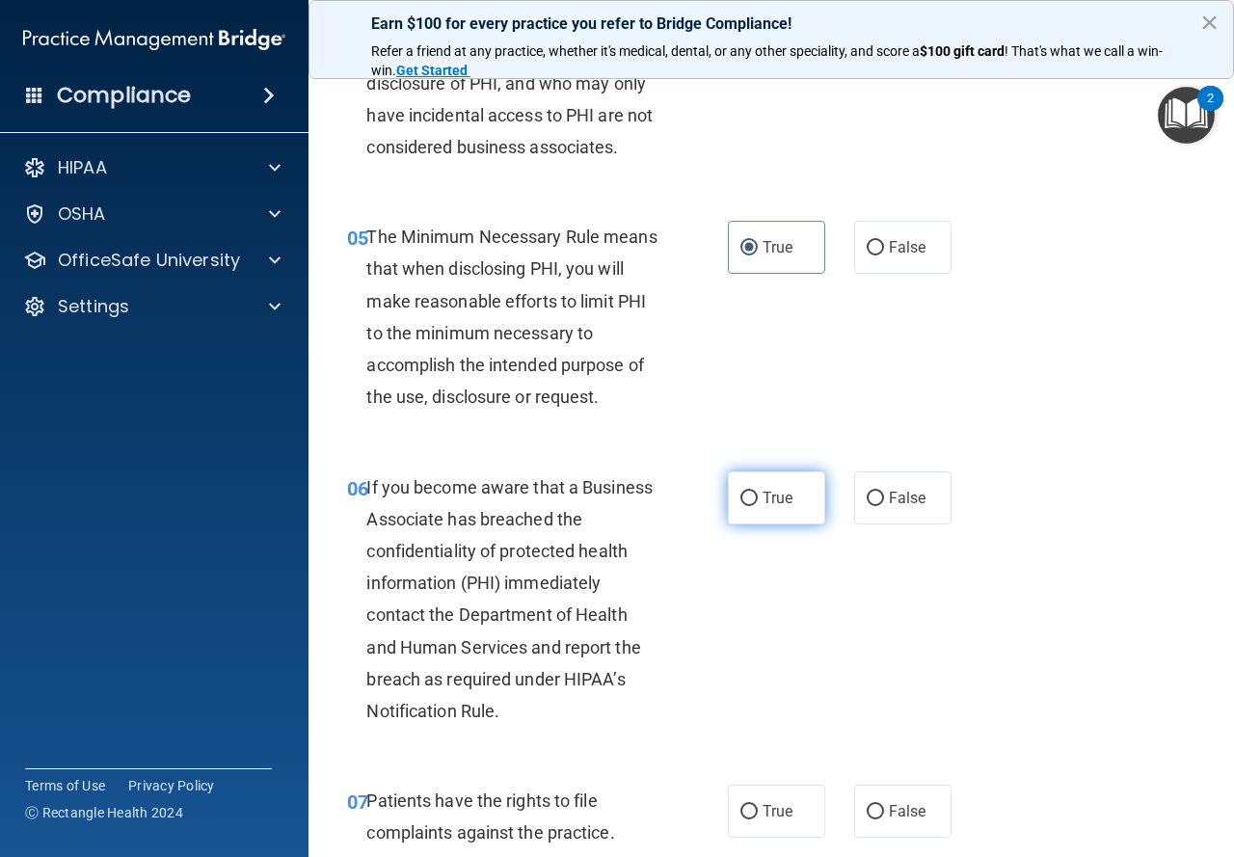
click at [766, 491] on span "True" at bounding box center [778, 498] width 30 height 18
click at [758, 492] on input "True" at bounding box center [749, 499] width 17 height 14
radio input "true"
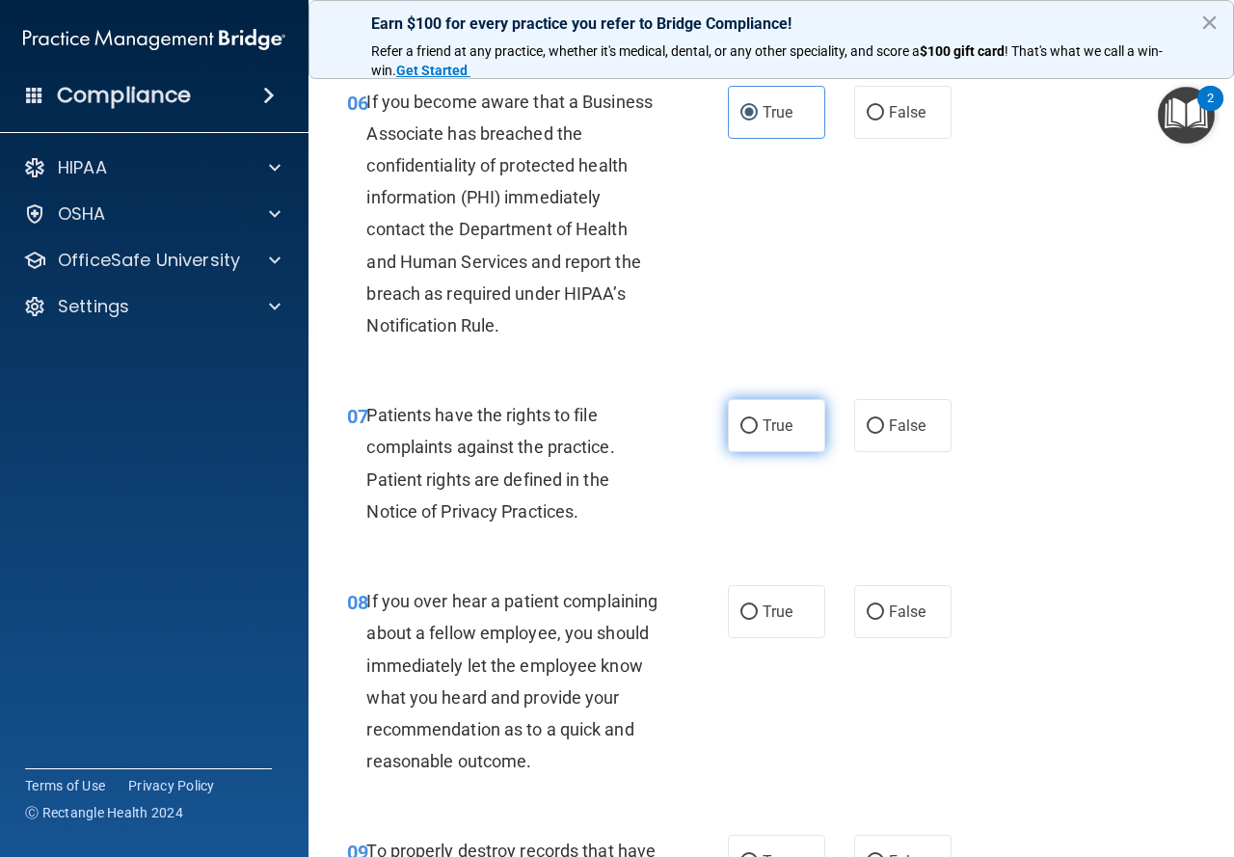
click at [746, 432] on input "True" at bounding box center [749, 427] width 17 height 14
radio input "true"
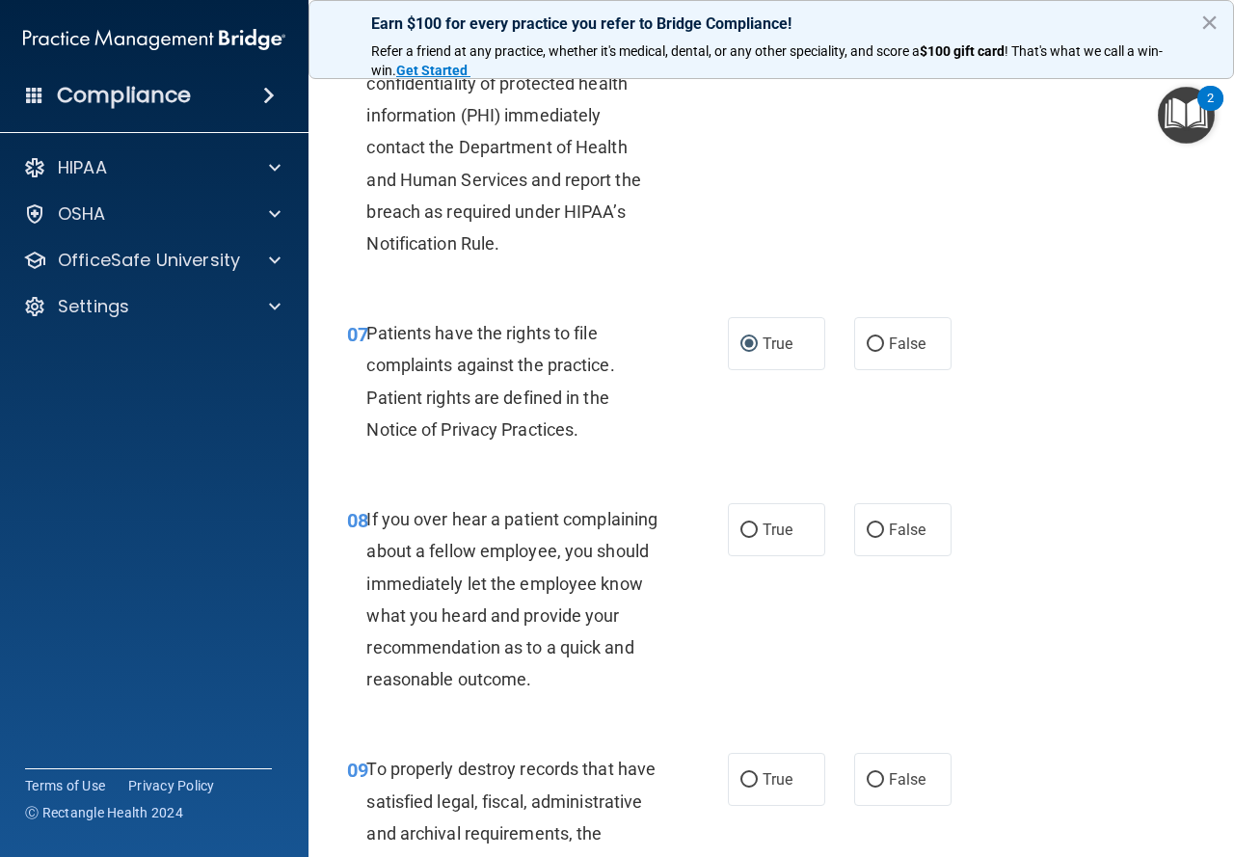
scroll to position [1543, 0]
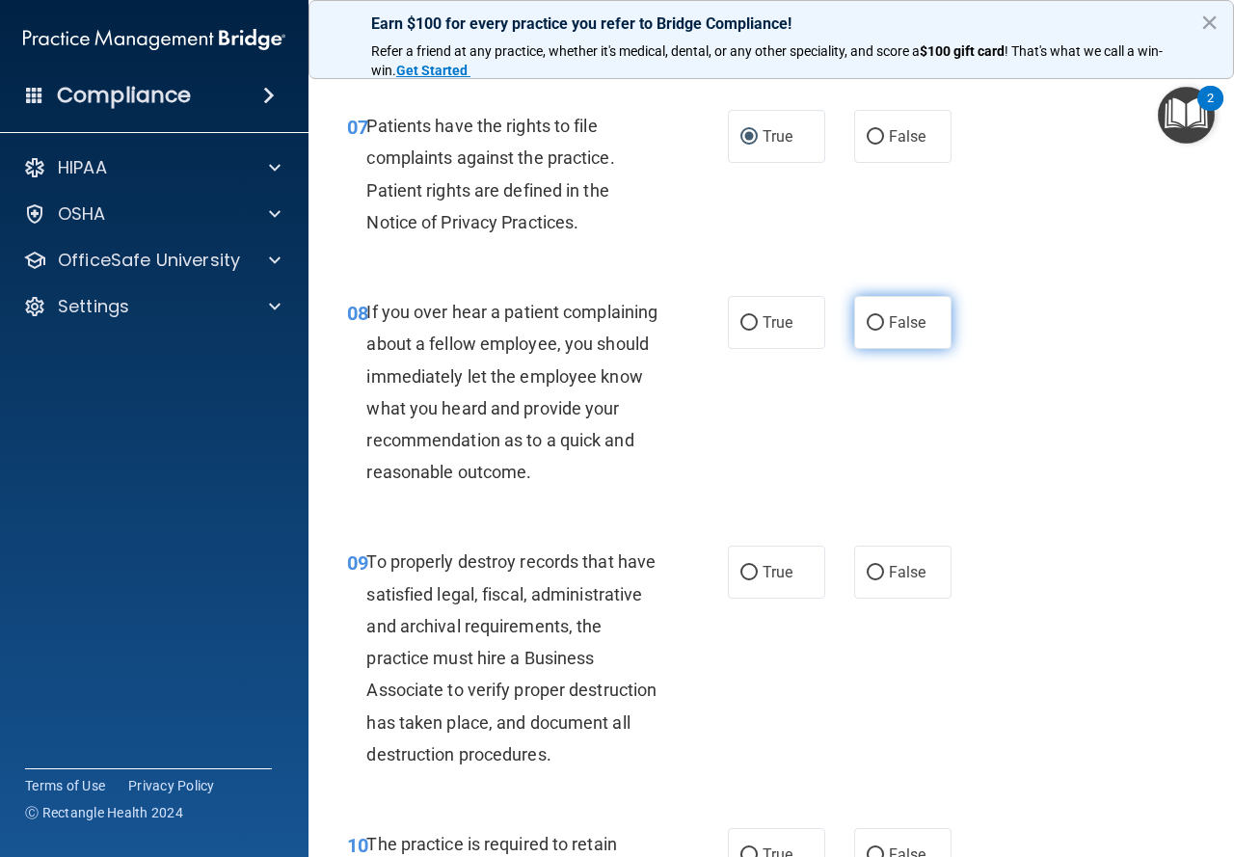
click at [870, 307] on label "False" at bounding box center [902, 322] width 97 height 53
click at [870, 316] on input "False" at bounding box center [875, 323] width 17 height 14
radio input "true"
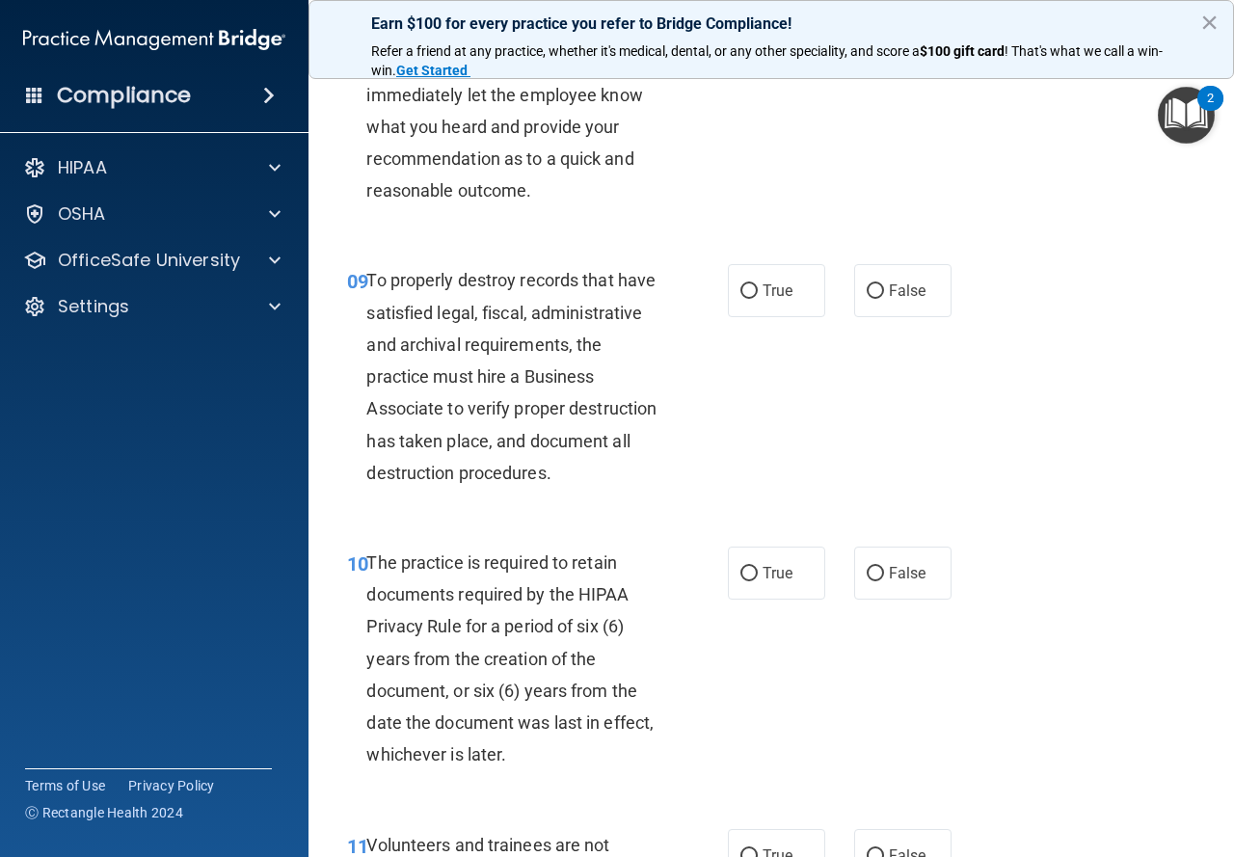
scroll to position [1832, 0]
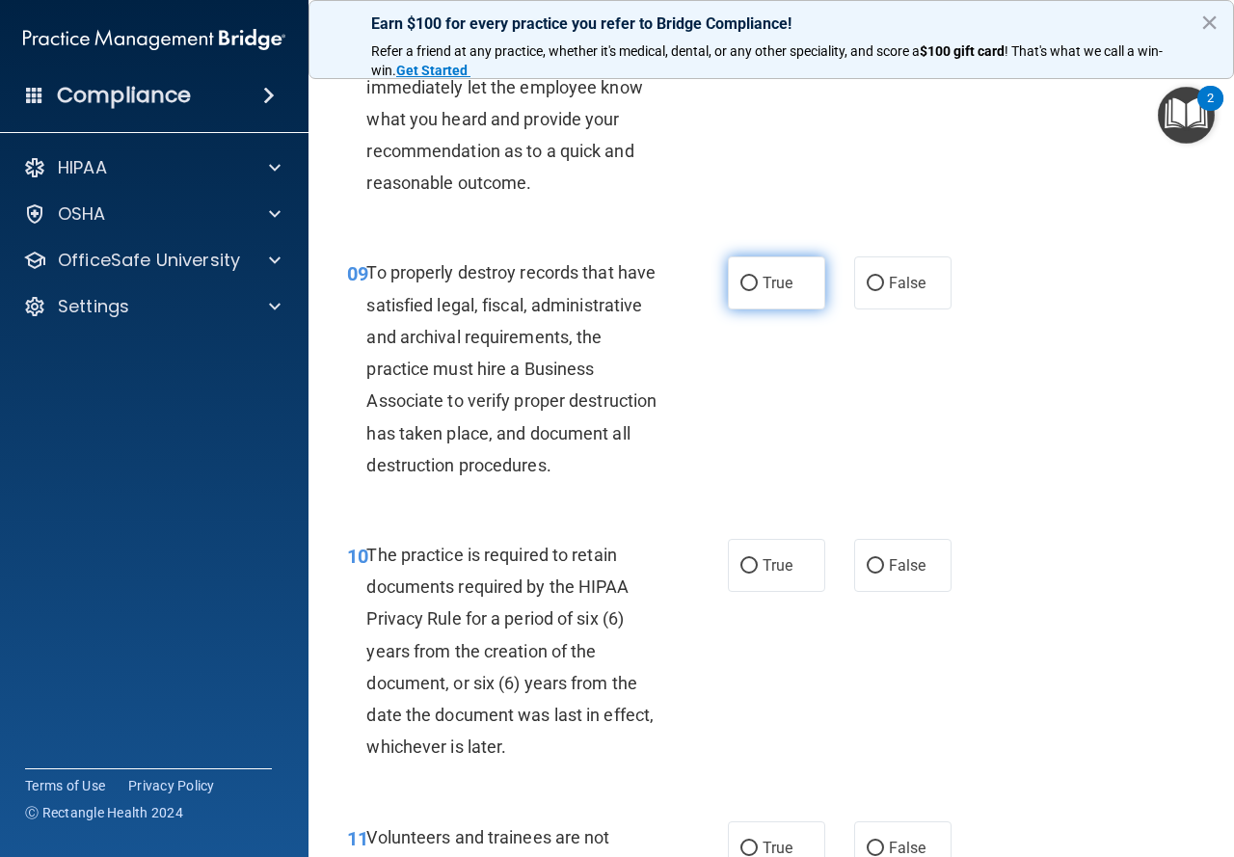
click at [814, 310] on label "True" at bounding box center [776, 283] width 97 height 53
click at [758, 291] on input "True" at bounding box center [749, 284] width 17 height 14
radio input "true"
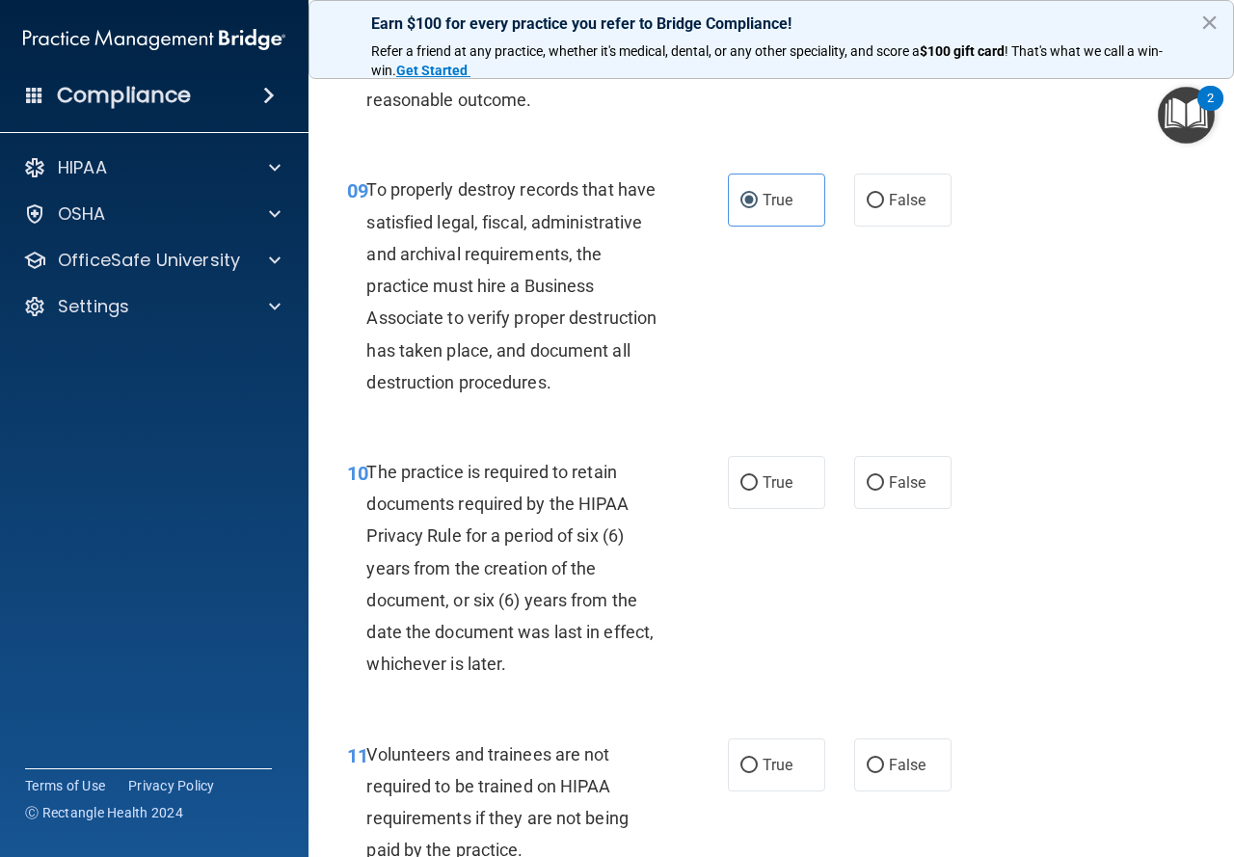
scroll to position [2025, 0]
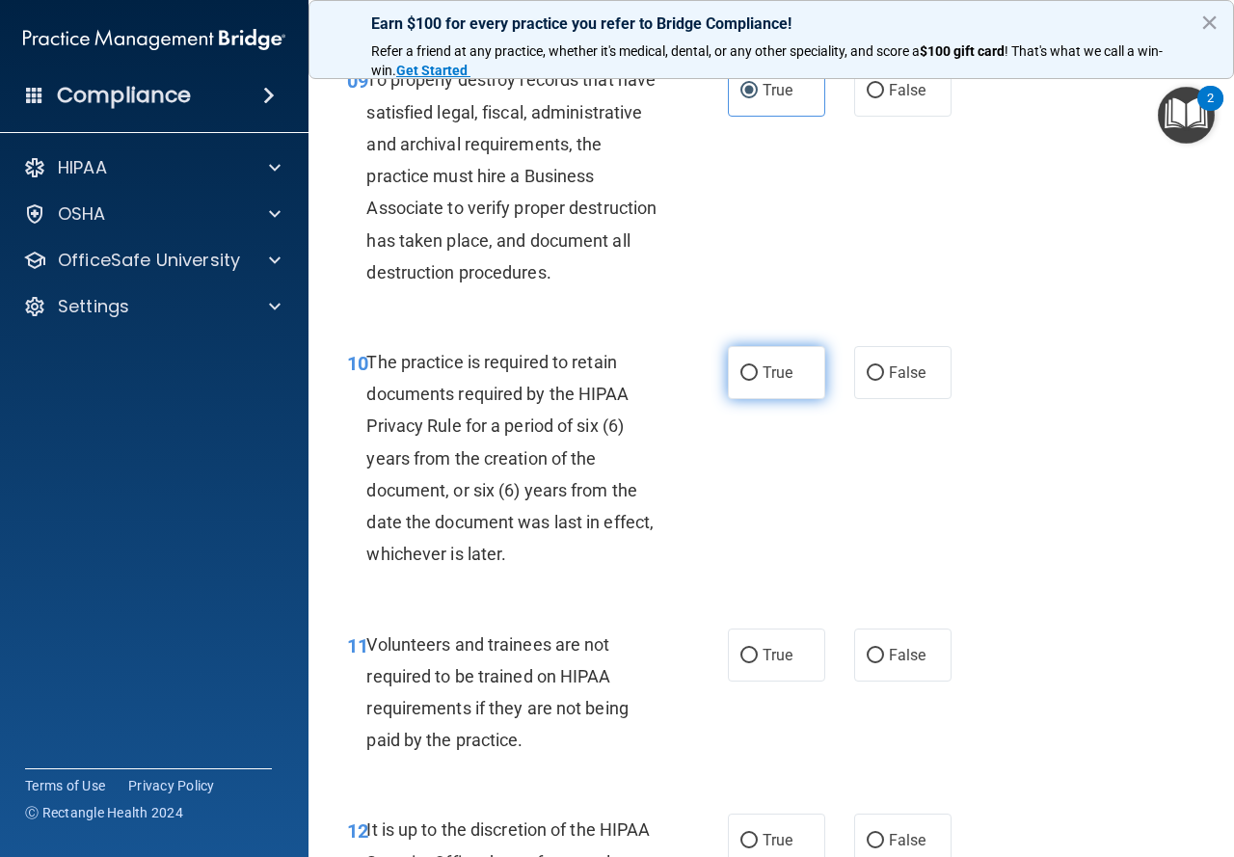
click at [746, 399] on label "True" at bounding box center [776, 372] width 97 height 53
click at [746, 381] on input "True" at bounding box center [749, 373] width 17 height 14
radio input "true"
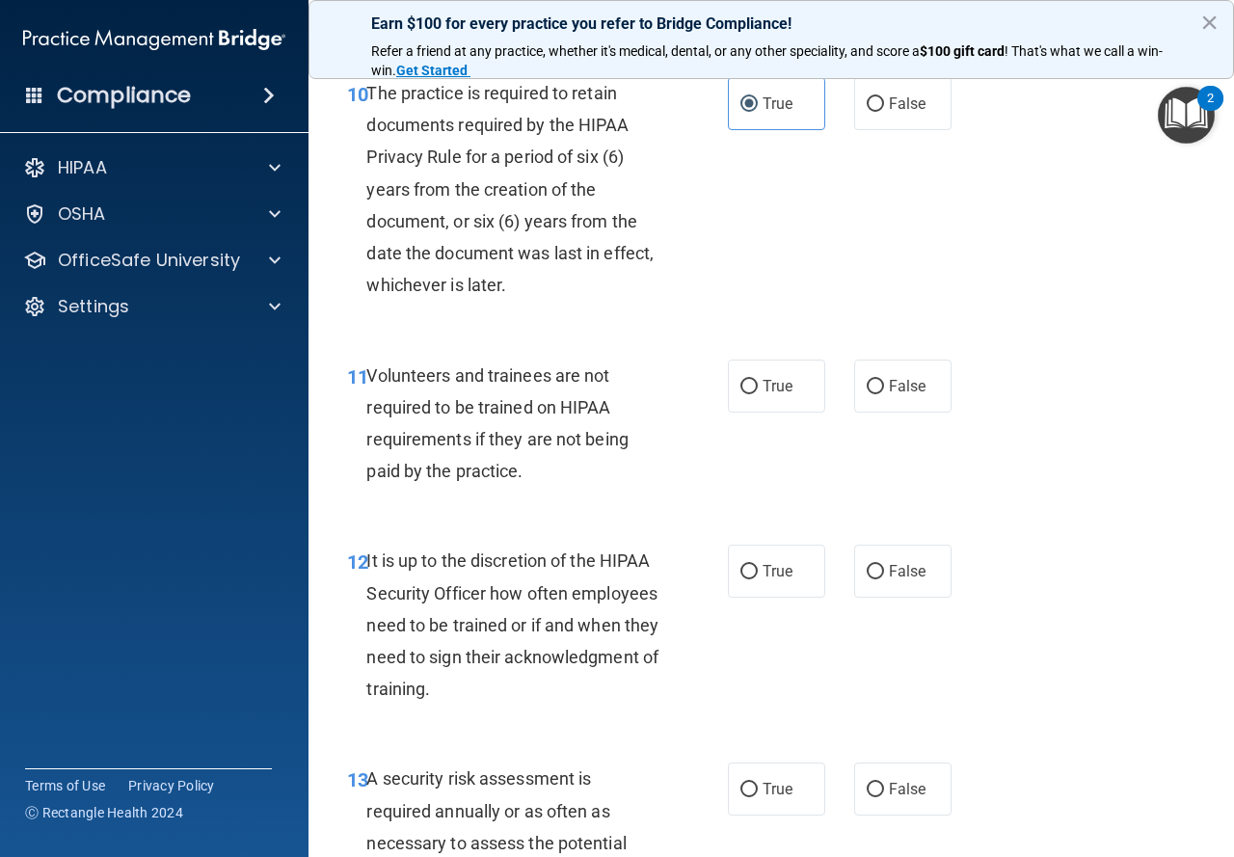
scroll to position [2411, 0]
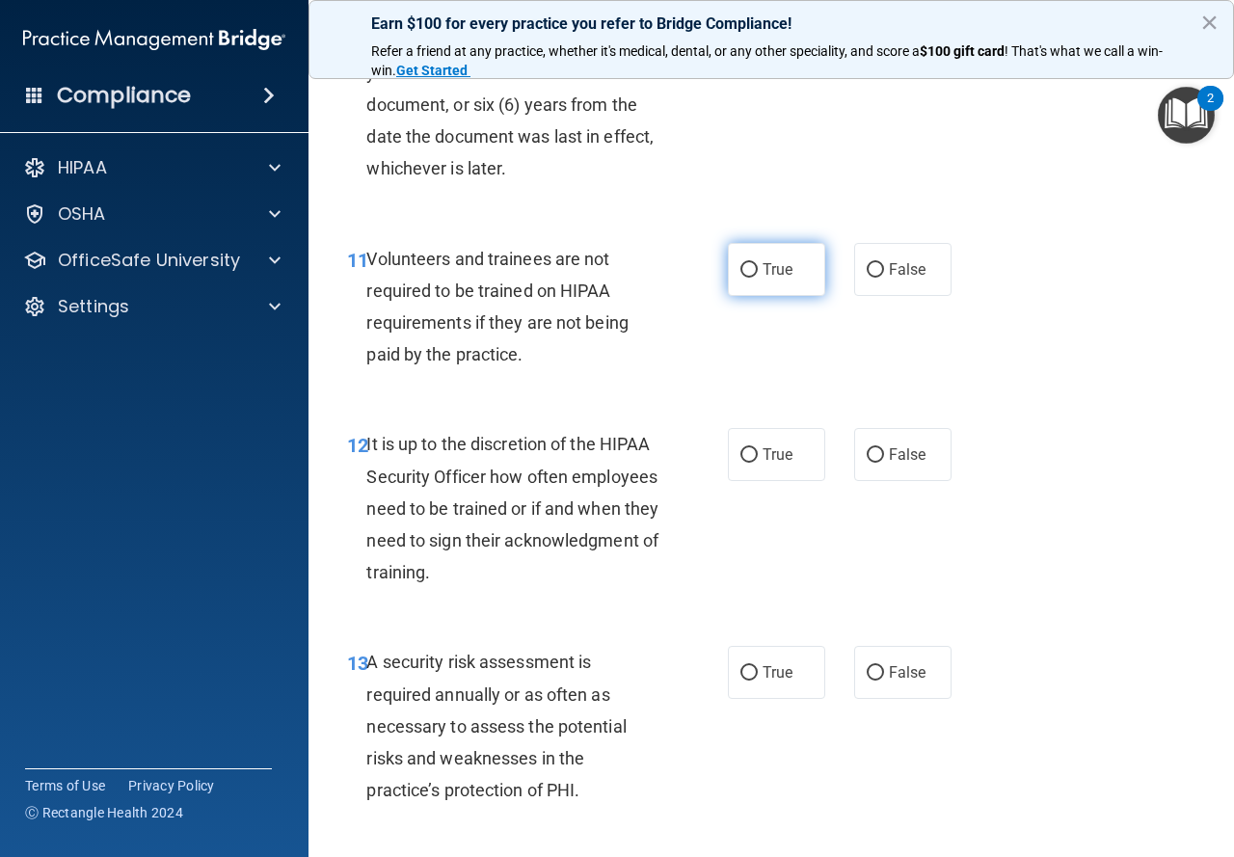
click at [753, 296] on label "True" at bounding box center [776, 269] width 97 height 53
click at [753, 278] on input "True" at bounding box center [749, 270] width 17 height 14
radio input "true"
click at [891, 296] on label "False" at bounding box center [902, 269] width 97 height 53
click at [884, 278] on input "False" at bounding box center [875, 270] width 17 height 14
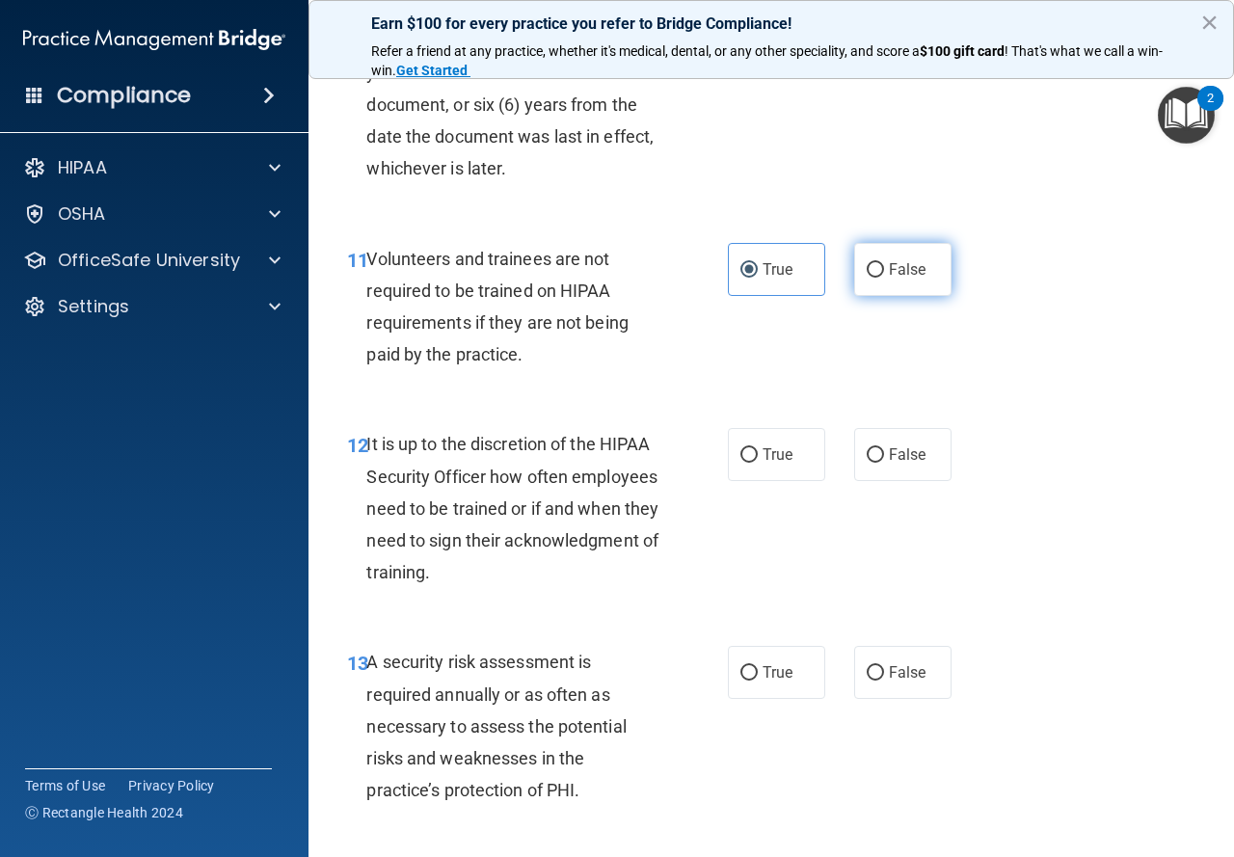
radio input "true"
radio input "false"
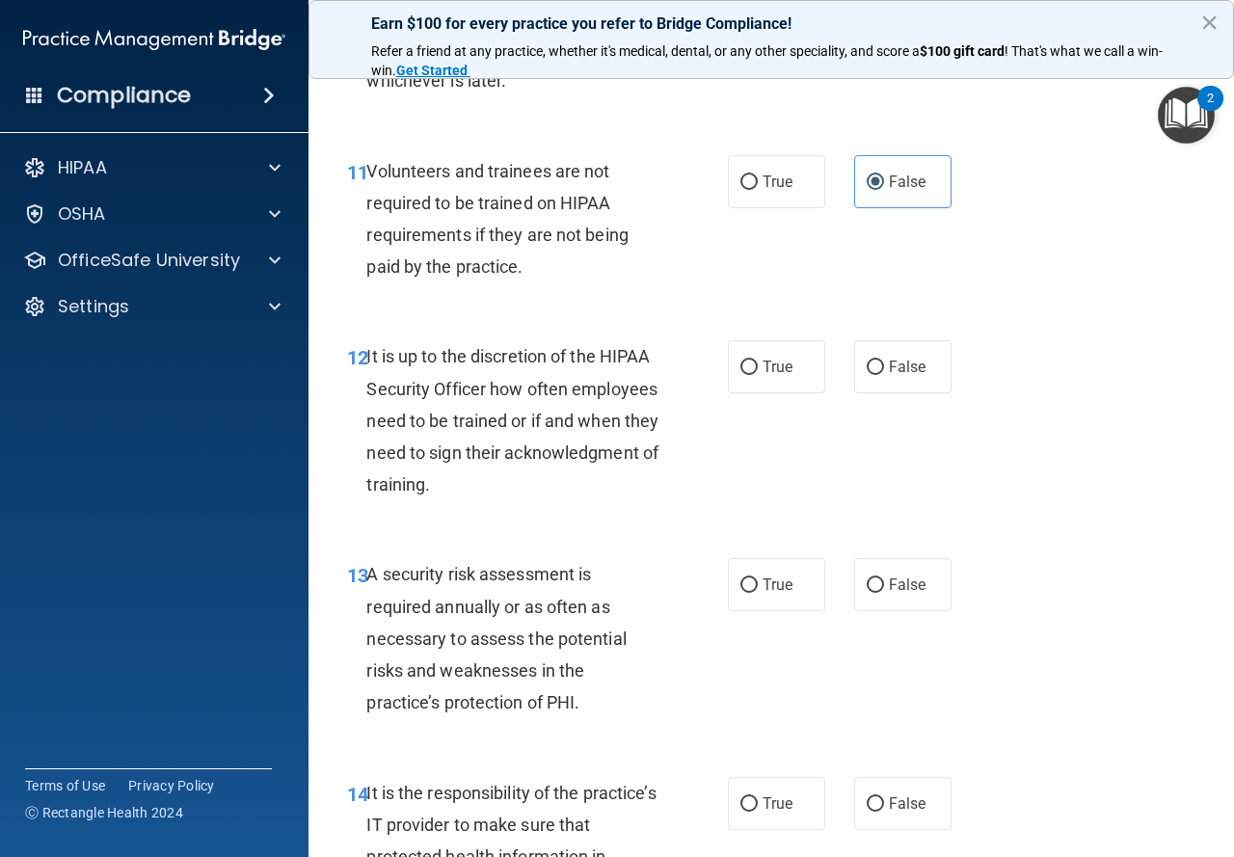
scroll to position [2604, 0]
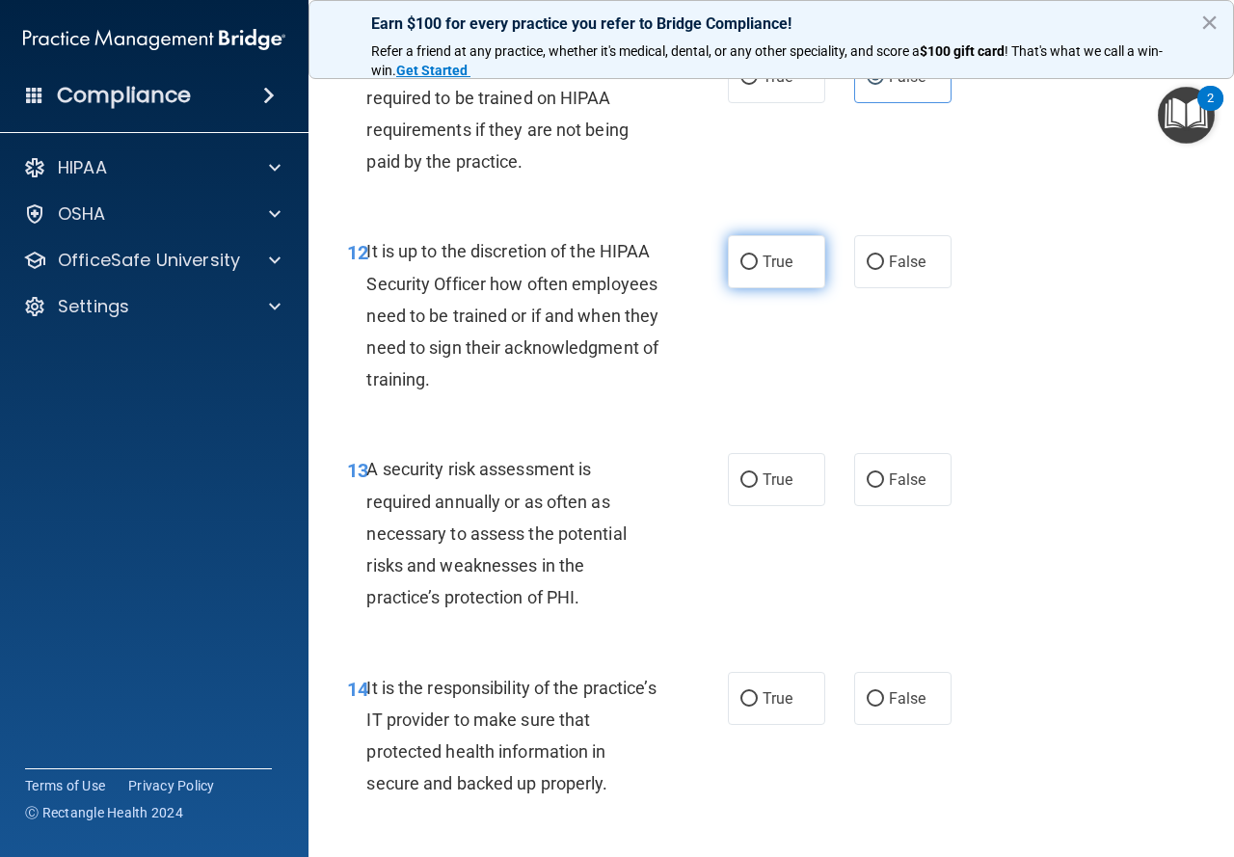
click at [747, 270] on input "True" at bounding box center [749, 263] width 17 height 14
radio input "true"
click at [781, 489] on span "True" at bounding box center [778, 480] width 30 height 18
click at [758, 488] on input "True" at bounding box center [749, 481] width 17 height 14
radio input "true"
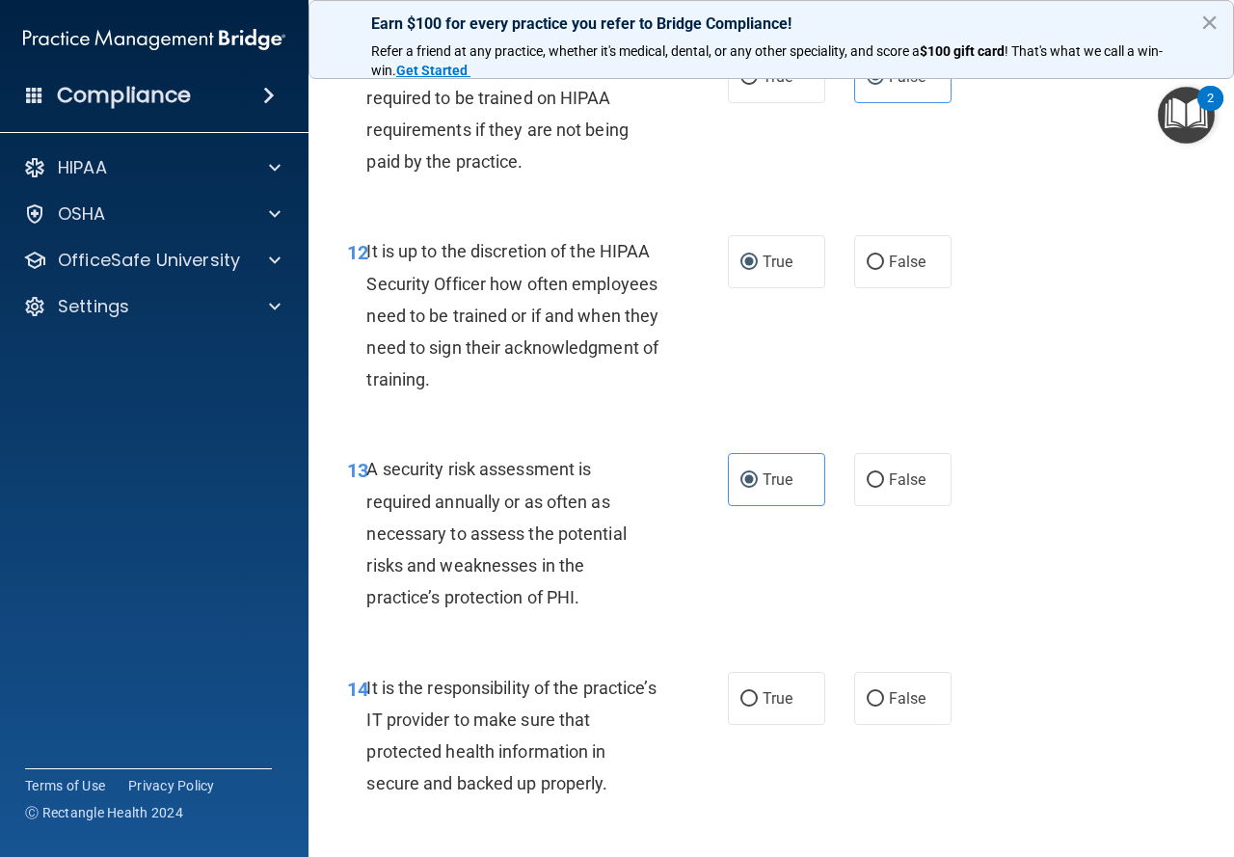
scroll to position [2797, 0]
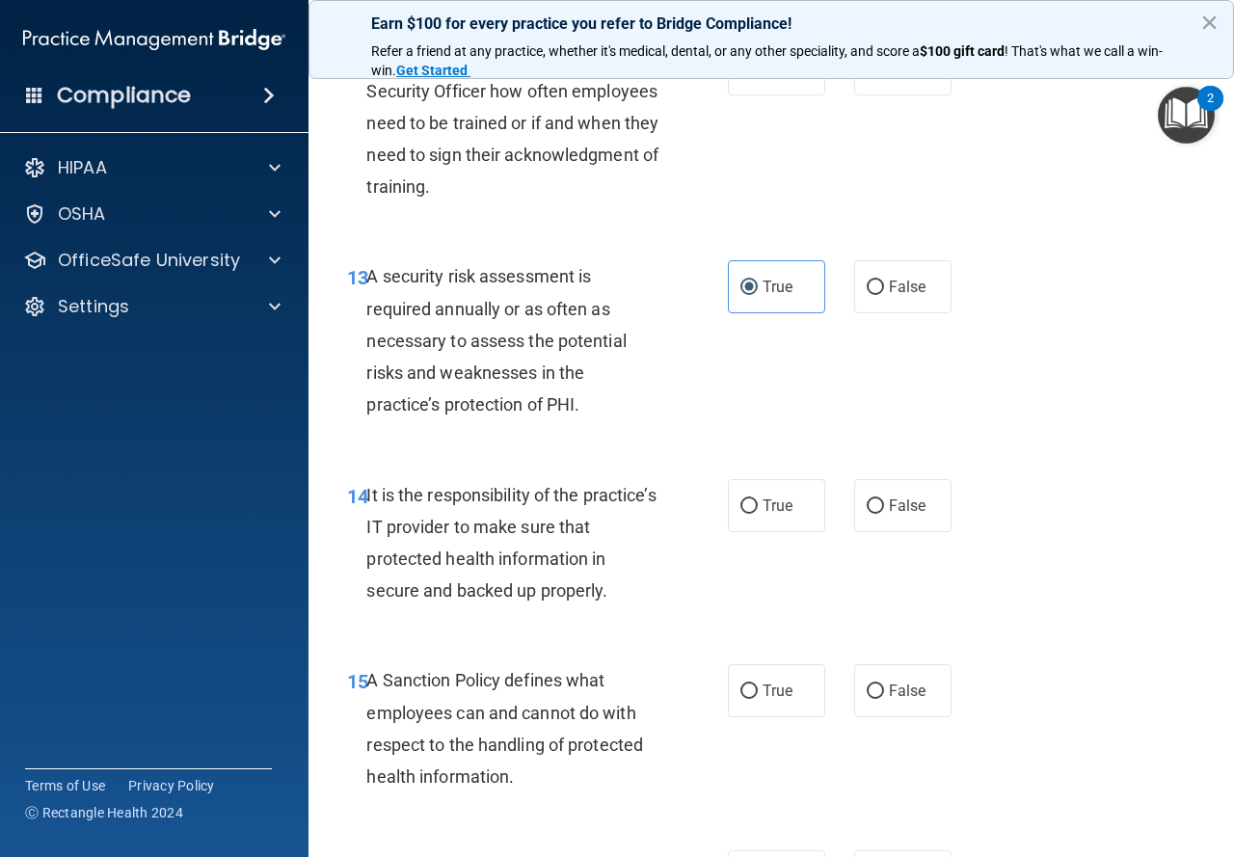
click at [726, 613] on div "14 It is the responsibility of the practice’s IT provider to make sure that pro…" at bounding box center [537, 548] width 439 height 138
click at [728, 532] on label "True" at bounding box center [776, 505] width 97 height 53
click at [741, 514] on input "True" at bounding box center [749, 507] width 17 height 14
radio input "true"
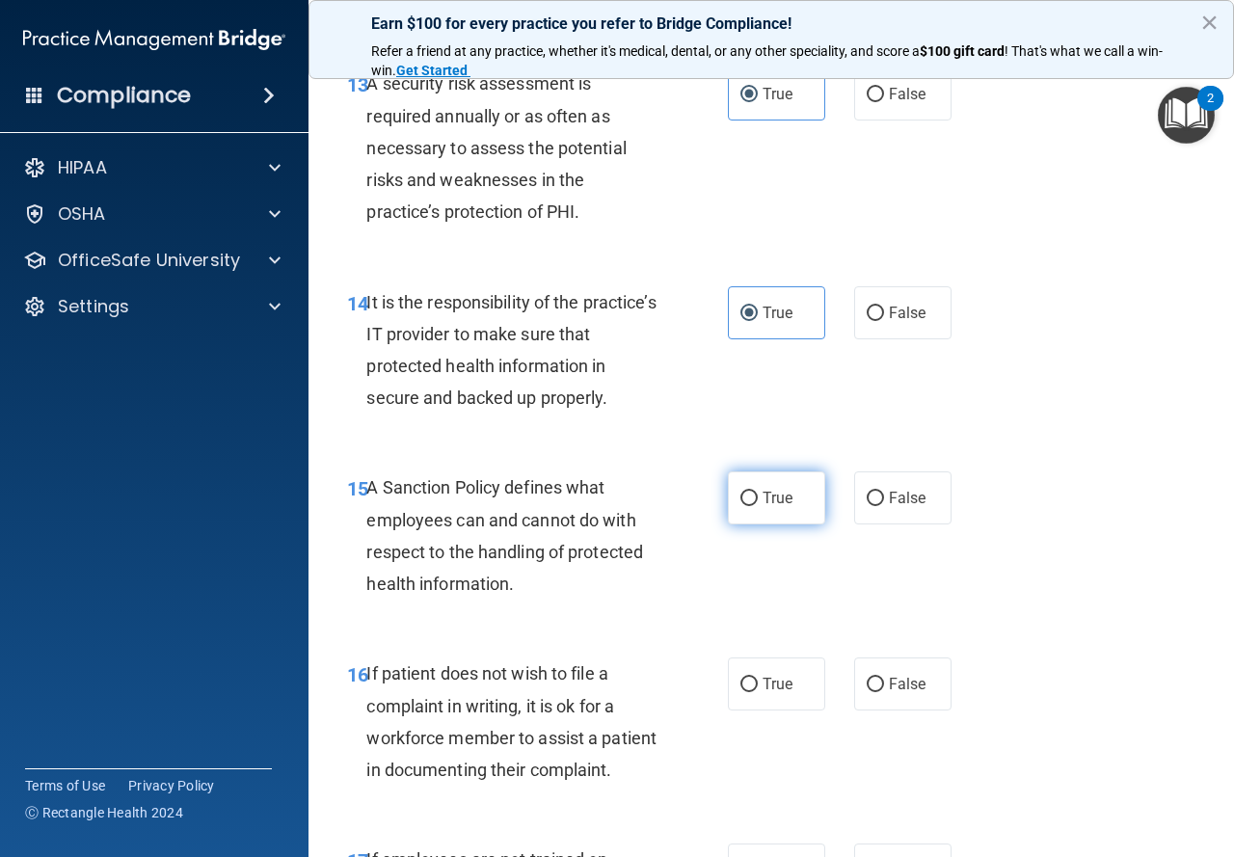
click at [763, 507] on span "True" at bounding box center [778, 498] width 30 height 18
click at [757, 506] on input "True" at bounding box center [749, 499] width 17 height 14
radio input "true"
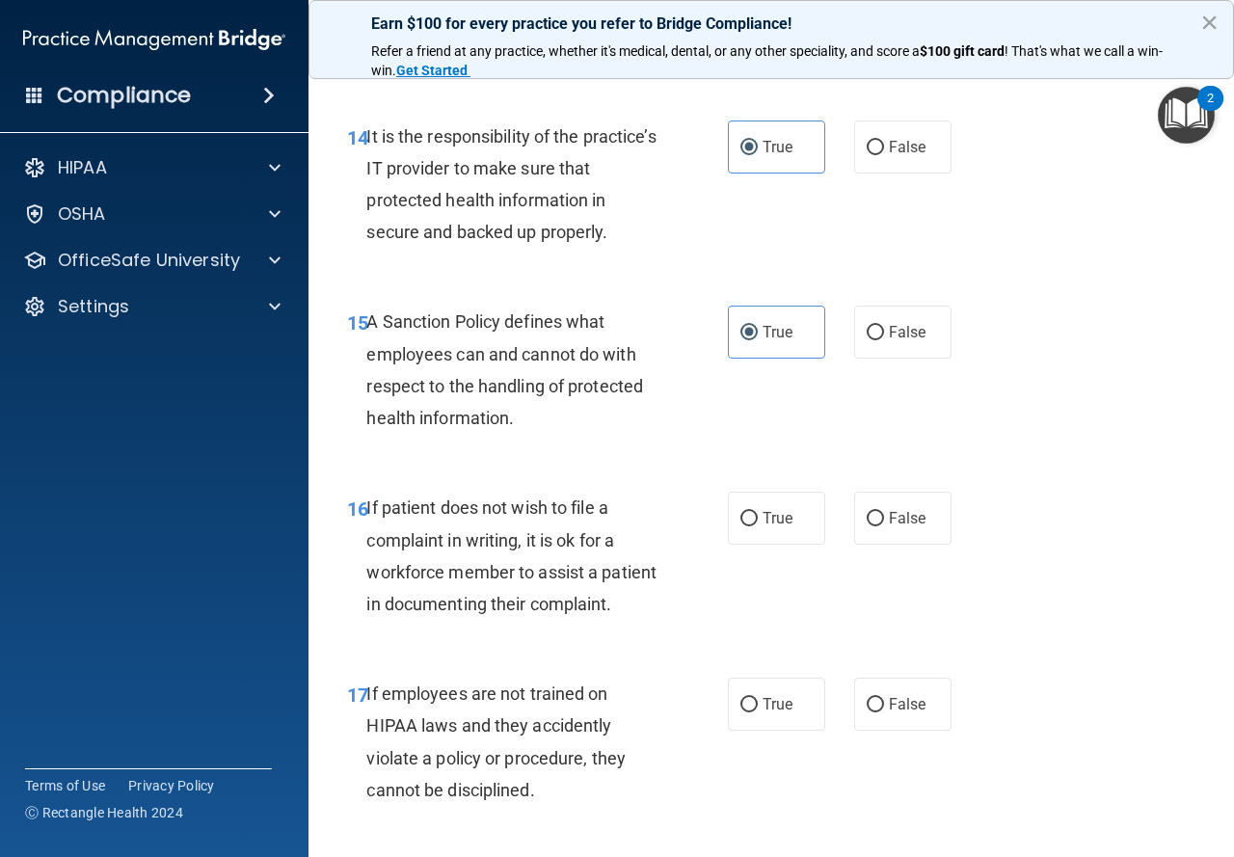
scroll to position [3183, 0]
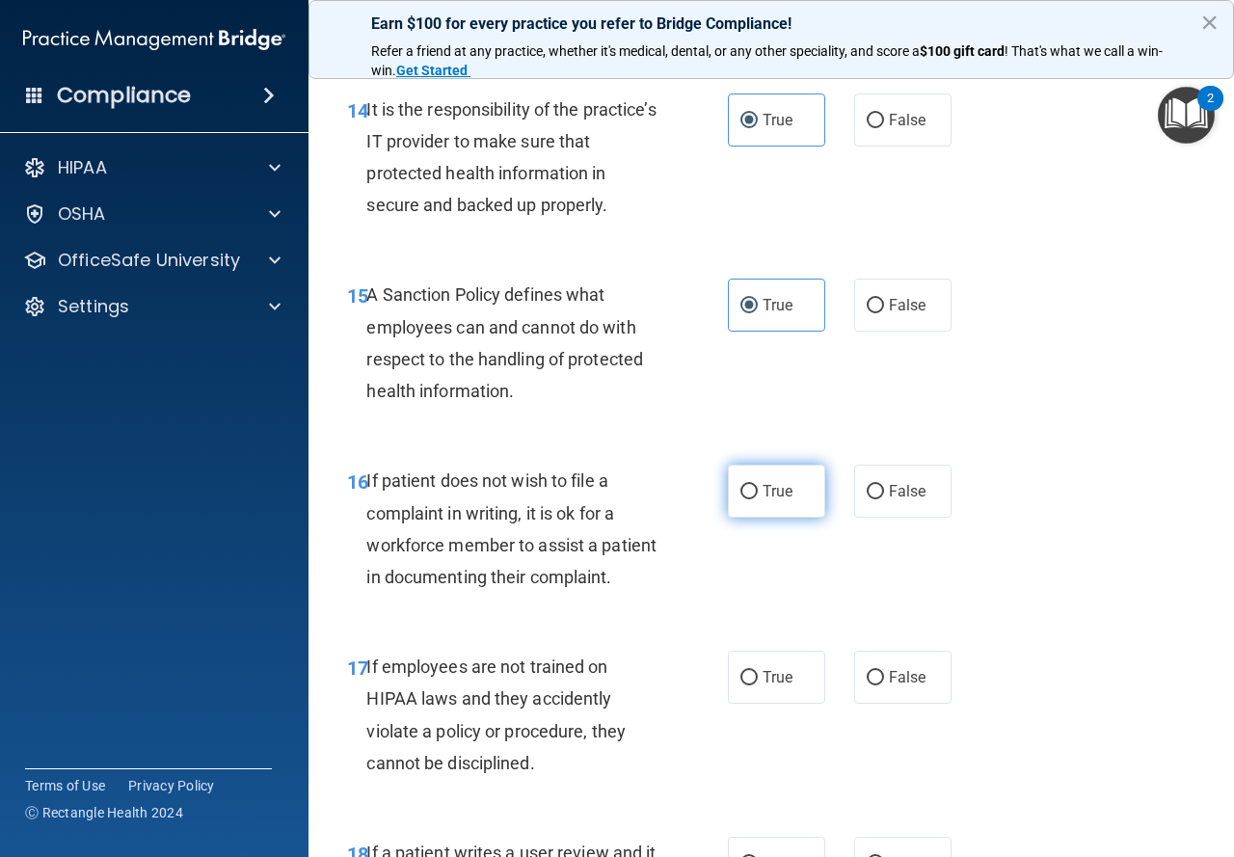
click at [801, 518] on label "True" at bounding box center [776, 491] width 97 height 53
click at [758, 500] on input "True" at bounding box center [749, 492] width 17 height 14
radio input "true"
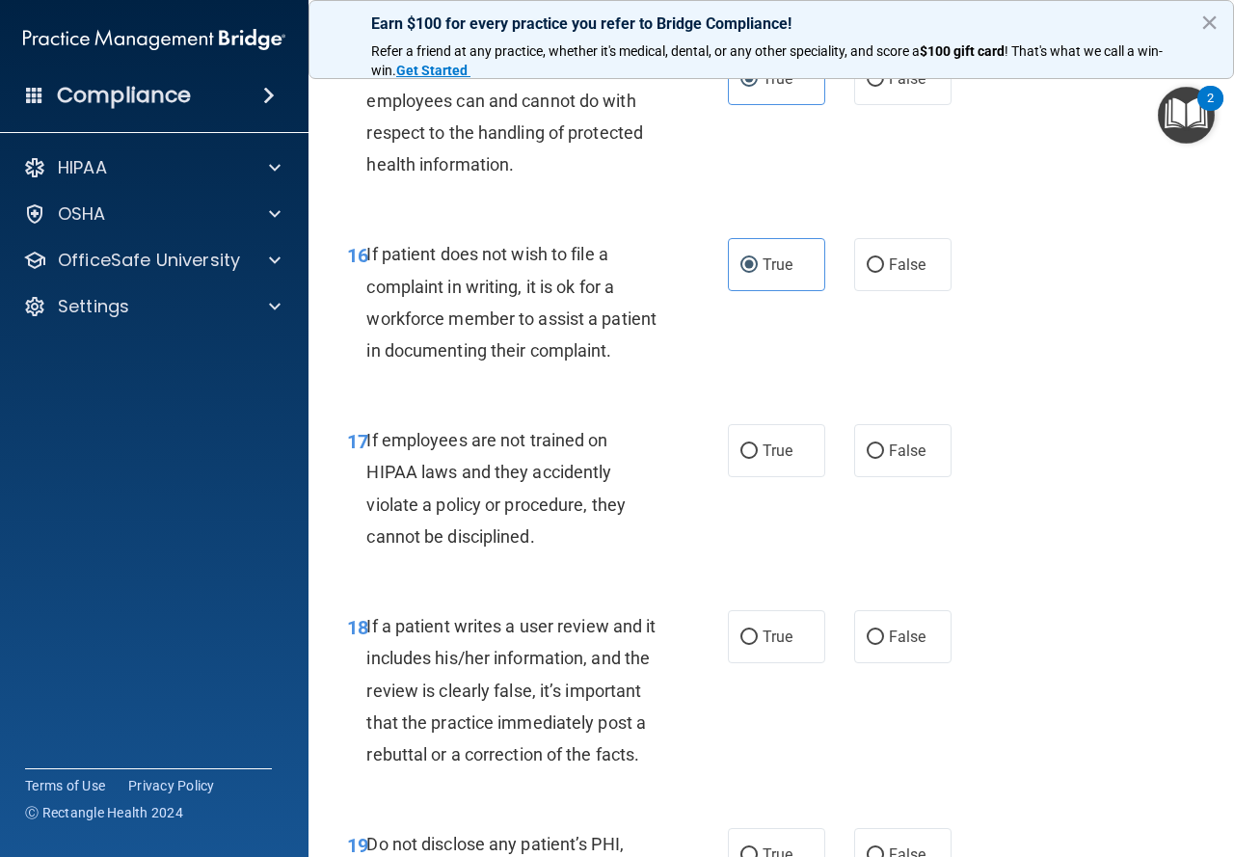
scroll to position [3472, 0]
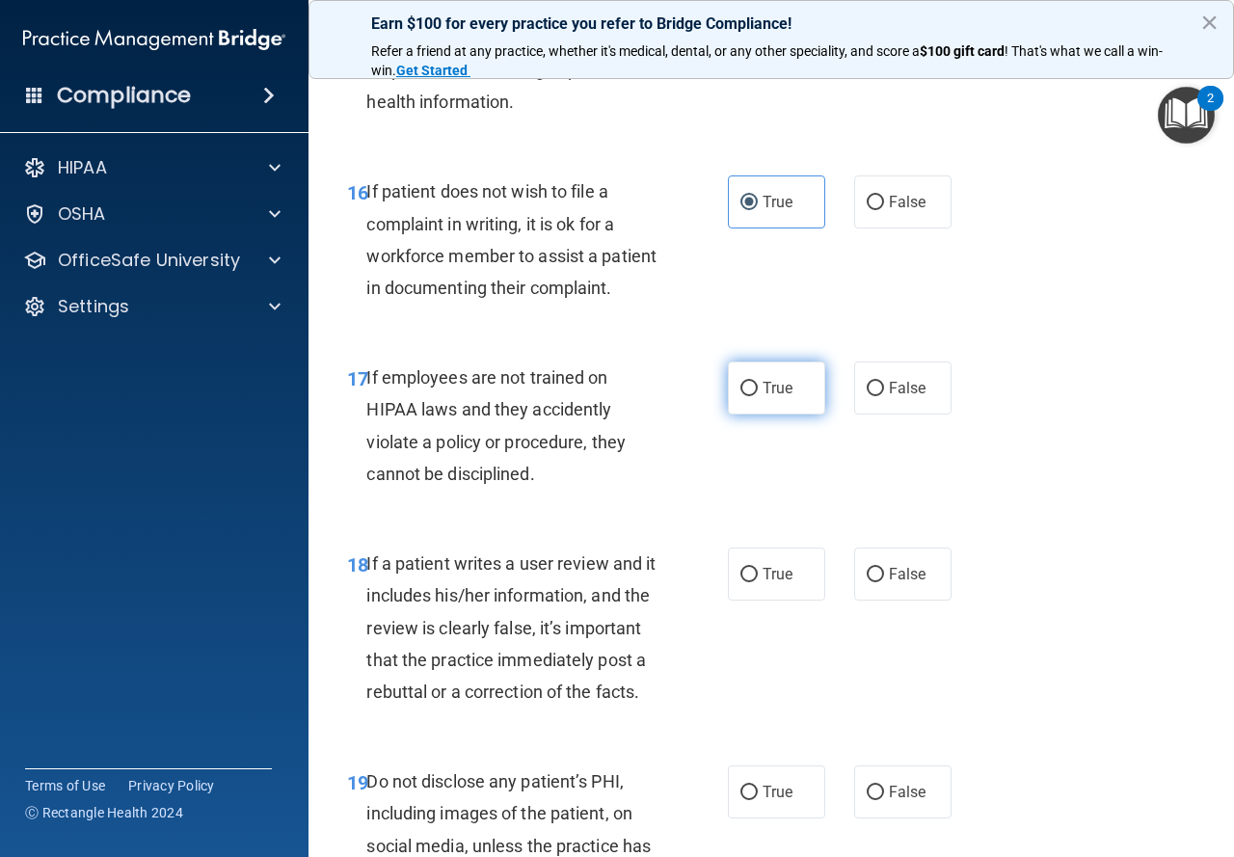
click at [736, 415] on label "True" at bounding box center [776, 388] width 97 height 53
click at [741, 396] on input "True" at bounding box center [749, 389] width 17 height 14
radio input "true"
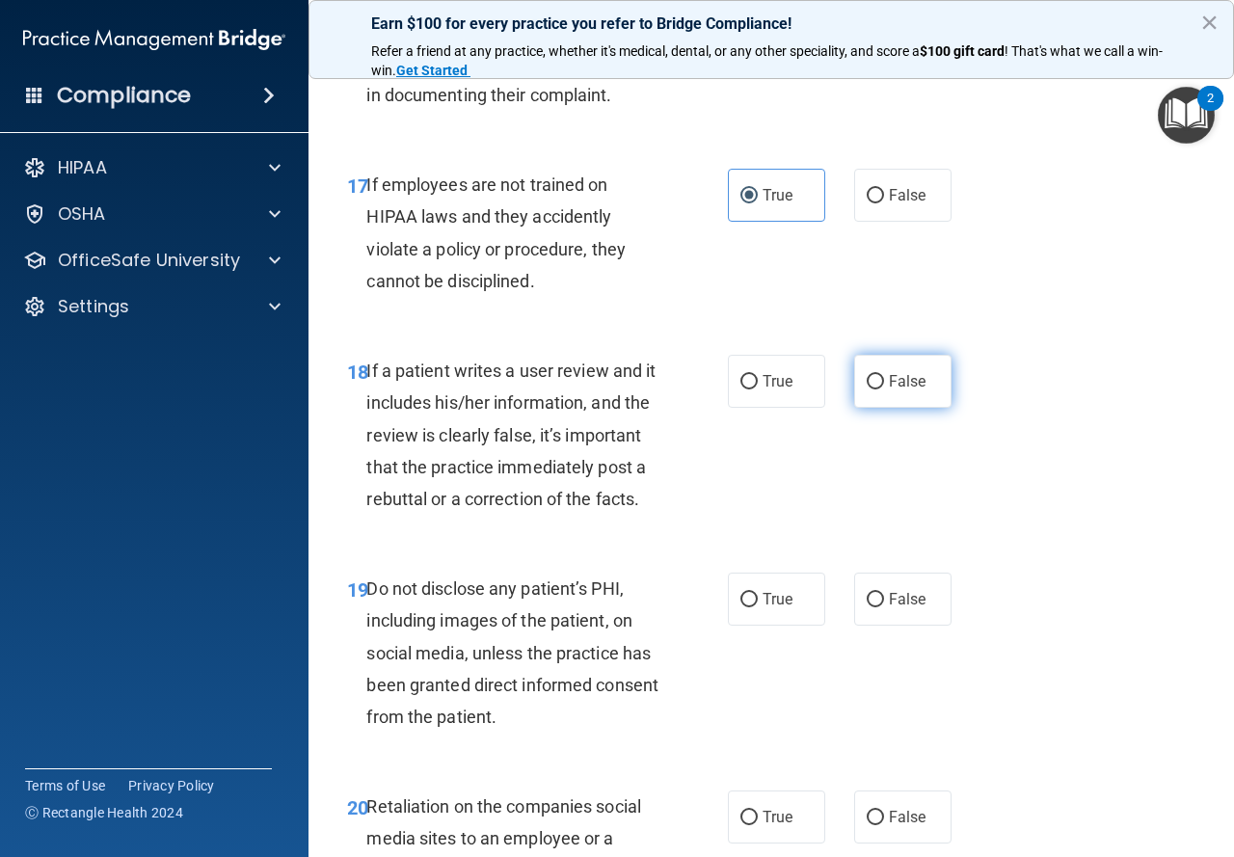
click at [904, 391] on span "False" at bounding box center [908, 381] width 38 height 18
click at [884, 390] on input "False" at bounding box center [875, 382] width 17 height 14
radio input "true"
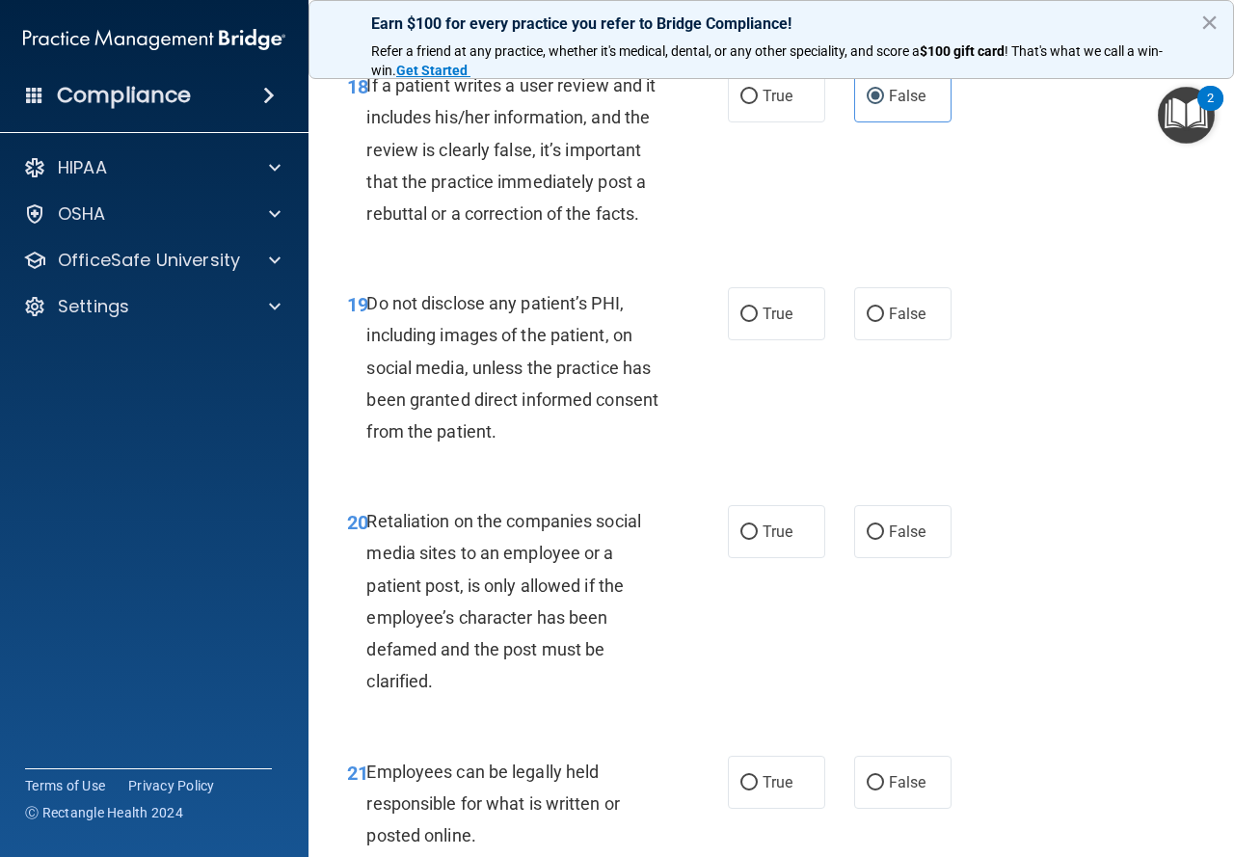
scroll to position [3954, 0]
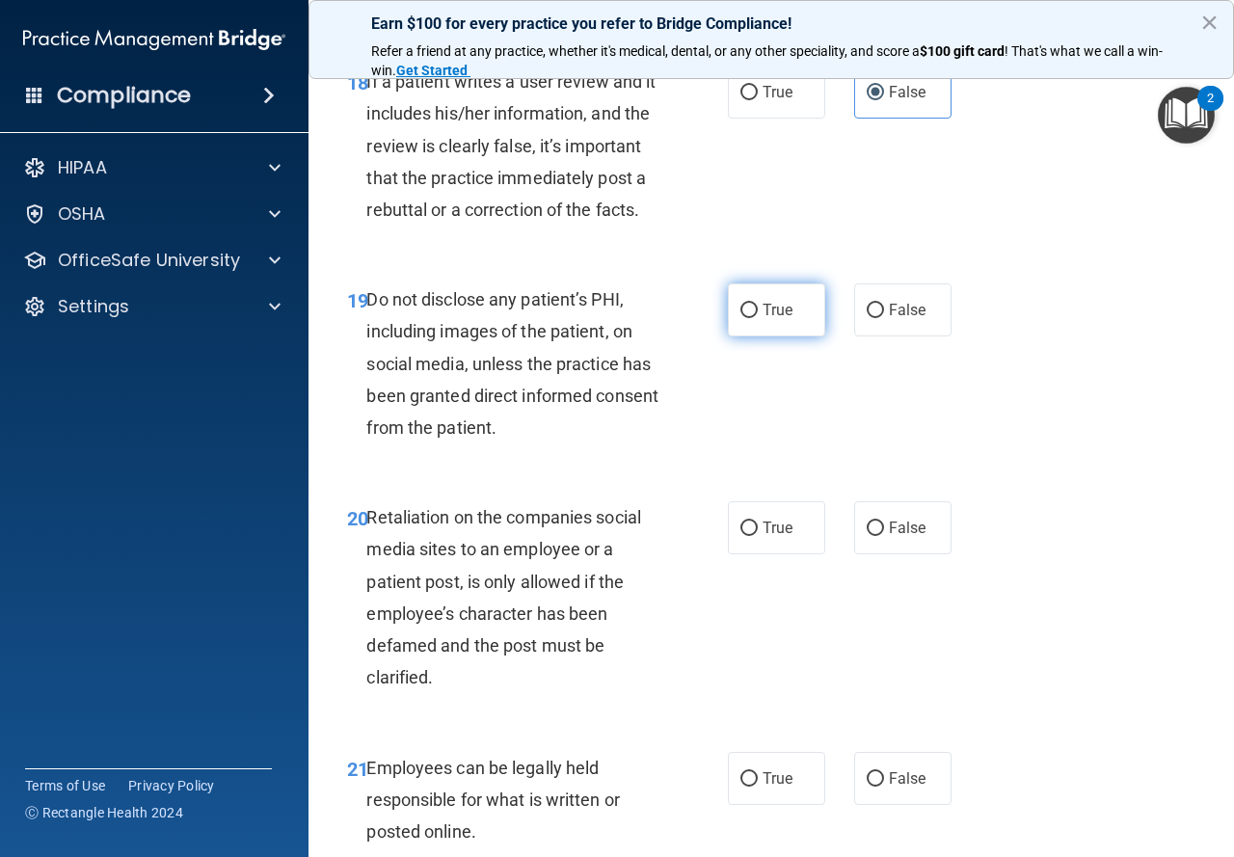
click at [761, 337] on label "True" at bounding box center [776, 310] width 97 height 53
click at [758, 318] on input "True" at bounding box center [749, 311] width 17 height 14
radio input "true"
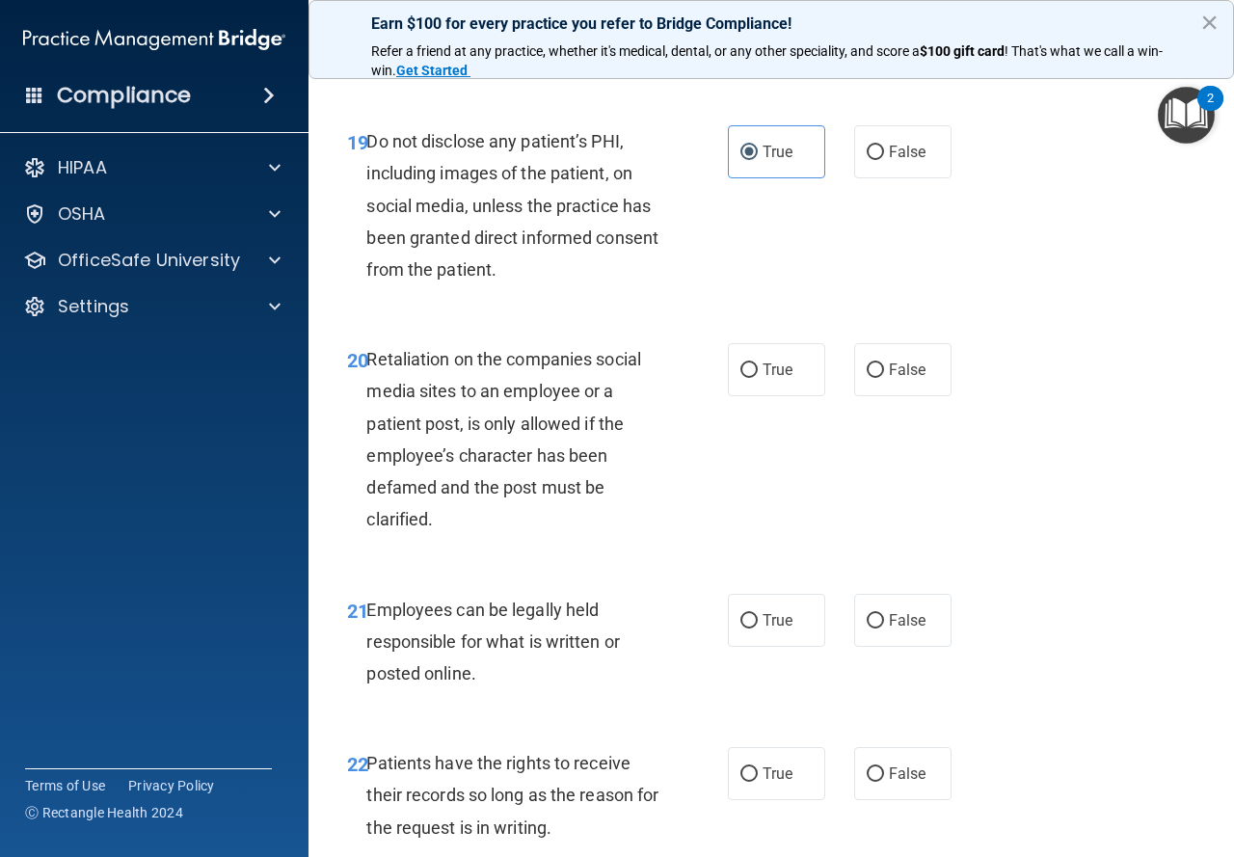
scroll to position [4147, 0]
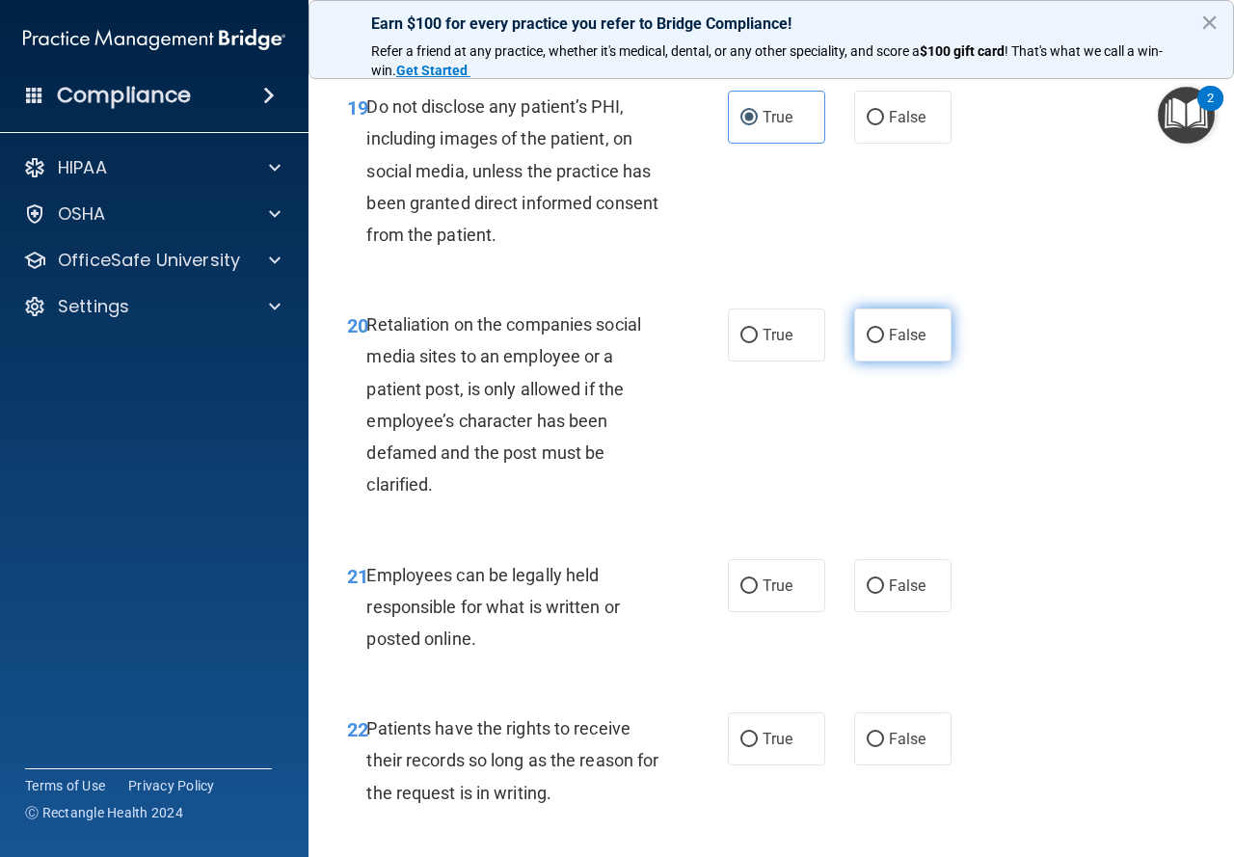
click at [868, 362] on label "False" at bounding box center [902, 335] width 97 height 53
click at [868, 343] on input "False" at bounding box center [875, 336] width 17 height 14
radio input "true"
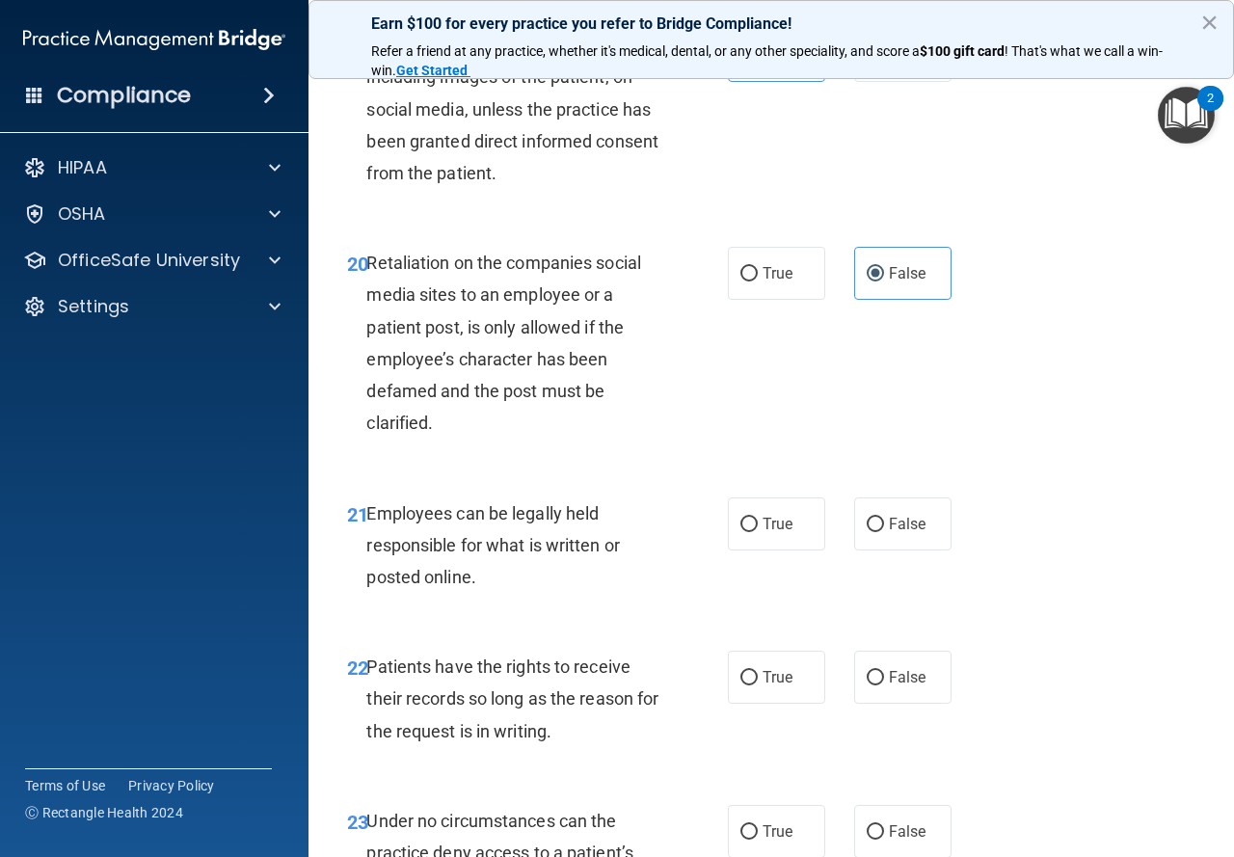
scroll to position [4243, 0]
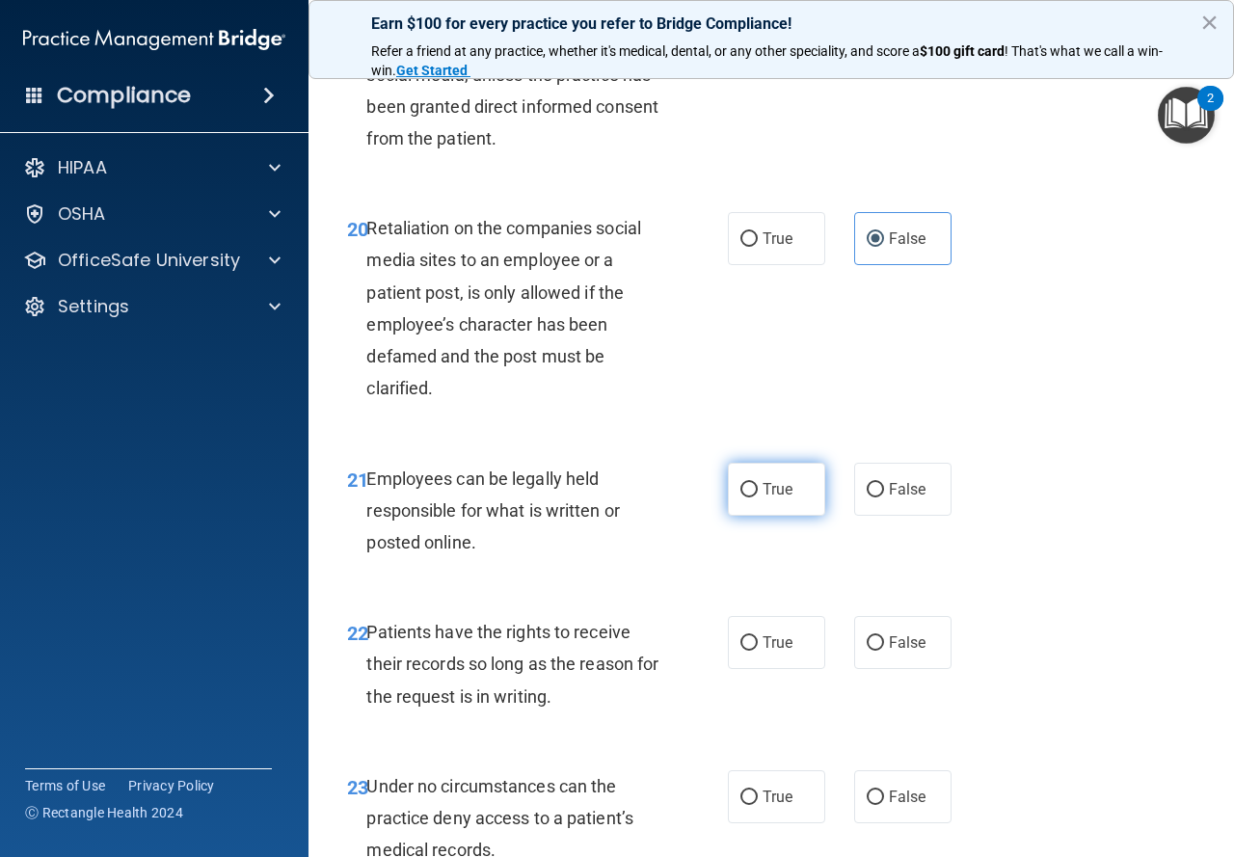
click at [741, 498] on input "True" at bounding box center [749, 490] width 17 height 14
radio input "true"
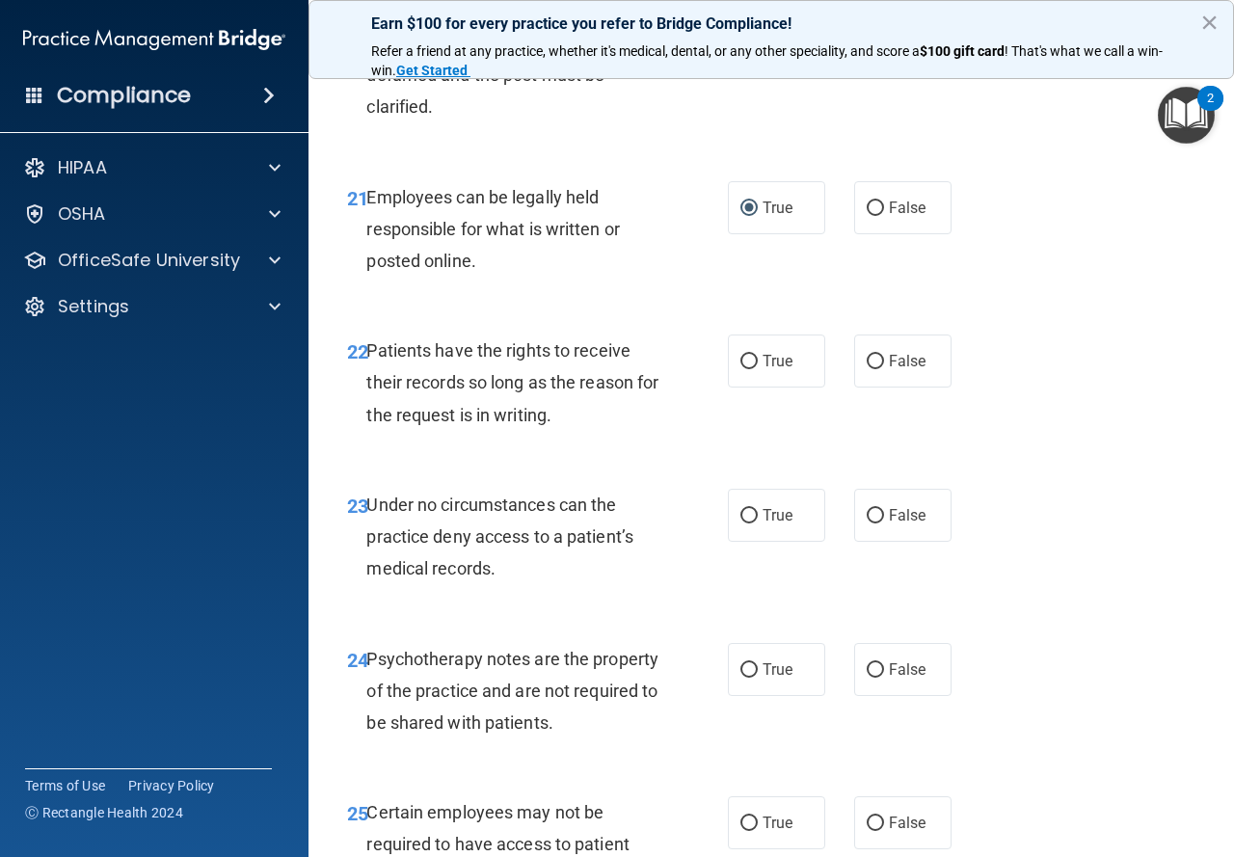
scroll to position [4533, 0]
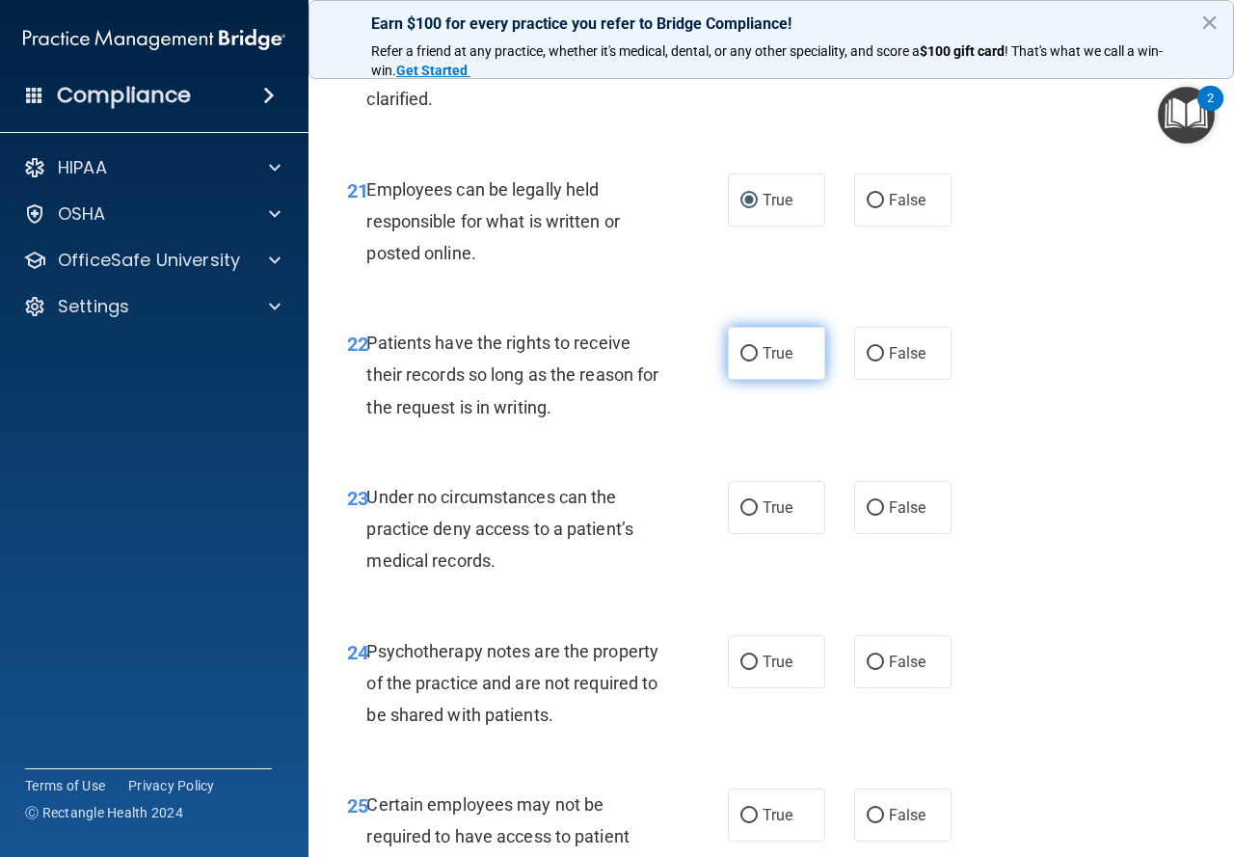
click at [747, 362] on input "True" at bounding box center [749, 354] width 17 height 14
radio input "true"
click at [867, 362] on input "False" at bounding box center [875, 354] width 17 height 14
radio input "true"
radio input "false"
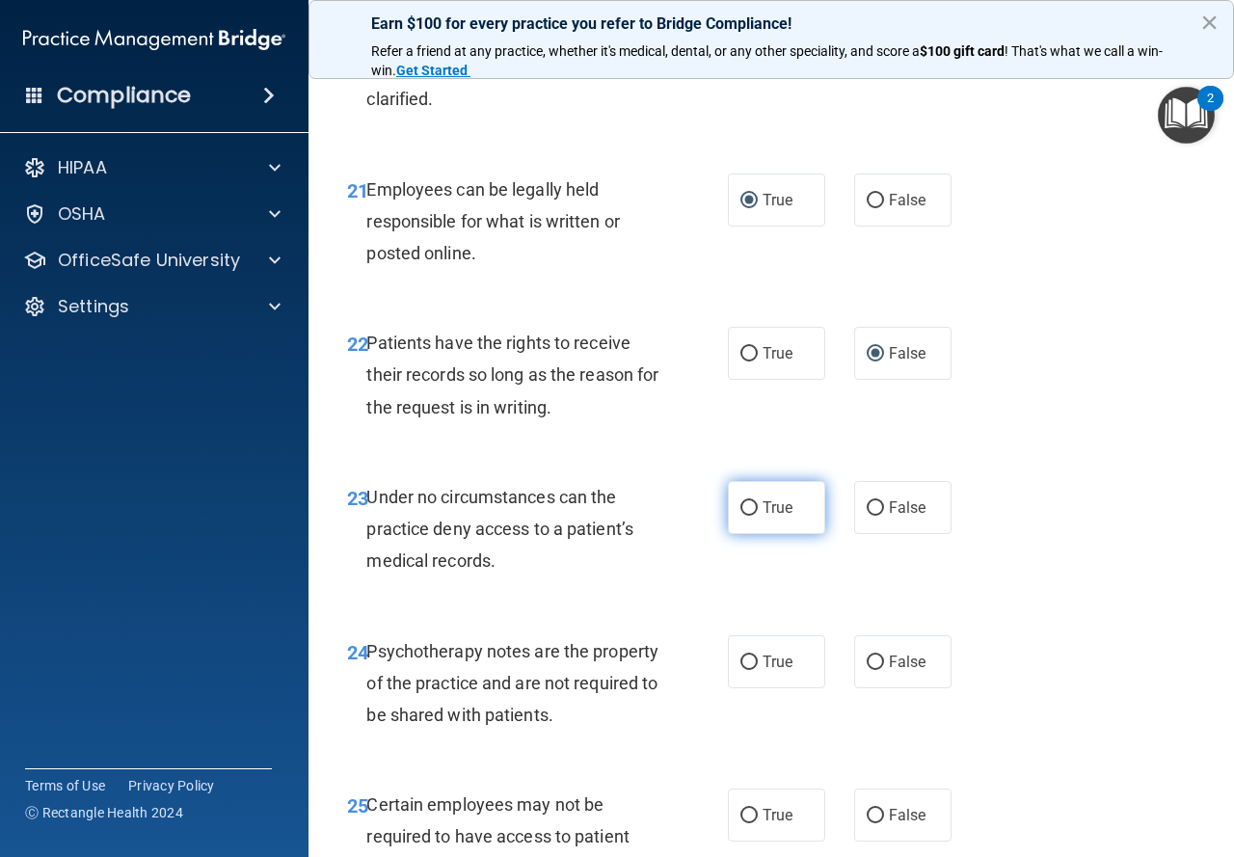
click at [744, 534] on label "True" at bounding box center [776, 507] width 97 height 53
click at [744, 516] on input "True" at bounding box center [749, 509] width 17 height 14
radio input "true"
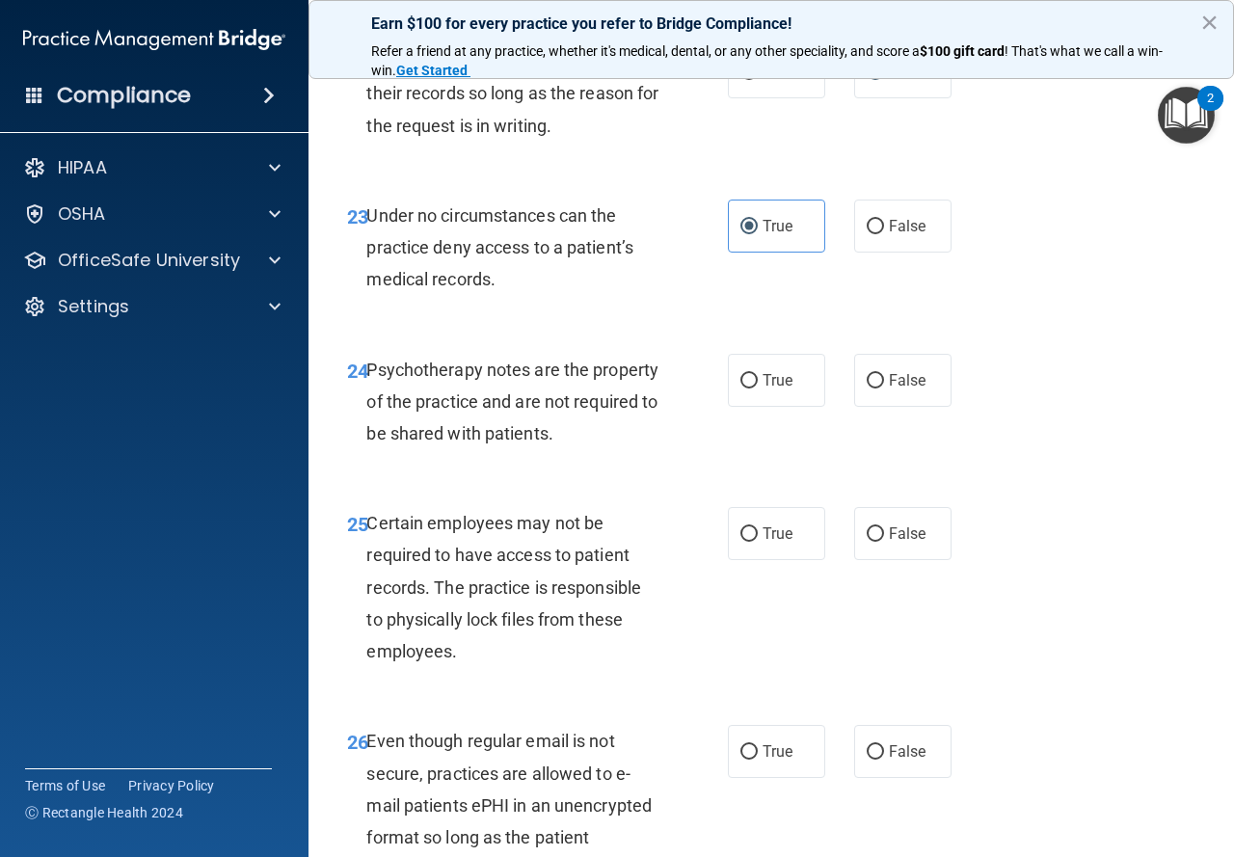
scroll to position [4822, 0]
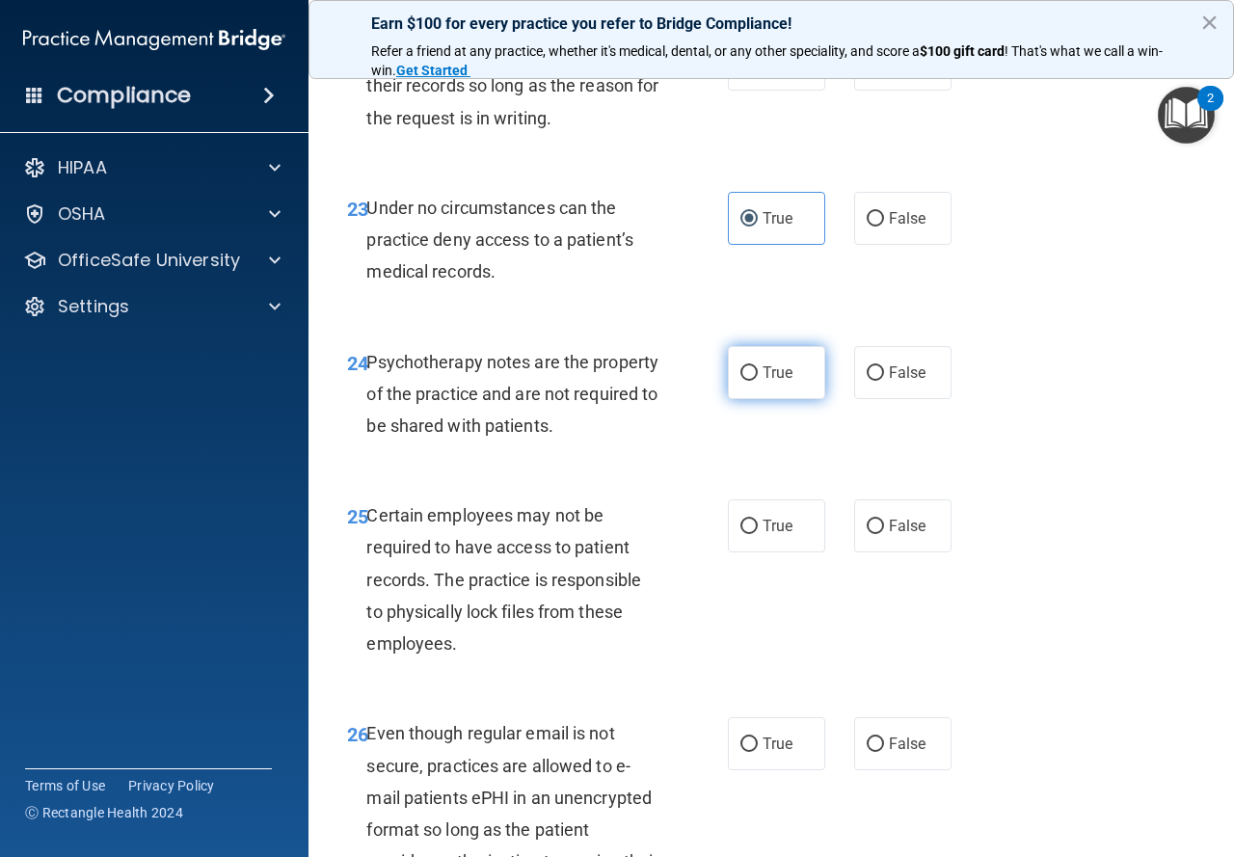
click at [744, 381] on input "True" at bounding box center [749, 373] width 17 height 14
radio input "true"
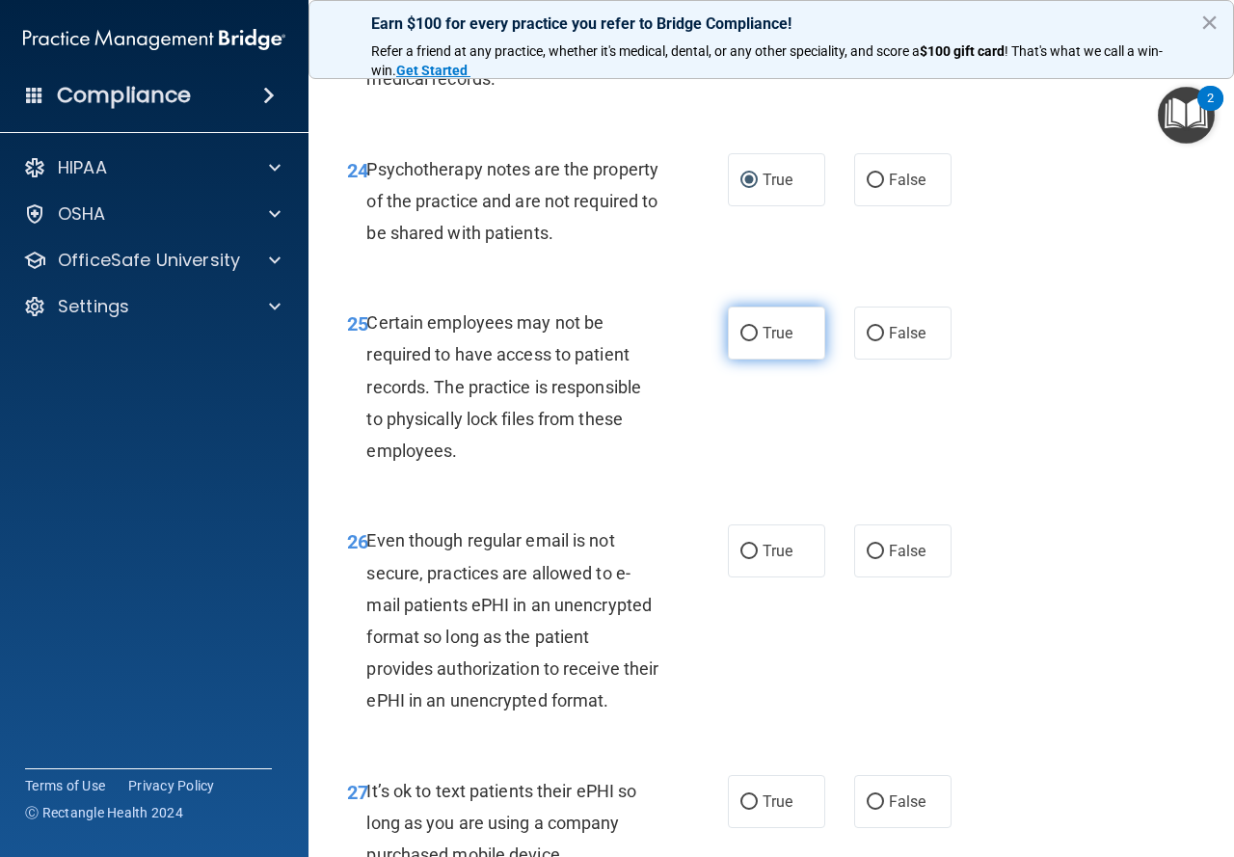
drag, startPoint x: 754, startPoint y: 462, endPoint x: 738, endPoint y: 460, distance: 16.5
click at [754, 360] on label "True" at bounding box center [776, 333] width 97 height 53
click at [754, 341] on input "True" at bounding box center [749, 334] width 17 height 14
radio input "true"
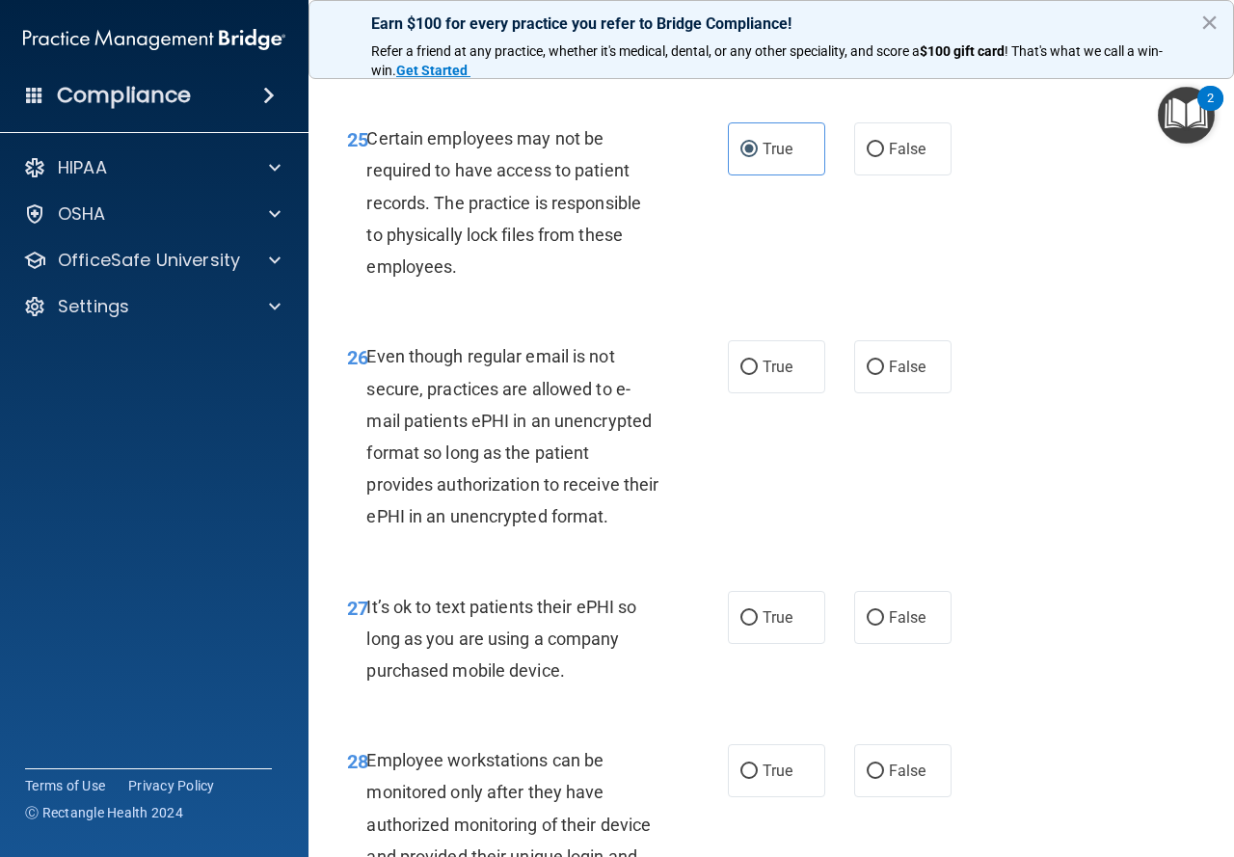
scroll to position [5208, 0]
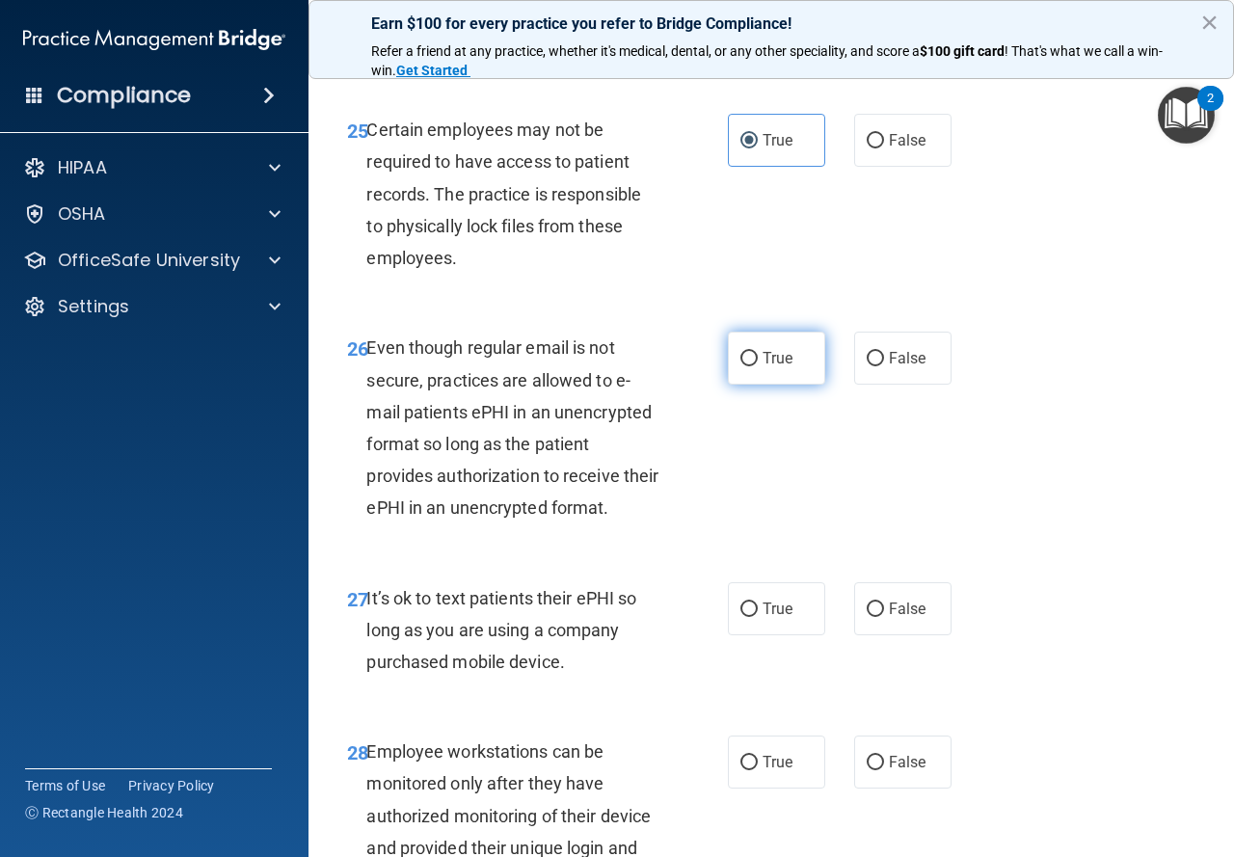
click at [761, 385] on label "True" at bounding box center [776, 358] width 97 height 53
click at [758, 366] on input "True" at bounding box center [749, 359] width 17 height 14
radio input "true"
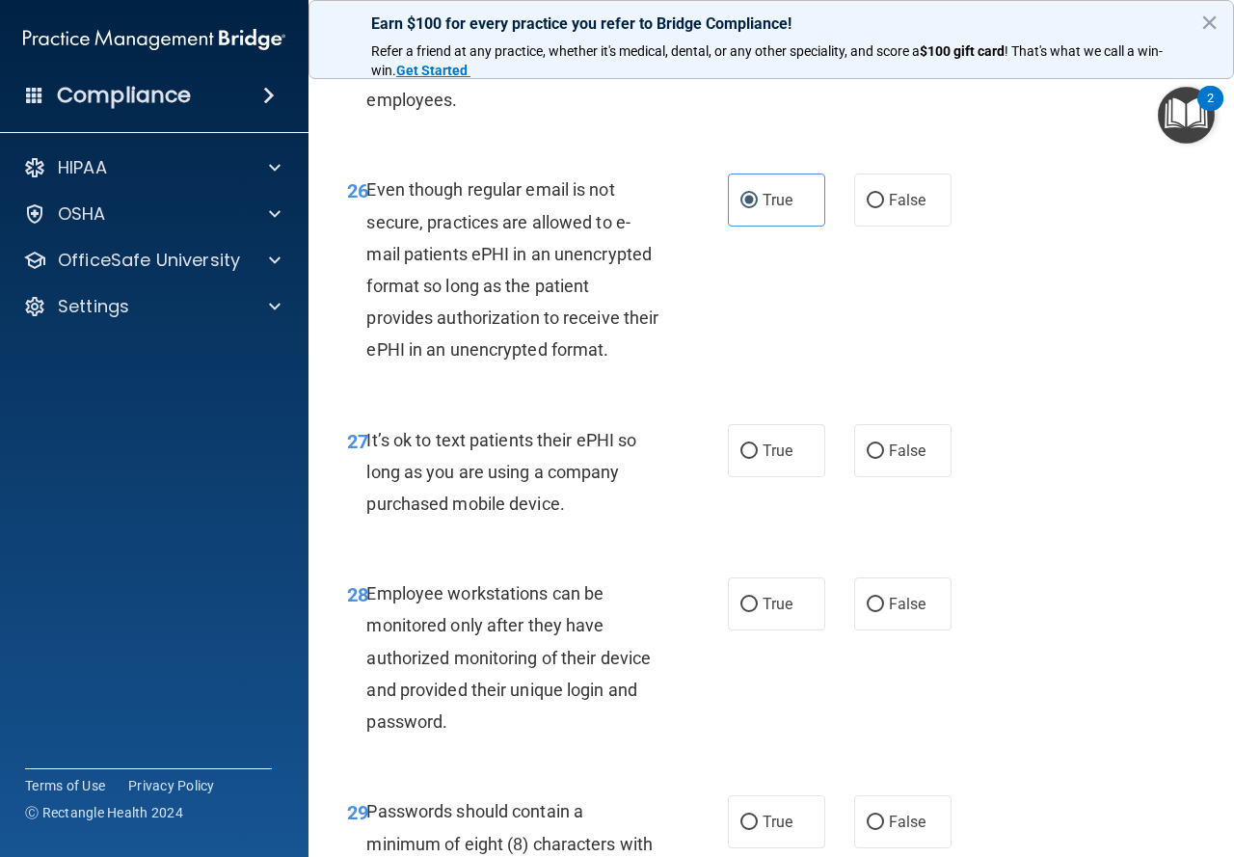
scroll to position [5401, 0]
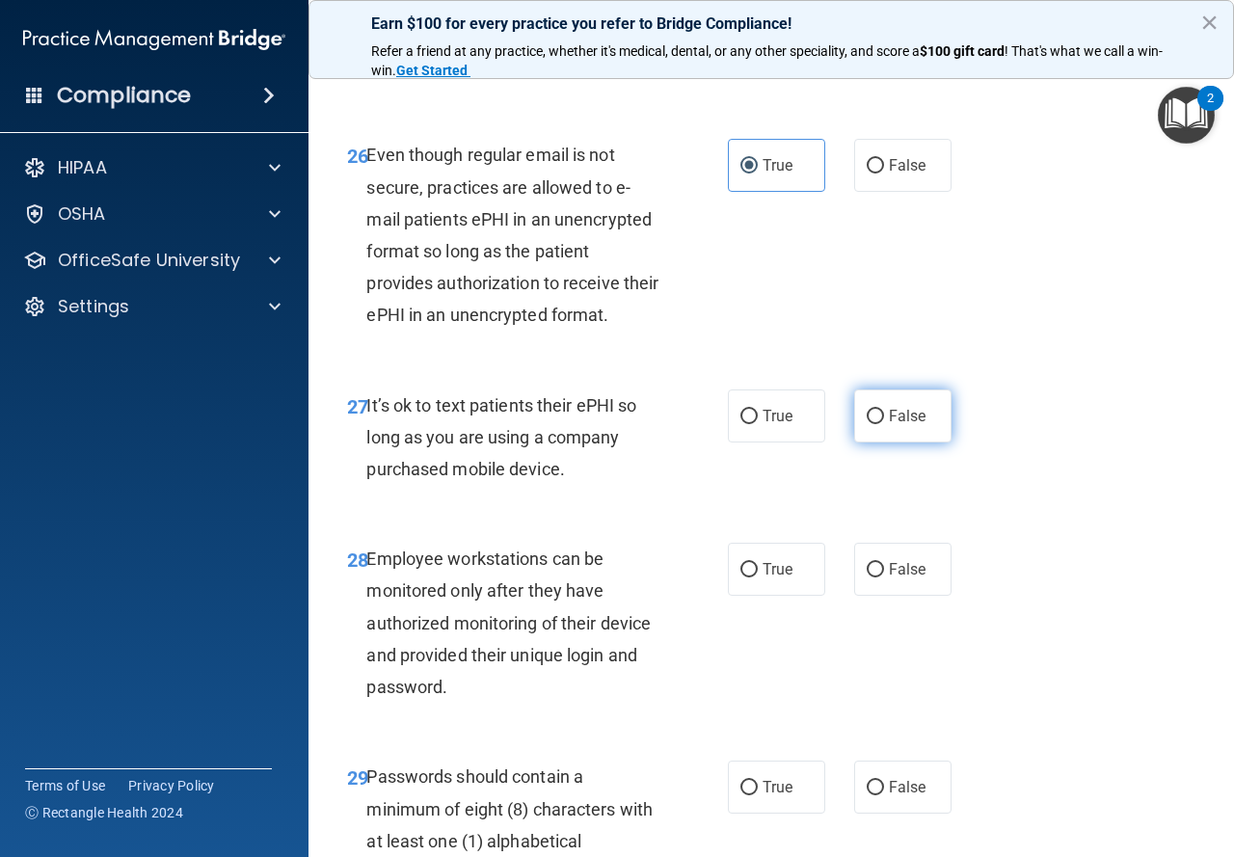
click at [898, 443] on label "False" at bounding box center [902, 416] width 97 height 53
click at [884, 424] on input "False" at bounding box center [875, 417] width 17 height 14
radio input "true"
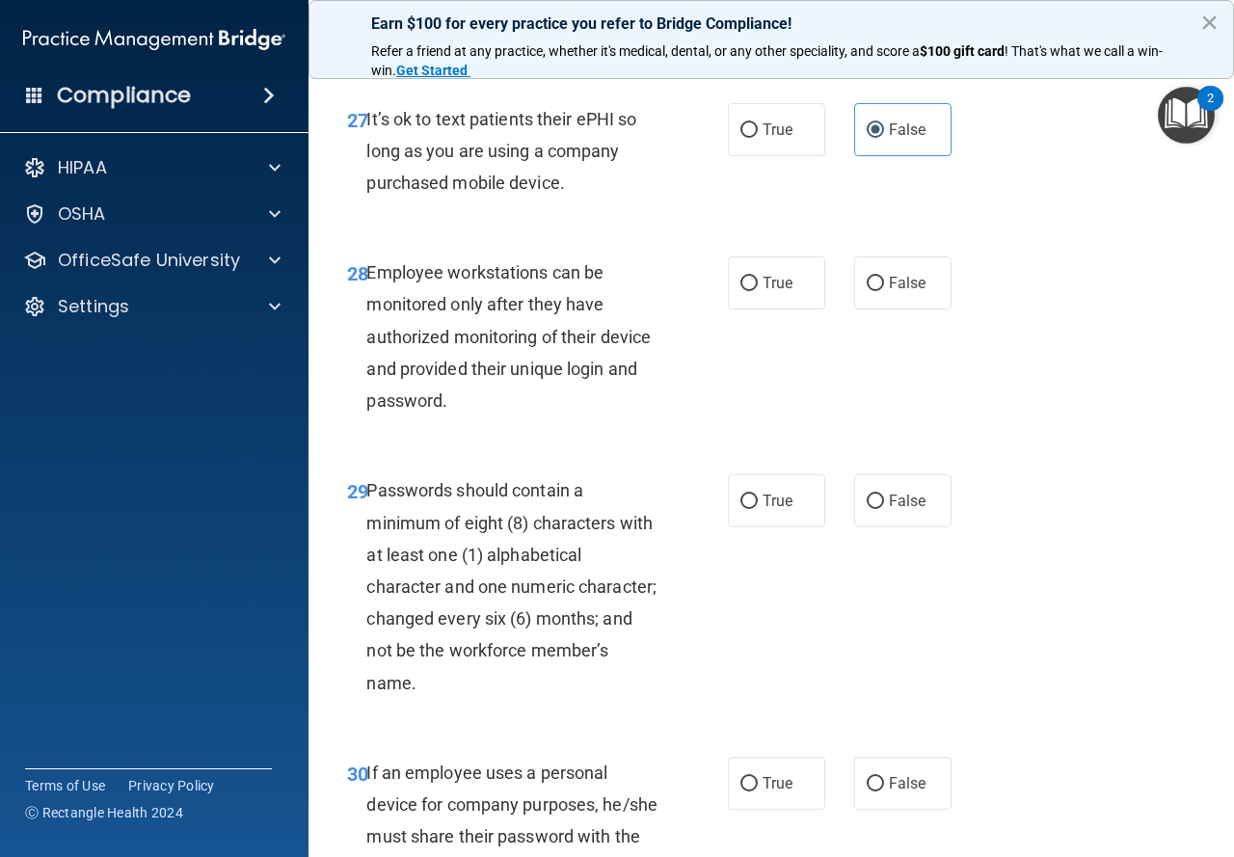
scroll to position [5690, 0]
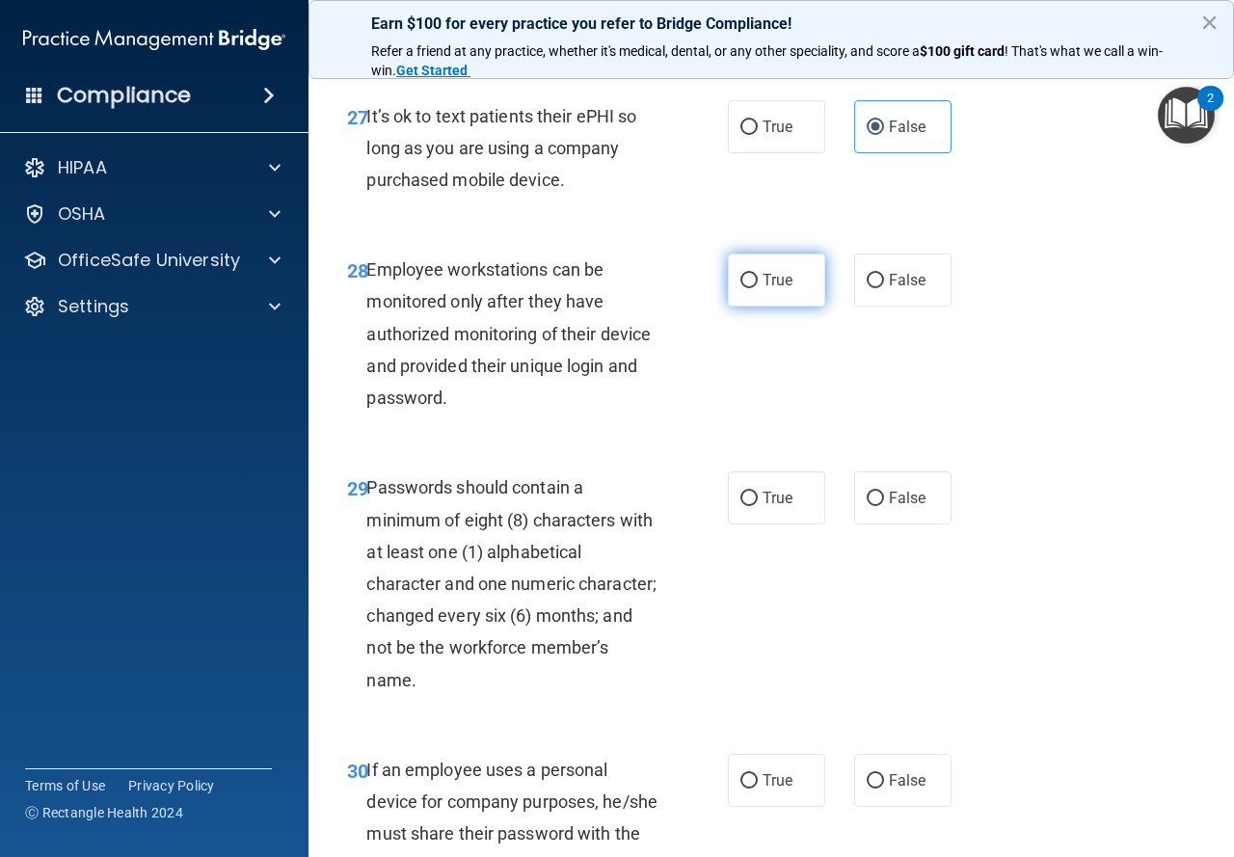
click at [734, 307] on label "True" at bounding box center [776, 280] width 97 height 53
click at [741, 288] on input "True" at bounding box center [749, 281] width 17 height 14
radio input "true"
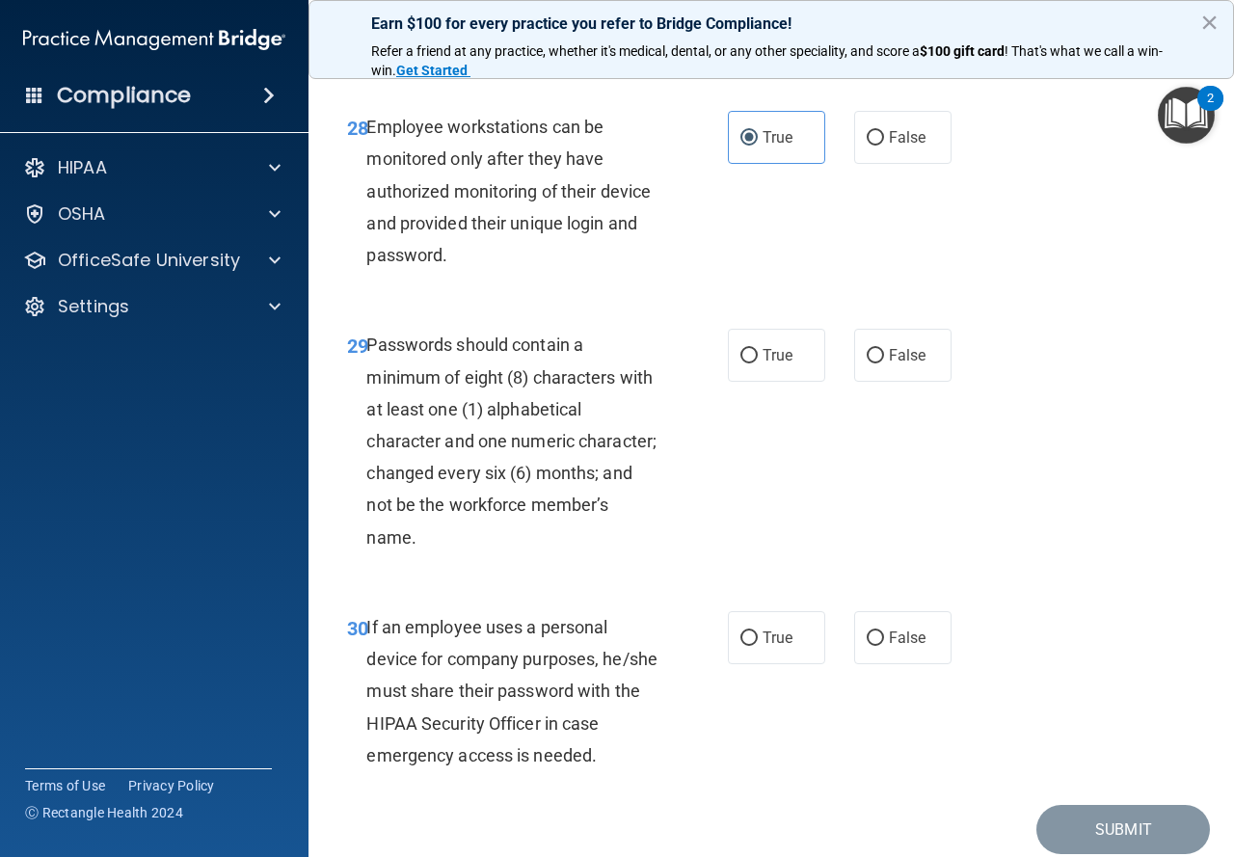
scroll to position [5883, 0]
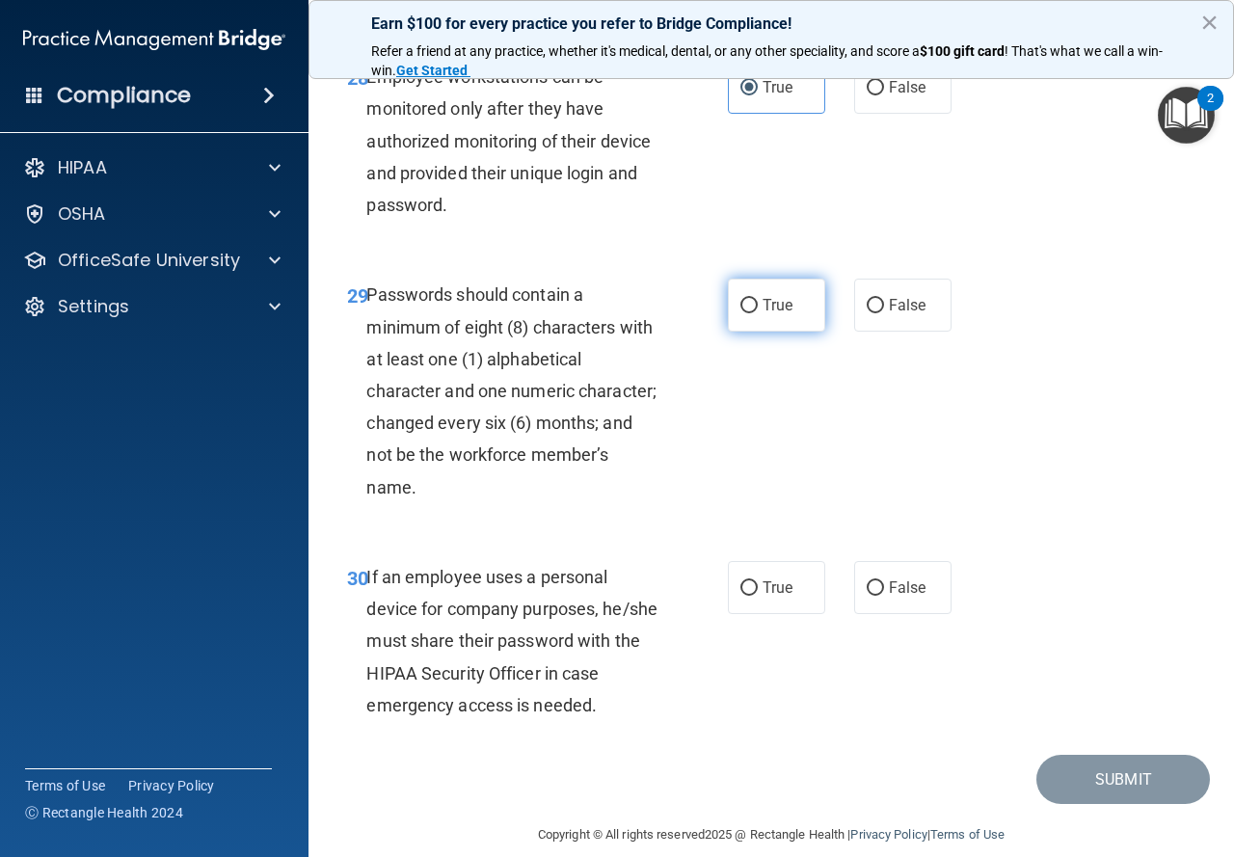
click at [788, 332] on label "True" at bounding box center [776, 305] width 97 height 53
click at [758, 313] on input "True" at bounding box center [749, 306] width 17 height 14
radio input "true"
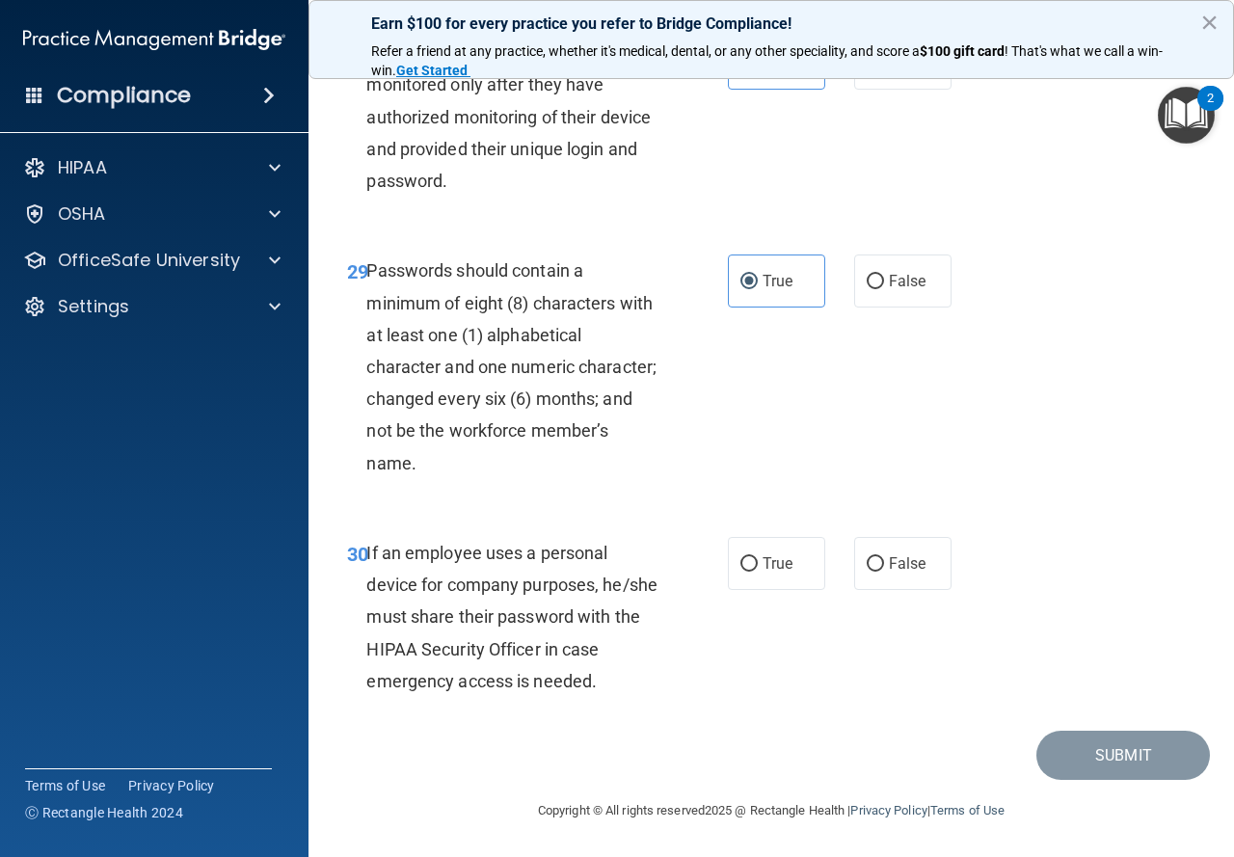
scroll to position [6034, 0]
click at [880, 566] on label "False" at bounding box center [902, 563] width 97 height 53
click at [880, 566] on input "False" at bounding box center [875, 564] width 17 height 14
radio input "true"
click at [1059, 762] on button "Submit" at bounding box center [1124, 755] width 174 height 49
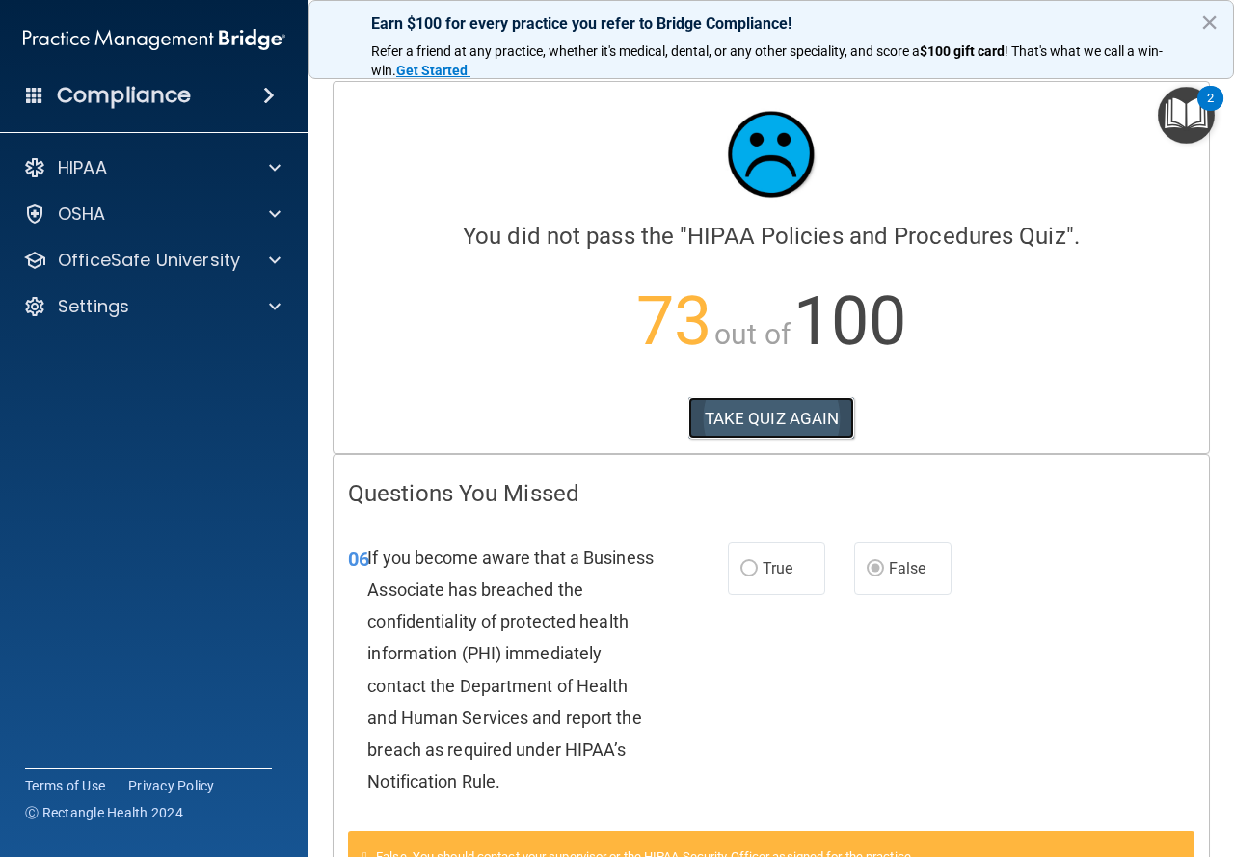
click at [777, 420] on button "TAKE QUIZ AGAIN" at bounding box center [772, 418] width 167 height 42
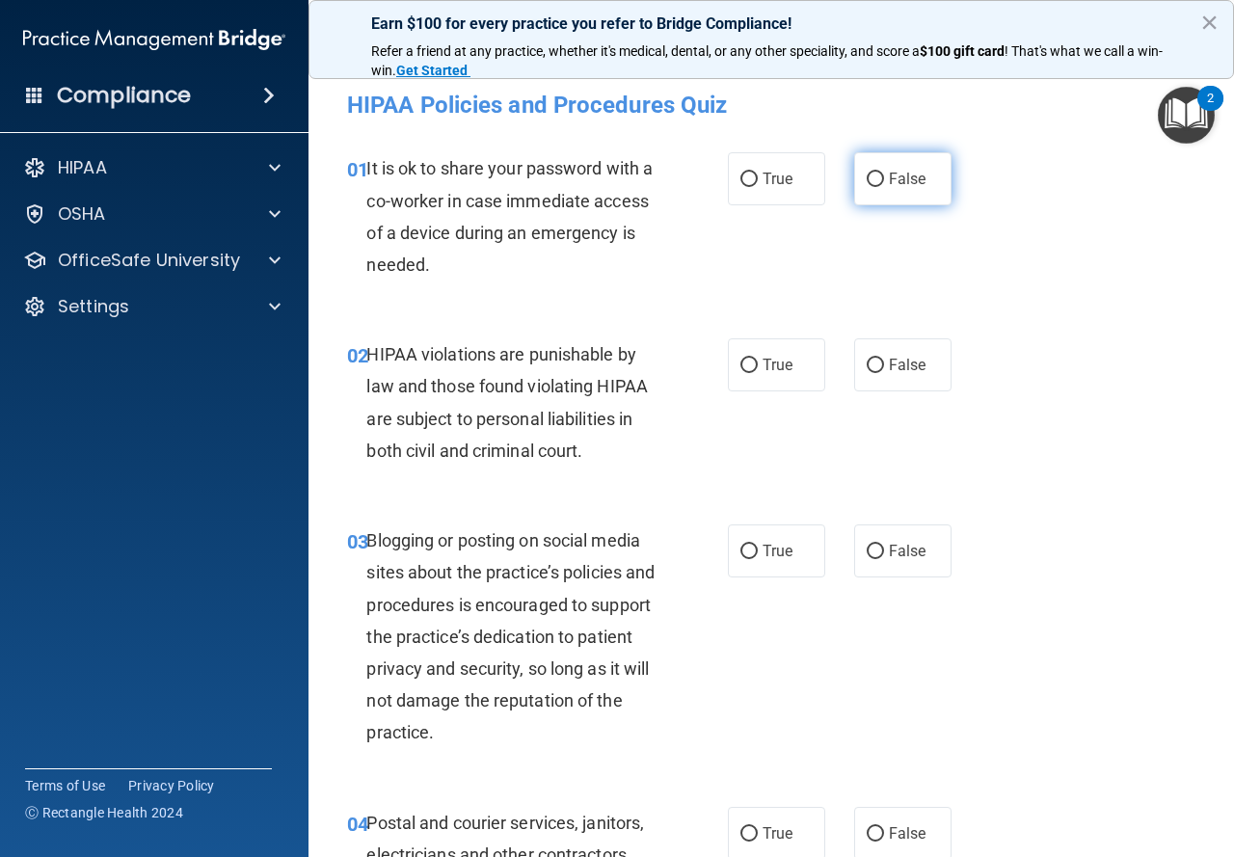
click at [916, 169] on label "False" at bounding box center [902, 178] width 97 height 53
click at [884, 173] on input "False" at bounding box center [875, 180] width 17 height 14
radio input "true"
click at [774, 354] on label "True" at bounding box center [776, 365] width 97 height 53
click at [758, 359] on input "True" at bounding box center [749, 366] width 17 height 14
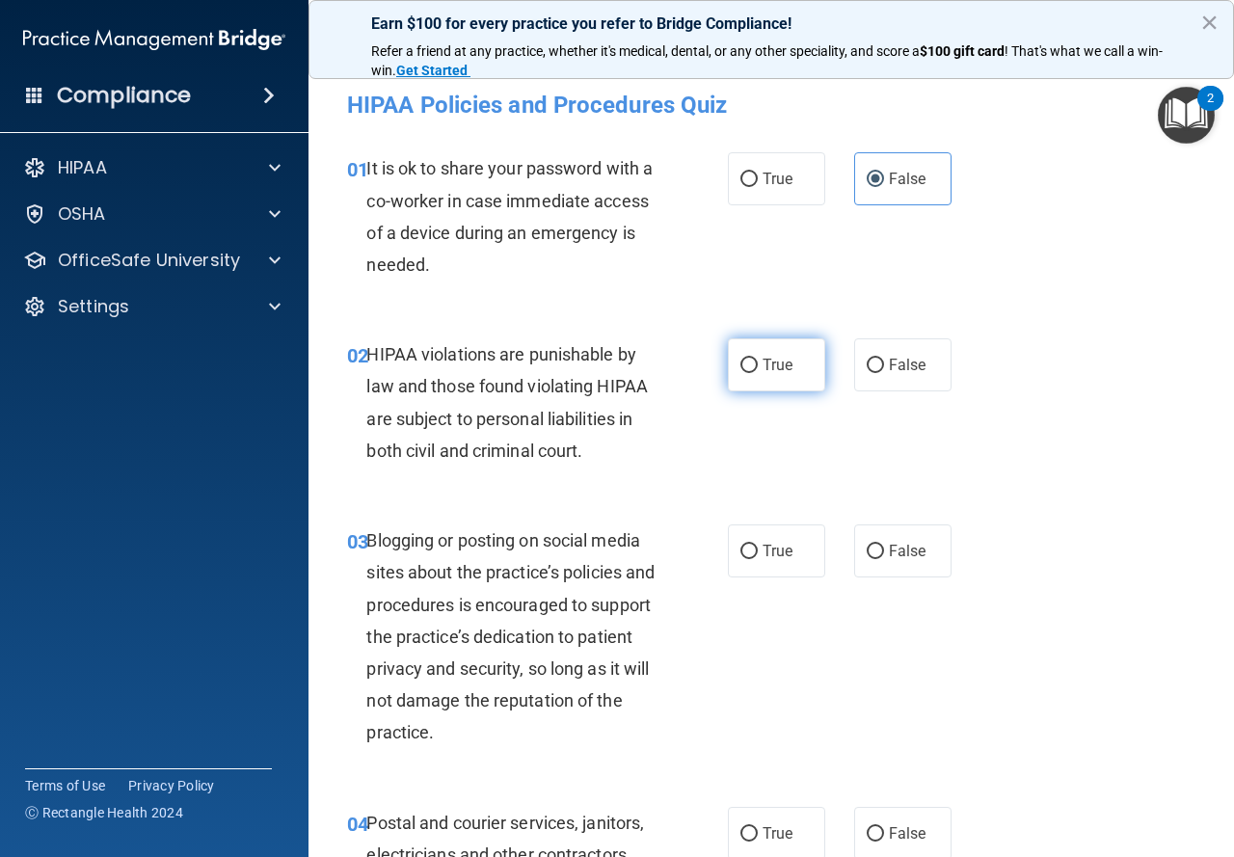
radio input "true"
click at [751, 538] on label "True" at bounding box center [776, 551] width 97 height 53
click at [751, 545] on input "True" at bounding box center [749, 552] width 17 height 14
radio input "true"
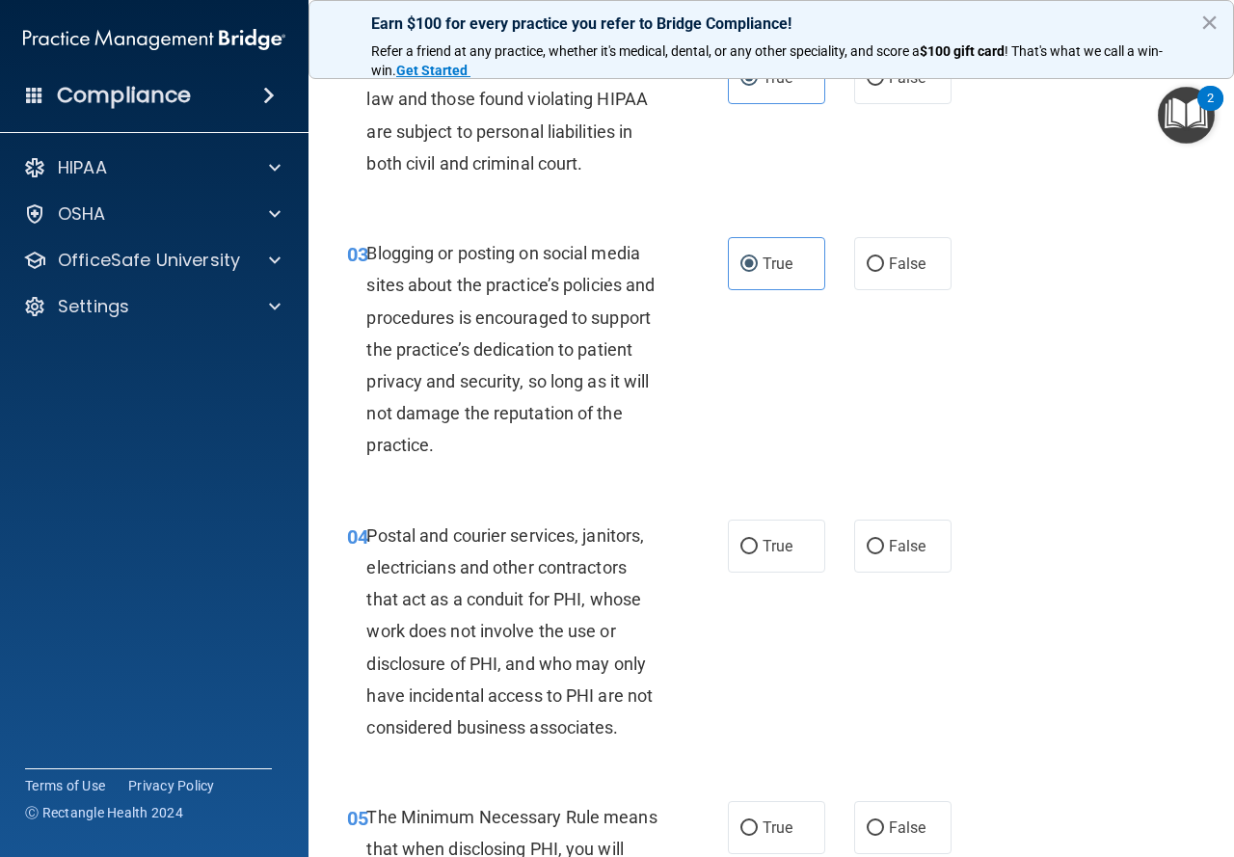
scroll to position [289, 0]
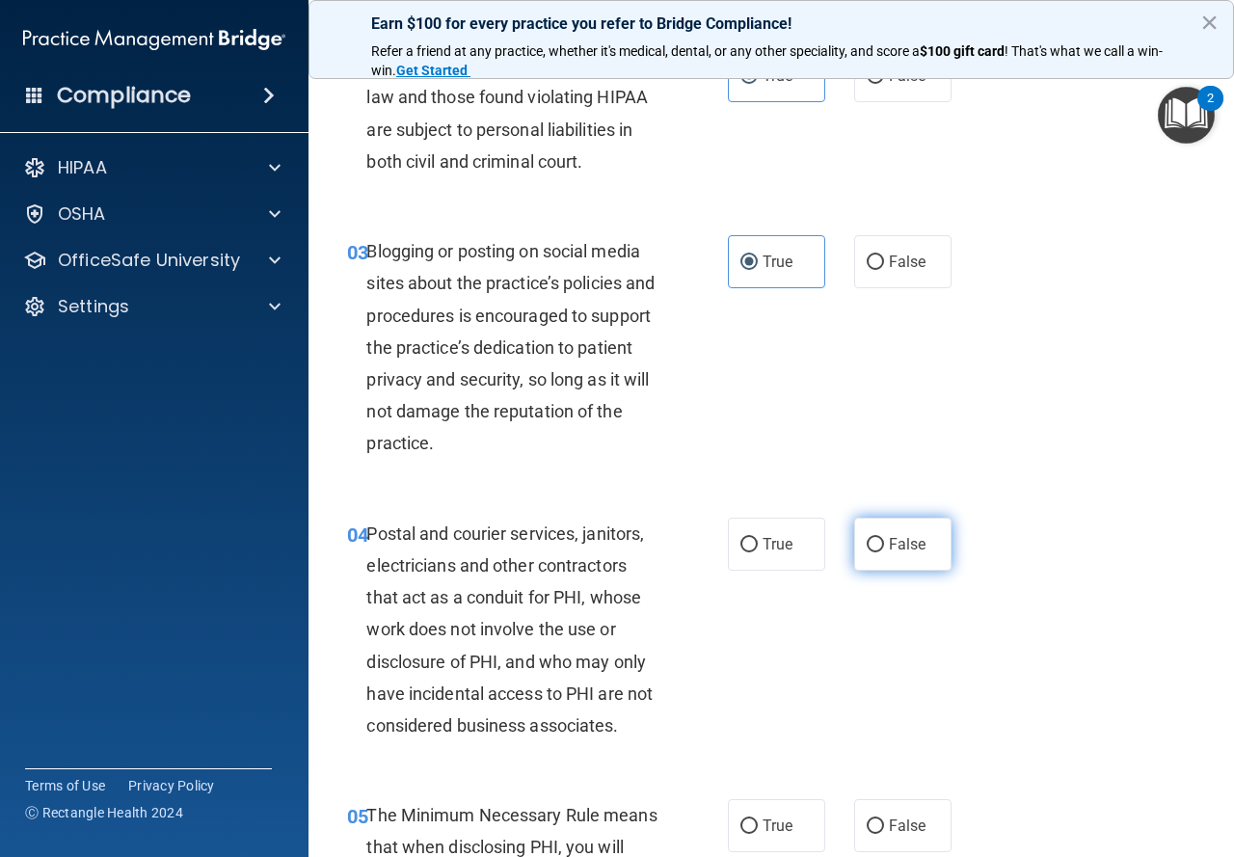
click at [858, 555] on label "False" at bounding box center [902, 544] width 97 height 53
click at [867, 553] on input "False" at bounding box center [875, 545] width 17 height 14
radio input "true"
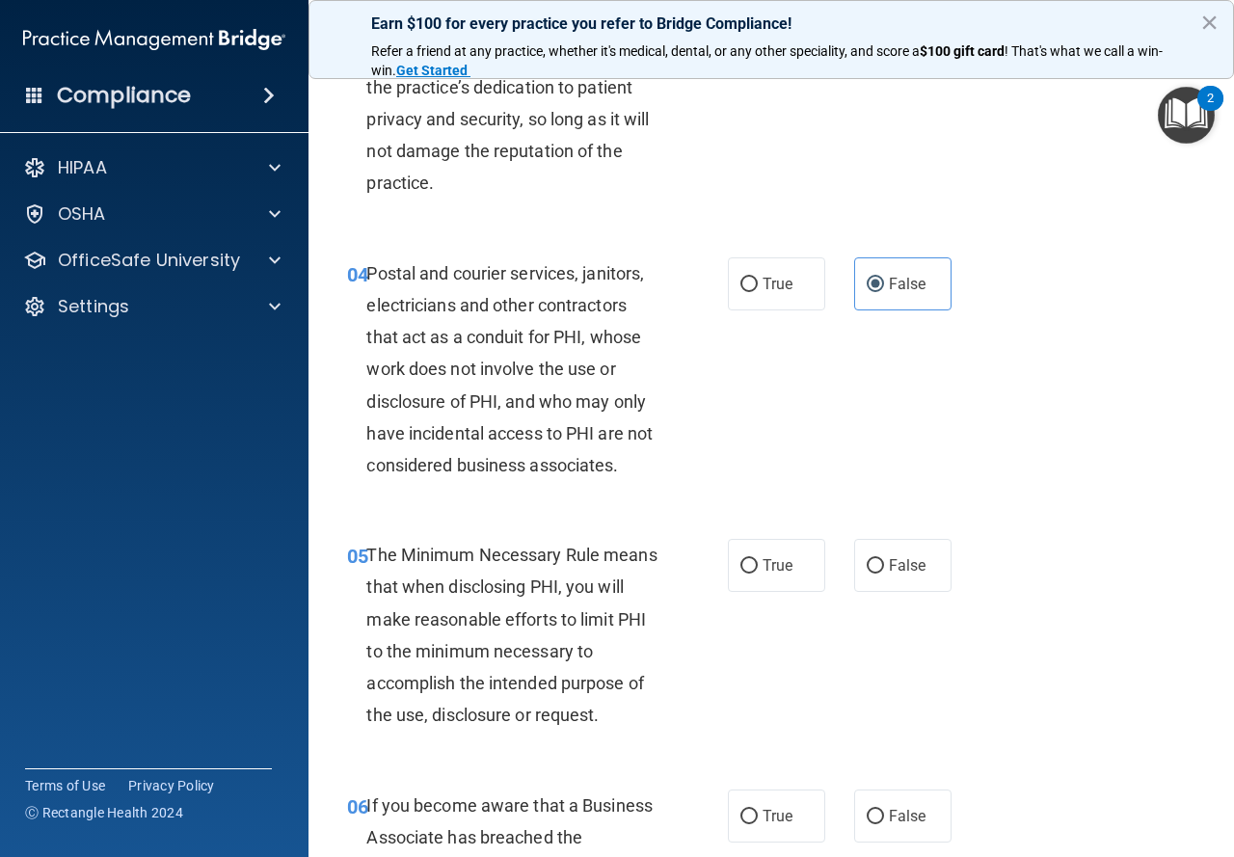
scroll to position [579, 0]
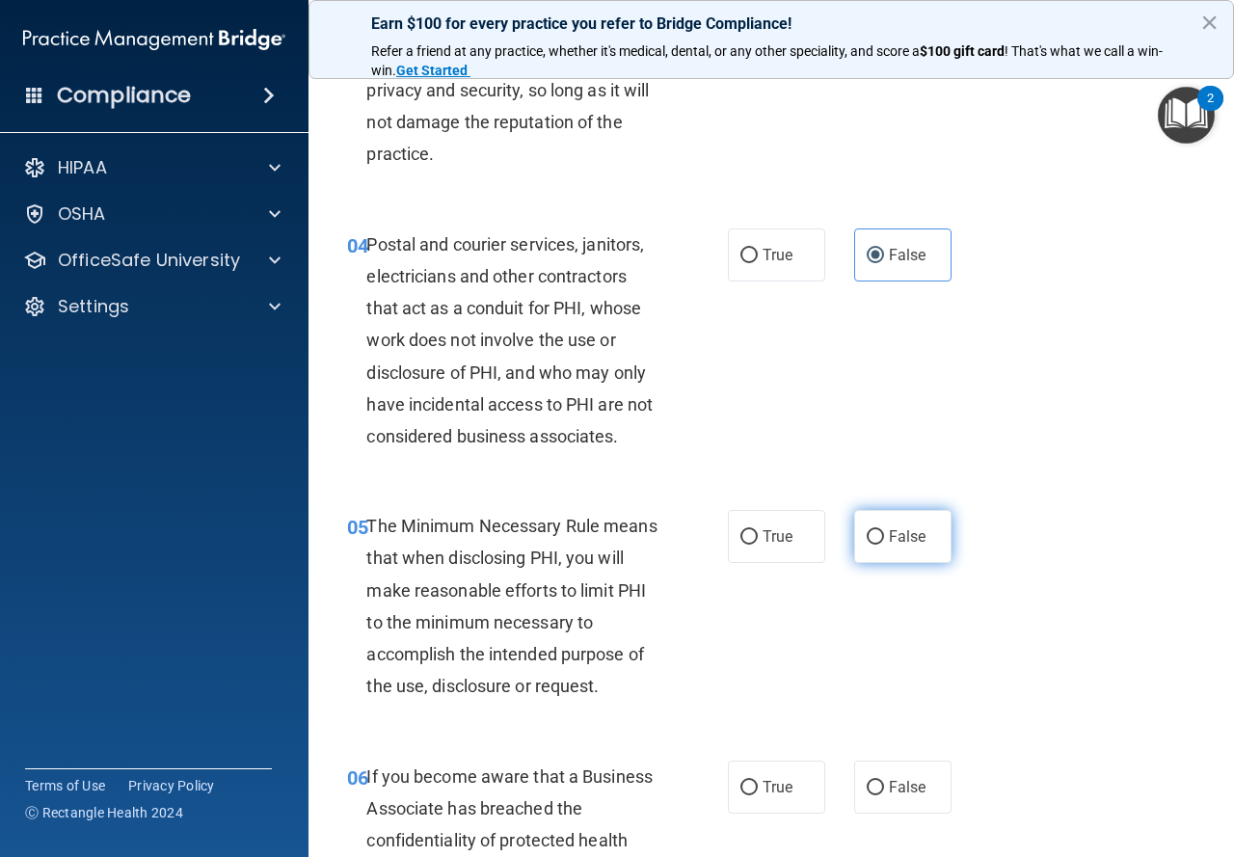
click at [901, 534] on span "False" at bounding box center [908, 537] width 38 height 18
click at [884, 534] on input "False" at bounding box center [875, 537] width 17 height 14
radio input "true"
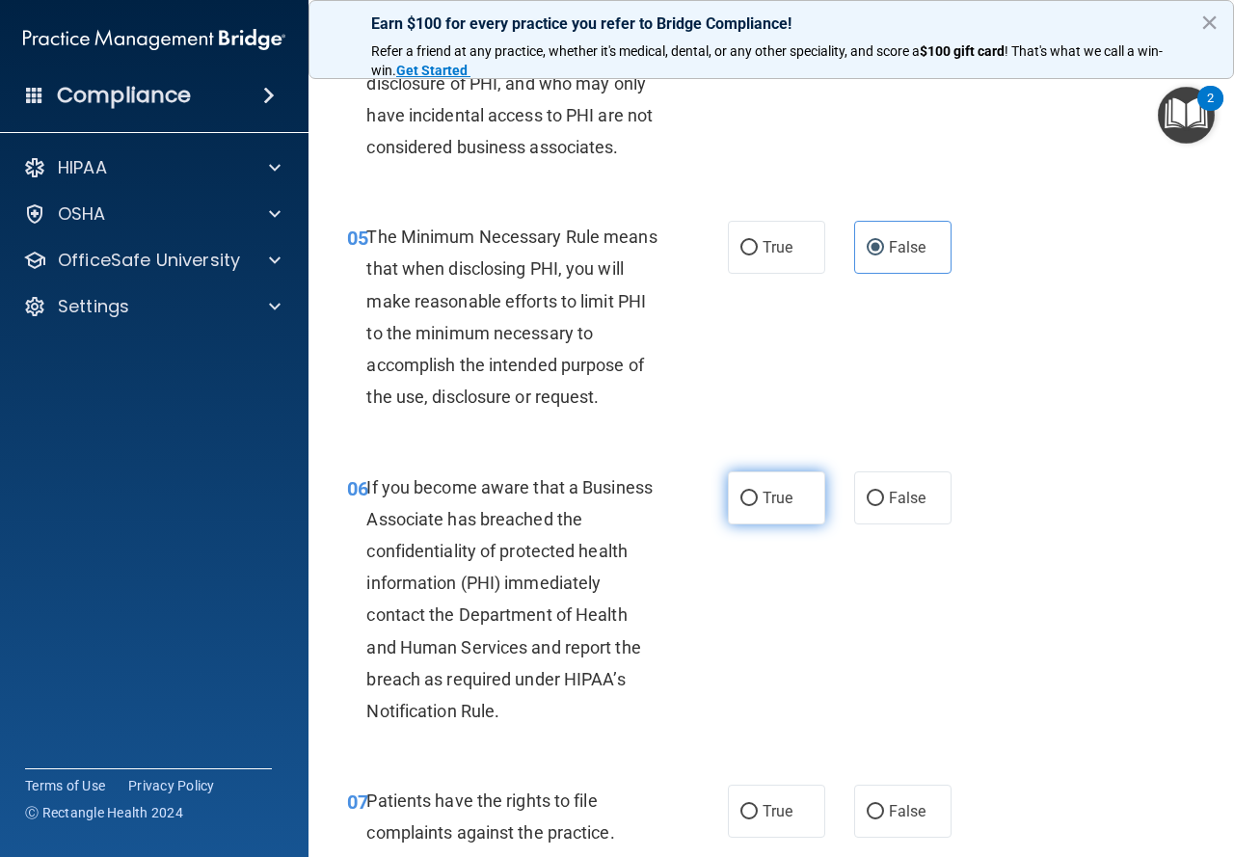
click at [792, 482] on label "True" at bounding box center [776, 498] width 97 height 53
click at [758, 492] on input "True" at bounding box center [749, 499] width 17 height 14
radio input "true"
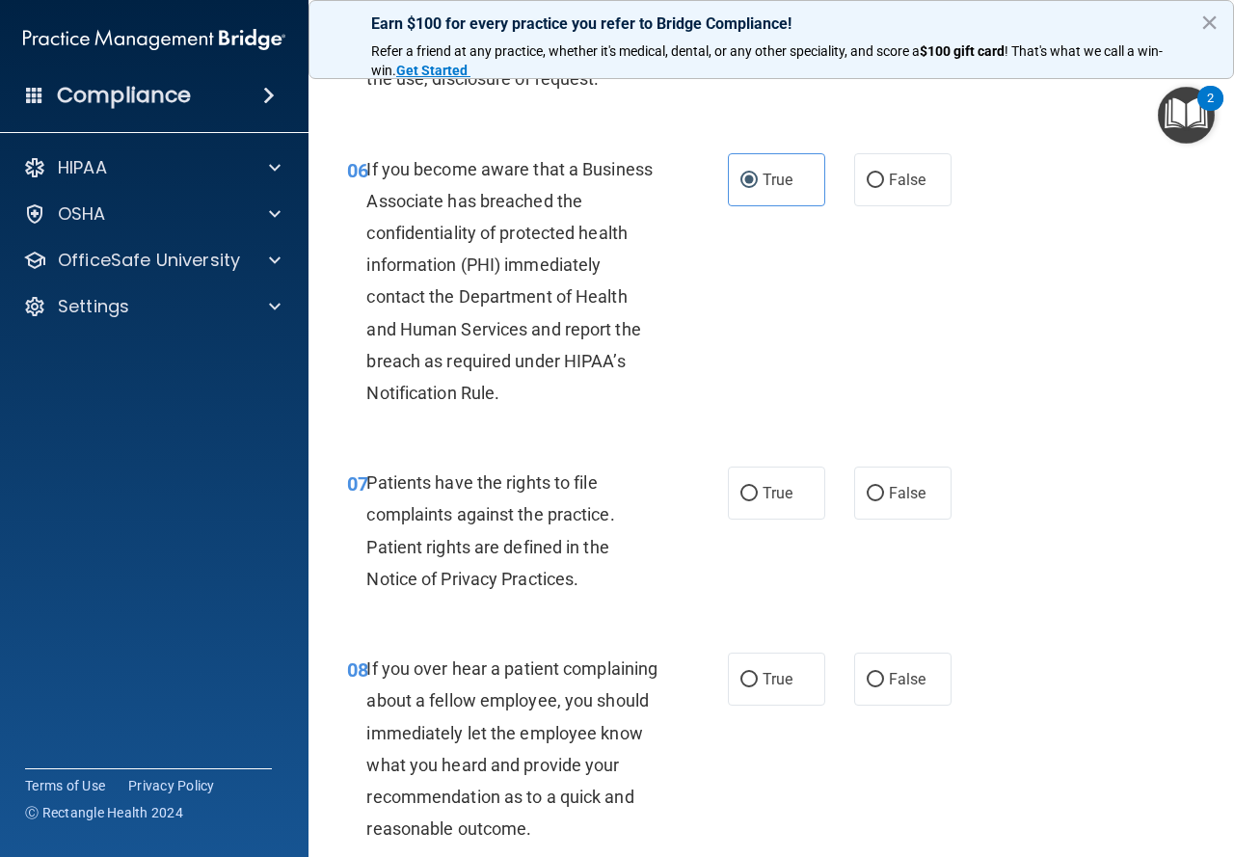
scroll to position [1254, 0]
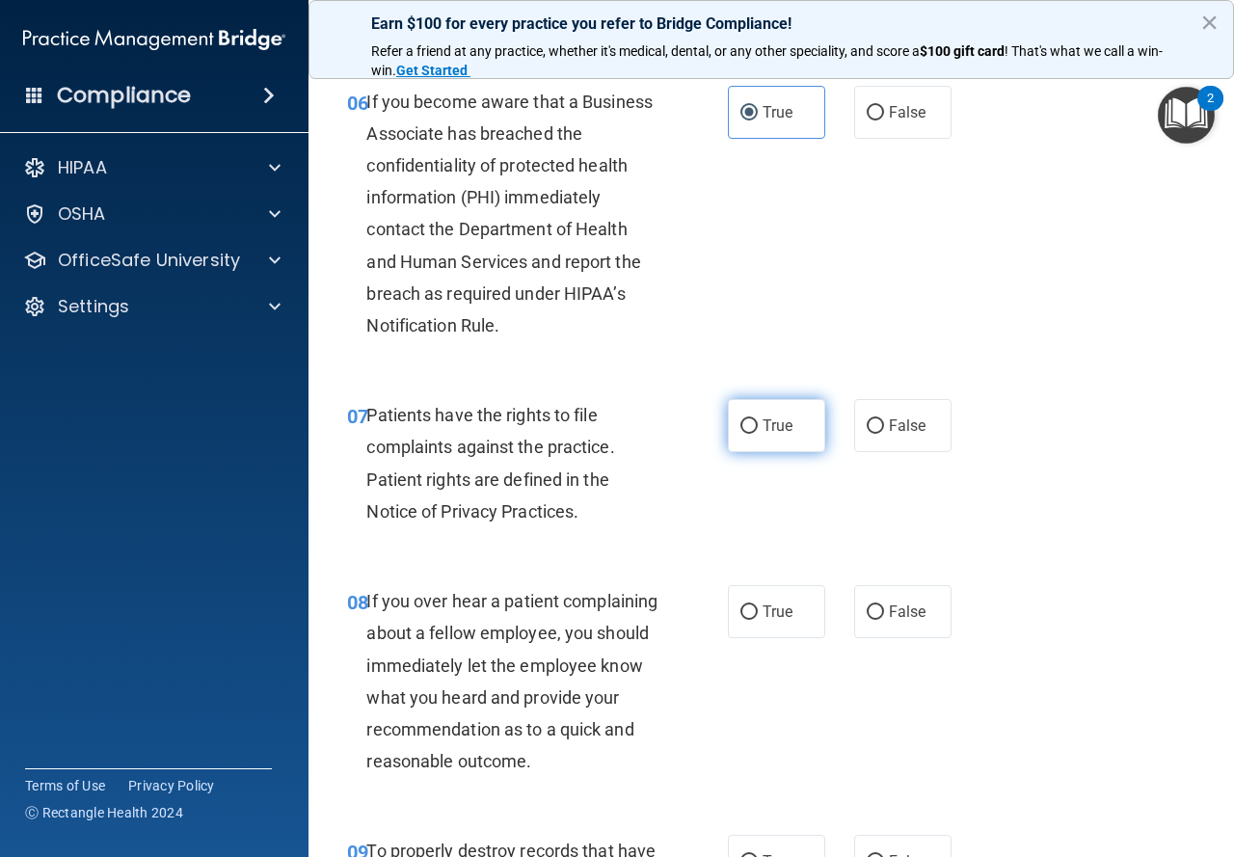
click at [782, 442] on label "True" at bounding box center [776, 425] width 97 height 53
click at [758, 434] on input "True" at bounding box center [749, 427] width 17 height 14
radio input "true"
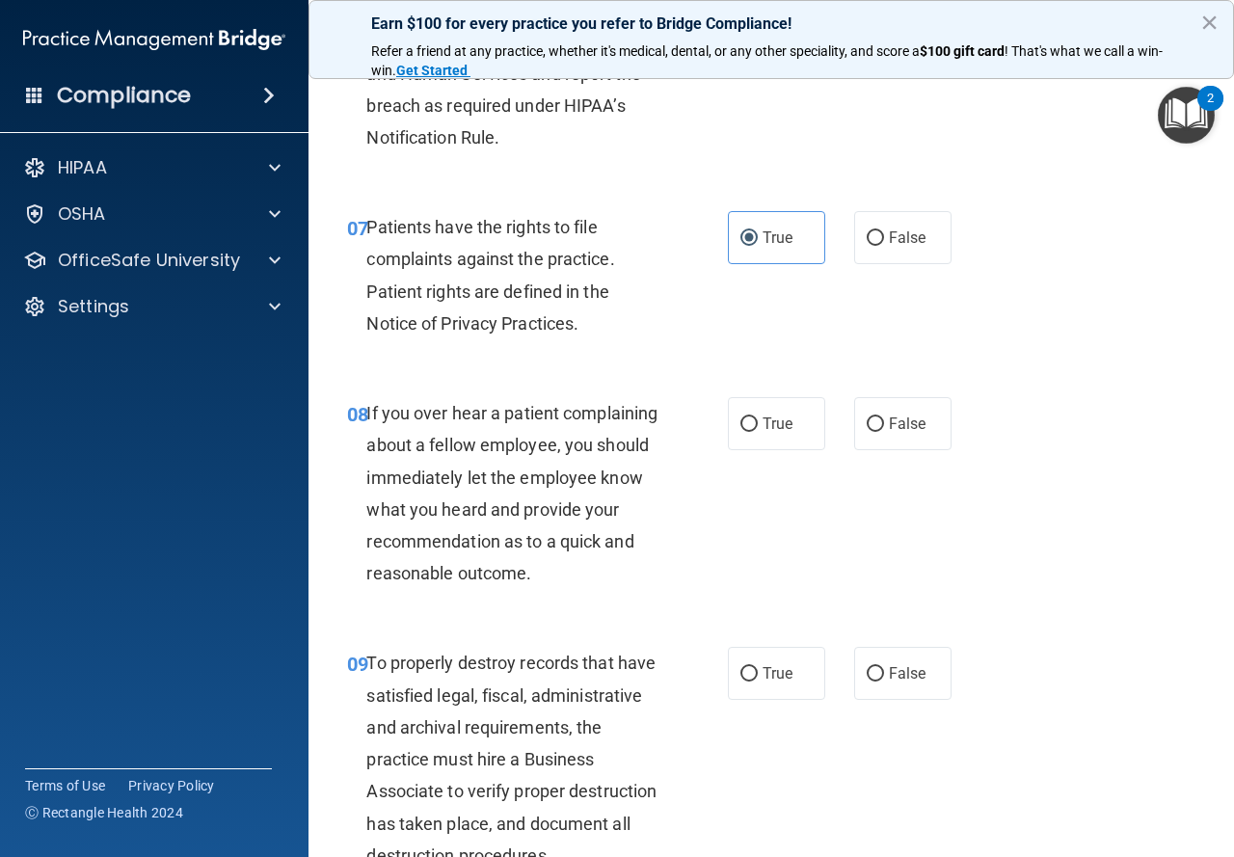
scroll to position [1447, 0]
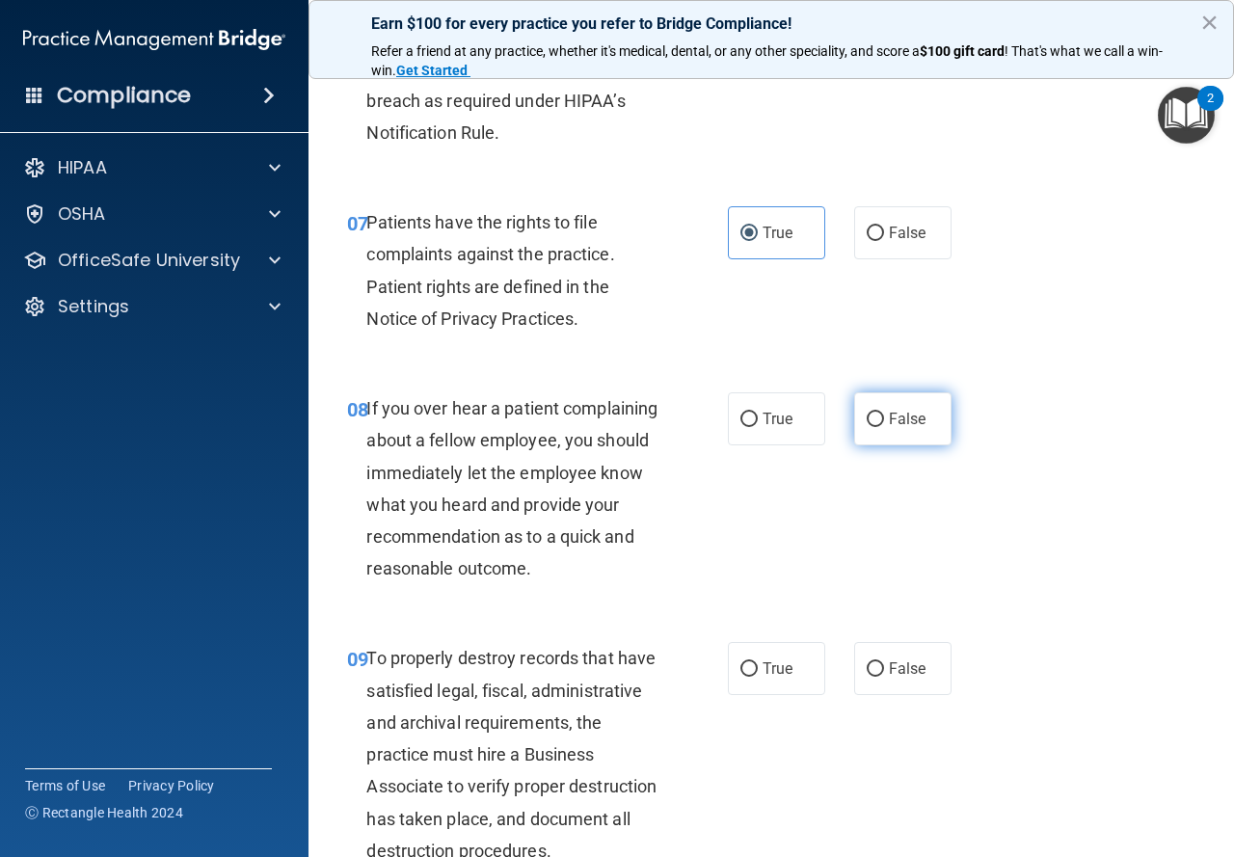
click at [859, 442] on label "False" at bounding box center [902, 419] width 97 height 53
click at [867, 427] on input "False" at bounding box center [875, 420] width 17 height 14
radio input "true"
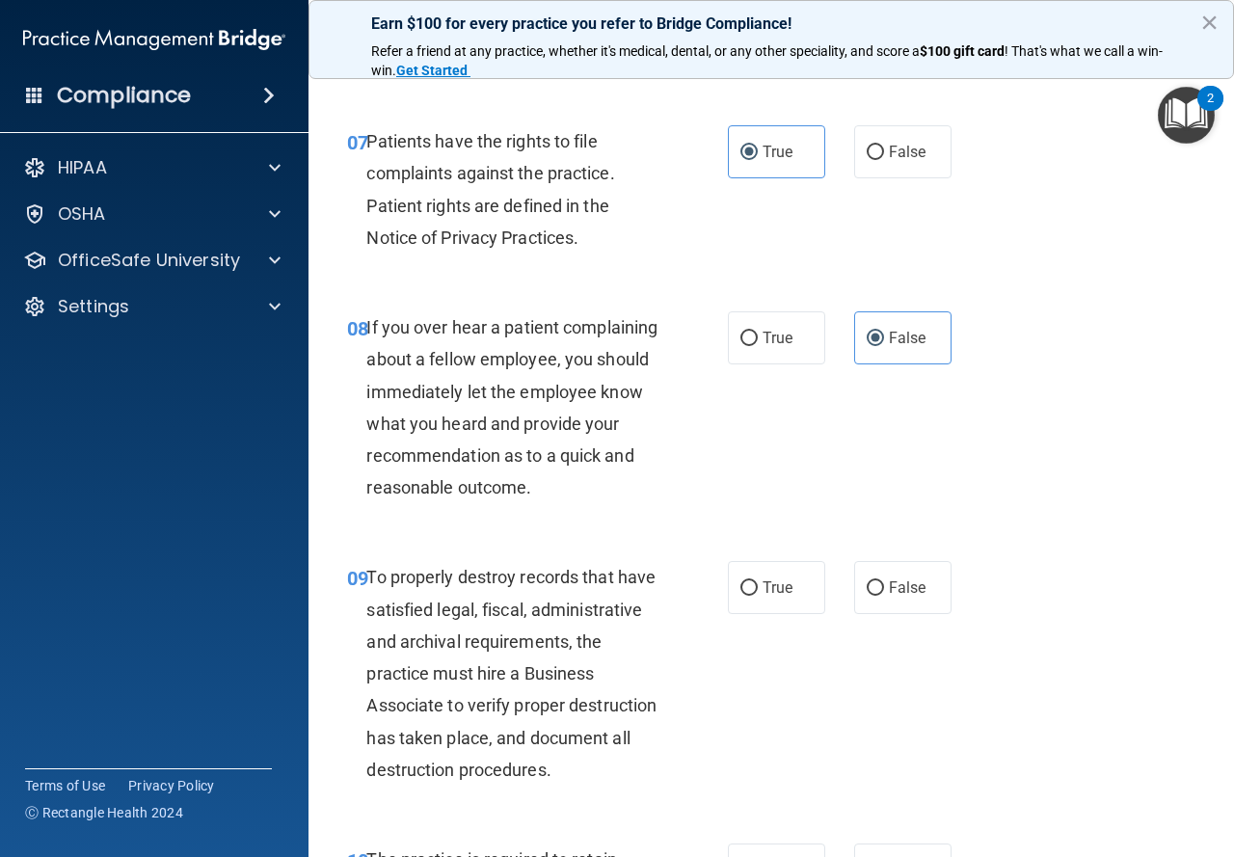
scroll to position [1640, 0]
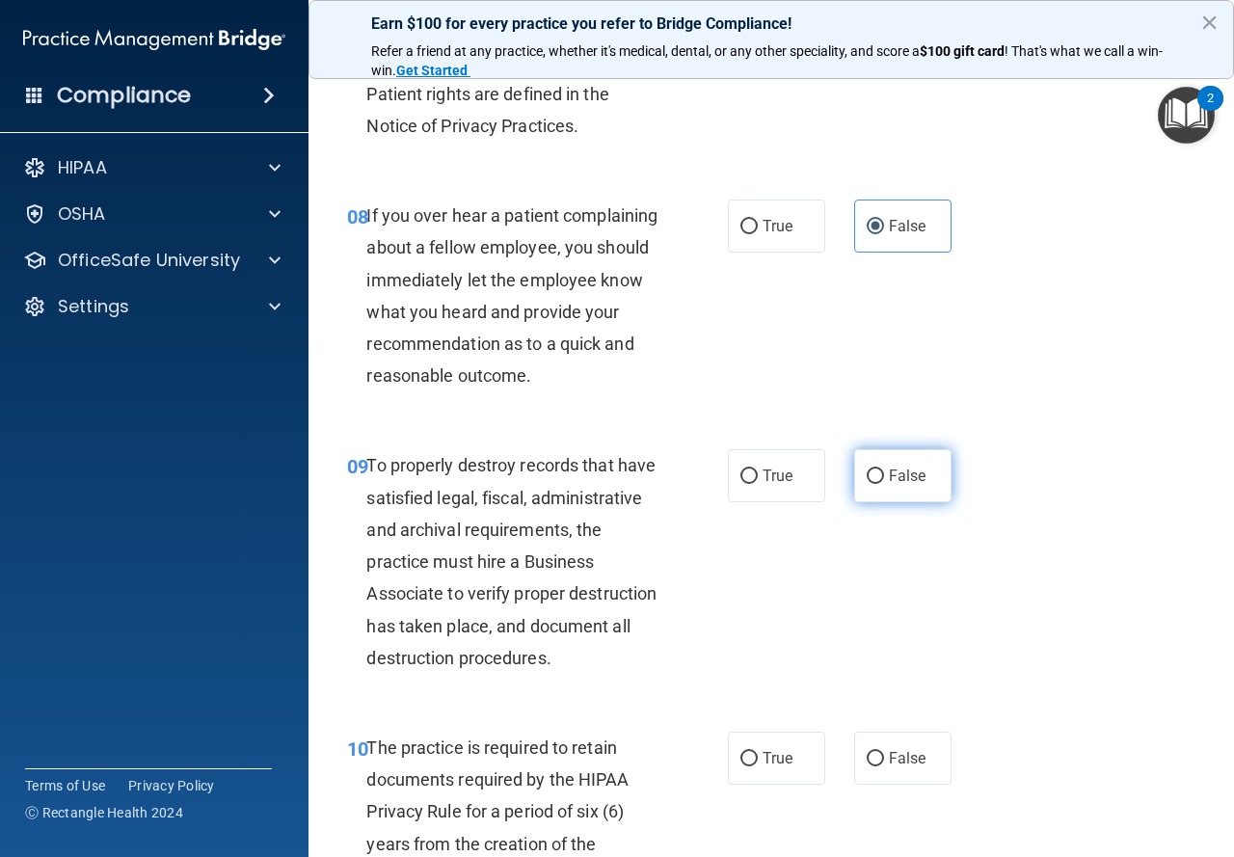
click at [869, 484] on input "False" at bounding box center [875, 477] width 17 height 14
radio input "true"
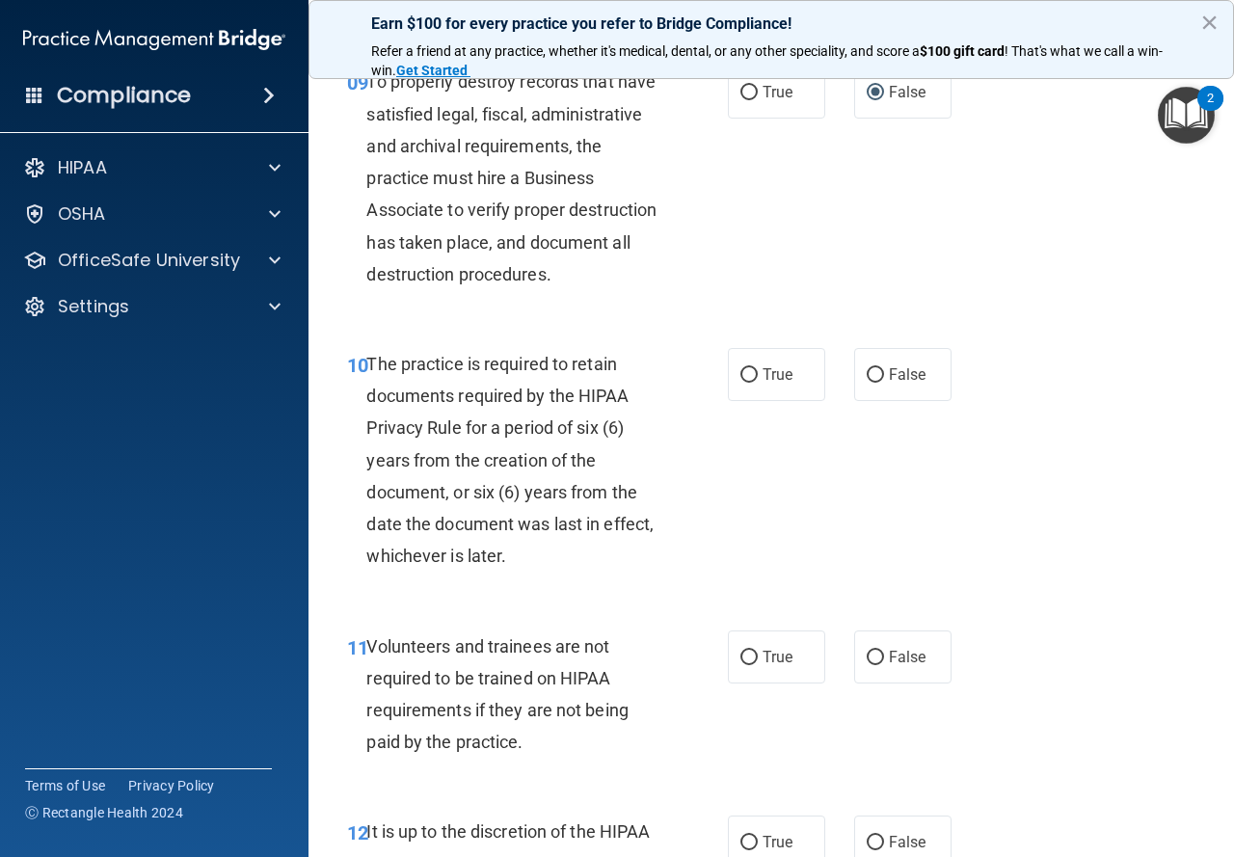
scroll to position [2025, 0]
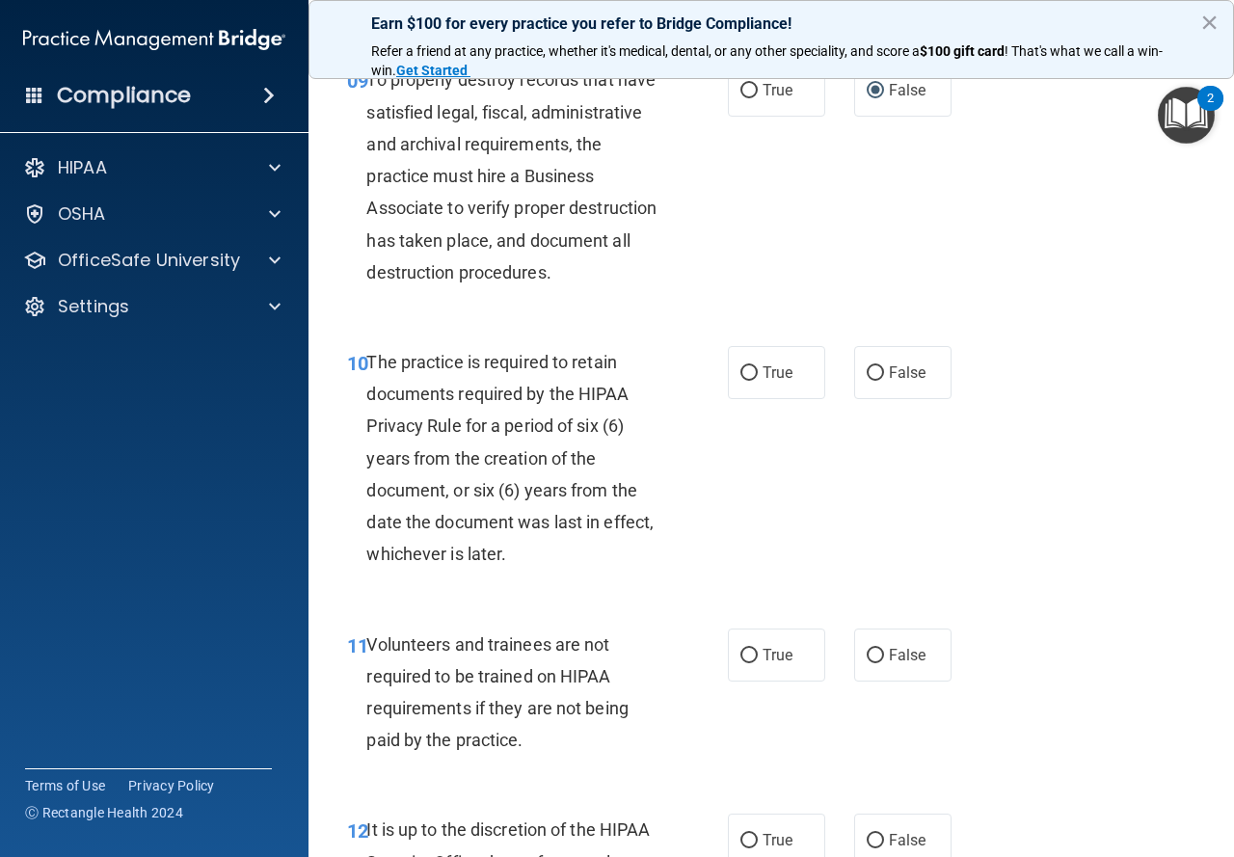
click at [825, 399] on div "True False" at bounding box center [845, 372] width 234 height 53
click at [800, 399] on label "True" at bounding box center [776, 372] width 97 height 53
click at [758, 381] on input "True" at bounding box center [749, 373] width 17 height 14
radio input "true"
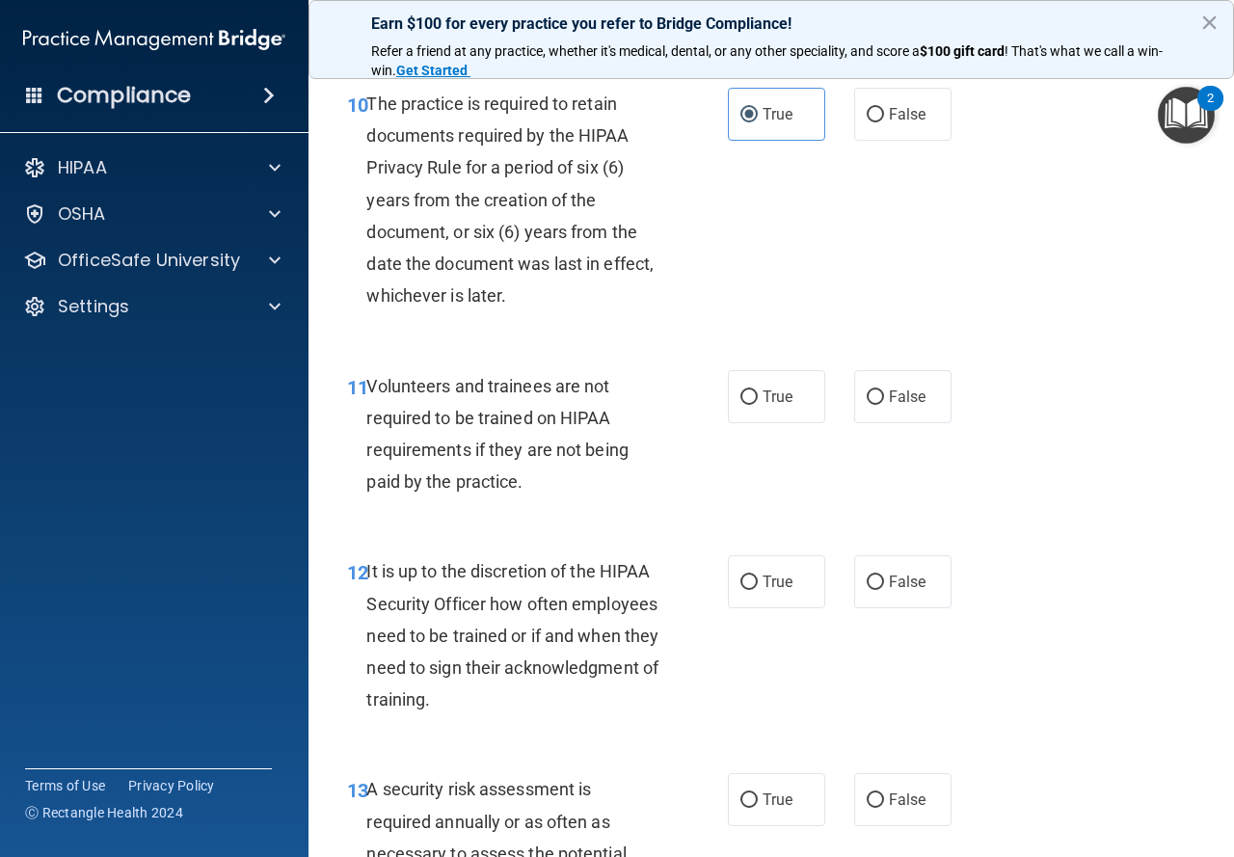
scroll to position [2315, 0]
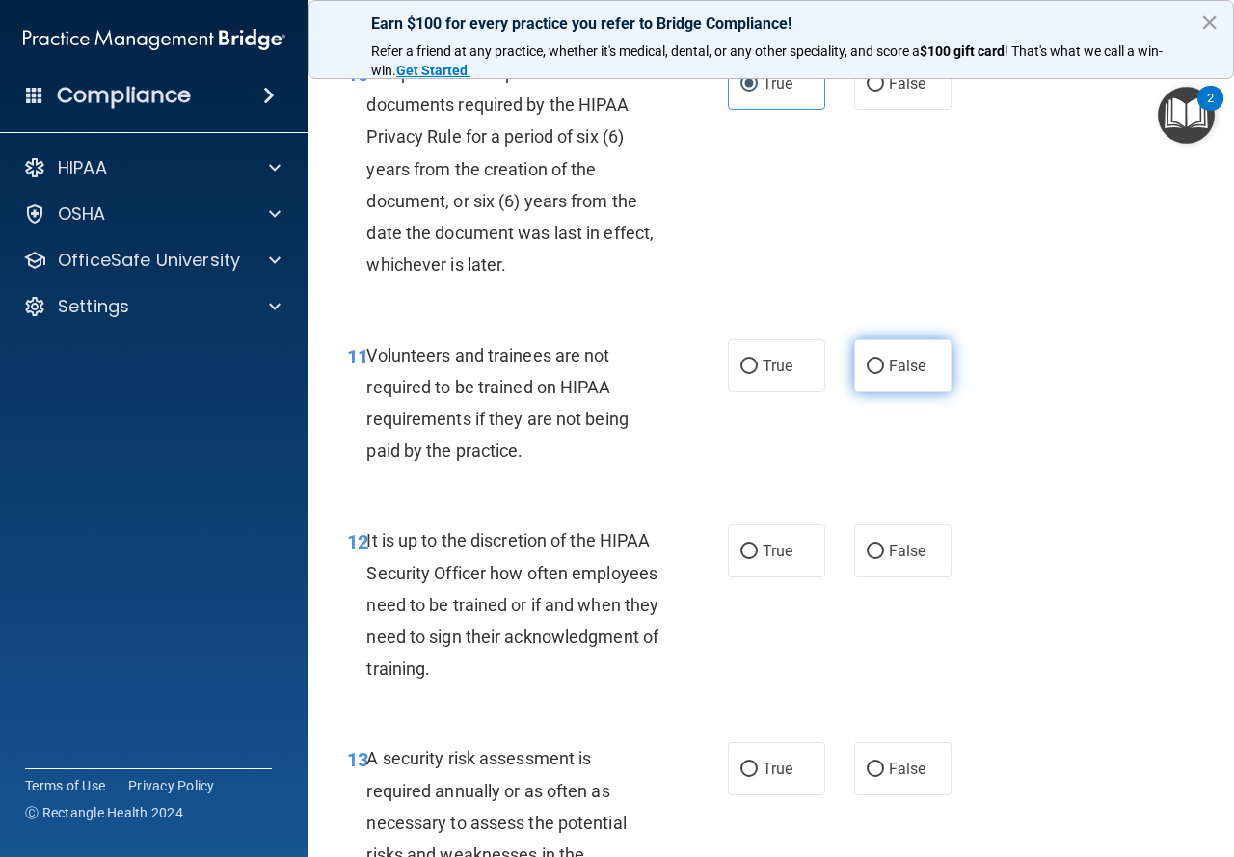
click at [912, 393] on label "False" at bounding box center [902, 365] width 97 height 53
click at [884, 374] on input "False" at bounding box center [875, 367] width 17 height 14
radio input "true"
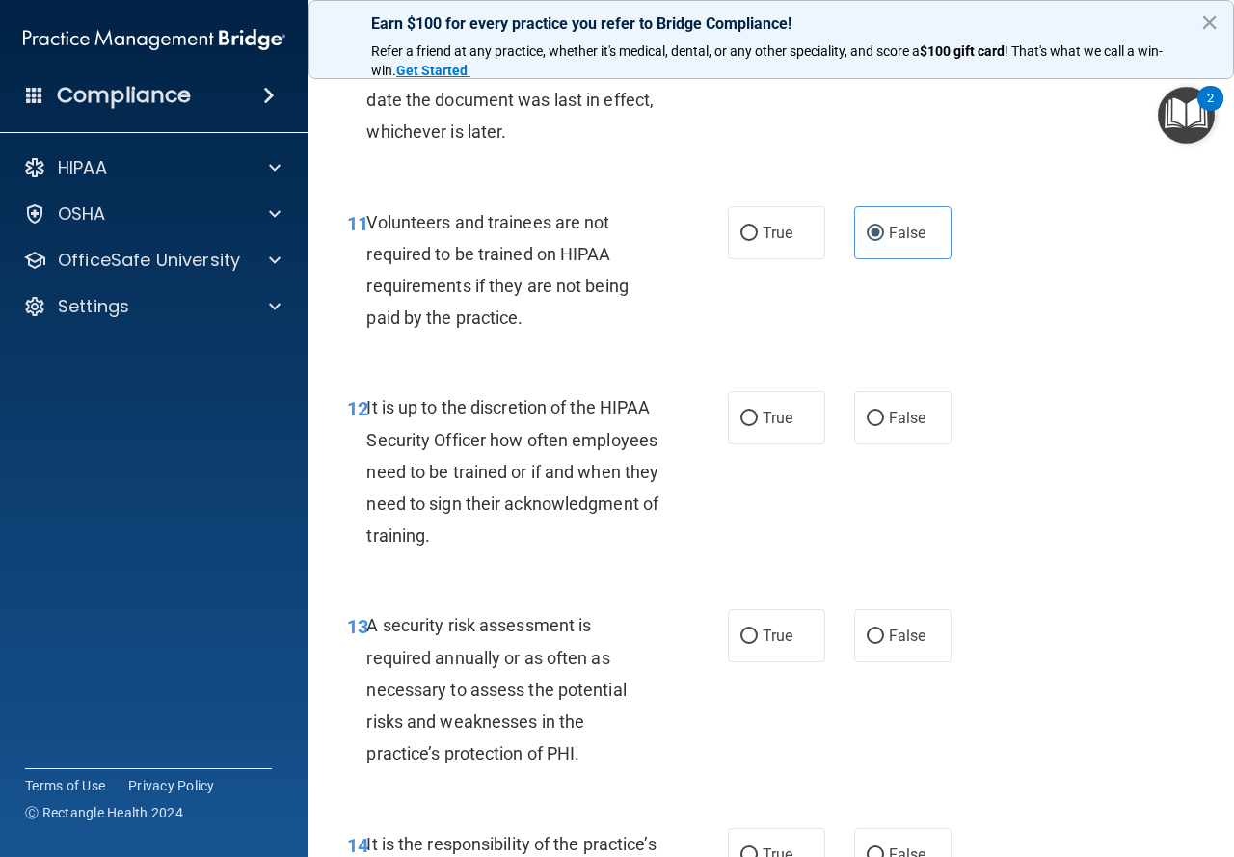
scroll to position [2508, 0]
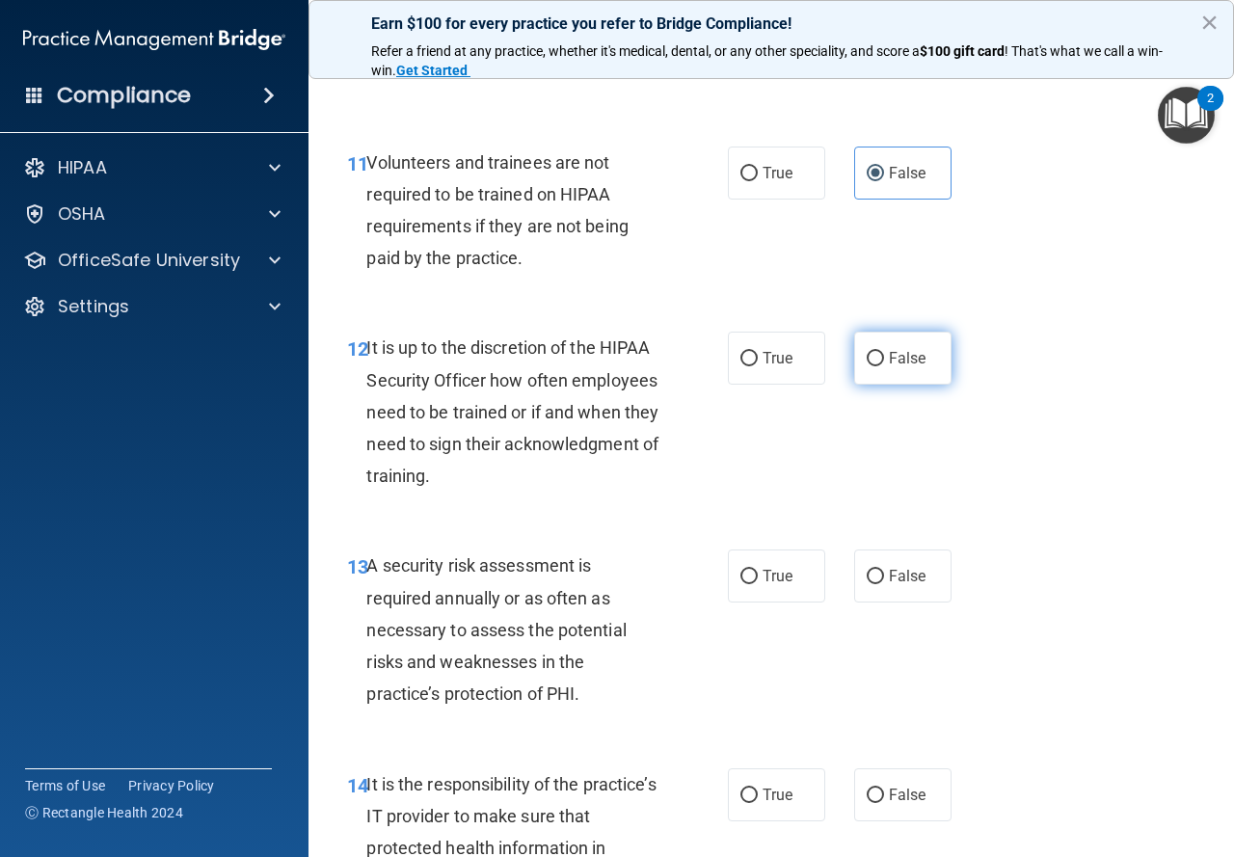
click at [895, 367] on span "False" at bounding box center [908, 358] width 38 height 18
click at [884, 366] on input "False" at bounding box center [875, 359] width 17 height 14
radio input "true"
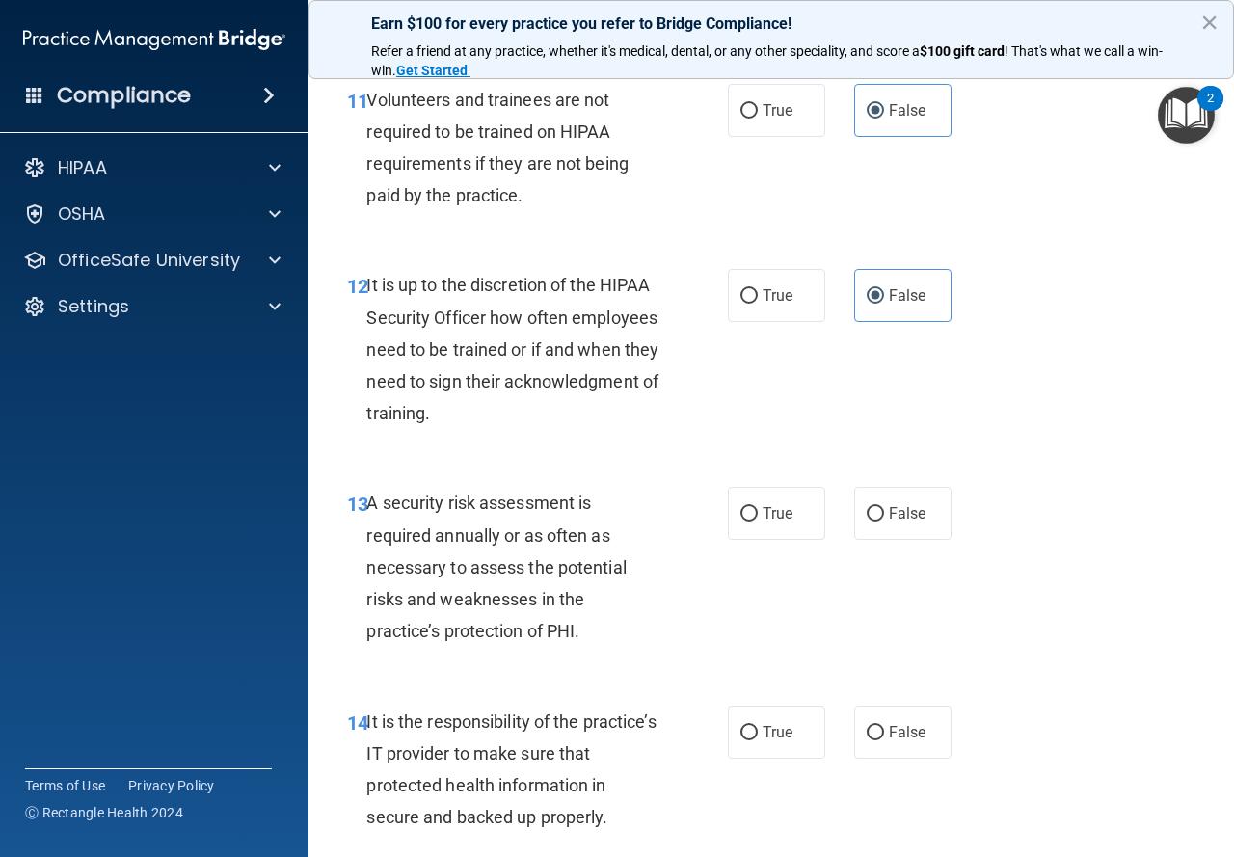
scroll to position [2604, 0]
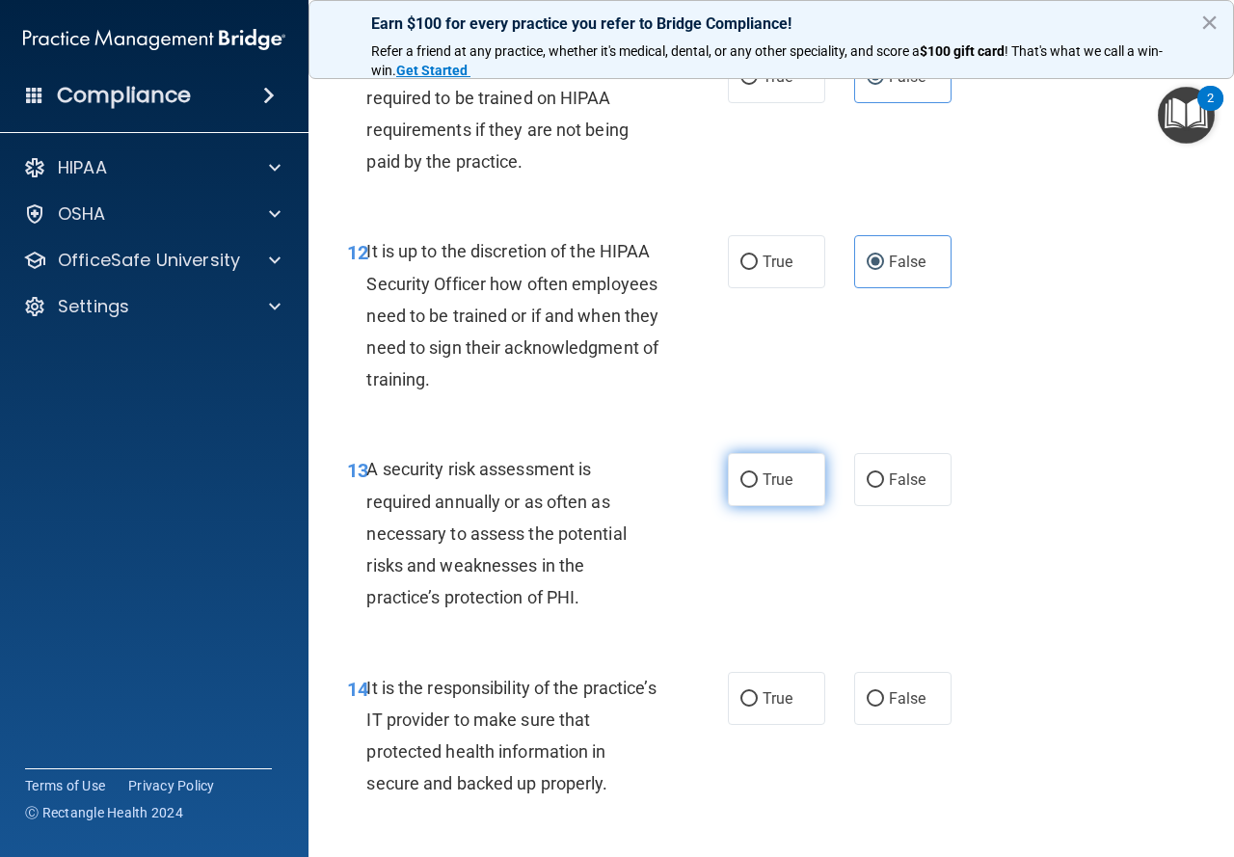
click at [752, 506] on label "True" at bounding box center [776, 479] width 97 height 53
click at [752, 488] on input "True" at bounding box center [749, 481] width 17 height 14
radio input "true"
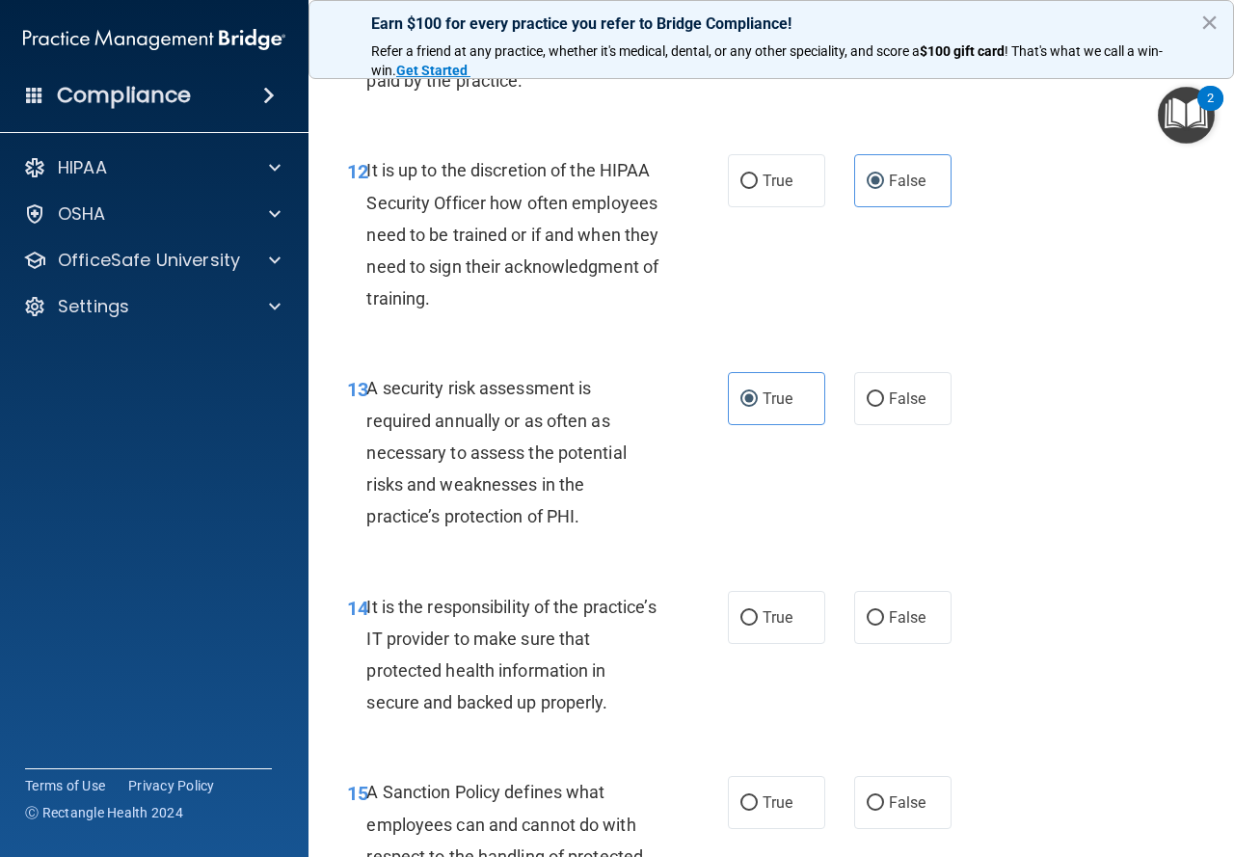
scroll to position [2797, 0]
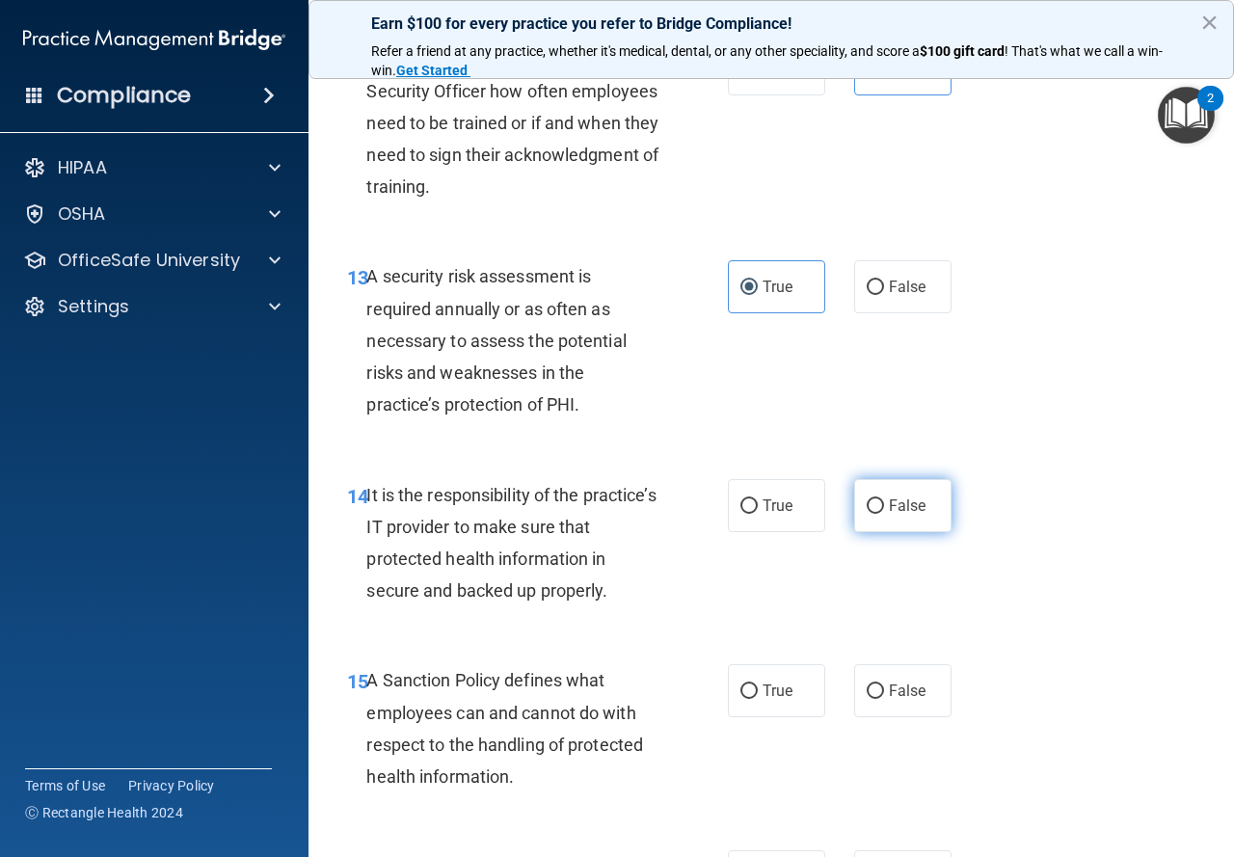
click at [912, 532] on label "False" at bounding box center [902, 505] width 97 height 53
click at [884, 514] on input "False" at bounding box center [875, 507] width 17 height 14
radio input "true"
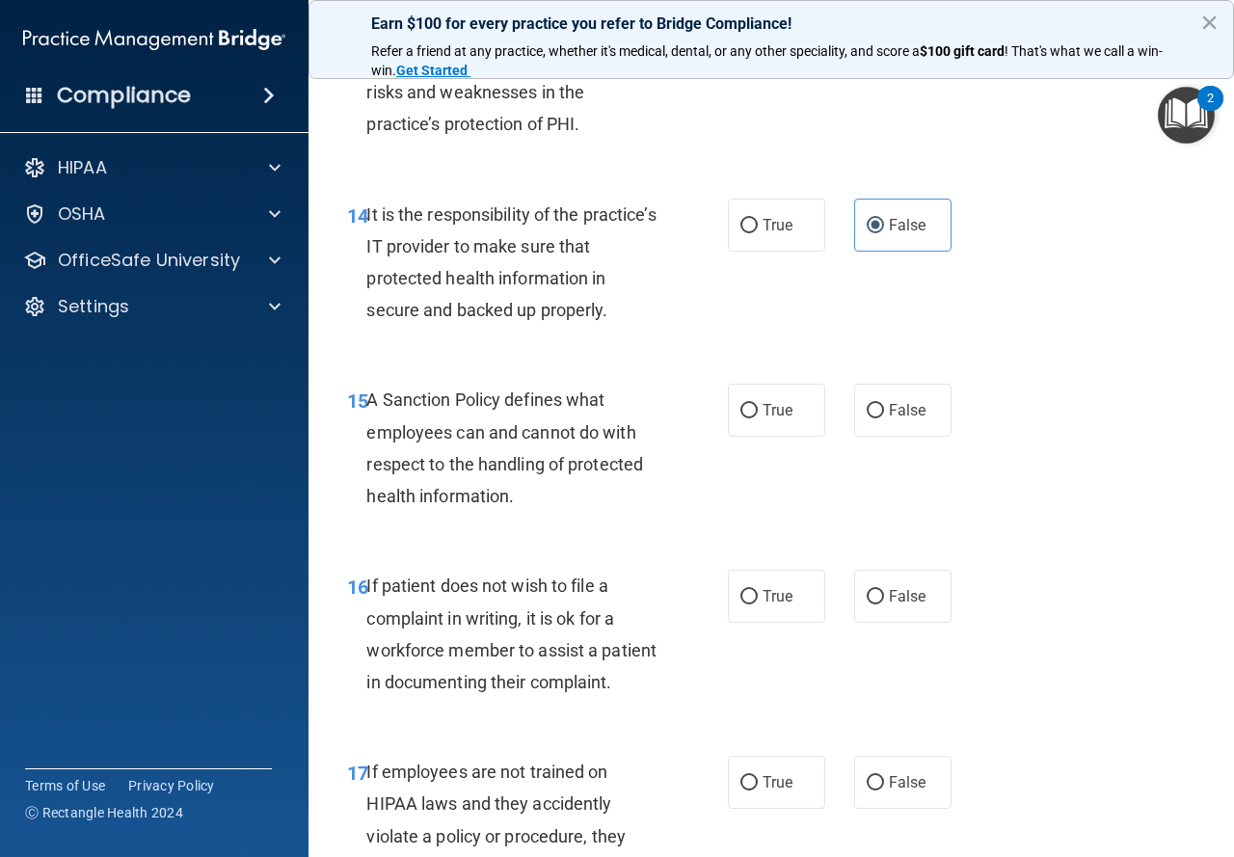
scroll to position [3086, 0]
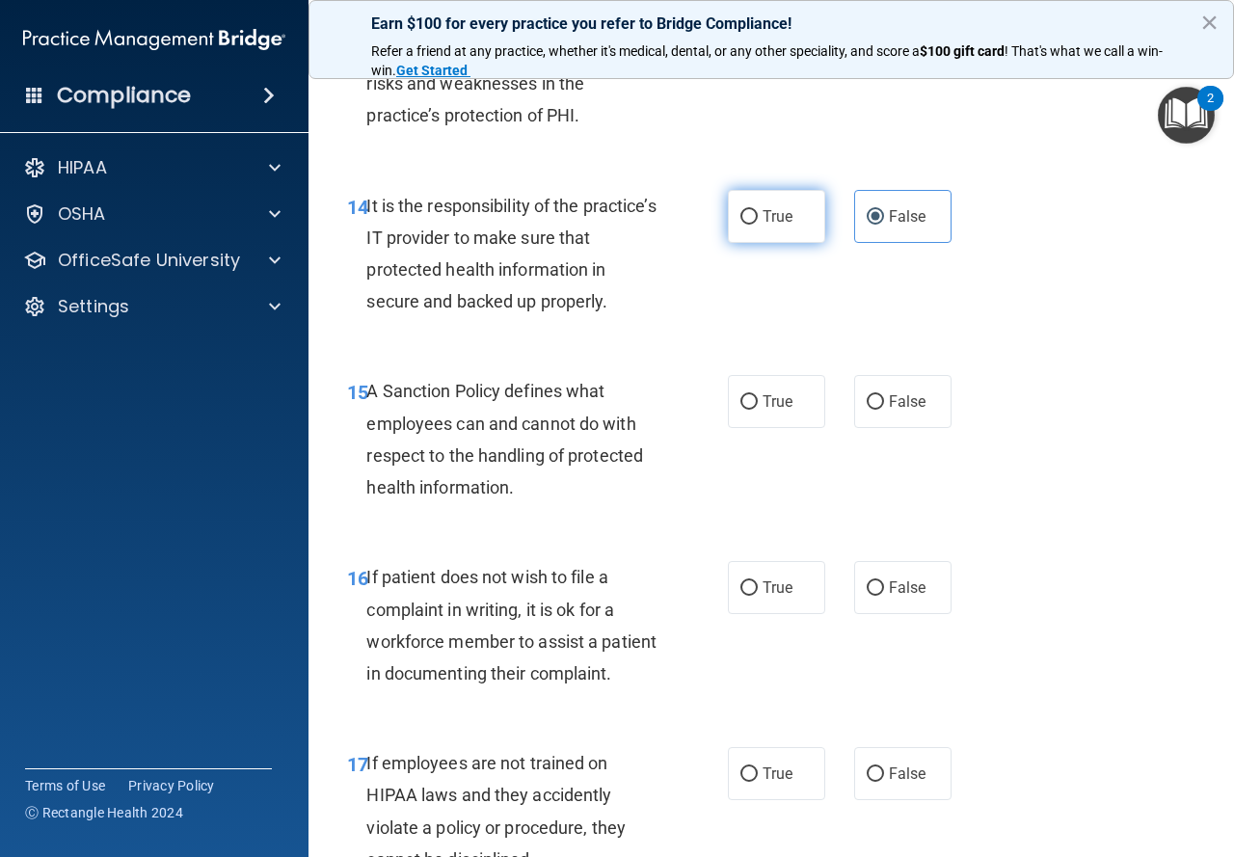
click at [739, 243] on label "True" at bounding box center [776, 216] width 97 height 53
click at [741, 225] on input "True" at bounding box center [749, 217] width 17 height 14
radio input "true"
radio input "false"
click at [763, 411] on span "True" at bounding box center [778, 402] width 30 height 18
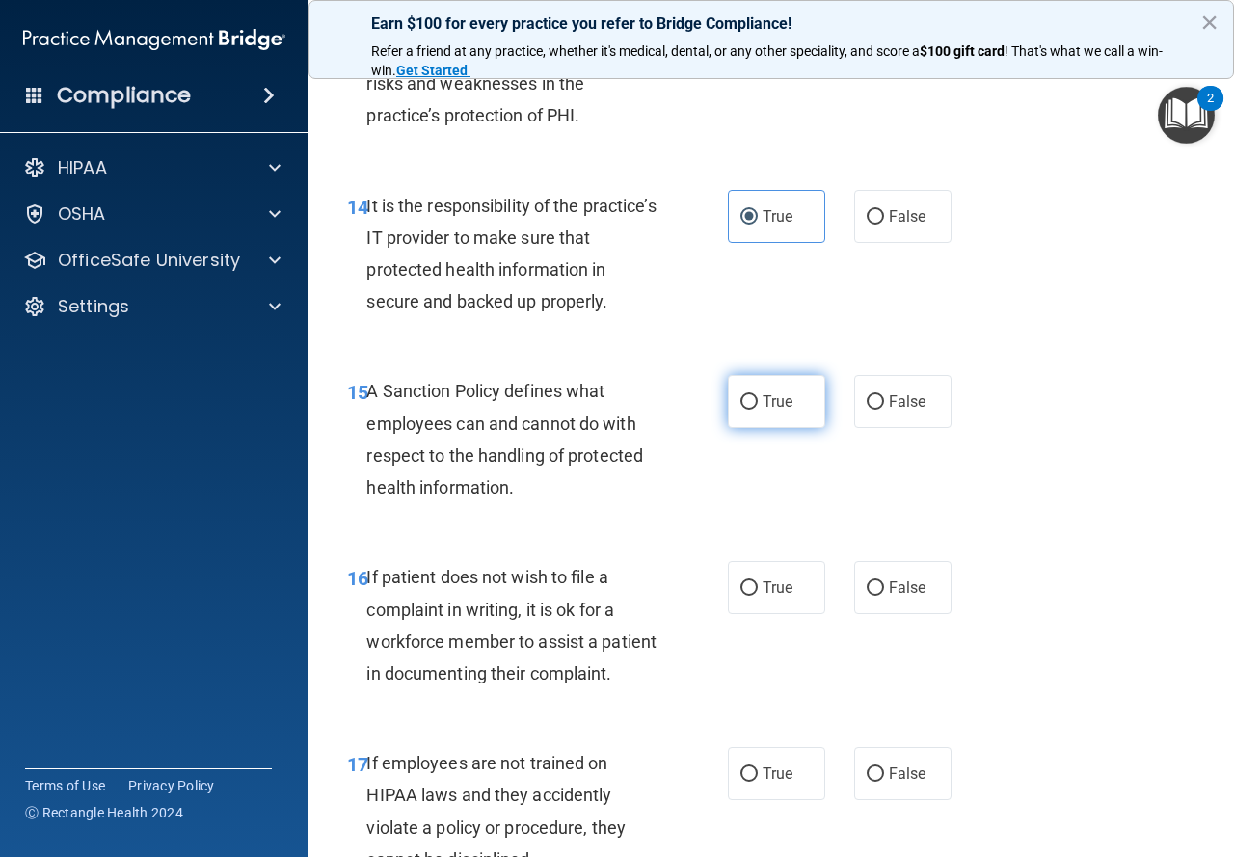
click at [757, 410] on input "True" at bounding box center [749, 402] width 17 height 14
radio input "true"
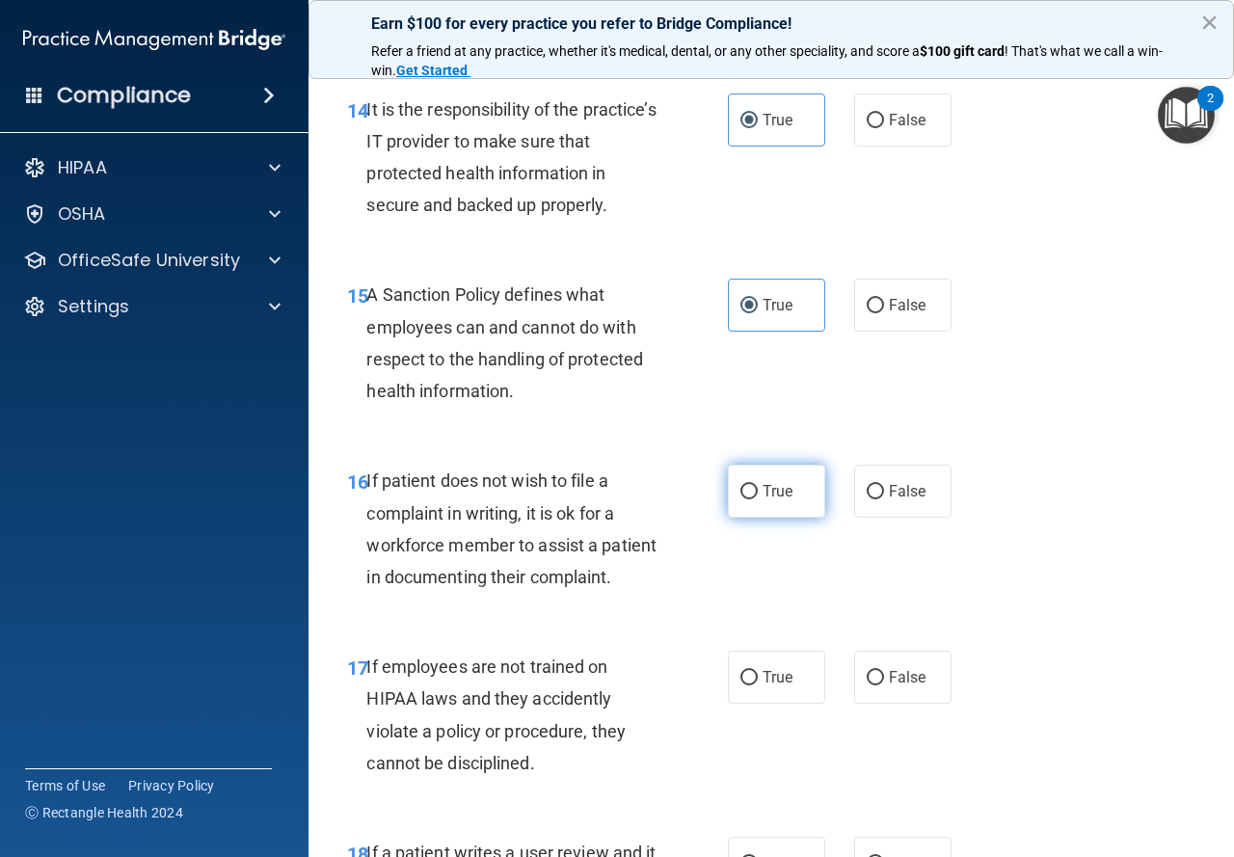
click at [738, 518] on label "True" at bounding box center [776, 491] width 97 height 53
click at [741, 500] on input "True" at bounding box center [749, 492] width 17 height 14
radio input "true"
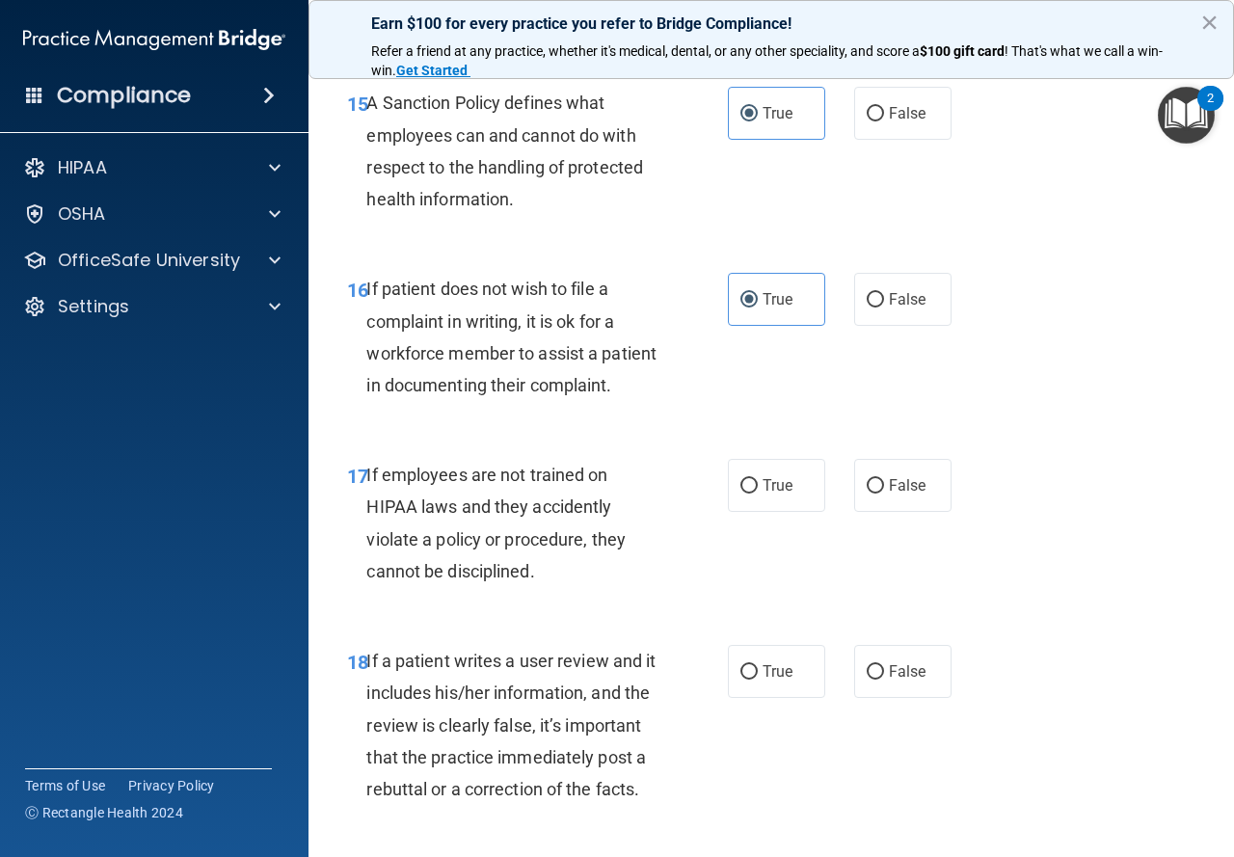
scroll to position [3375, 0]
click at [764, 494] on span "True" at bounding box center [778, 484] width 30 height 18
click at [758, 493] on input "True" at bounding box center [749, 485] width 17 height 14
radio input "true"
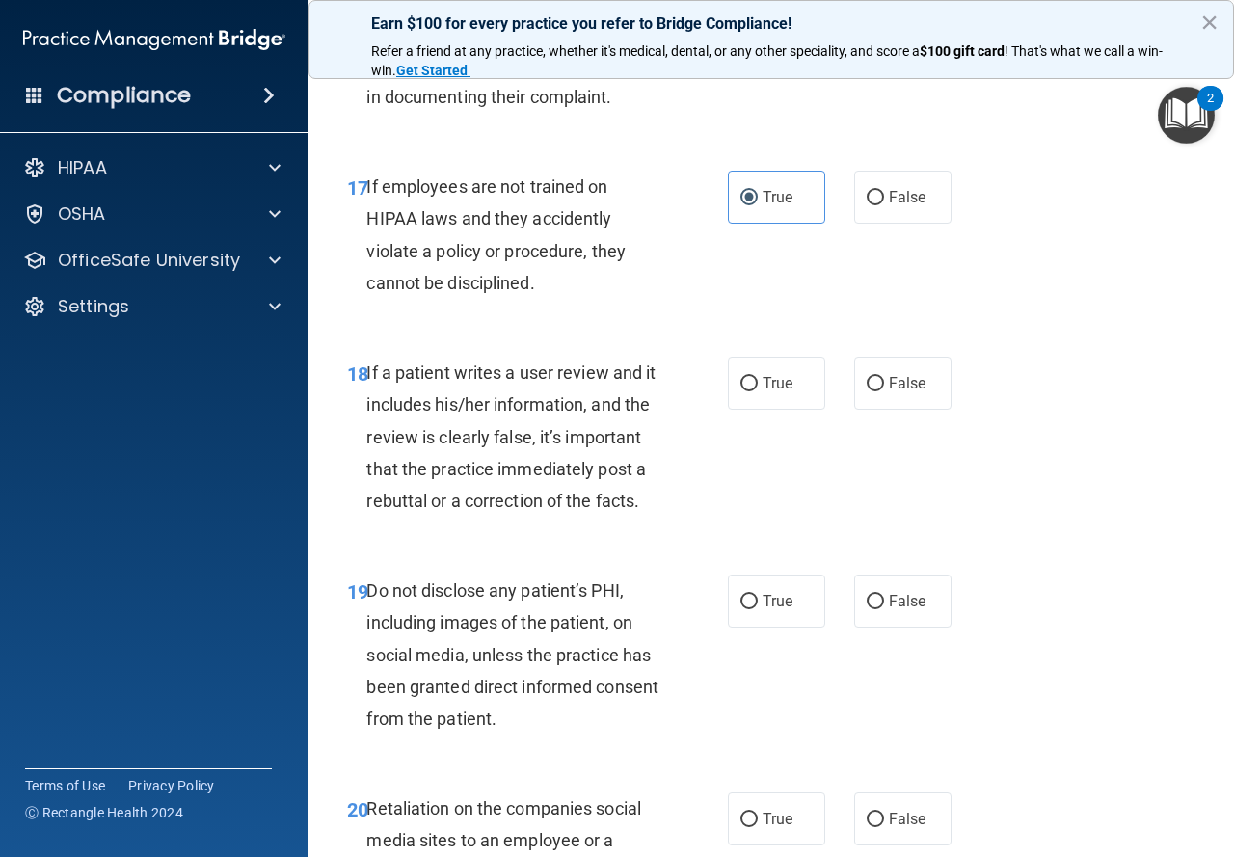
scroll to position [3665, 0]
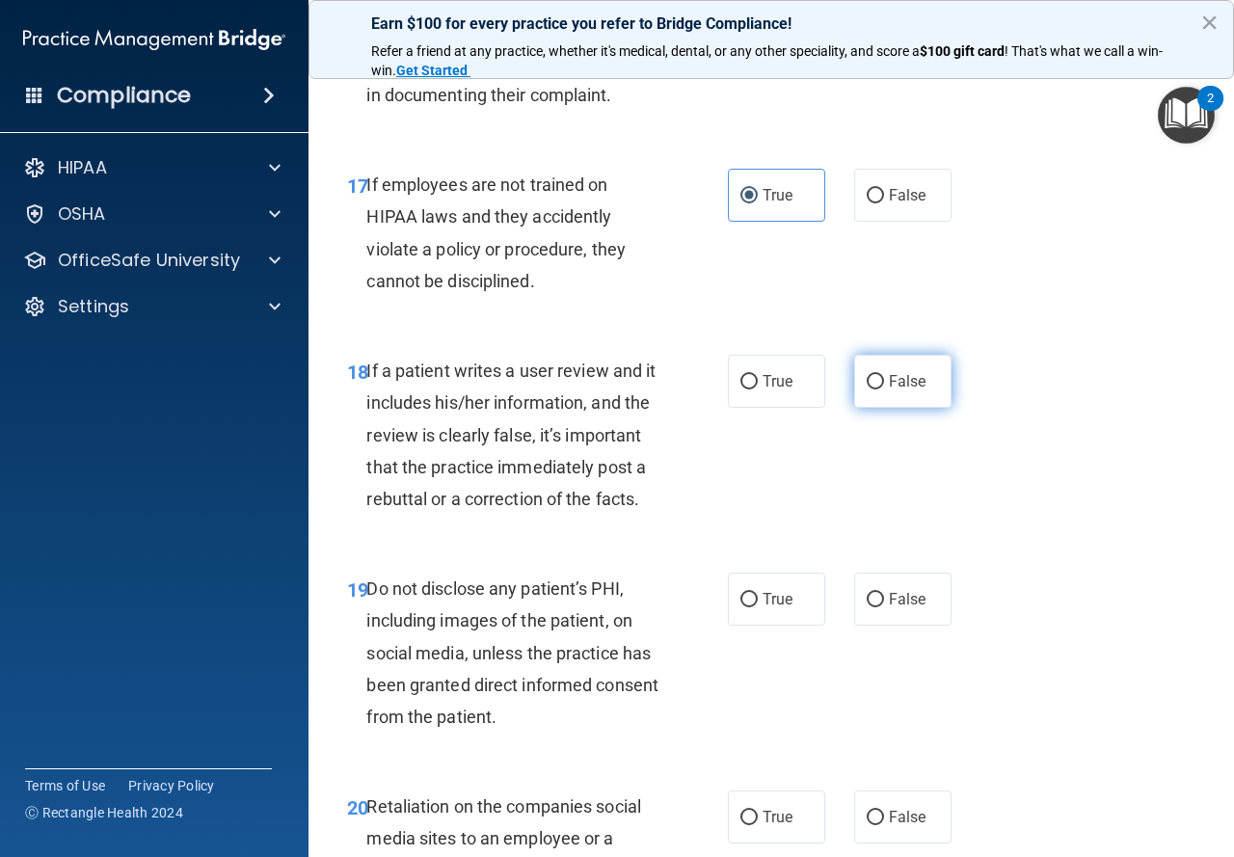
click at [867, 390] on input "False" at bounding box center [875, 382] width 17 height 14
radio input "true"
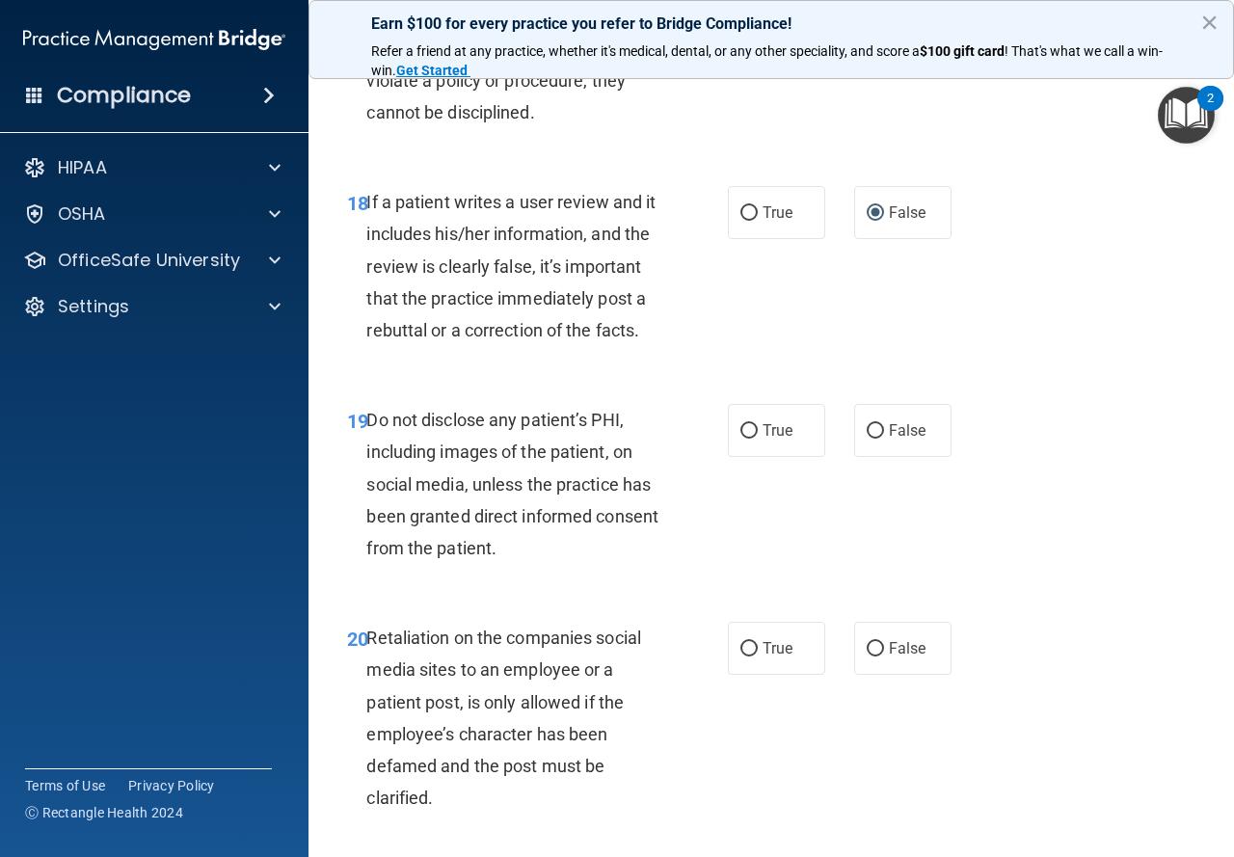
scroll to position [3858, 0]
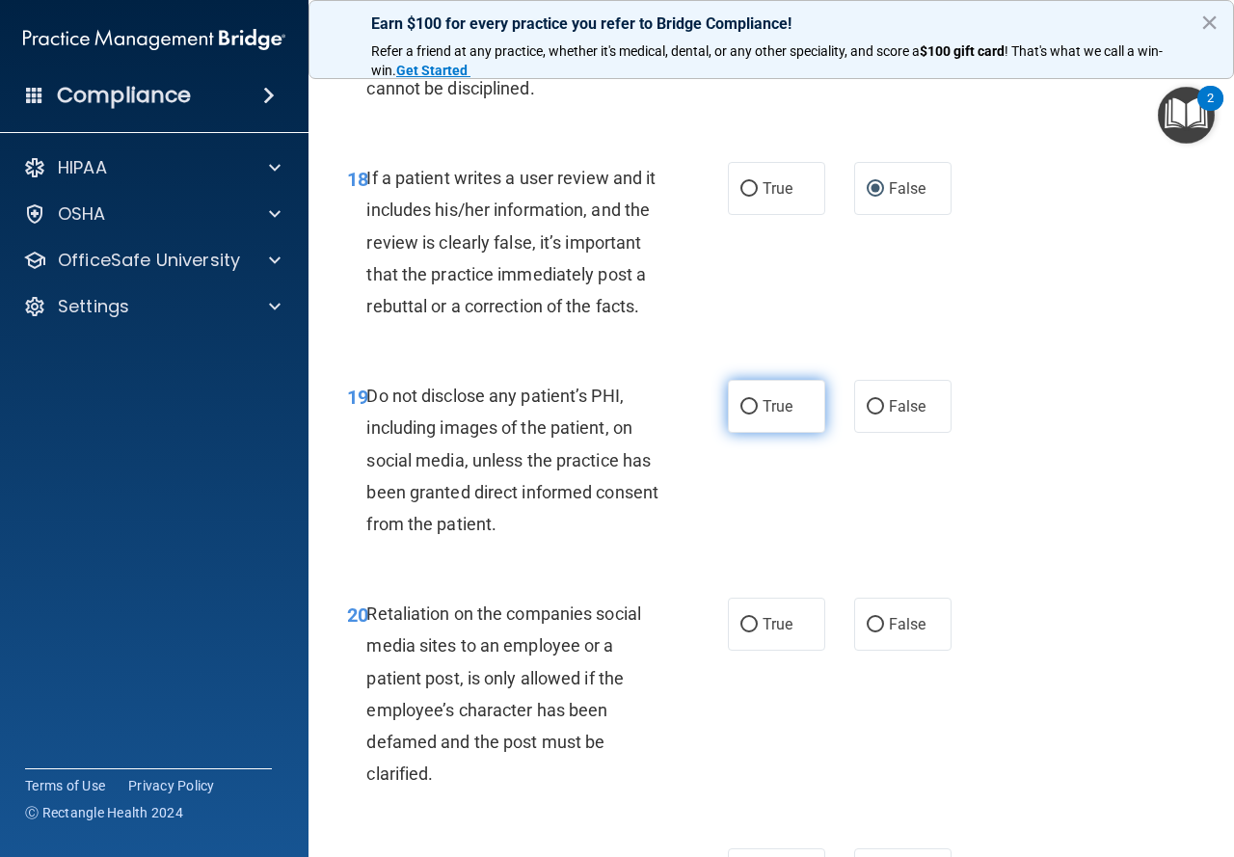
click at [728, 433] on label "True" at bounding box center [776, 406] width 97 height 53
click at [741, 415] on input "True" at bounding box center [749, 407] width 17 height 14
radio input "true"
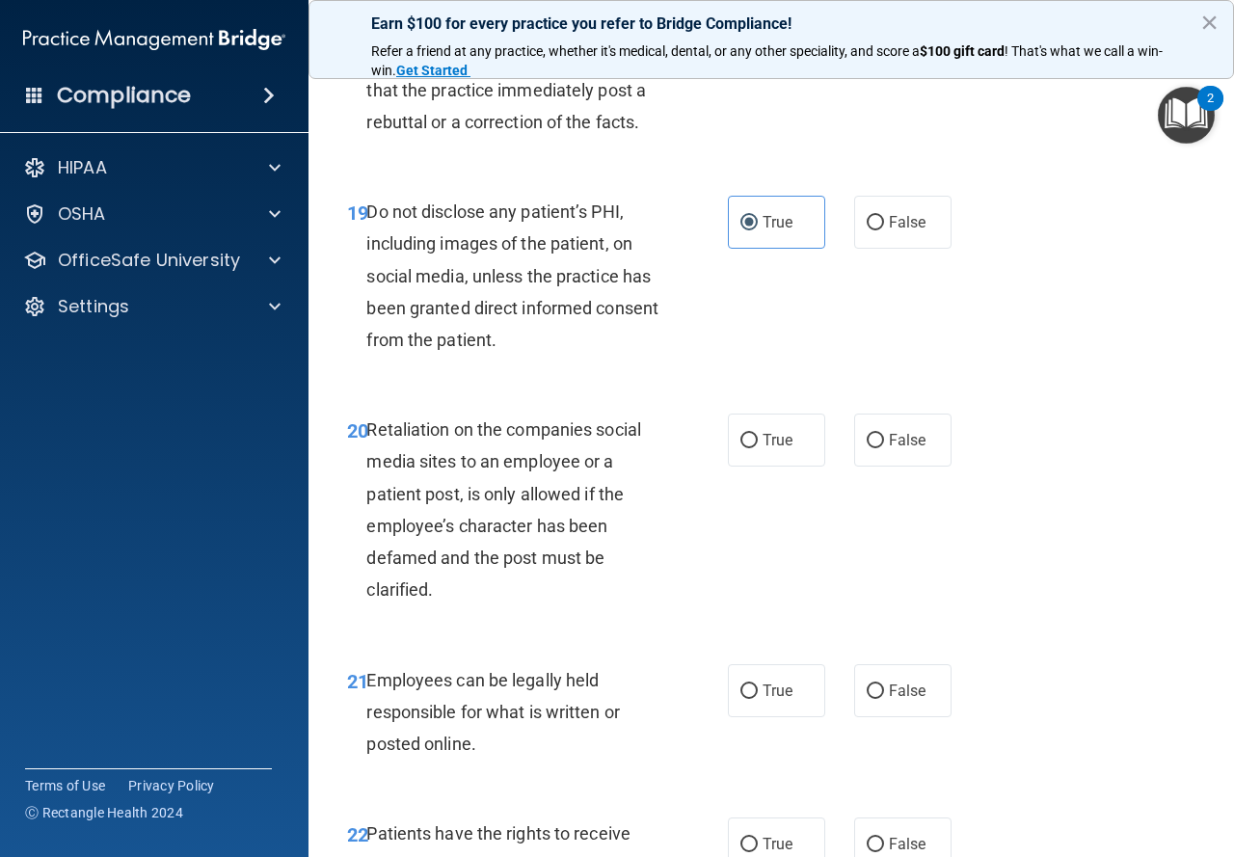
scroll to position [4051, 0]
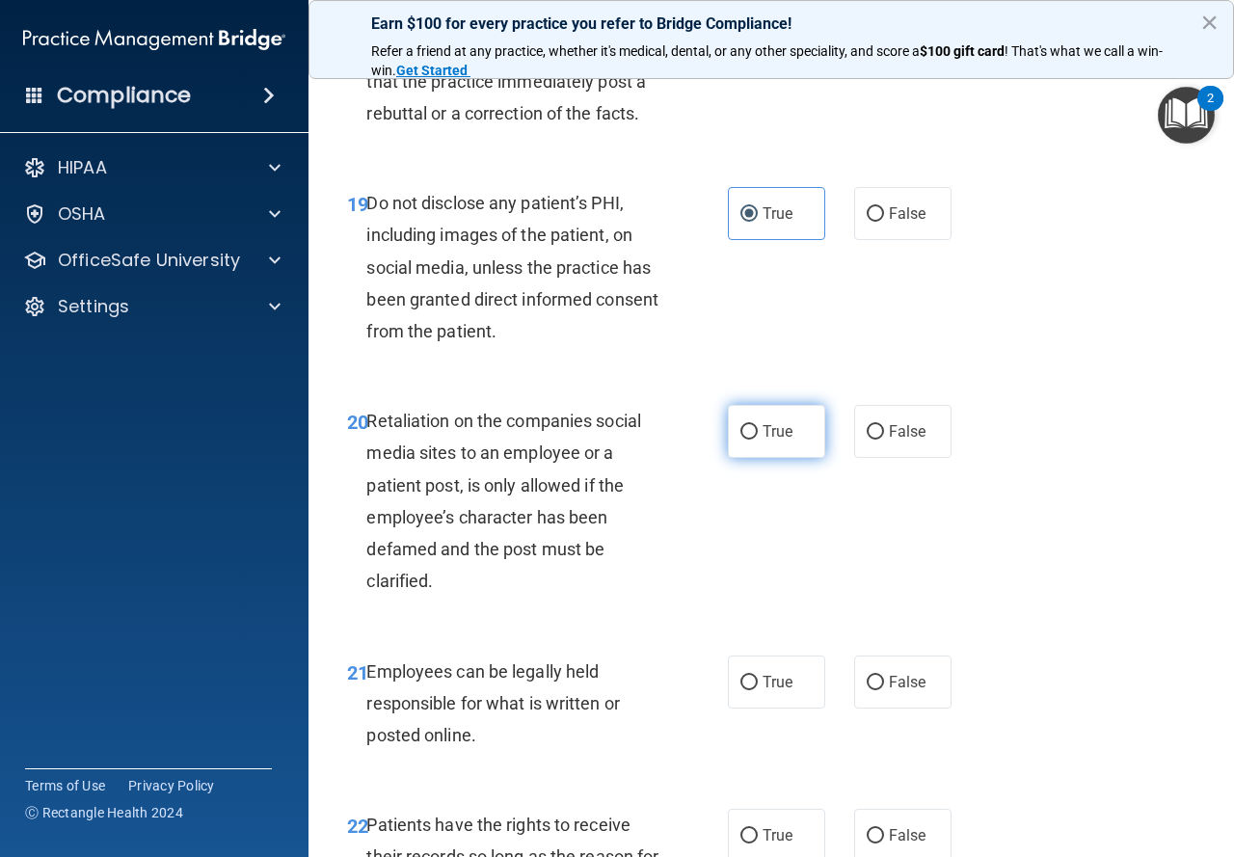
click at [741, 440] on input "True" at bounding box center [749, 432] width 17 height 14
radio input "true"
click at [867, 440] on input "False" at bounding box center [875, 432] width 17 height 14
radio input "true"
radio input "false"
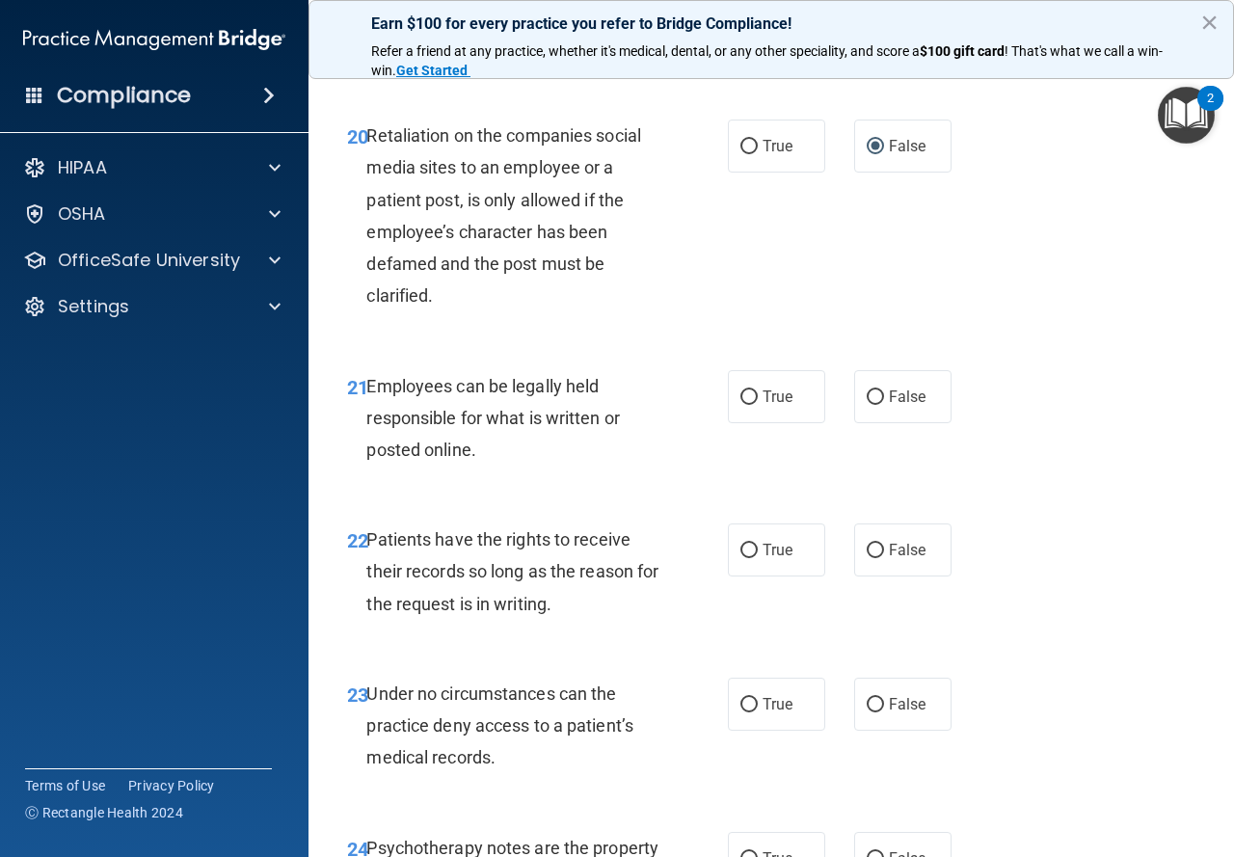
scroll to position [4340, 0]
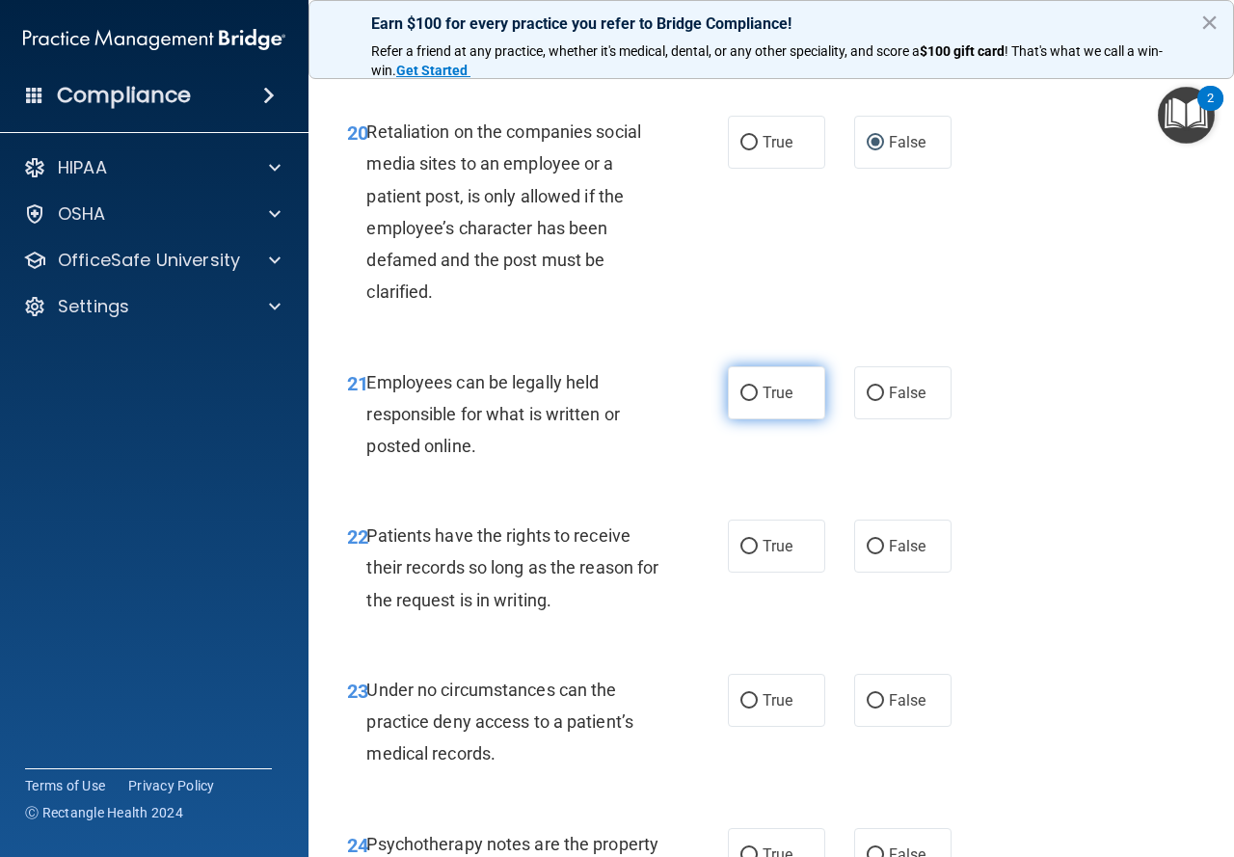
click at [763, 402] on span "True" at bounding box center [778, 393] width 30 height 18
click at [756, 401] on input "True" at bounding box center [749, 394] width 17 height 14
radio input "true"
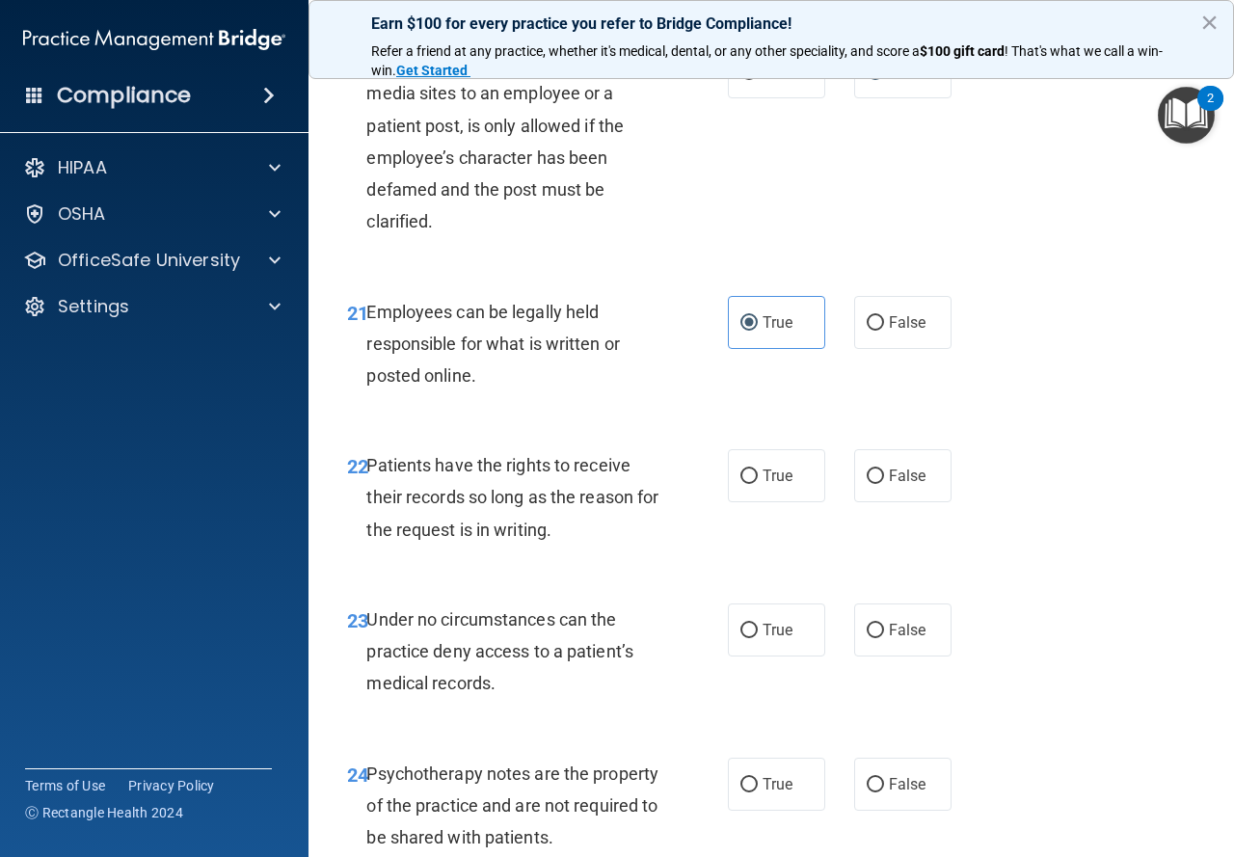
scroll to position [4533, 0]
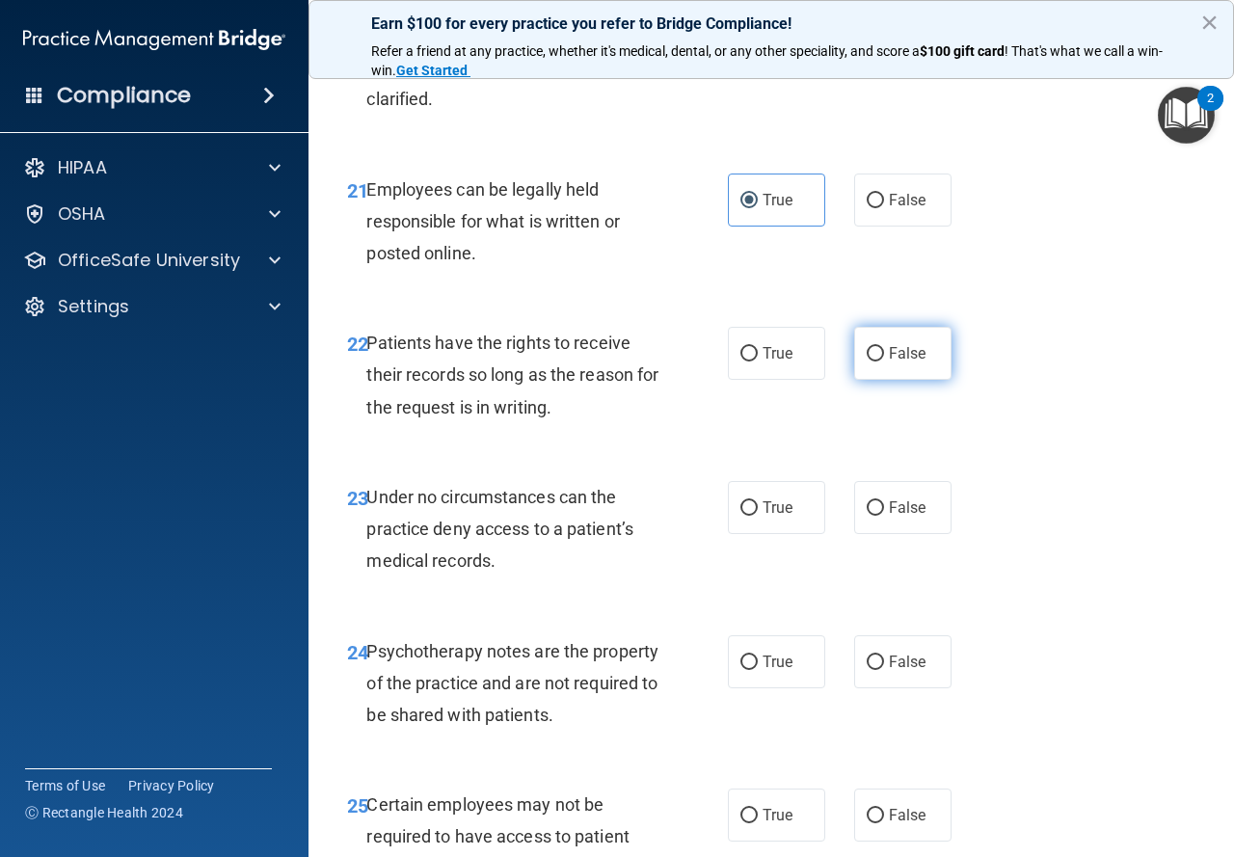
click at [867, 362] on input "False" at bounding box center [875, 354] width 17 height 14
radio input "true"
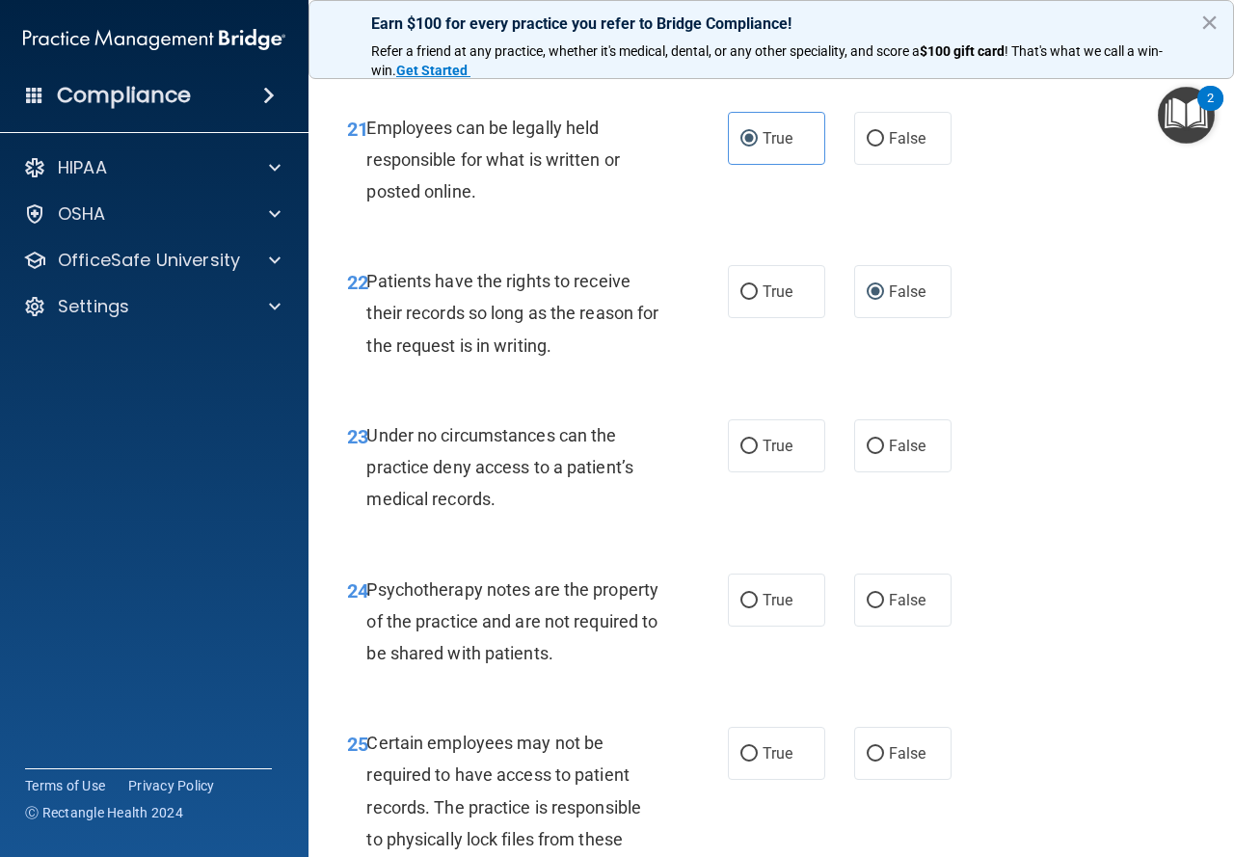
scroll to position [4629, 0]
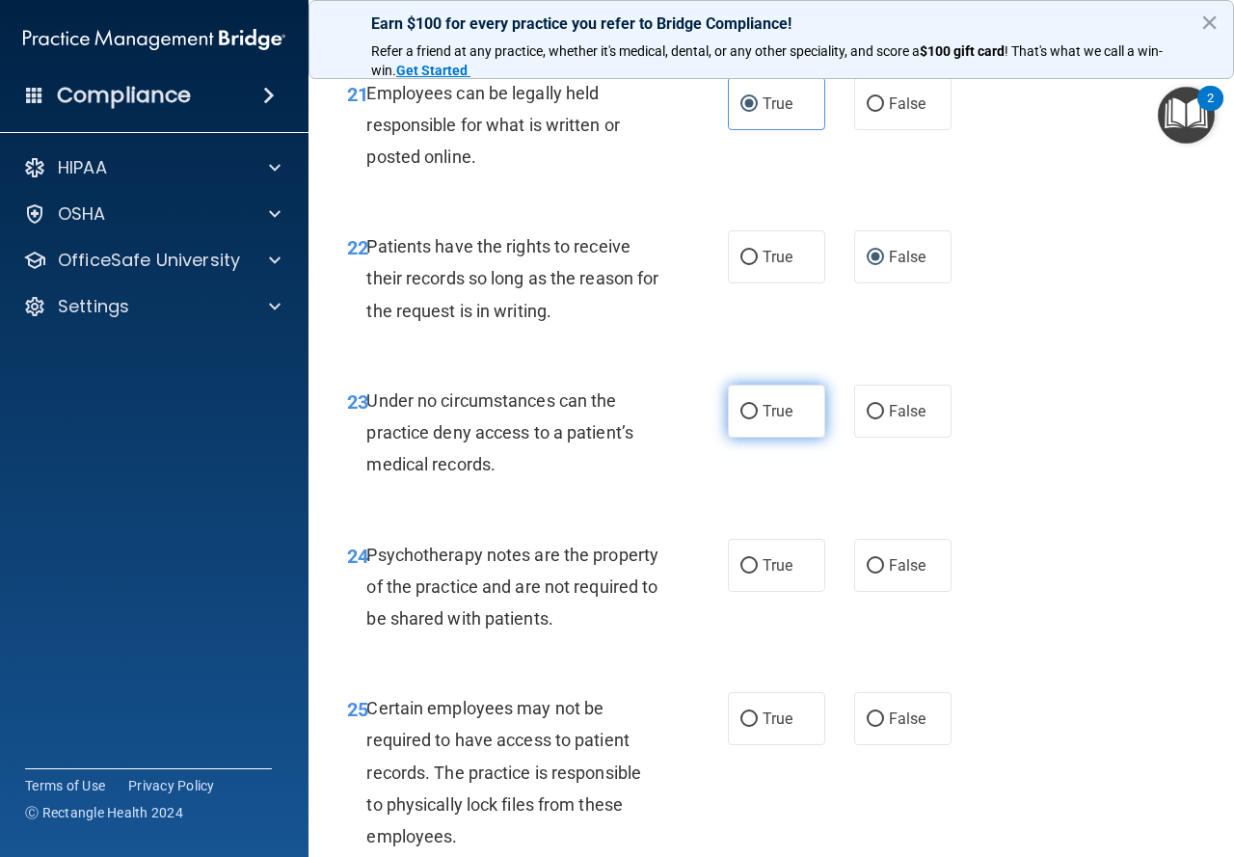
click at [791, 438] on label "True" at bounding box center [776, 411] width 97 height 53
click at [758, 420] on input "True" at bounding box center [749, 412] width 17 height 14
radio input "true"
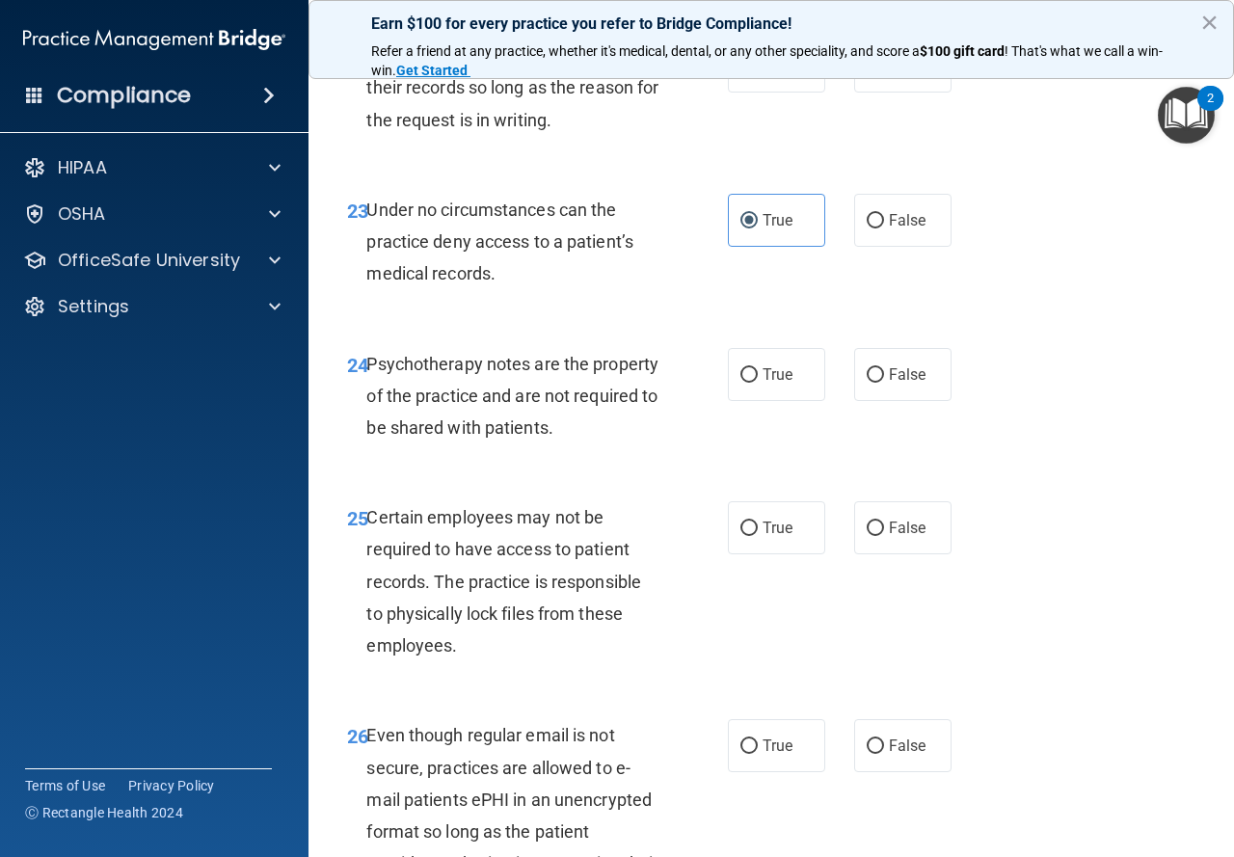
scroll to position [4822, 0]
click at [754, 399] on label "True" at bounding box center [776, 372] width 97 height 53
click at [754, 381] on input "True" at bounding box center [749, 373] width 17 height 14
radio input "true"
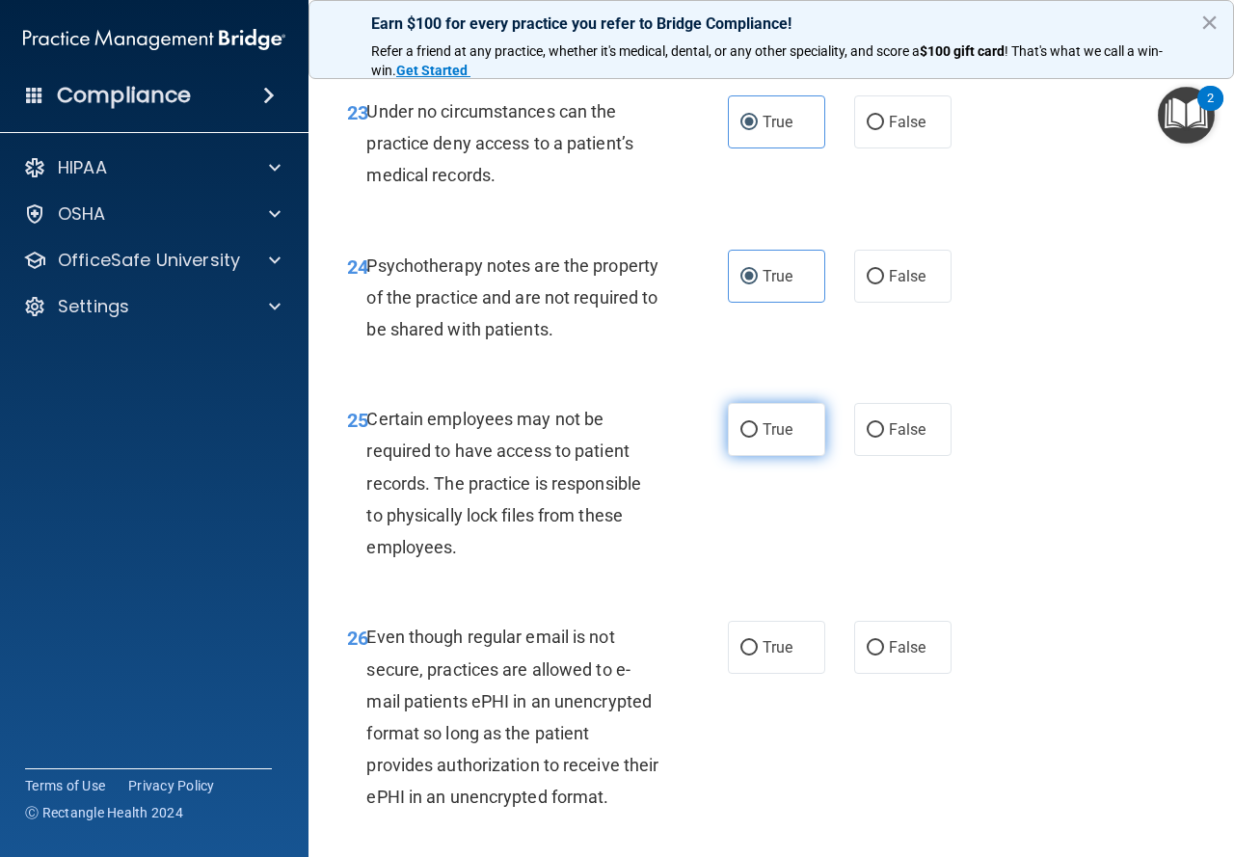
click at [751, 456] on label "True" at bounding box center [776, 429] width 97 height 53
click at [751, 438] on input "True" at bounding box center [749, 430] width 17 height 14
radio input "true"
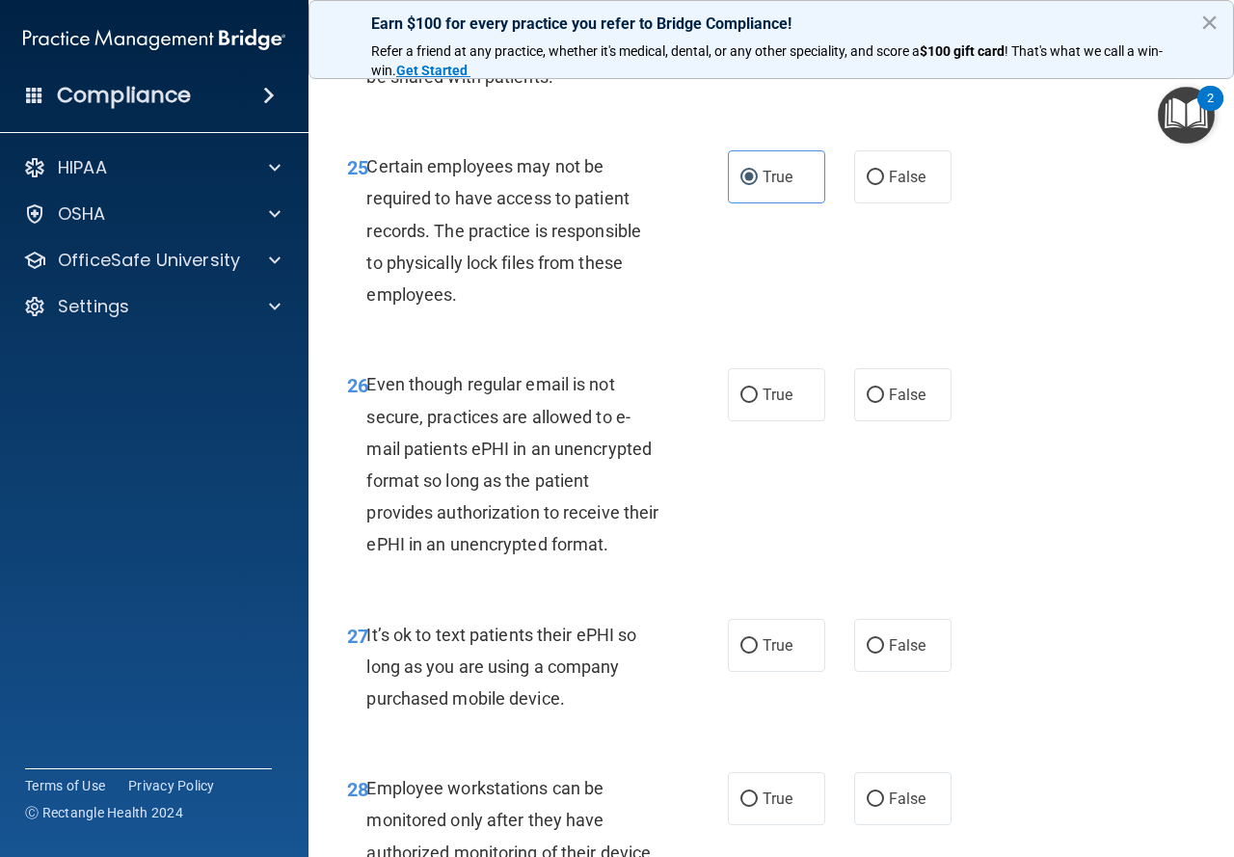
scroll to position [5208, 0]
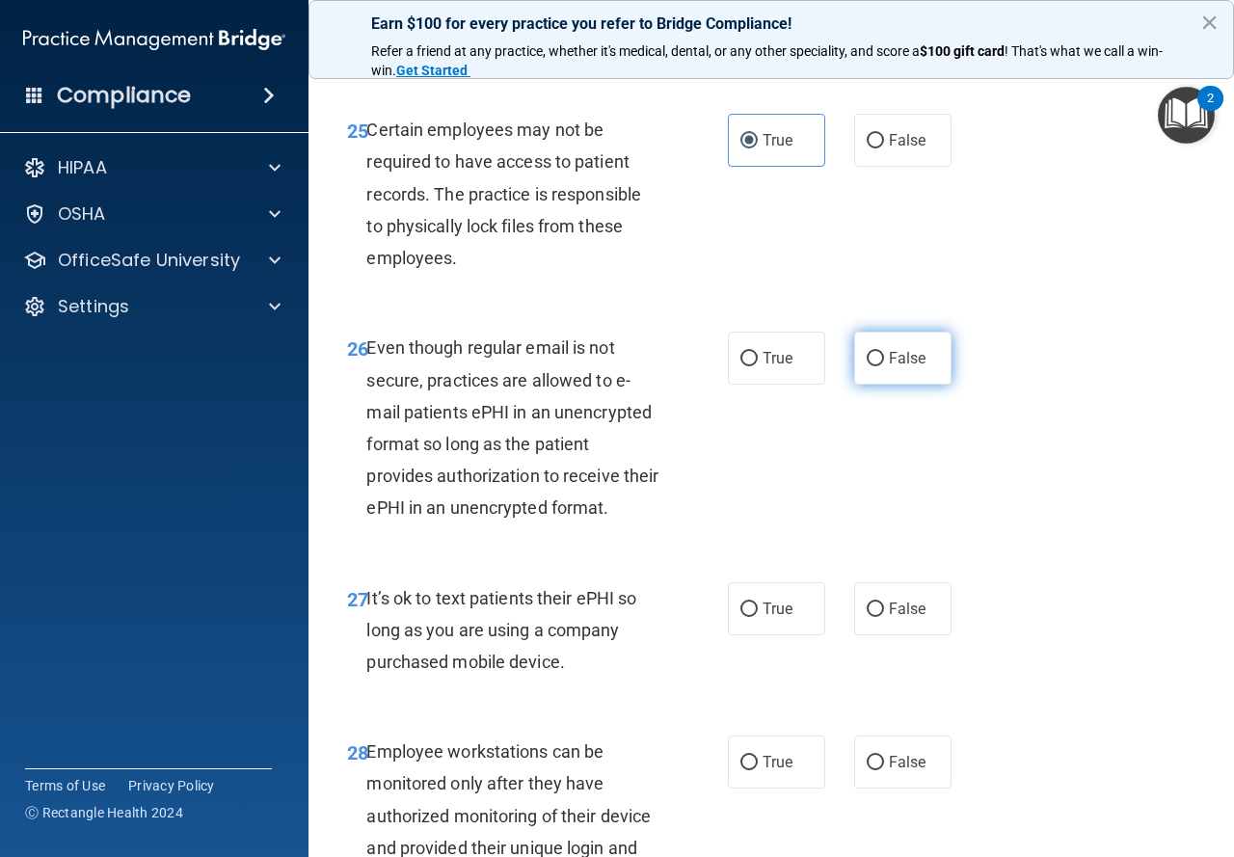
click at [867, 366] on input "False" at bounding box center [875, 359] width 17 height 14
radio input "true"
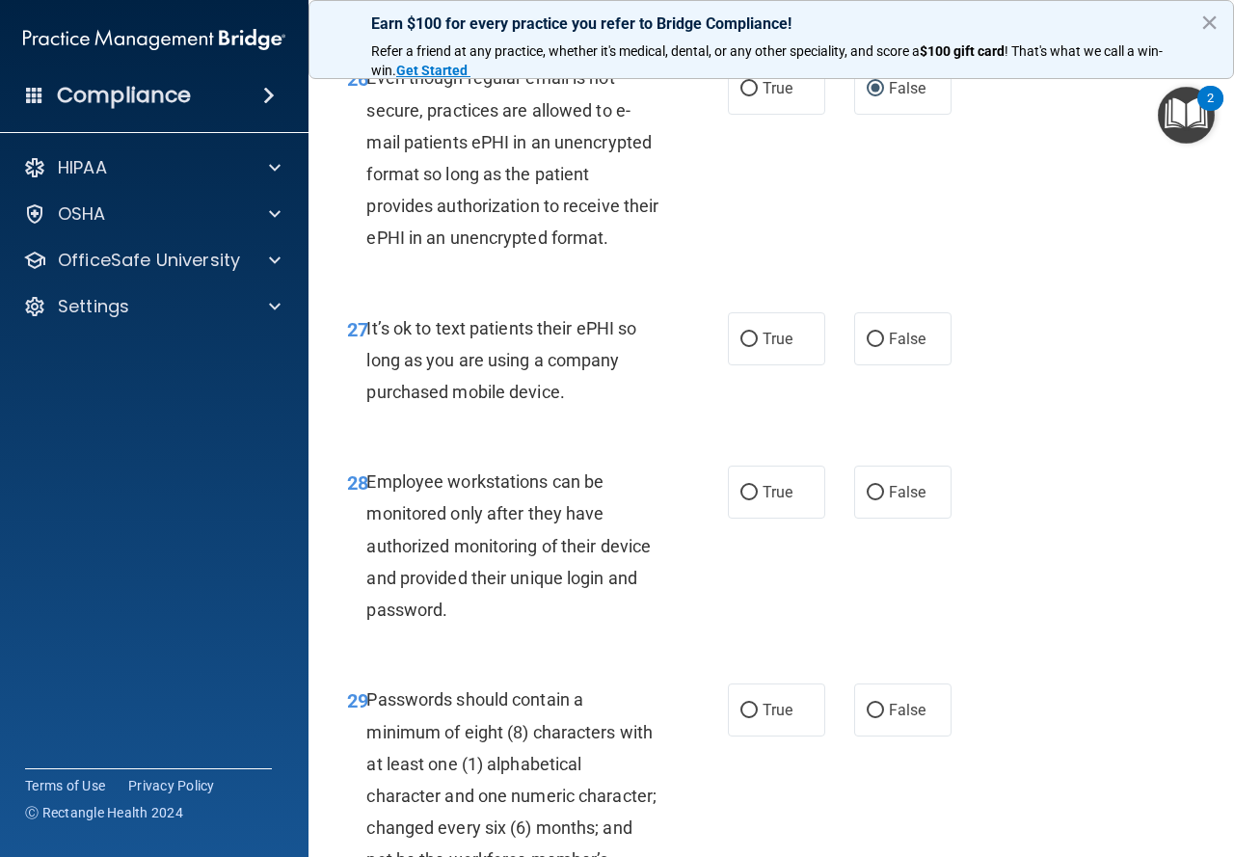
scroll to position [5497, 0]
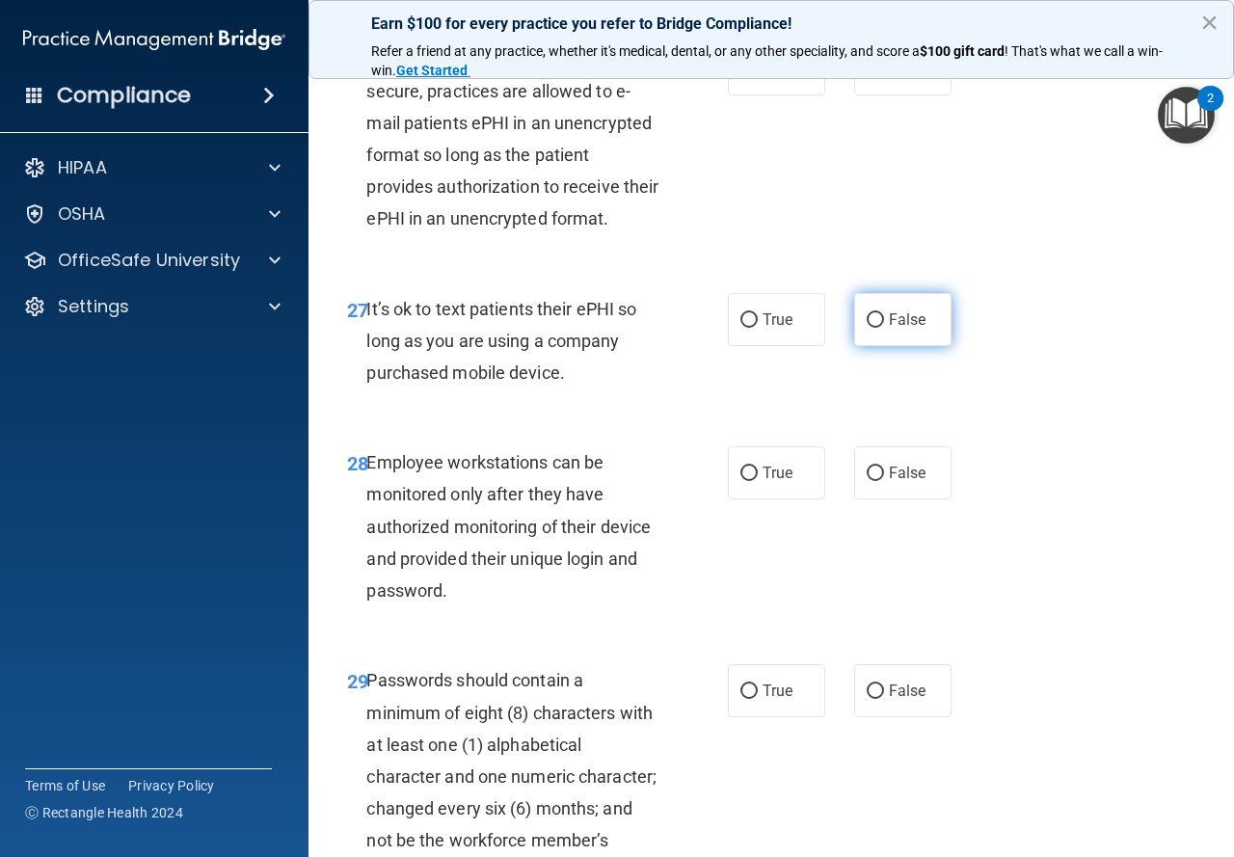
click at [908, 346] on label "False" at bounding box center [902, 319] width 97 height 53
click at [884, 328] on input "False" at bounding box center [875, 320] width 17 height 14
radio input "true"
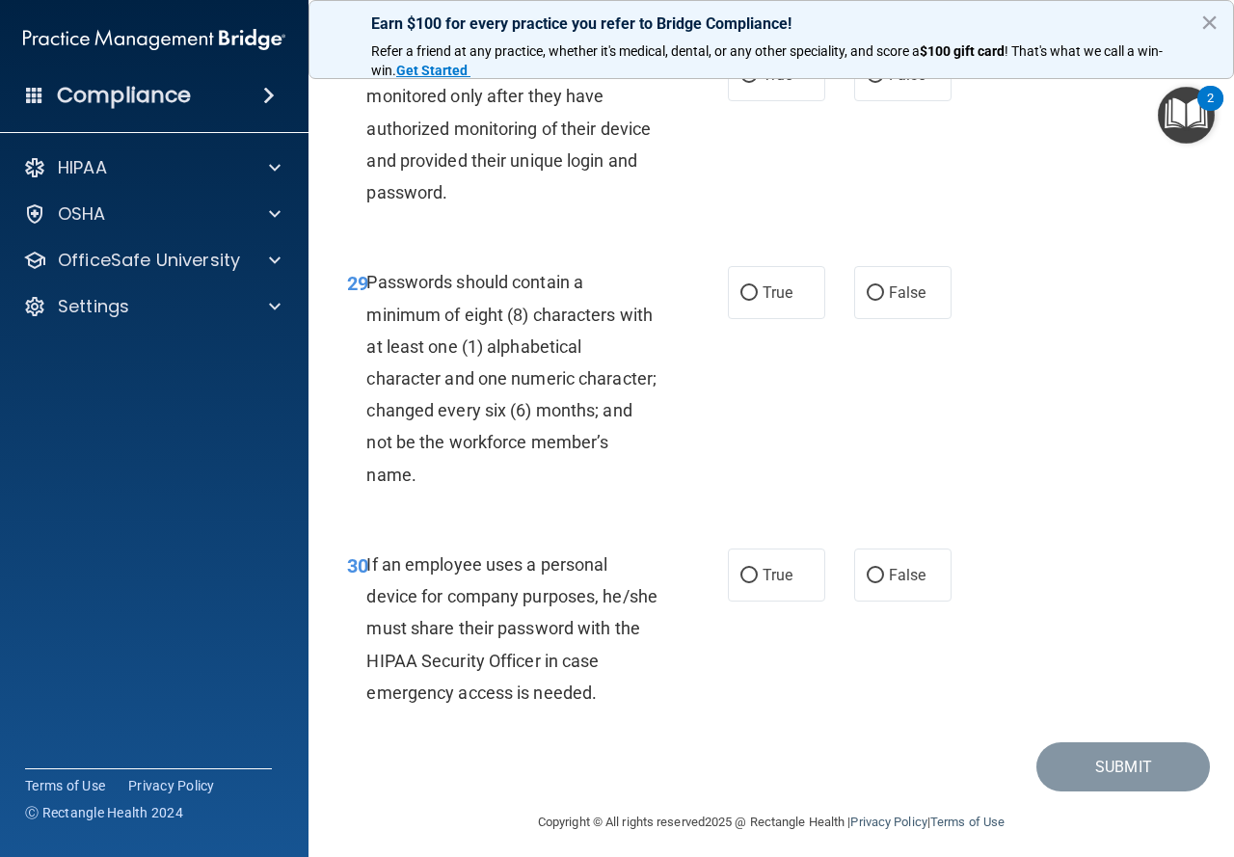
scroll to position [5690, 0]
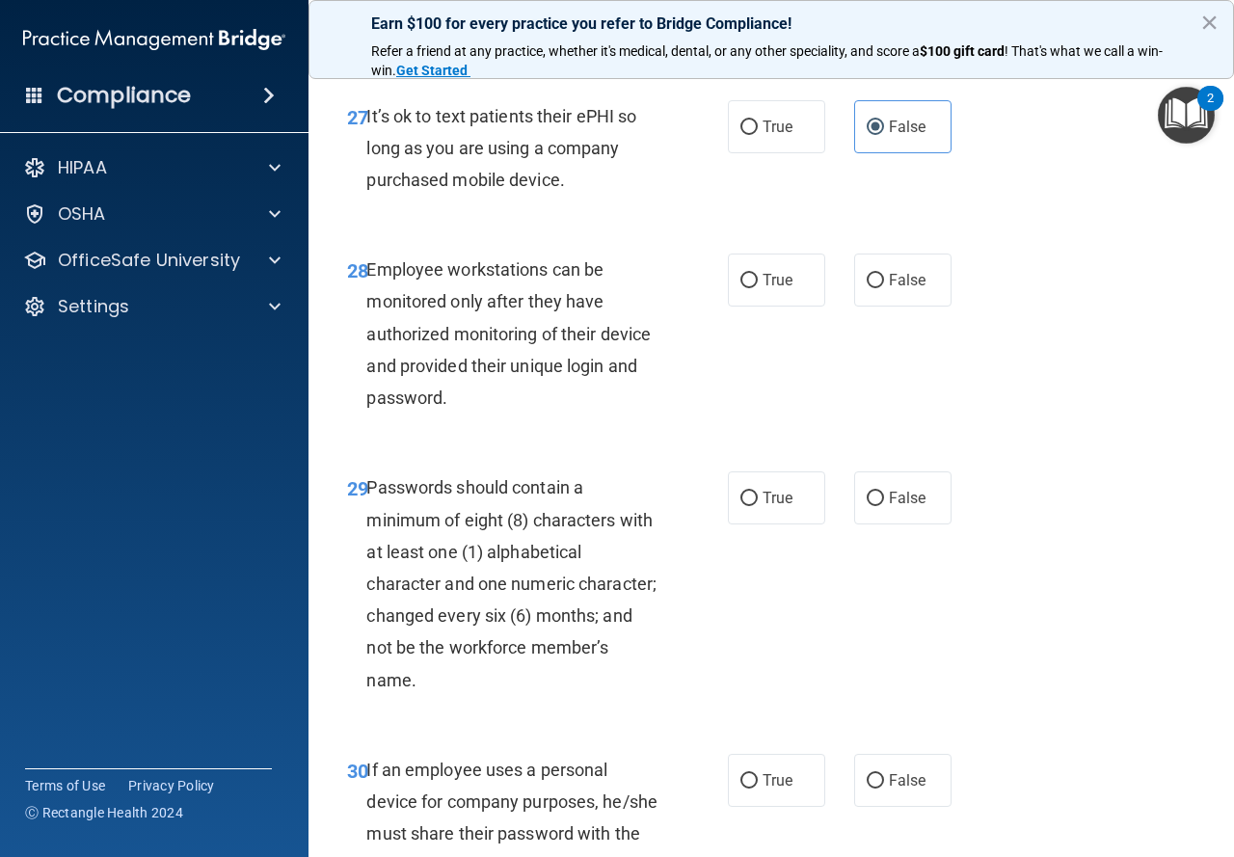
click at [855, 379] on div "28 Employee workstations can be monitored only after they have authorized monit…" at bounding box center [772, 339] width 878 height 218
click at [867, 288] on input "False" at bounding box center [875, 281] width 17 height 14
radio input "true"
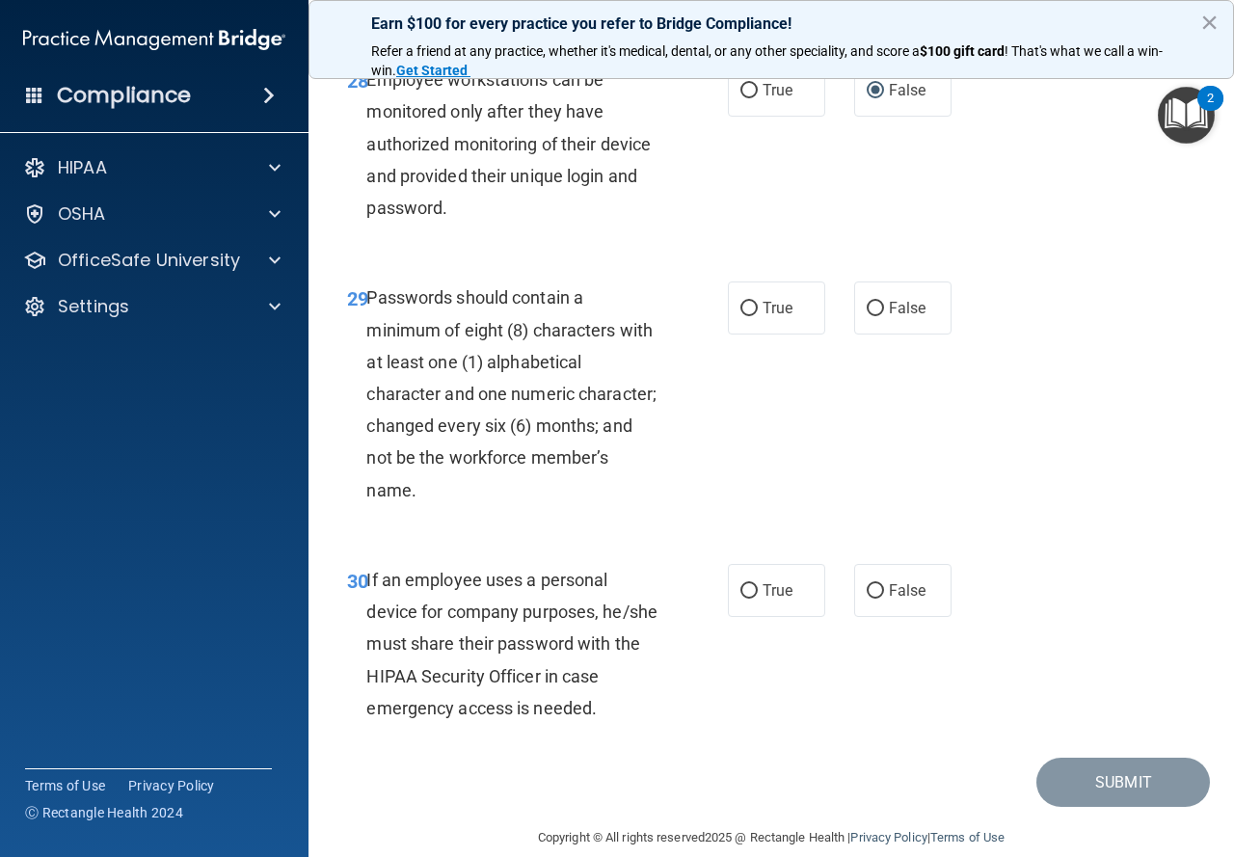
scroll to position [5883, 0]
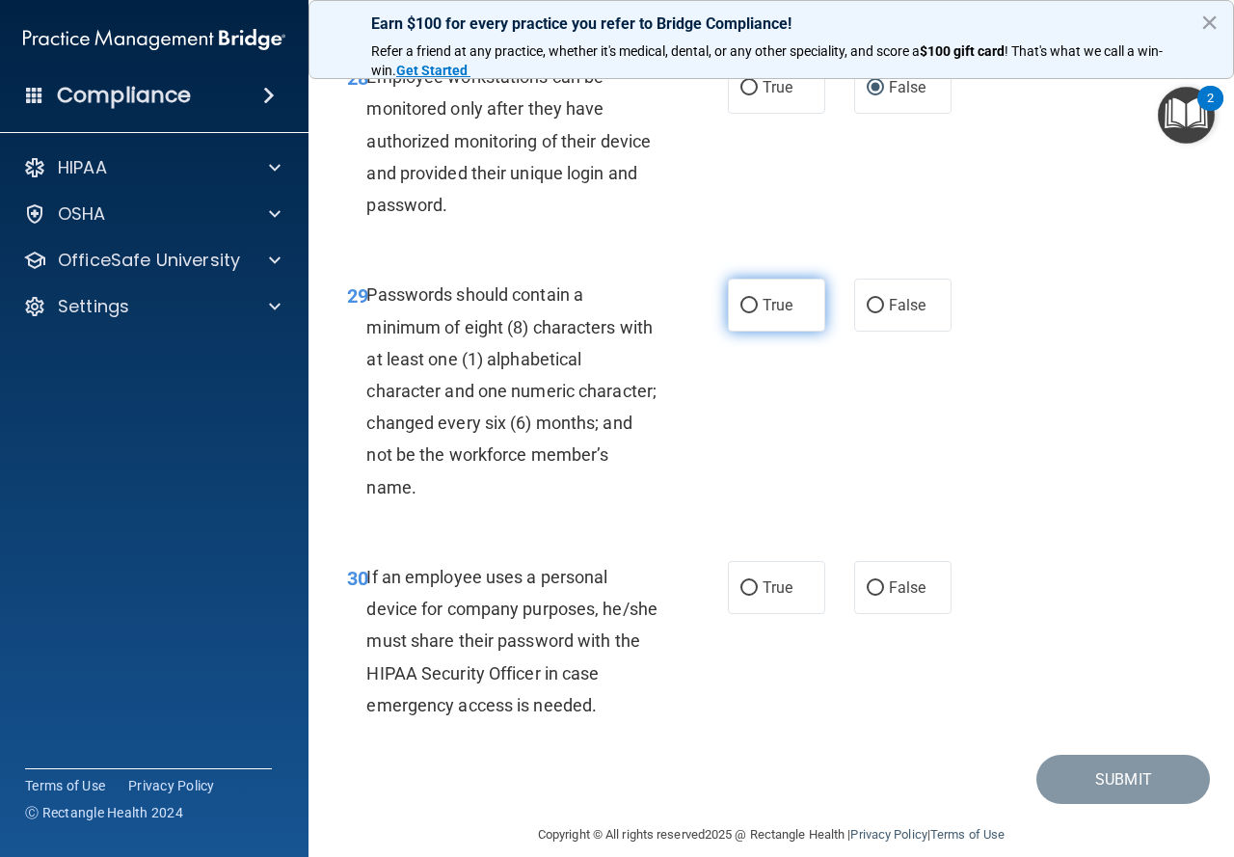
click at [763, 314] on span "True" at bounding box center [778, 305] width 30 height 18
click at [756, 313] on input "True" at bounding box center [749, 306] width 17 height 14
radio input "true"
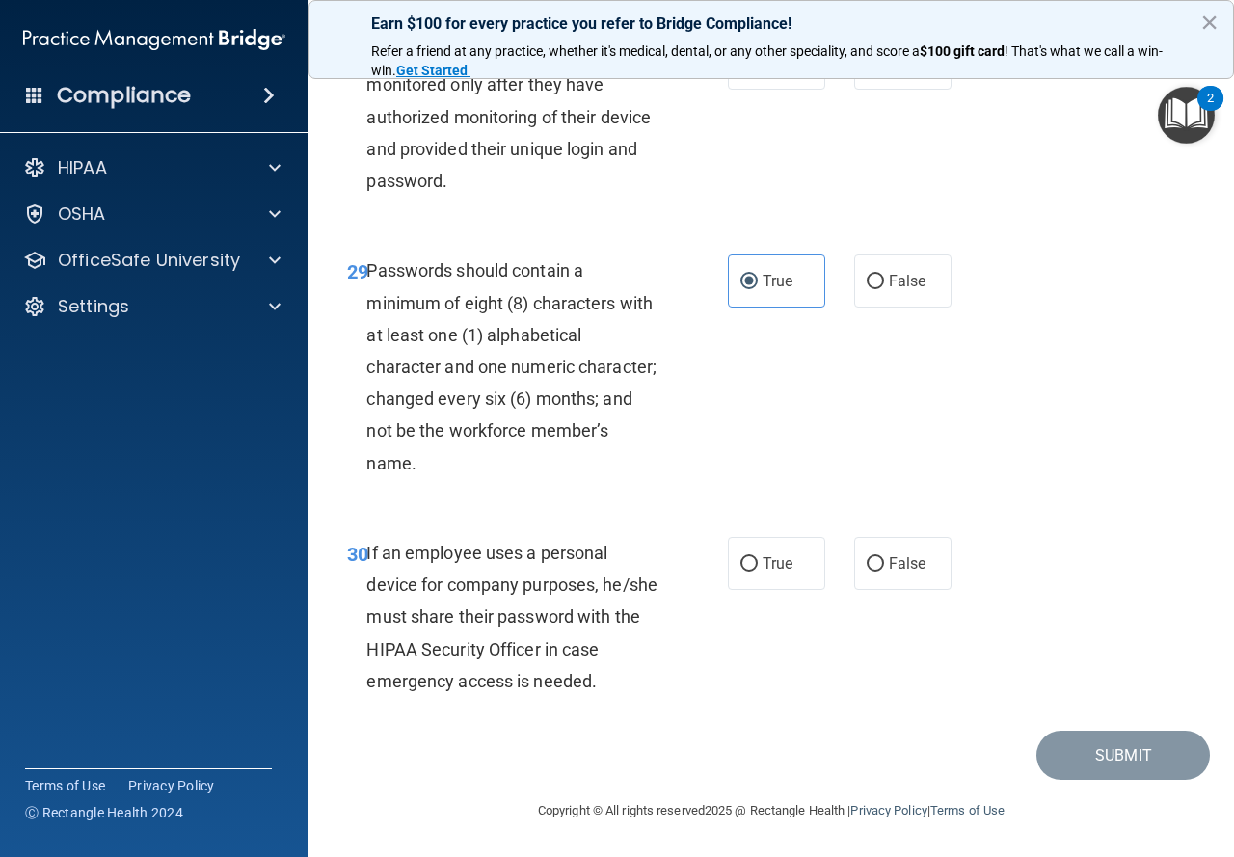
scroll to position [6034, 0]
click at [892, 568] on span "False" at bounding box center [908, 564] width 38 height 18
click at [884, 568] on input "False" at bounding box center [875, 564] width 17 height 14
radio input "true"
click at [1094, 769] on button "Submit" at bounding box center [1124, 755] width 174 height 49
